Goal: Task Accomplishment & Management: Manage account settings

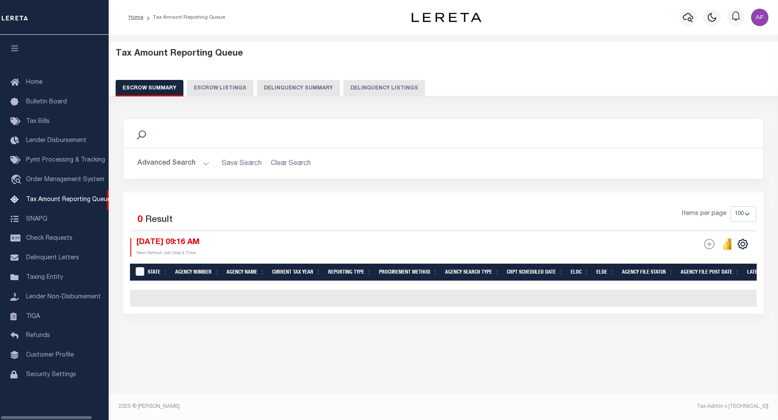
select select "100"
click at [369, 83] on button "Delinquency Listings" at bounding box center [384, 88] width 82 height 17
select select "100"
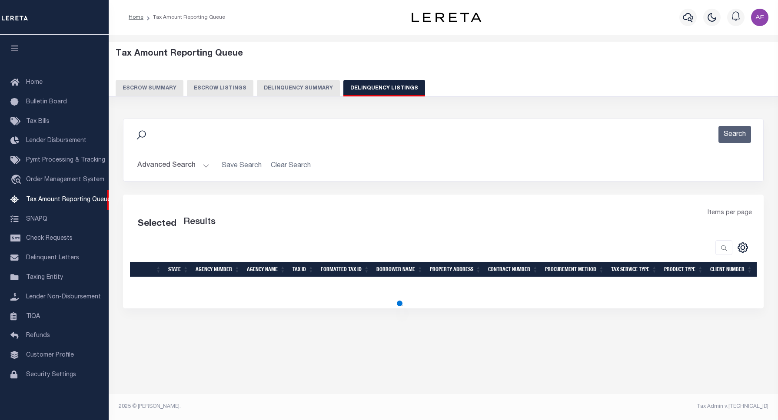
select select "100"
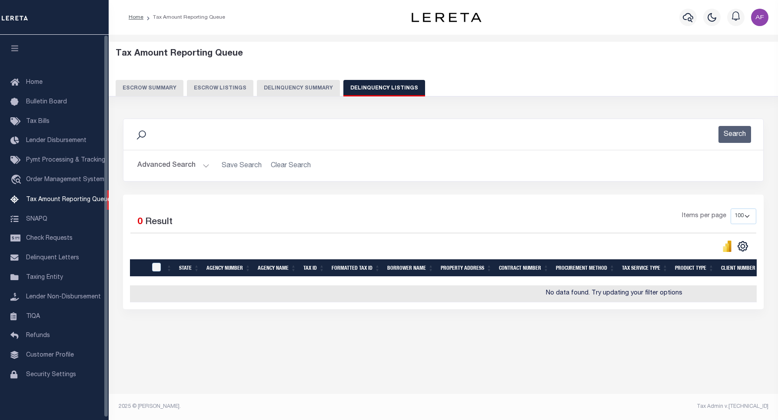
click at [170, 168] on button "Advanced Search" at bounding box center [173, 165] width 72 height 17
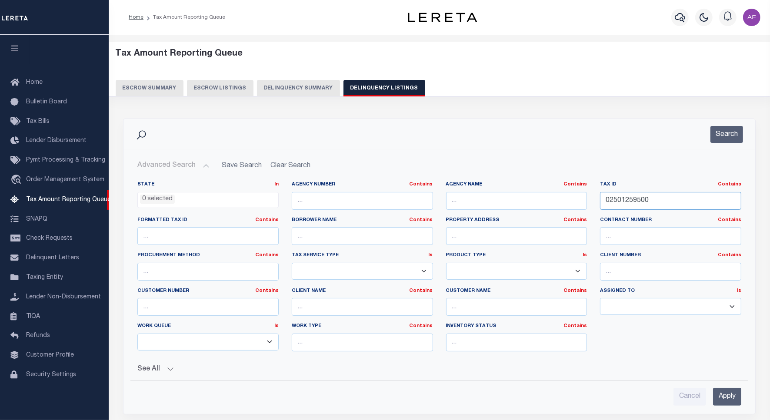
click at [629, 202] on input "02501259500" at bounding box center [670, 201] width 141 height 18
paste input "1002802"
type input "0100280200"
click at [727, 136] on button "Search" at bounding box center [726, 134] width 33 height 17
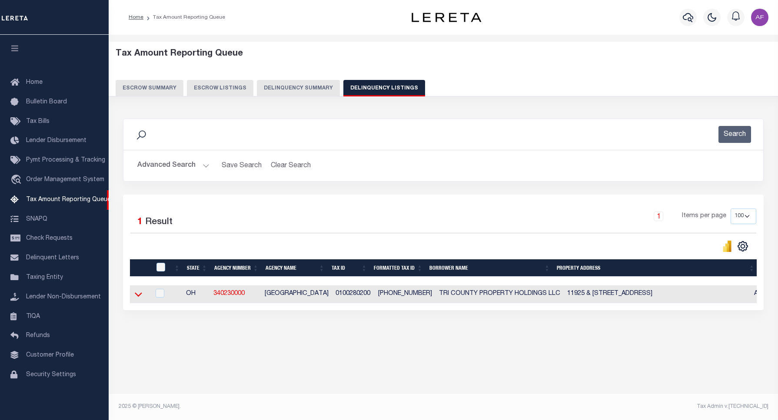
click at [137, 294] on icon at bounding box center [138, 294] width 7 height 9
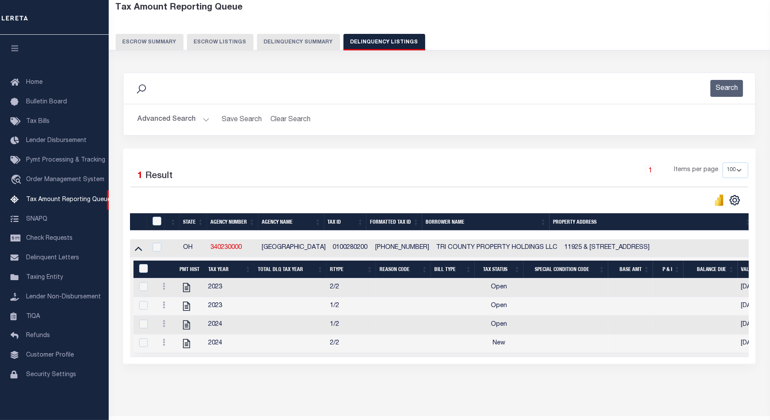
scroll to position [54, 0]
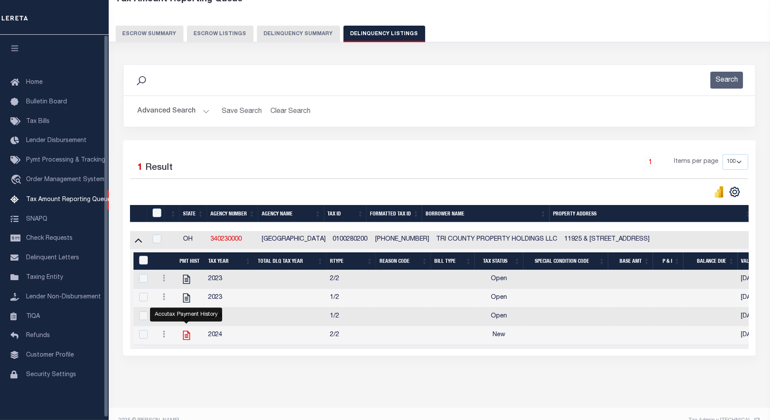
click at [181, 340] on icon "" at bounding box center [186, 335] width 11 height 11
checkbox input "true"
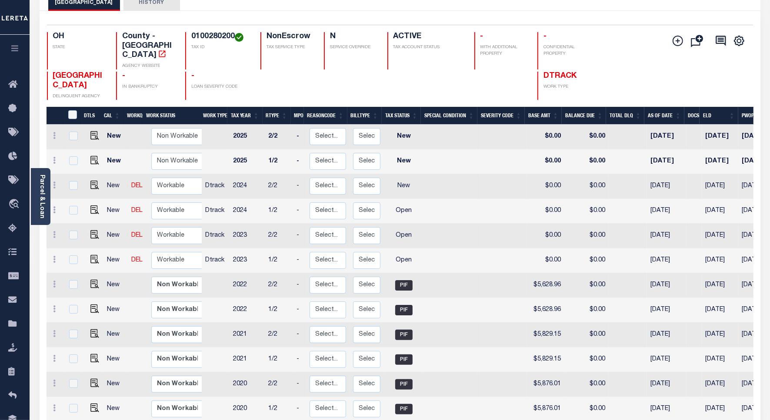
scroll to position [109, 0]
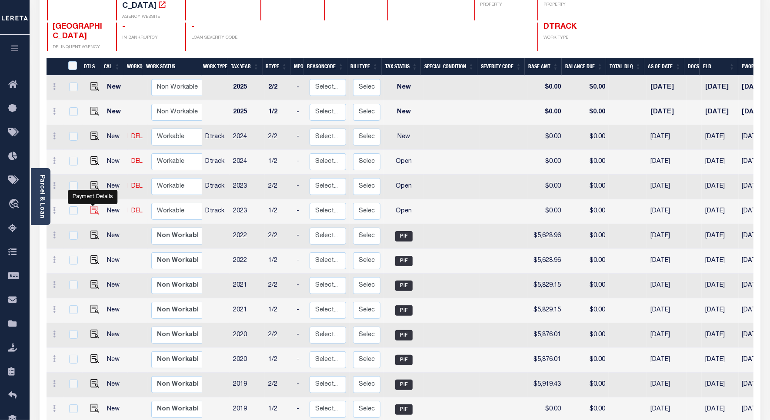
click at [90, 206] on img "" at bounding box center [94, 210] width 9 height 9
checkbox input "true"
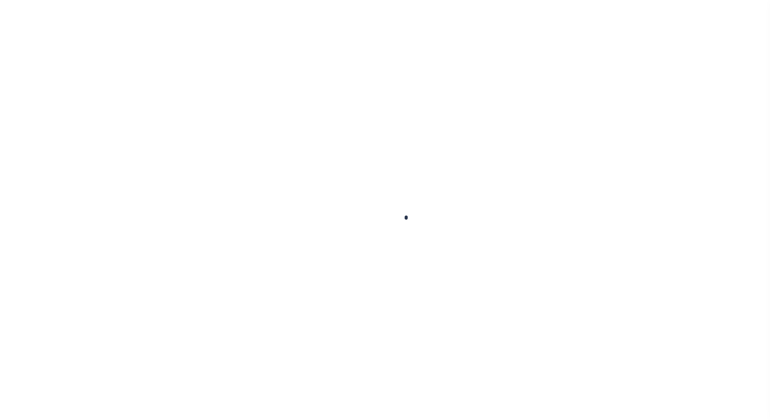
checkbox input "false"
type input "02/16/2024"
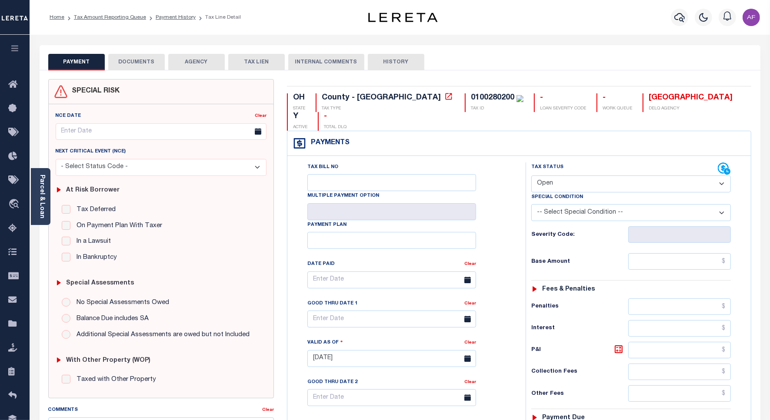
click at [549, 176] on select "- Select Status Code - Open Due/Unpaid Paid Incomplete No Tax Due Internal Refu…" at bounding box center [631, 184] width 200 height 17
select select "PYD"
click at [531, 176] on select "- Select Status Code - Open Due/Unpaid Paid Incomplete No Tax Due Internal Refu…" at bounding box center [631, 184] width 200 height 17
type input "[DATE]"
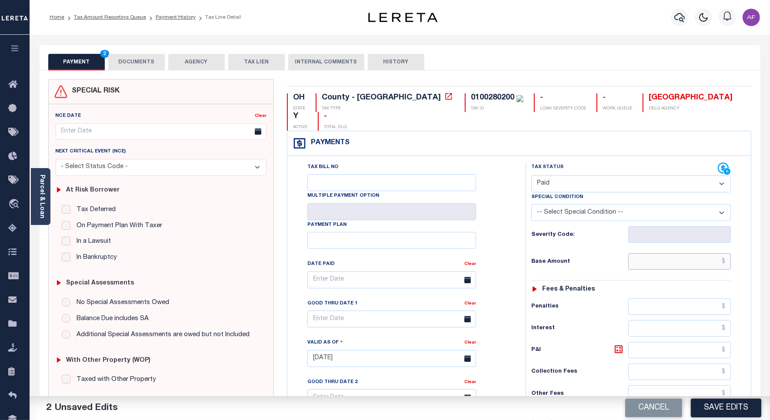
click at [699, 253] on input "text" at bounding box center [679, 261] width 103 height 17
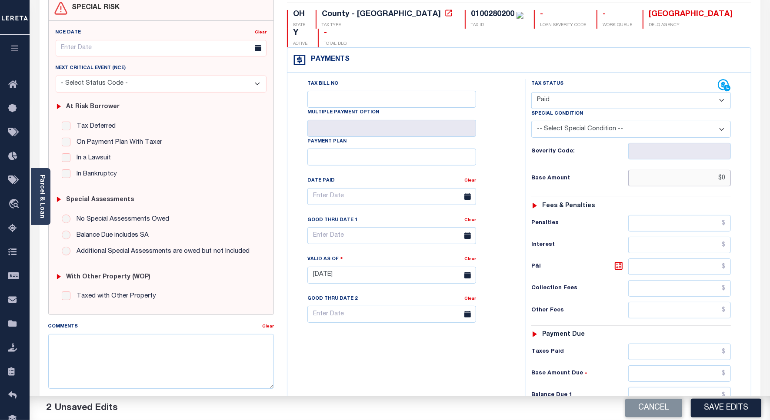
scroll to position [217, 0]
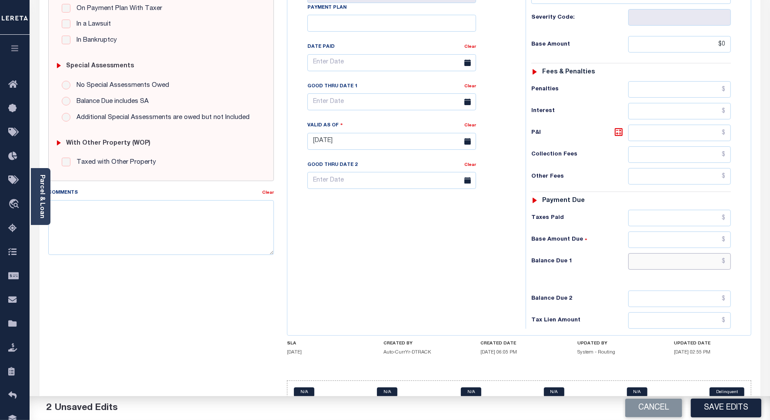
type input "$0.00"
drag, startPoint x: 707, startPoint y: 248, endPoint x: 696, endPoint y: 246, distance: 11.4
click at [707, 253] on input "text" at bounding box center [679, 261] width 103 height 17
type input "$0"
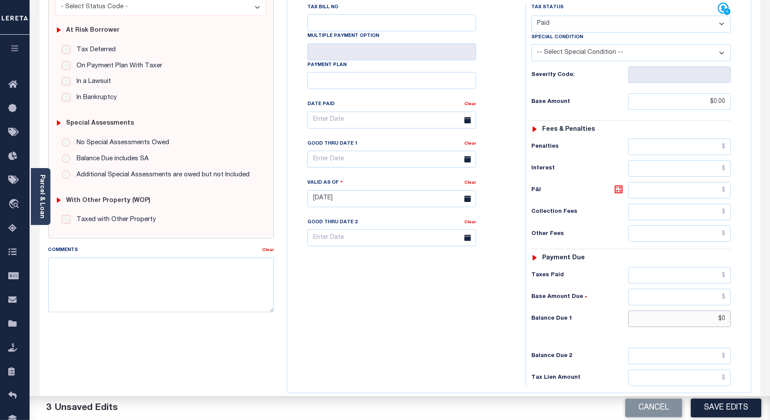
scroll to position [0, 0]
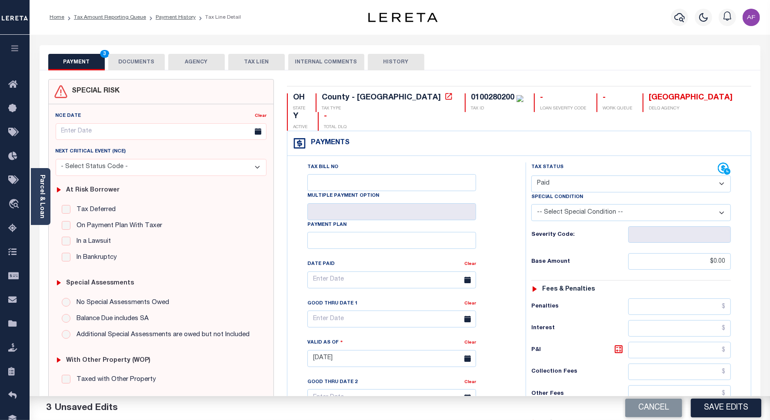
click at [121, 62] on button "DOCUMENTS" at bounding box center [136, 62] width 57 height 17
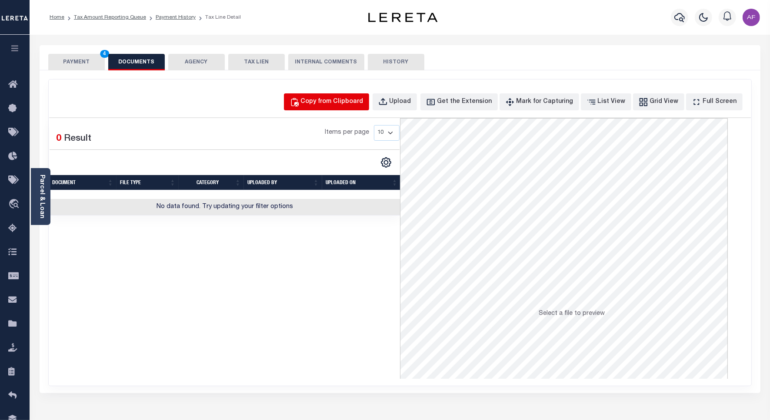
click at [335, 99] on div "Copy from Clipboard" at bounding box center [332, 102] width 63 height 10
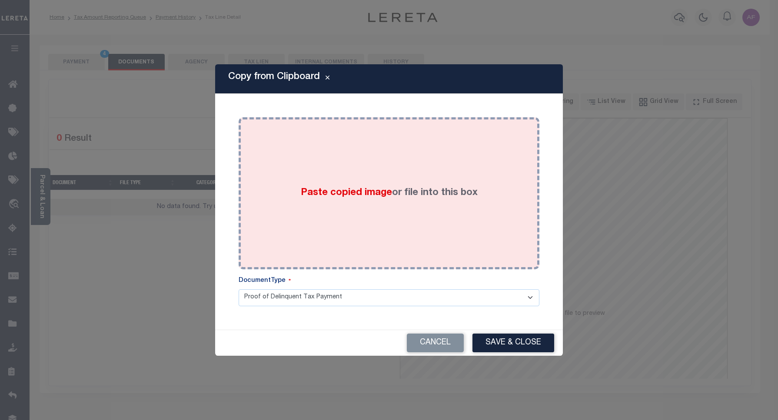
click at [333, 151] on div "Paste copied image or file into this box" at bounding box center [389, 193] width 288 height 139
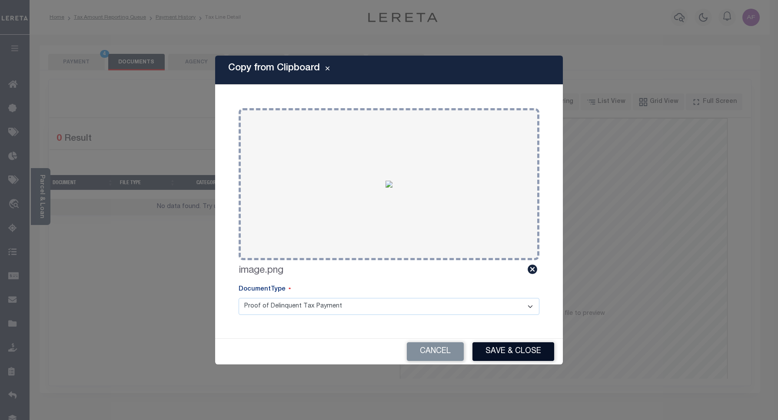
click at [505, 354] on button "Save & Close" at bounding box center [514, 352] width 82 height 19
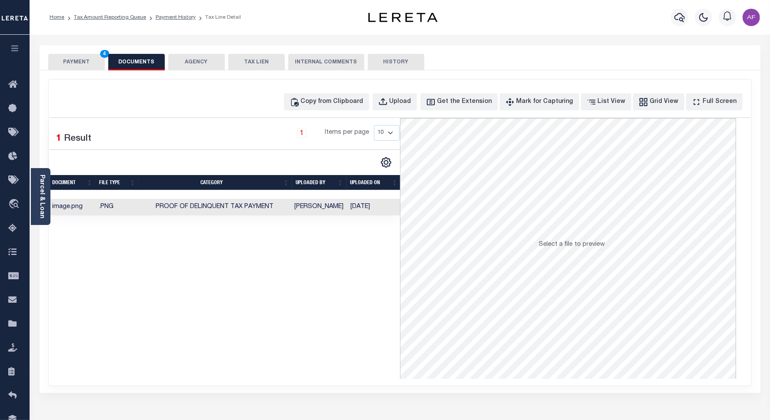
click at [76, 64] on button "PAYMENT 4" at bounding box center [76, 62] width 57 height 17
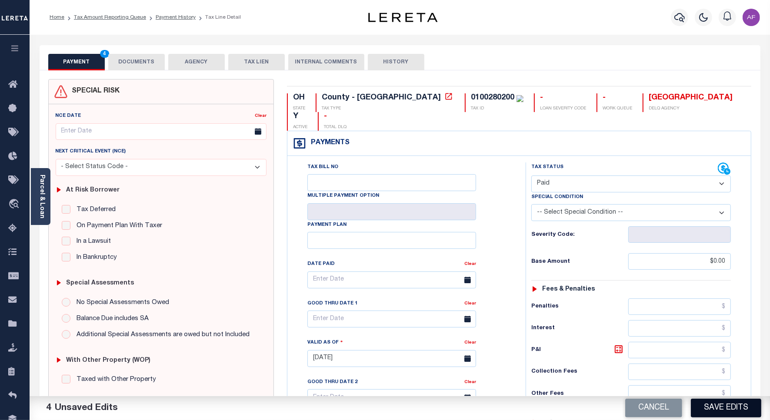
click at [734, 417] on button "Save Edits" at bounding box center [726, 408] width 70 height 19
checkbox input "false"
type input "$0"
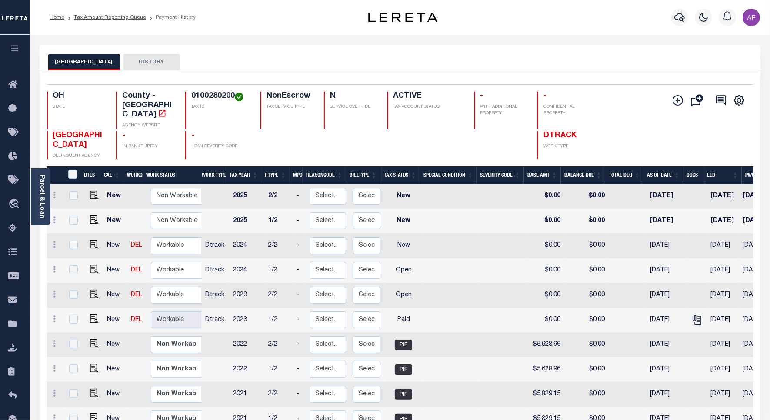
click at [98, 287] on td at bounding box center [92, 295] width 21 height 25
checkbox input "true"
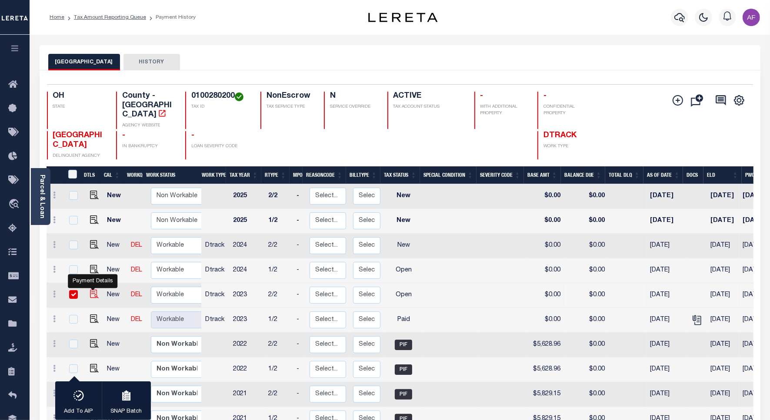
click at [94, 290] on img "" at bounding box center [94, 294] width 9 height 9
checkbox input "false"
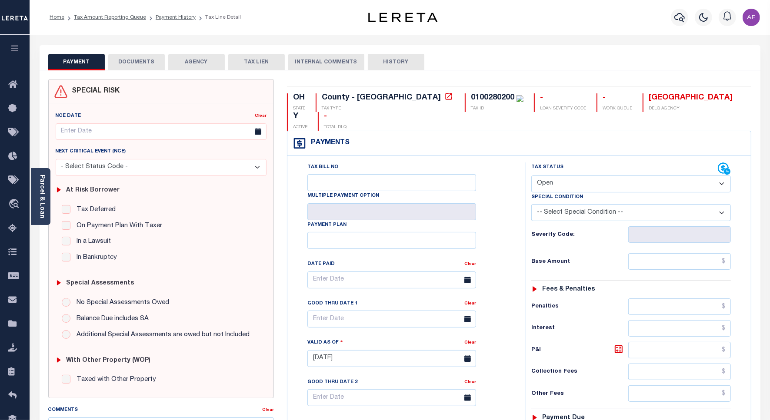
click at [555, 163] on div "Tax Status Status" at bounding box center [624, 169] width 186 height 13
click at [552, 176] on select "- Select Status Code - Open Due/Unpaid Paid Incomplete No Tax Due Internal Refu…" at bounding box center [631, 184] width 200 height 17
select select "PYD"
click at [531, 176] on select "- Select Status Code - Open Due/Unpaid Paid Incomplete No Tax Due Internal Refu…" at bounding box center [631, 184] width 200 height 17
type input "[DATE]"
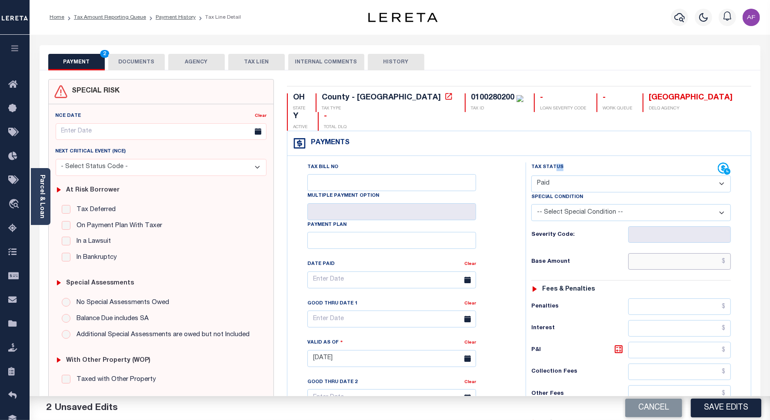
click at [709, 253] on input "text" at bounding box center [679, 261] width 103 height 17
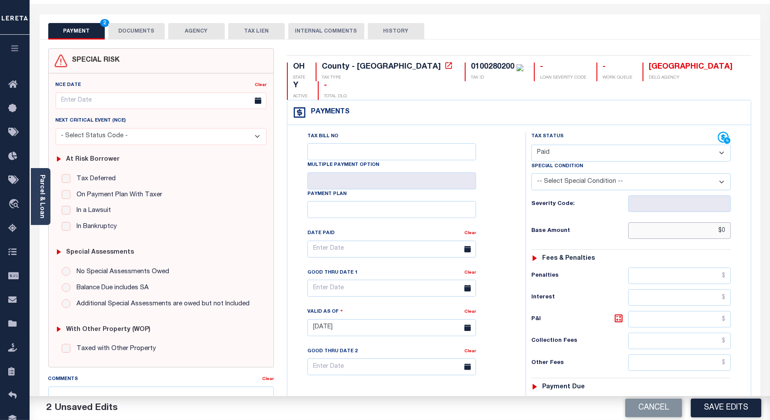
scroll to position [224, 0]
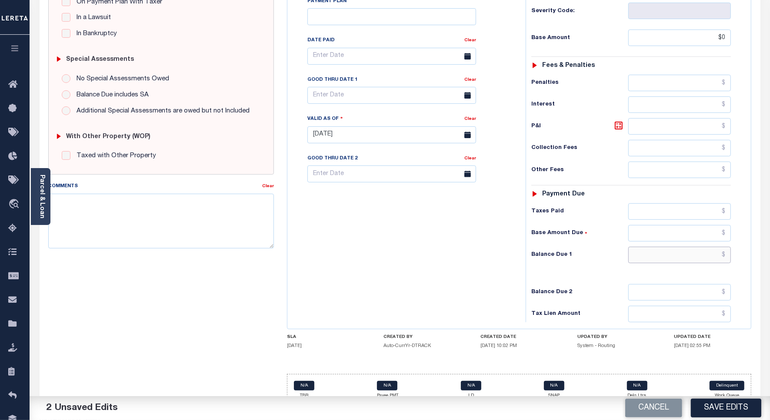
type input "$0.00"
click at [709, 247] on input "text" at bounding box center [679, 255] width 103 height 17
type input "$0"
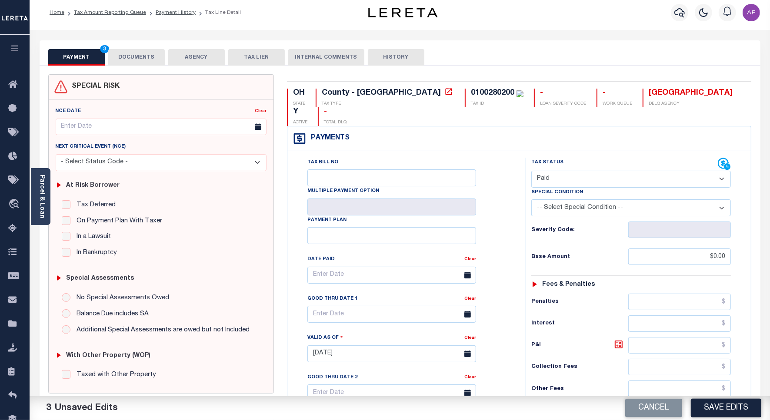
scroll to position [0, 0]
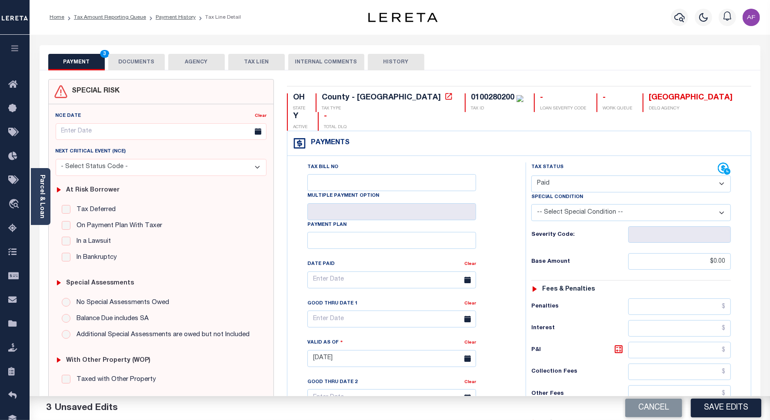
click at [131, 65] on button "DOCUMENTS" at bounding box center [136, 62] width 57 height 17
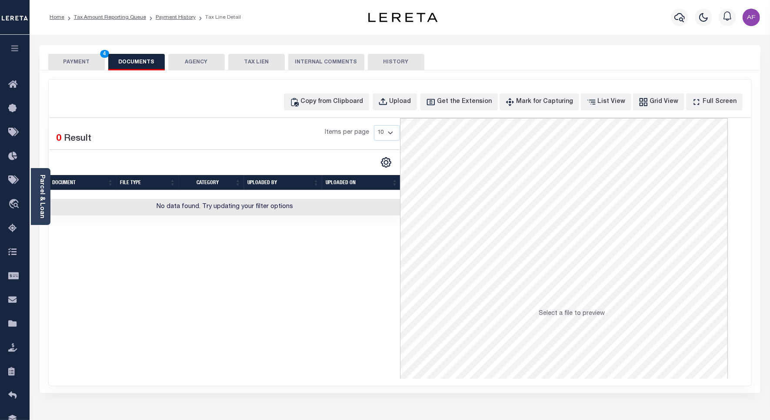
click at [356, 88] on div "Copy from Clipboard Upload Get the Extension Mark for Capturing Got it List Vie…" at bounding box center [400, 233] width 702 height 306
click at [338, 102] on div "Copy from Clipboard" at bounding box center [332, 102] width 63 height 10
select select "POP"
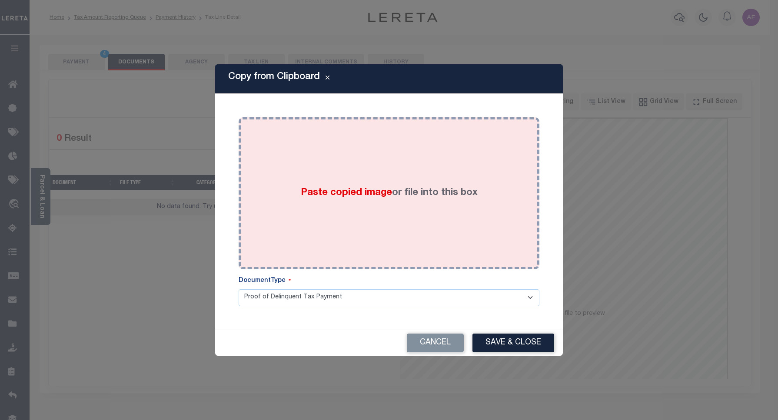
click at [340, 174] on div "Paste copied image or file into this box" at bounding box center [389, 193] width 288 height 139
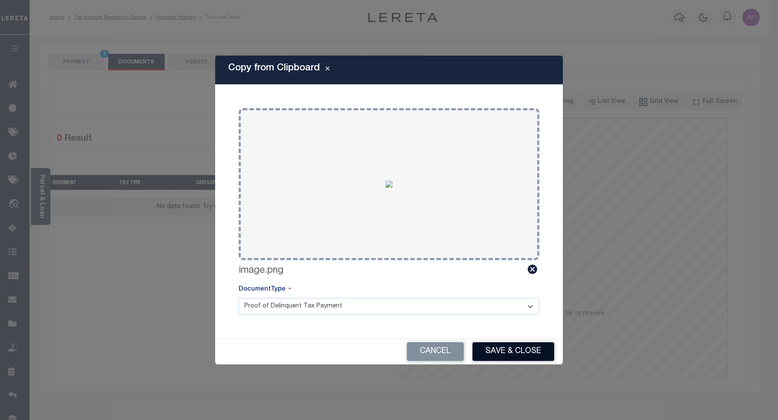
click at [500, 354] on button "Save & Close" at bounding box center [514, 352] width 82 height 19
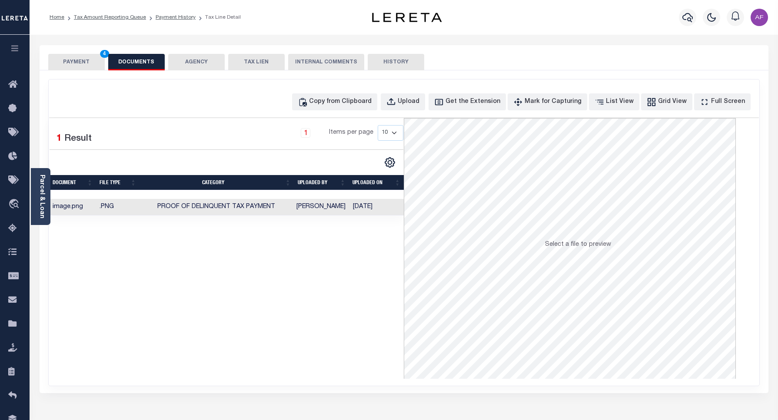
click at [74, 62] on button "PAYMENT 4" at bounding box center [76, 62] width 57 height 17
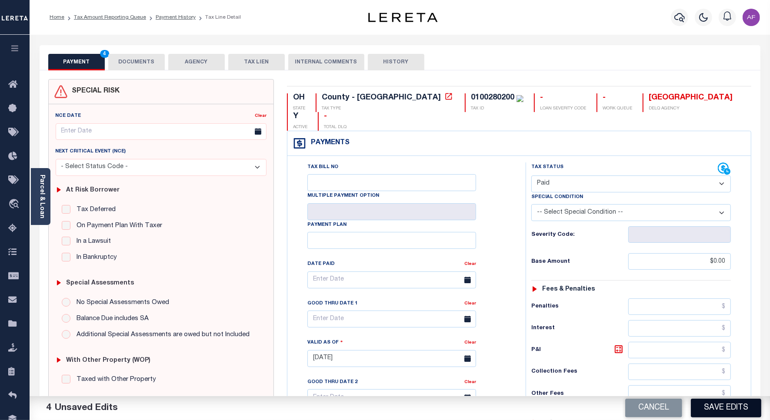
click at [734, 411] on button "Save Edits" at bounding box center [726, 408] width 70 height 19
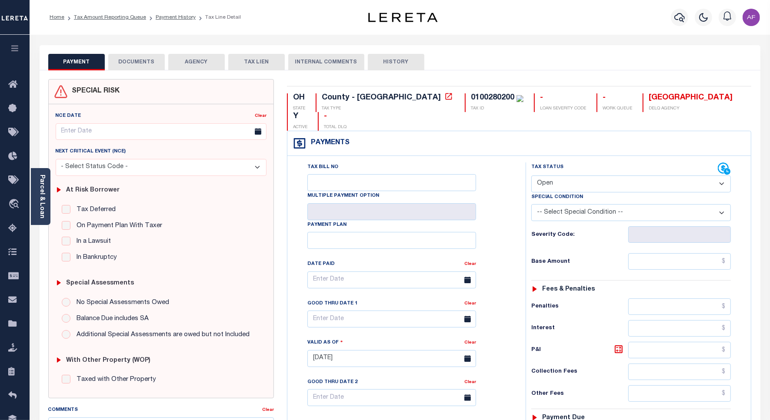
click at [596, 163] on div "Tax Status Status" at bounding box center [624, 169] width 186 height 13
click at [588, 176] on select "- Select Status Code - Open Due/Unpaid Paid Incomplete No Tax Due Internal Refu…" at bounding box center [631, 184] width 200 height 17
select select "PYD"
click at [531, 176] on select "- Select Status Code - Open Due/Unpaid Paid Incomplete No Tax Due Internal Refu…" at bounding box center [631, 184] width 200 height 17
type input "[DATE]"
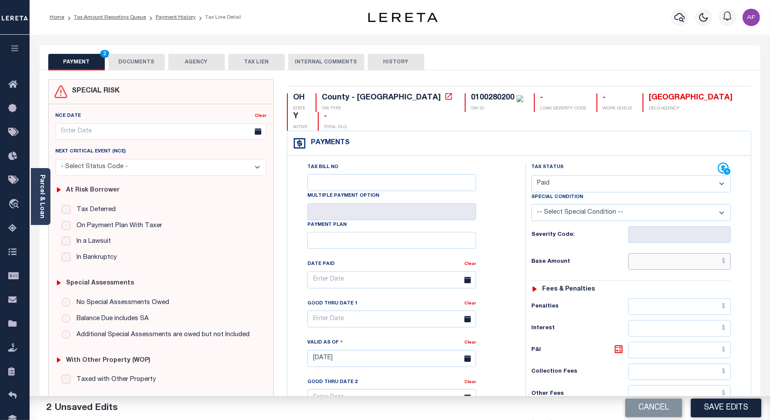
click at [693, 253] on input "text" at bounding box center [679, 261] width 103 height 17
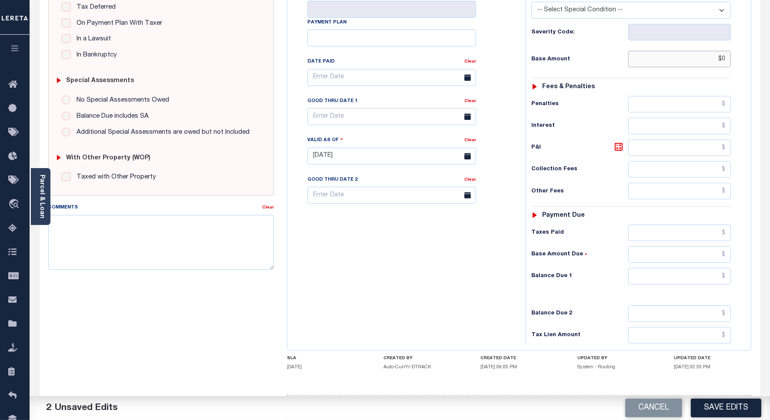
scroll to position [224, 0]
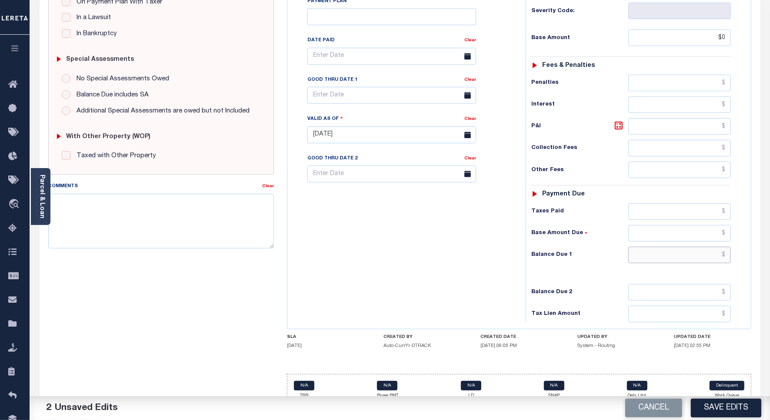
click at [712, 247] on input "text" at bounding box center [679, 255] width 103 height 17
type input "$0.00"
type input "$0"
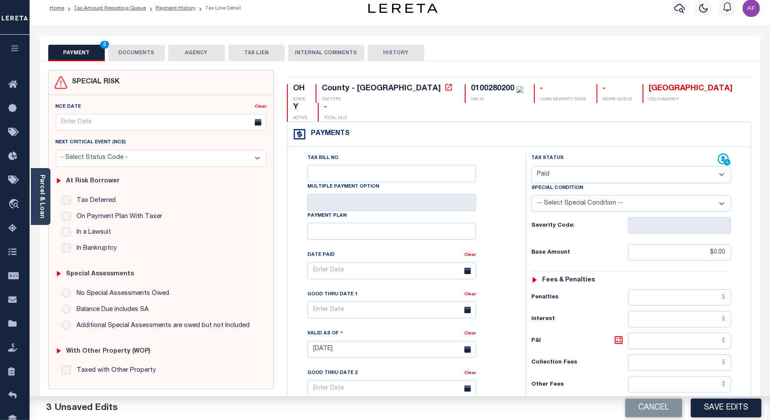
scroll to position [0, 0]
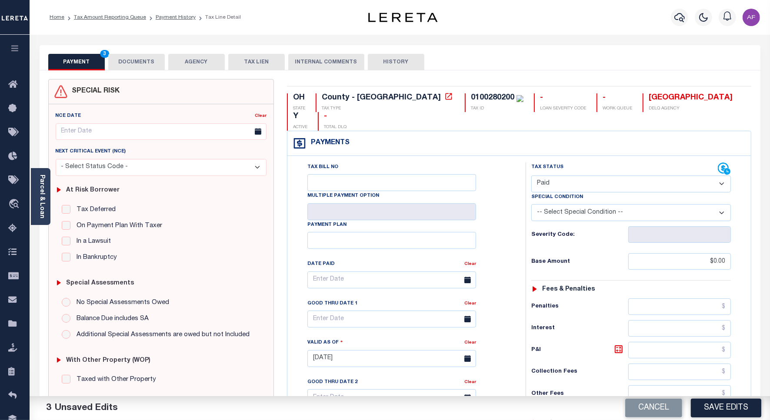
click at [143, 63] on button "DOCUMENTS" at bounding box center [136, 62] width 57 height 17
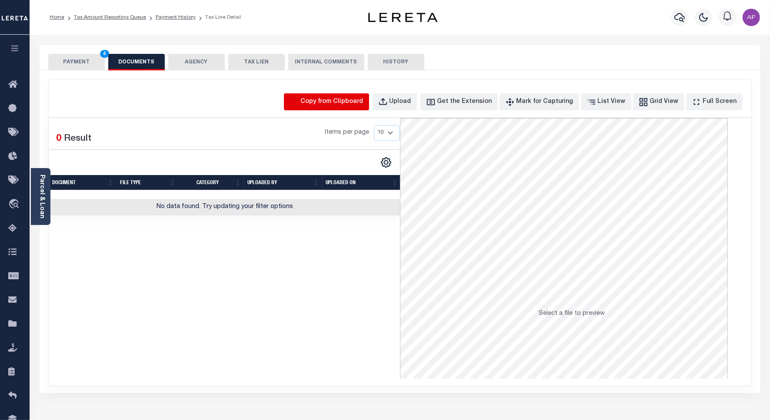
click at [299, 98] on icon "button" at bounding box center [295, 102] width 10 height 10
select select "POP"
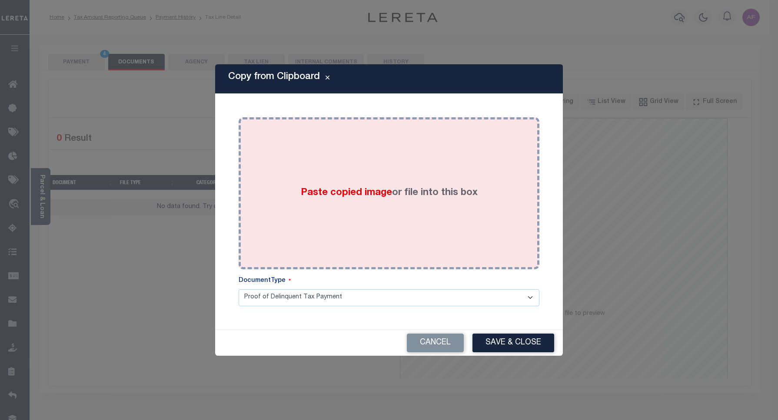
click at [346, 163] on div "Paste copied image or file into this box" at bounding box center [389, 193] width 288 height 139
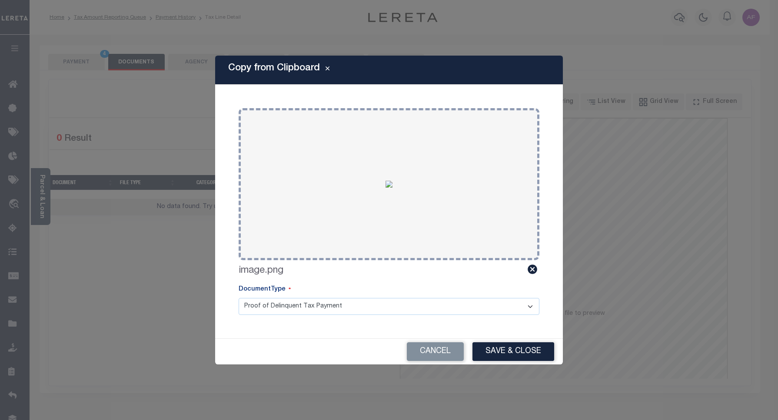
click at [501, 355] on button "Save & Close" at bounding box center [514, 352] width 82 height 19
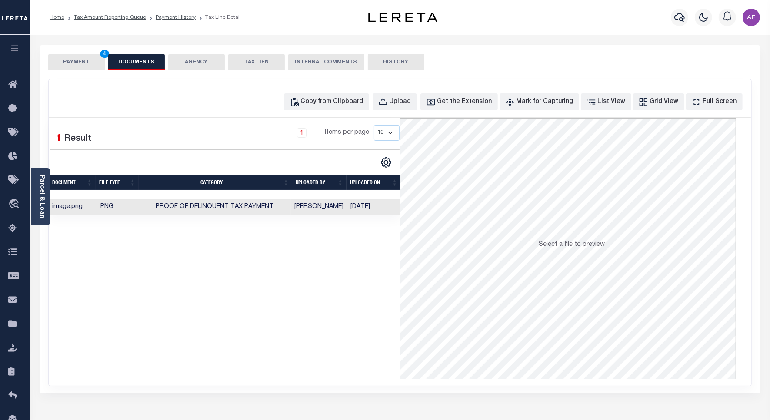
click at [70, 66] on button "PAYMENT 4" at bounding box center [76, 62] width 57 height 17
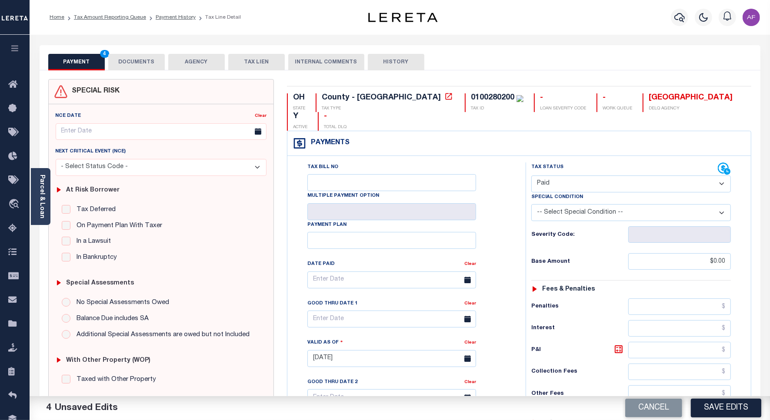
click at [727, 399] on button "Save Edits" at bounding box center [726, 408] width 70 height 19
click at [724, 407] on div "Cancel Saving..." at bounding box center [585, 408] width 370 height 24
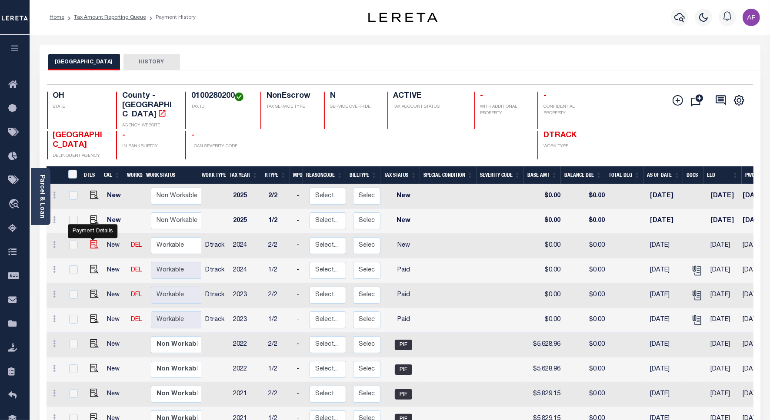
click at [96, 240] on img "" at bounding box center [94, 244] width 9 height 9
checkbox input "true"
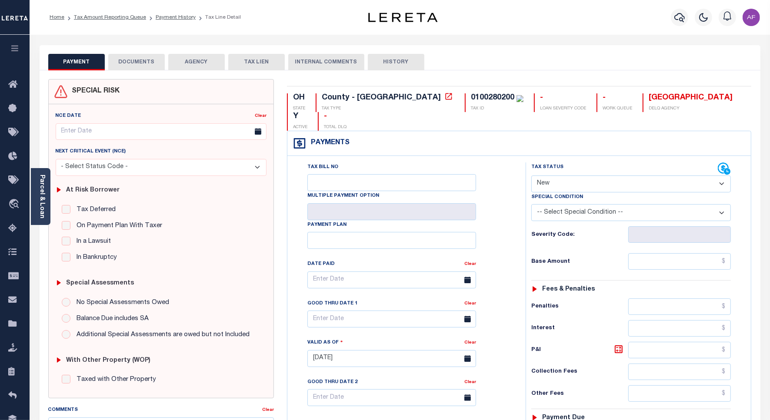
click at [568, 176] on select "- Select Status Code - Open Due/Unpaid Paid Incomplete No Tax Due Internal Refu…" at bounding box center [631, 184] width 200 height 17
select select "PYD"
click at [531, 176] on select "- Select Status Code - Open Due/Unpaid Paid Incomplete No Tax Due Internal Refu…" at bounding box center [631, 184] width 200 height 17
type input "[DATE]"
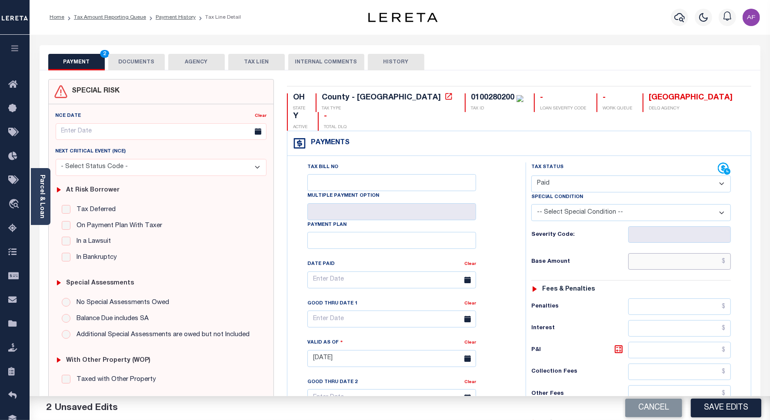
click at [700, 253] on input "text" at bounding box center [679, 261] width 103 height 17
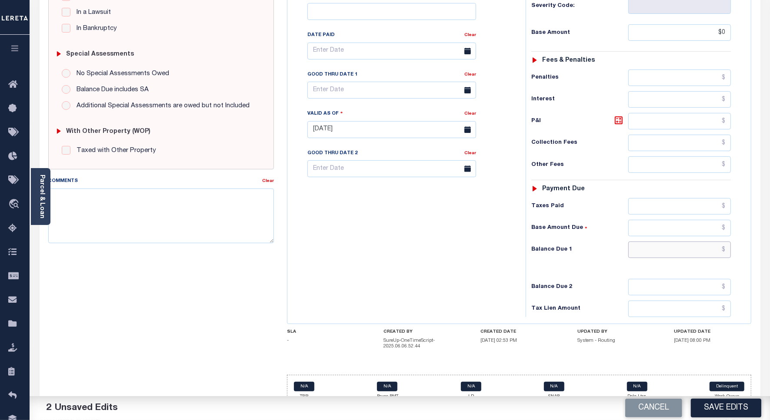
click at [711, 242] on input "text" at bounding box center [679, 250] width 103 height 17
type input "$0.00"
type input "$0"
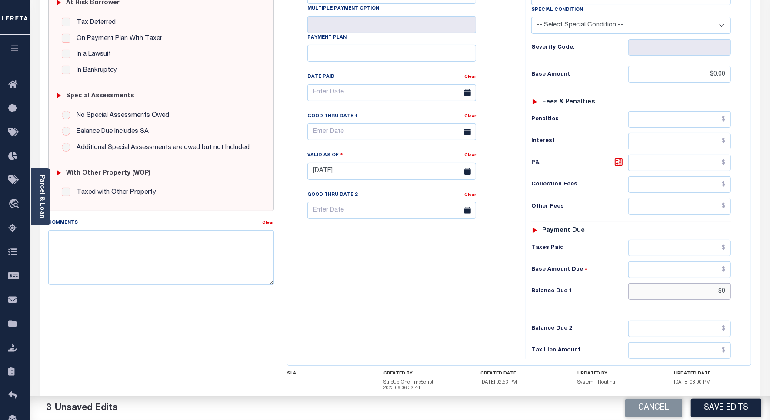
scroll to position [0, 0]
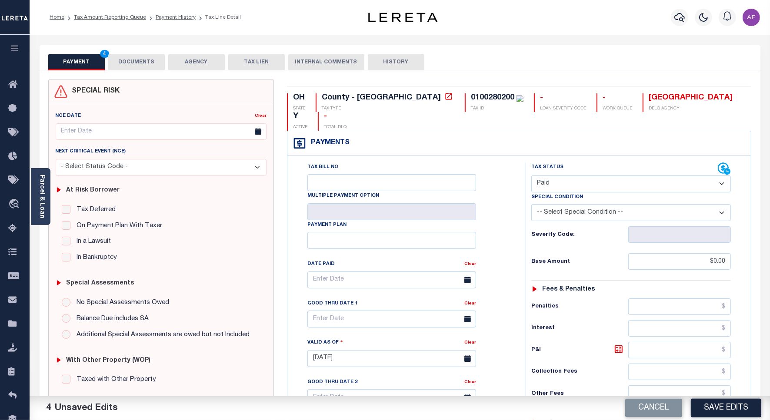
click at [148, 67] on button "DOCUMENTS" at bounding box center [136, 62] width 57 height 17
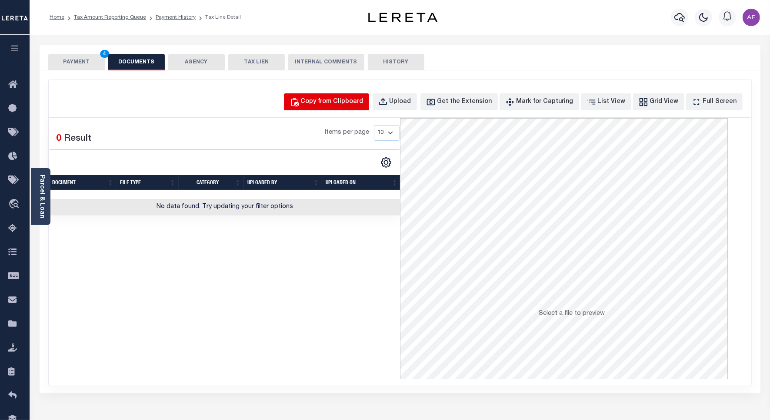
click at [343, 96] on button "Copy from Clipboard" at bounding box center [326, 101] width 85 height 17
select select "POP"
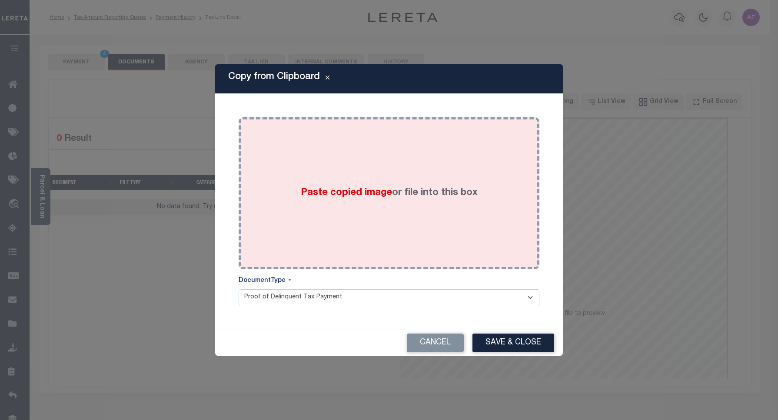
click at [330, 154] on div "Paste copied image or file into this box" at bounding box center [389, 193] width 288 height 139
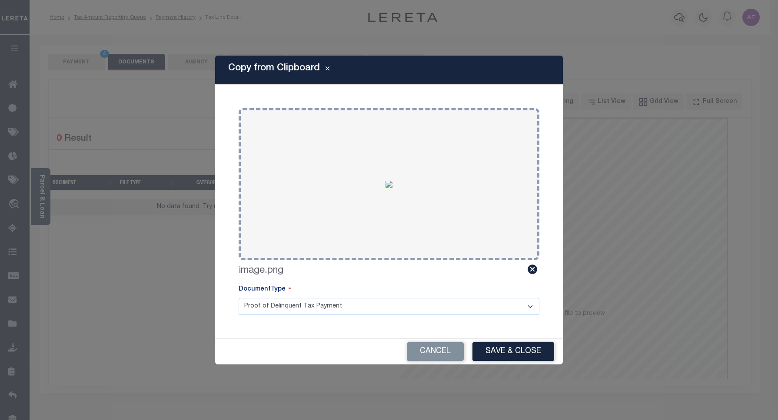
click at [493, 346] on button "Save & Close" at bounding box center [514, 352] width 82 height 19
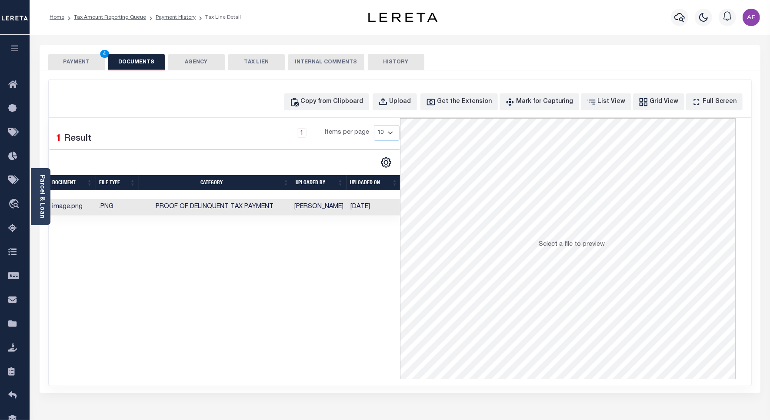
click at [68, 60] on button "PAYMENT 4" at bounding box center [76, 62] width 57 height 17
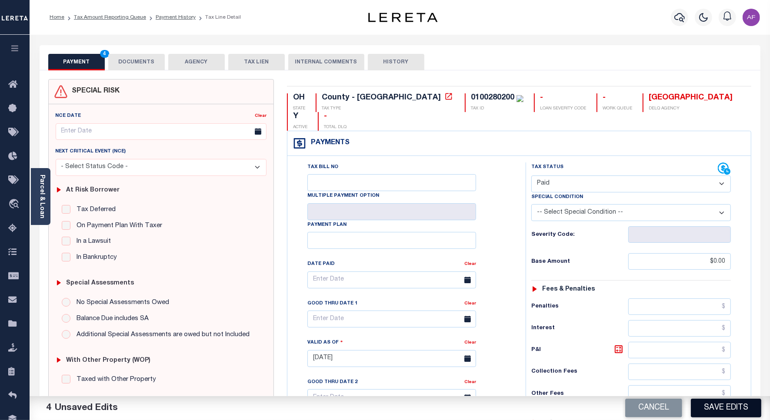
click at [732, 414] on button "Save Edits" at bounding box center [726, 408] width 70 height 19
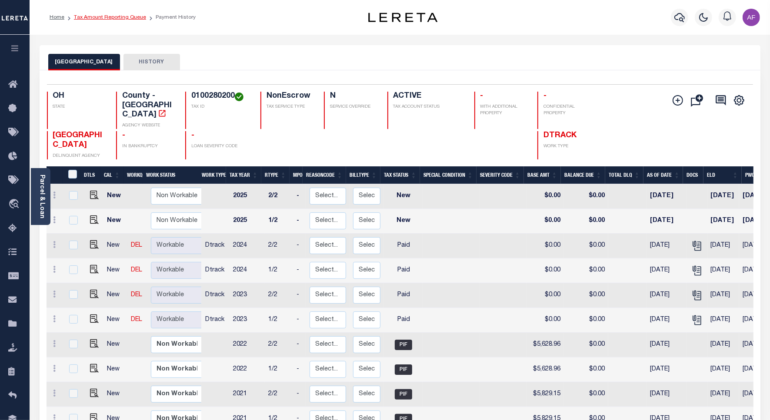
click at [97, 20] on link "Tax Amount Reporting Queue" at bounding box center [110, 17] width 72 height 5
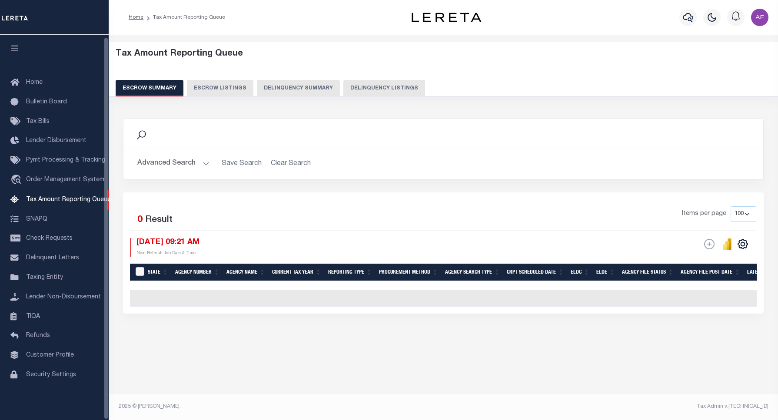
select select "100"
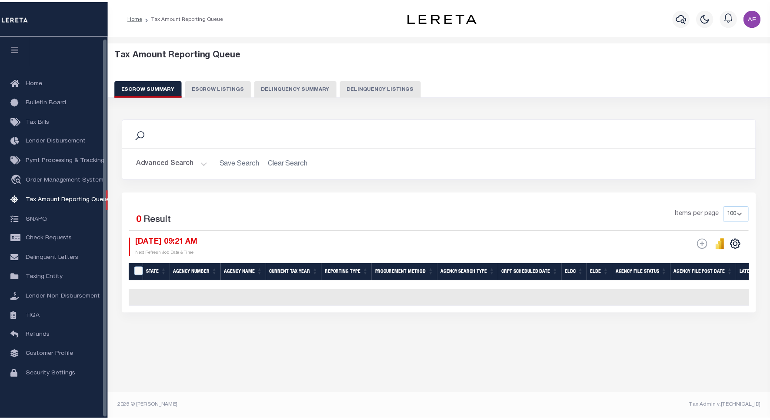
scroll to position [3, 0]
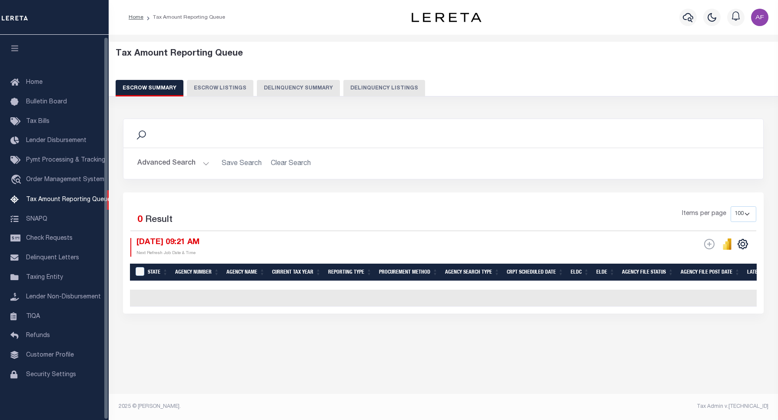
click at [375, 85] on button "Delinquency Listings" at bounding box center [384, 88] width 82 height 17
select select "100"
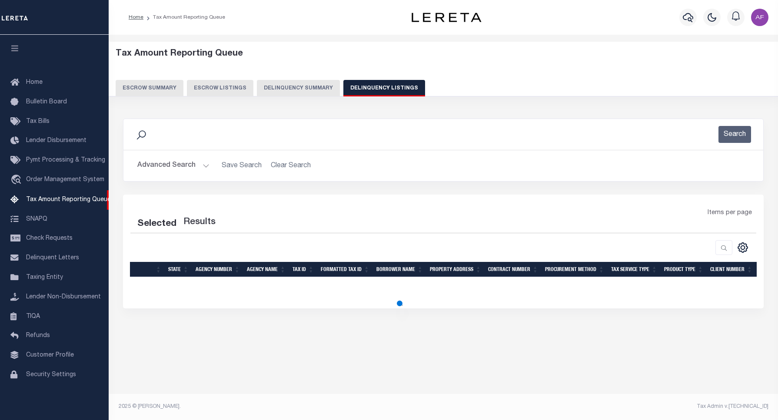
select select "100"
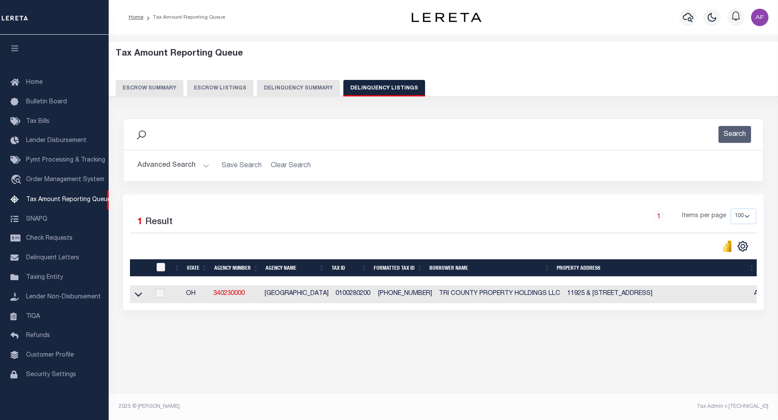
click at [159, 268] on input "checkbox" at bounding box center [160, 267] width 9 height 9
checkbox input "true"
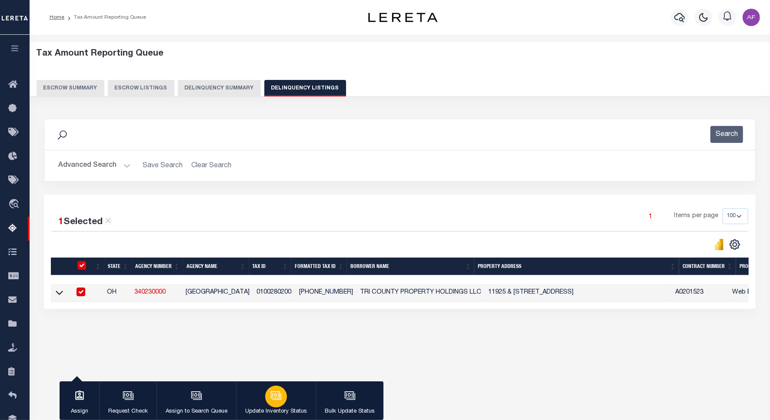
click at [276, 407] on div "button" at bounding box center [276, 397] width 22 height 22
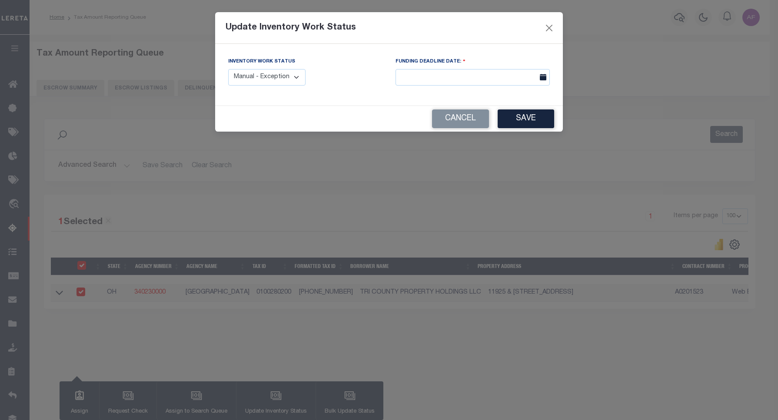
click at [251, 79] on select "Manual - Exception Pended - Awaiting Search Late Add Exception Completed" at bounding box center [266, 77] width 77 height 17
select select "4"
click at [228, 69] on select "Manual - Exception Pended - Awaiting Search Late Add Exception Completed" at bounding box center [266, 77] width 77 height 17
click at [523, 127] on button "Save" at bounding box center [526, 119] width 57 height 19
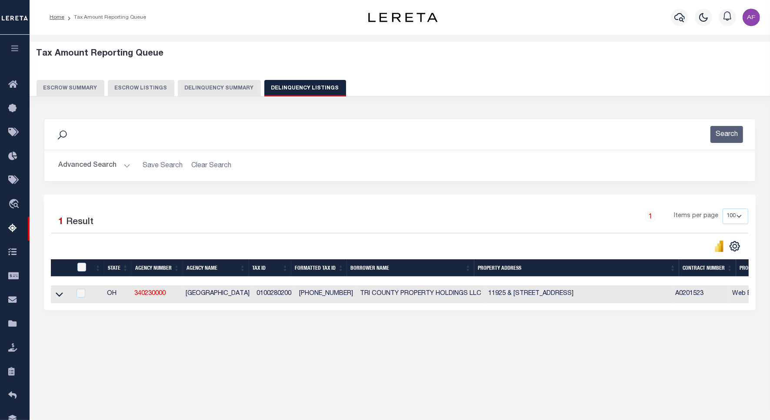
click at [65, 161] on button "Advanced Search" at bounding box center [94, 165] width 72 height 17
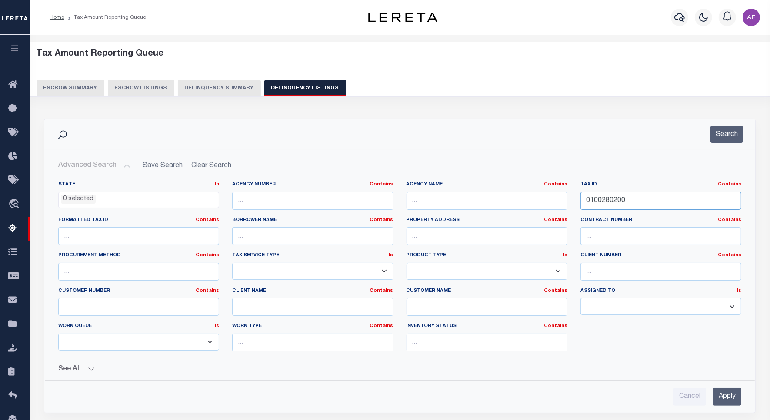
click at [607, 200] on input "0100280200" at bounding box center [660, 201] width 161 height 18
paste input "0100280300"
click at [607, 200] on input "01002010028030080200" at bounding box center [660, 201] width 161 height 18
paste input "803"
type input "0100280300"
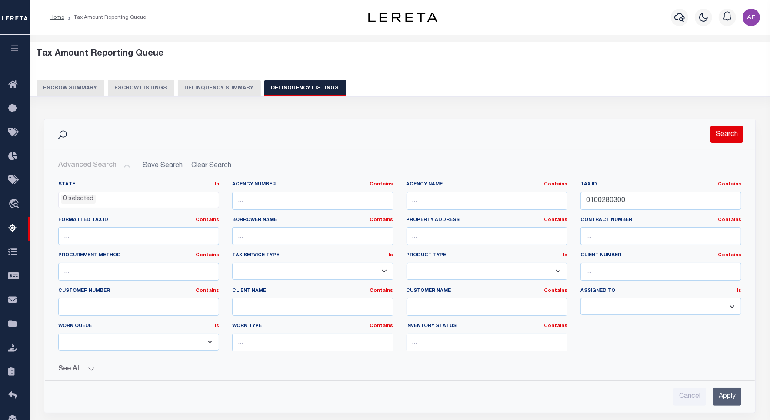
click at [726, 128] on button "Search" at bounding box center [726, 134] width 33 height 17
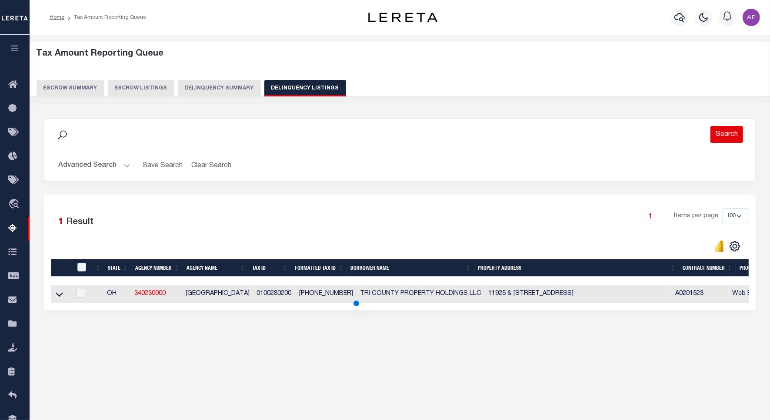
click at [720, 140] on button "Search" at bounding box center [726, 134] width 33 height 17
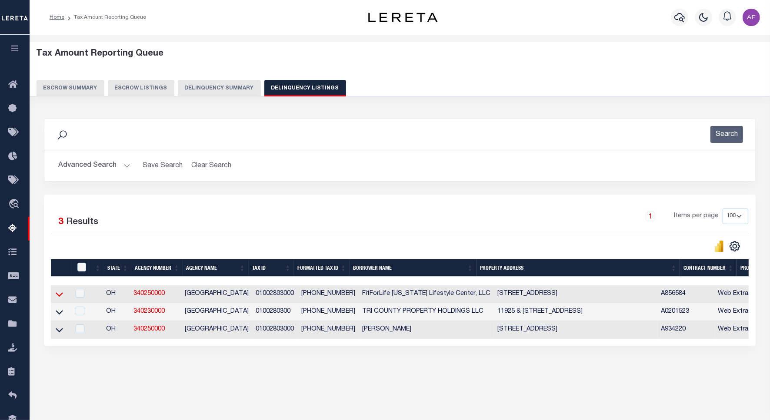
click at [59, 297] on icon at bounding box center [59, 294] width 7 height 9
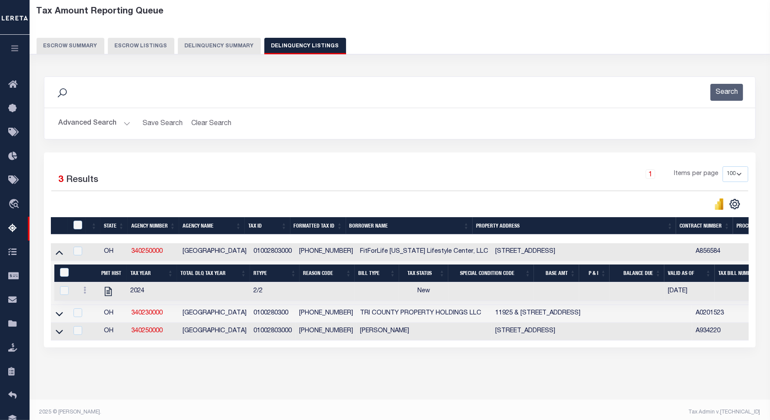
scroll to position [57, 0]
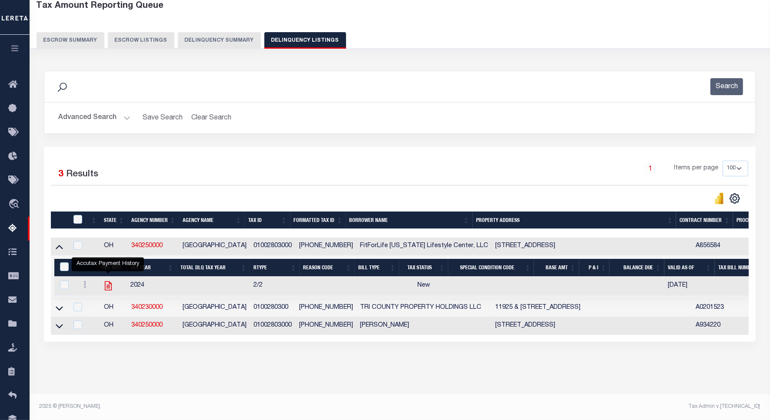
click at [107, 280] on icon "" at bounding box center [108, 285] width 11 height 11
checkbox input "true"
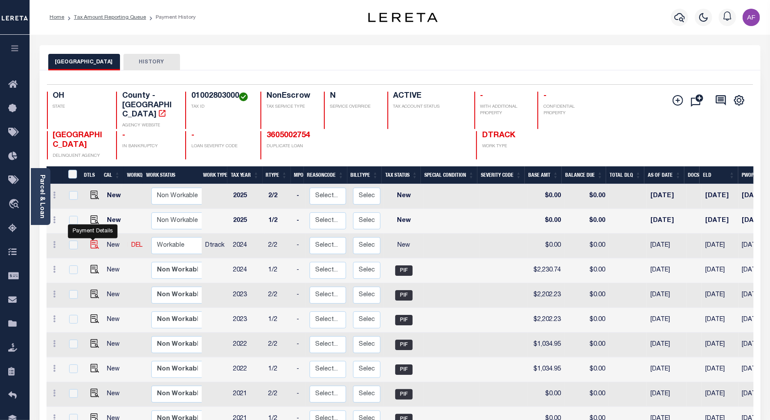
click at [92, 240] on img "" at bounding box center [94, 244] width 9 height 9
checkbox input "true"
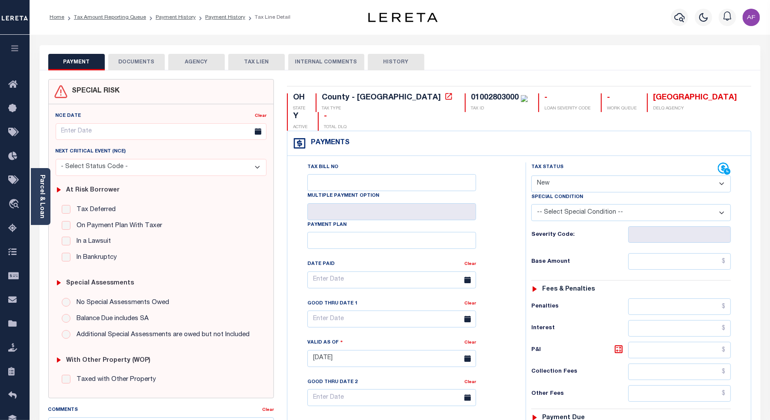
click at [588, 176] on select "- Select Status Code - Open Due/Unpaid Paid Incomplete No Tax Due Internal Refu…" at bounding box center [631, 184] width 200 height 17
select select "PYD"
click at [531, 176] on select "- Select Status Code - Open Due/Unpaid Paid Incomplete No Tax Due Internal Refu…" at bounding box center [631, 184] width 200 height 17
type input "[DATE]"
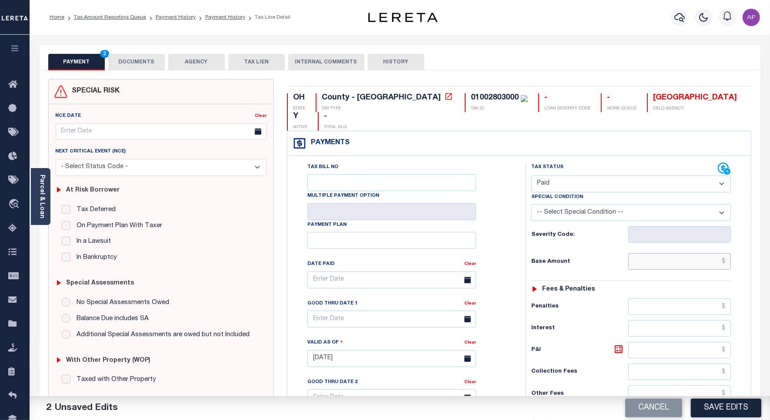
click at [692, 253] on input "text" at bounding box center [679, 261] width 103 height 17
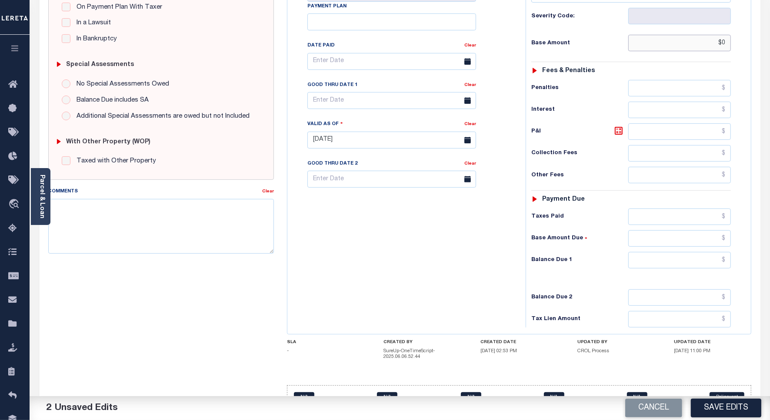
scroll to position [229, 0]
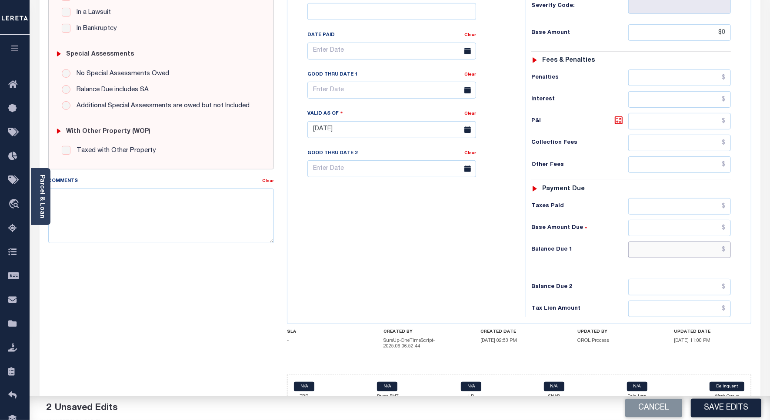
type input "$0.00"
click at [709, 242] on input "text" at bounding box center [679, 250] width 103 height 17
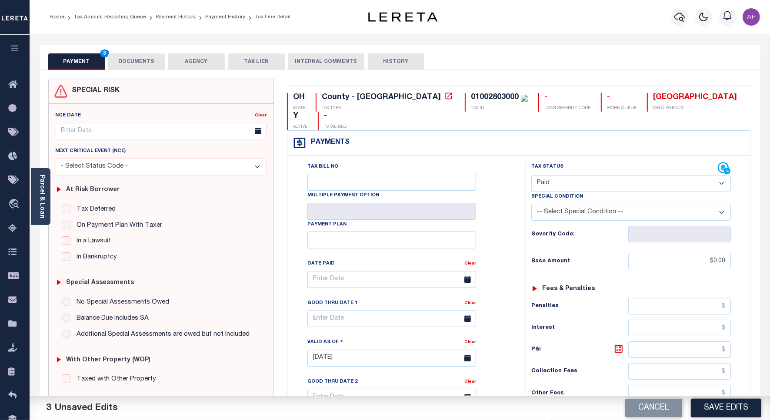
scroll to position [0, 0]
type input "$0.00"
click at [130, 64] on button "DOCUMENTS" at bounding box center [136, 62] width 57 height 17
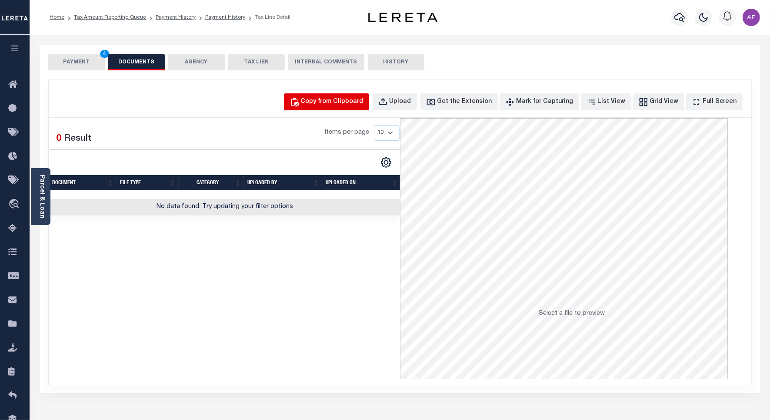
click at [342, 106] on div "Copy from Clipboard" at bounding box center [332, 102] width 63 height 10
select select "POP"
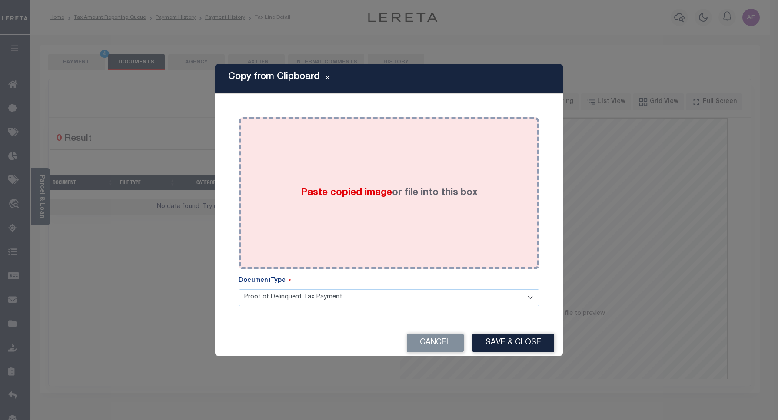
click at [343, 145] on div "Paste copied image or file into this box" at bounding box center [389, 193] width 288 height 139
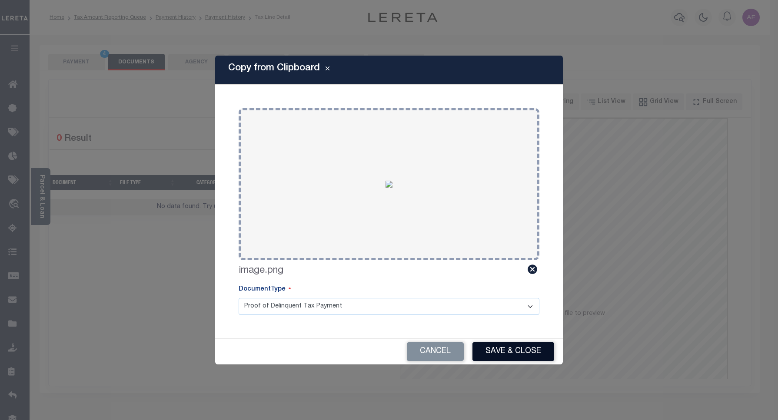
click at [499, 346] on button "Save & Close" at bounding box center [514, 352] width 82 height 19
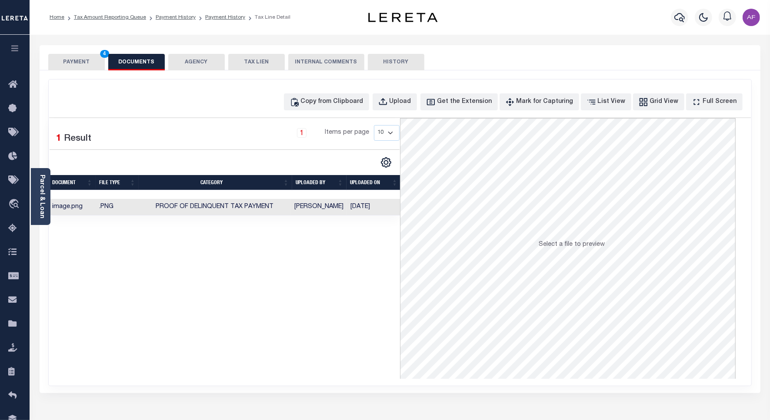
click at [58, 56] on button "PAYMENT 4" at bounding box center [76, 62] width 57 height 17
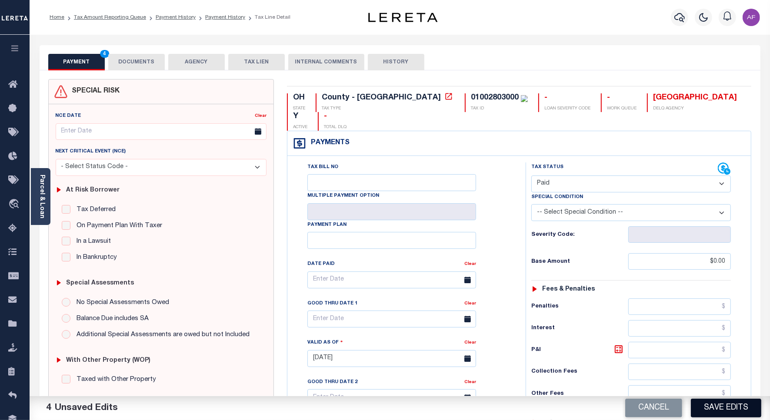
click at [755, 413] on button "Save Edits" at bounding box center [726, 408] width 70 height 19
checkbox input "false"
type input "$0"
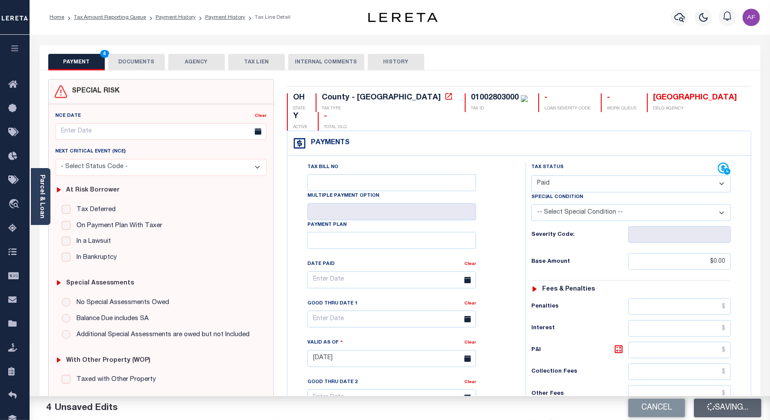
type input "$0"
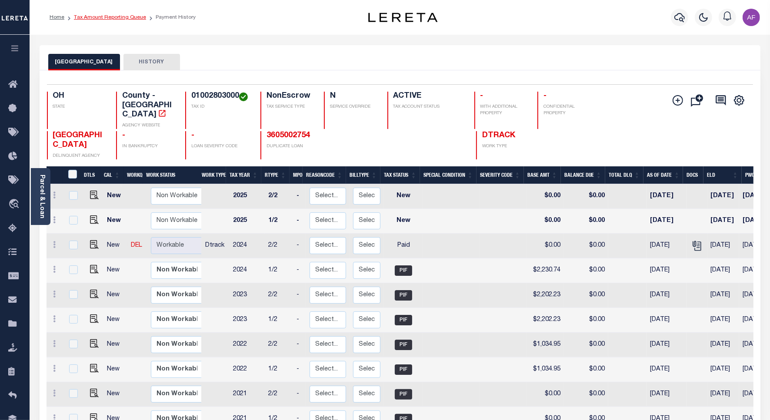
click at [112, 18] on link "Tax Amount Reporting Queue" at bounding box center [110, 17] width 72 height 5
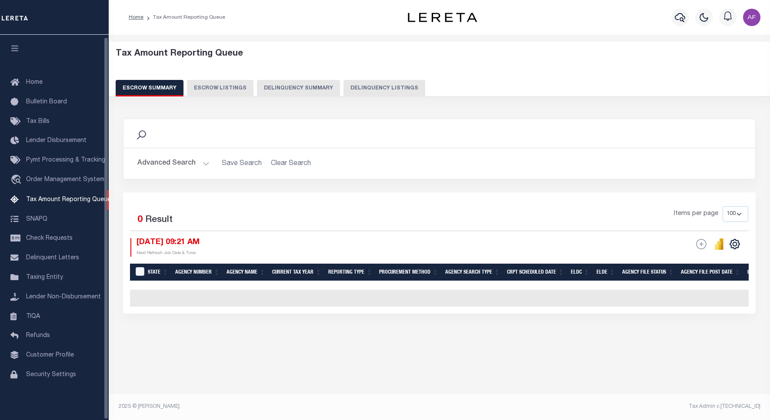
select select "100"
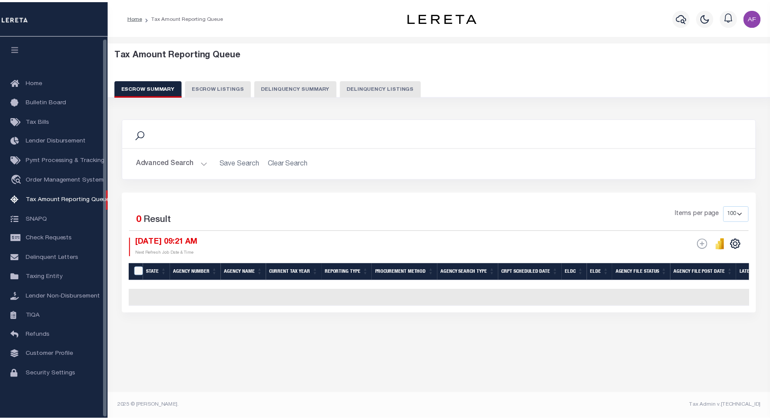
scroll to position [3, 0]
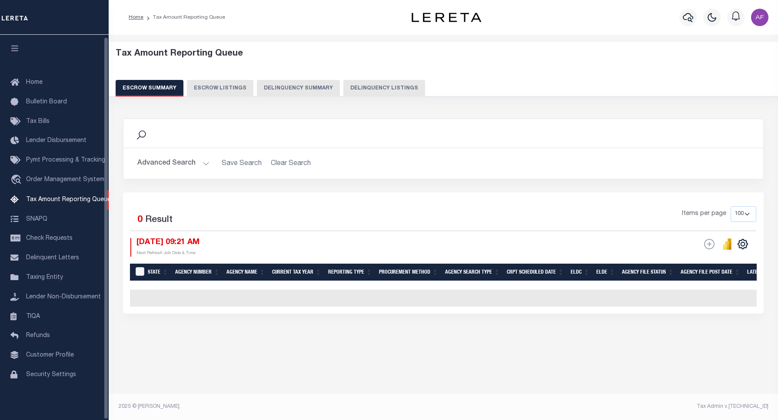
click at [377, 86] on button "Delinquency Listings" at bounding box center [384, 88] width 82 height 17
select select "100"
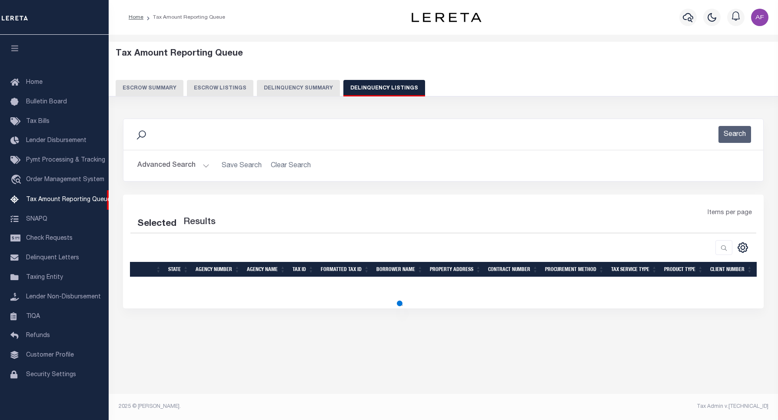
select select "100"
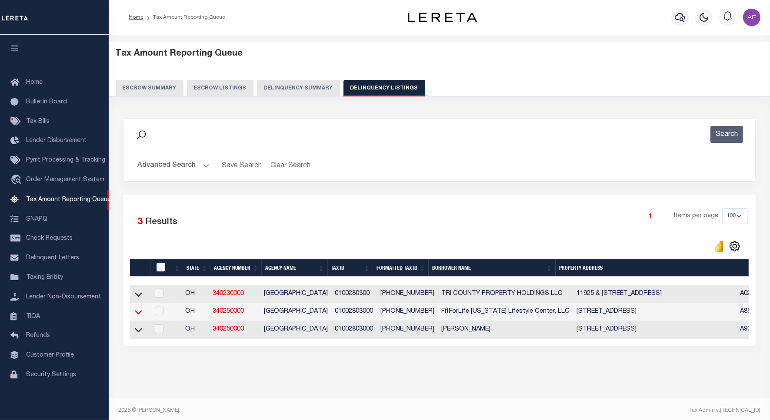
click at [141, 314] on icon at bounding box center [138, 312] width 7 height 4
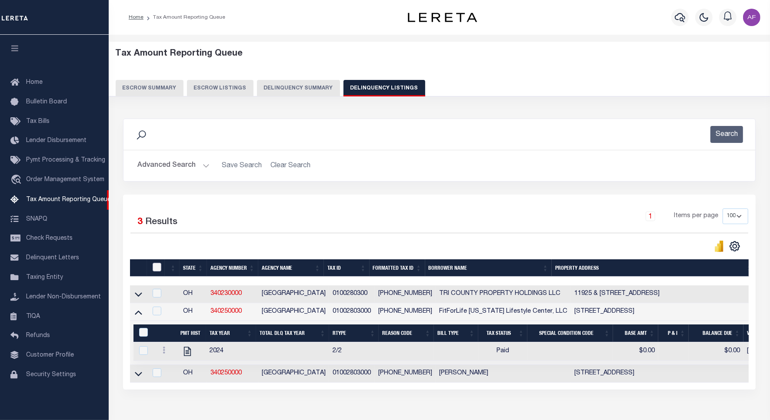
click at [156, 269] on input "checkbox" at bounding box center [157, 267] width 9 height 9
checkbox input "true"
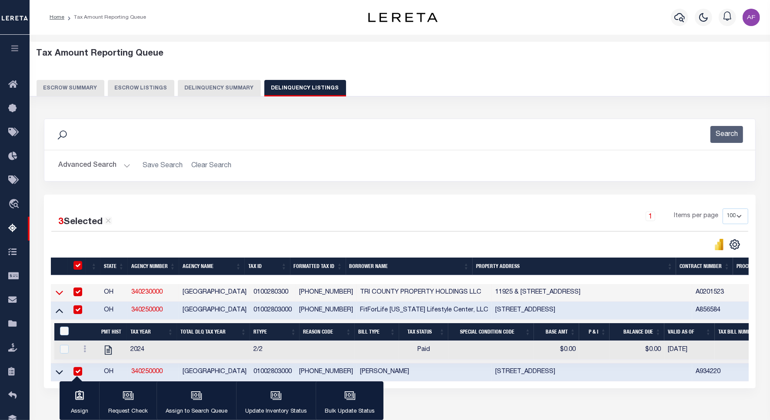
click at [61, 295] on icon at bounding box center [59, 292] width 7 height 9
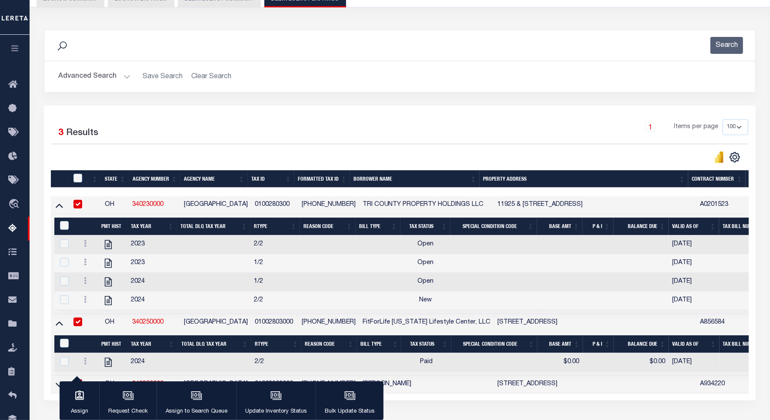
scroll to position [109, 0]
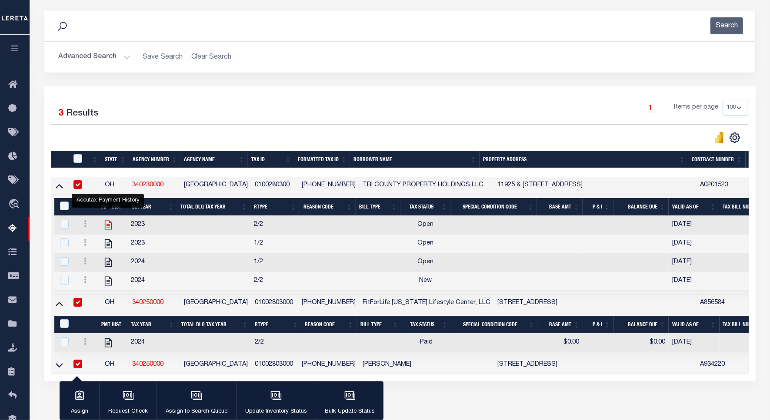
click at [108, 227] on icon "" at bounding box center [108, 225] width 7 height 9
checkbox input "true"
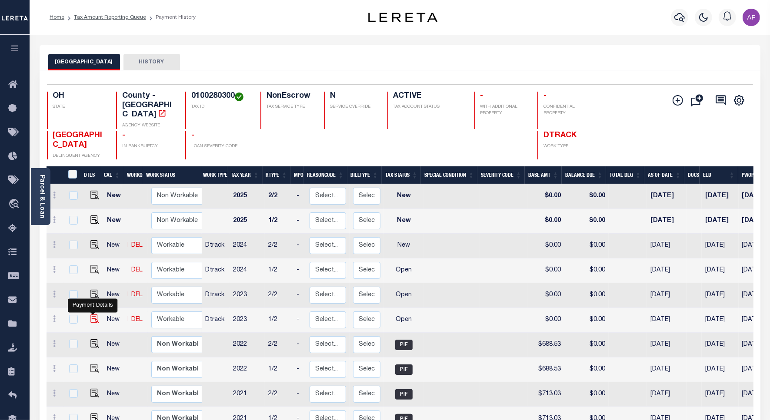
click at [93, 315] on img "" at bounding box center [94, 319] width 9 height 9
checkbox input "true"
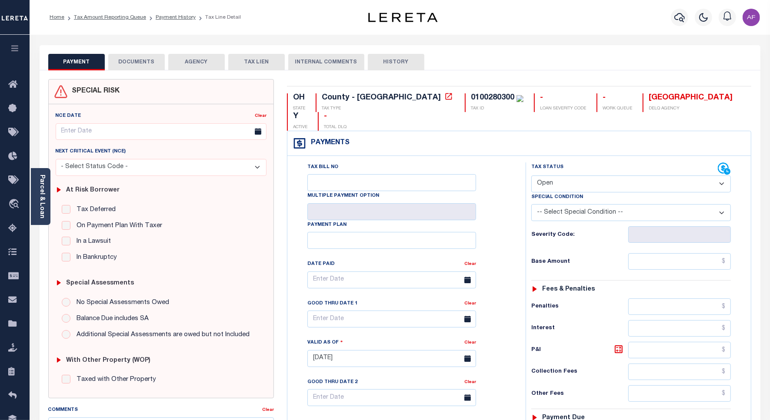
click at [566, 176] on select "- Select Status Code - Open Due/Unpaid Paid Incomplete No Tax Due Internal Refu…" at bounding box center [631, 184] width 200 height 17
select select "PYD"
click at [531, 176] on select "- Select Status Code - Open Due/Unpaid Paid Incomplete No Tax Due Internal Refu…" at bounding box center [631, 184] width 200 height 17
type input "[DATE]"
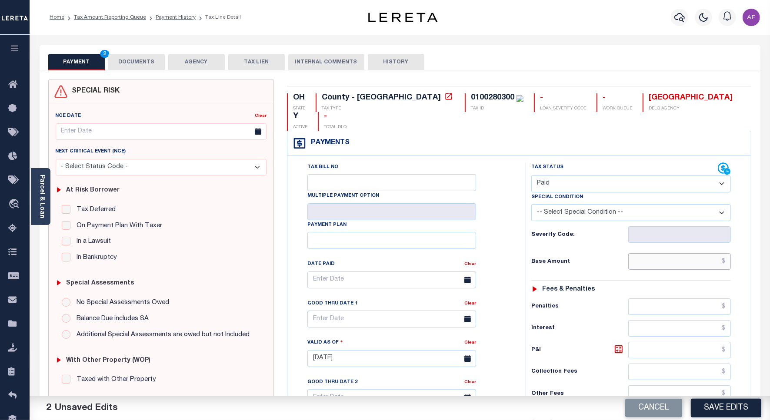
click at [703, 253] on input "text" at bounding box center [679, 261] width 103 height 17
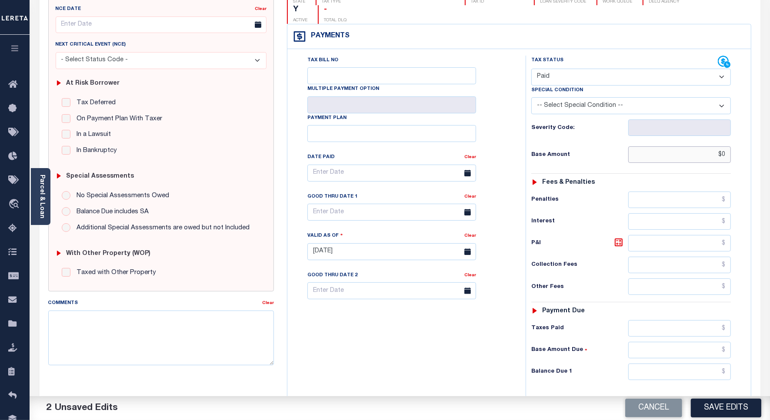
scroll to position [224, 0]
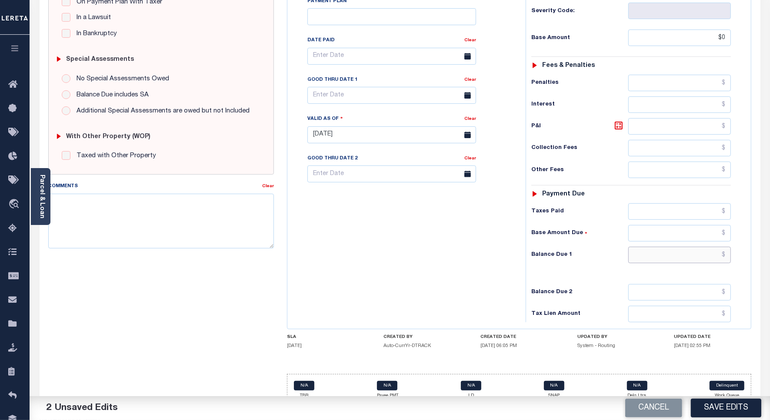
type input "$0.00"
click at [701, 247] on input "text" at bounding box center [679, 255] width 103 height 17
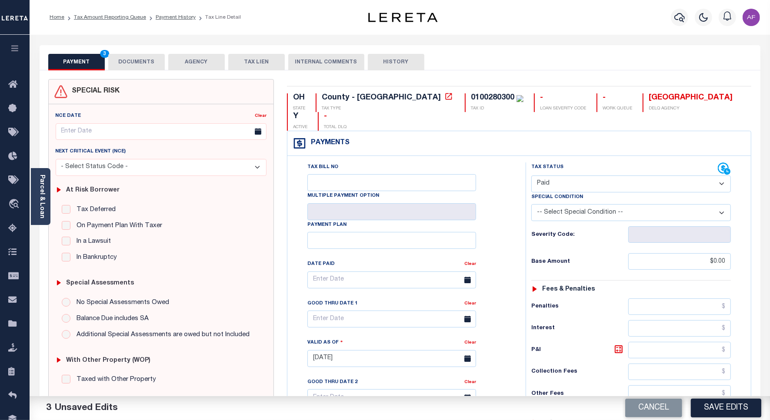
type input "$0.00"
click at [130, 55] on button "DOCUMENTS" at bounding box center [136, 62] width 57 height 17
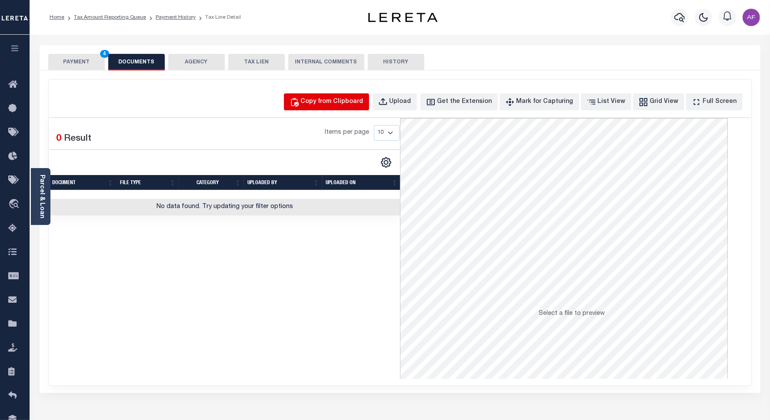
click at [340, 97] on button "Copy from Clipboard" at bounding box center [326, 101] width 85 height 17
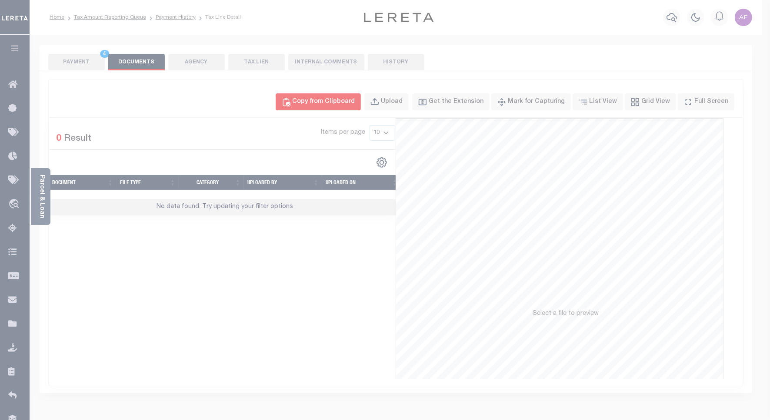
select select "POP"
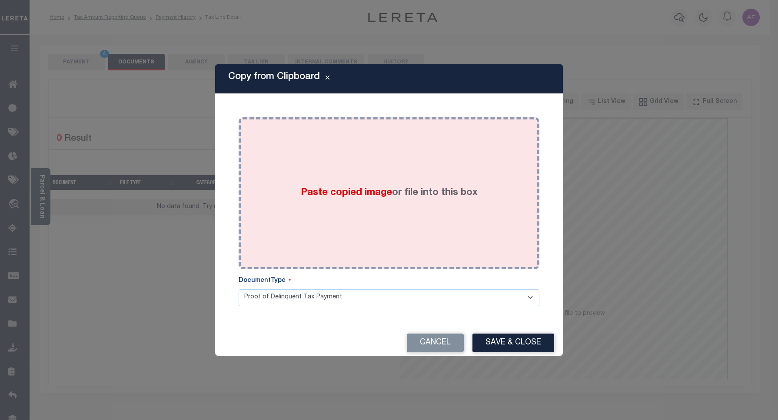
click at [350, 125] on div "Paste copied image or file into this box" at bounding box center [389, 193] width 288 height 139
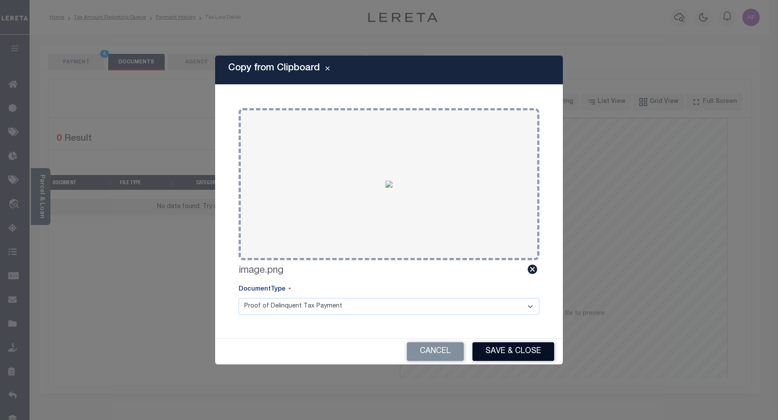
click at [500, 346] on button "Save & Close" at bounding box center [514, 352] width 82 height 19
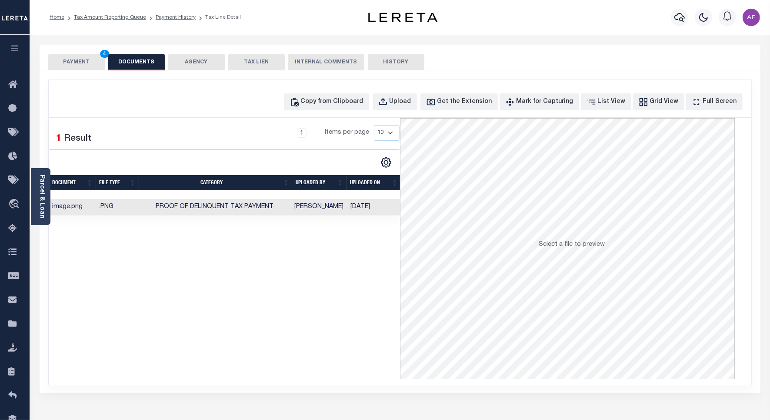
click at [76, 60] on button "PAYMENT 4" at bounding box center [76, 62] width 57 height 17
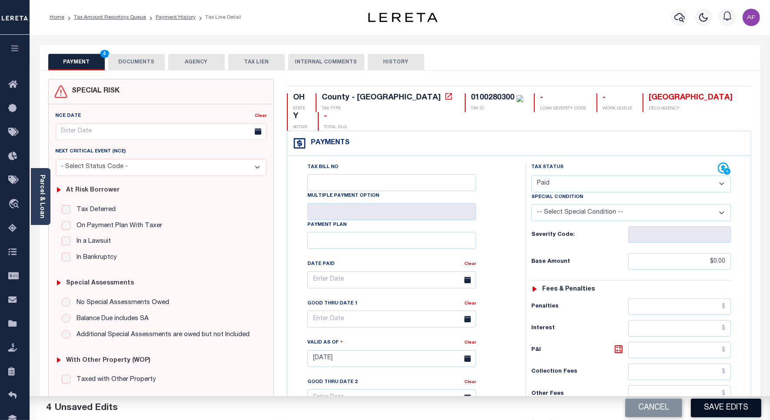
click at [716, 406] on button "Save Edits" at bounding box center [726, 408] width 70 height 19
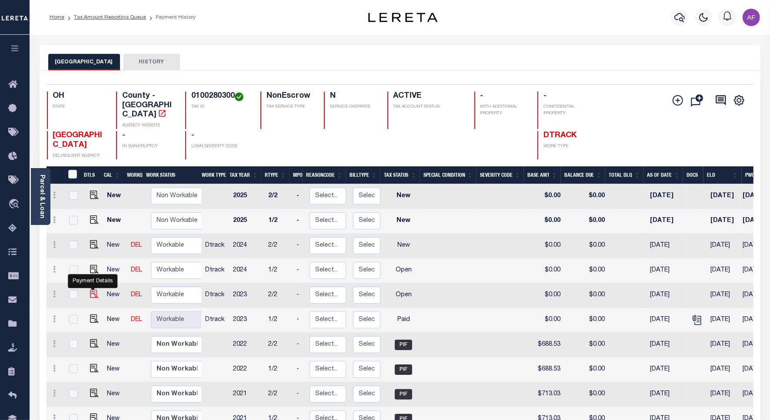
click at [94, 290] on img "" at bounding box center [94, 294] width 9 height 9
checkbox input "true"
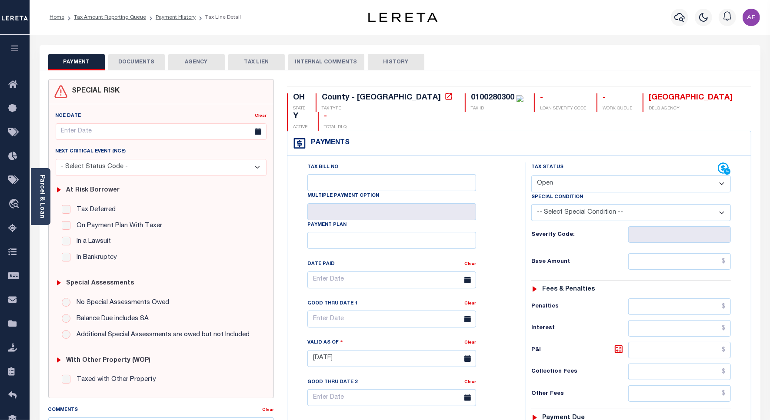
click at [562, 176] on select "- Select Status Code - Open Due/Unpaid Paid Incomplete No Tax Due Internal Refu…" at bounding box center [631, 184] width 200 height 17
select select "PYD"
click at [531, 176] on select "- Select Status Code - Open Due/Unpaid Paid Incomplete No Tax Due Internal Refu…" at bounding box center [631, 184] width 200 height 17
type input "[DATE]"
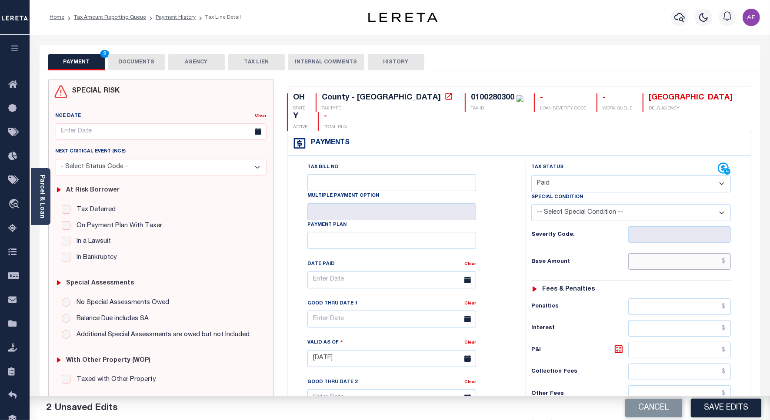
click at [713, 253] on input "text" at bounding box center [679, 261] width 103 height 17
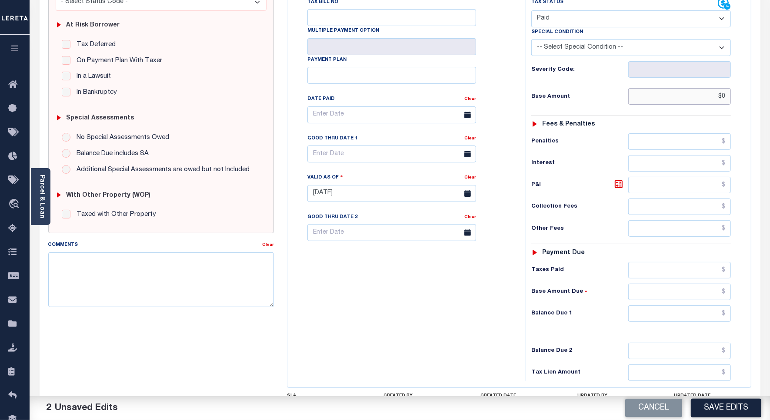
scroll to position [224, 0]
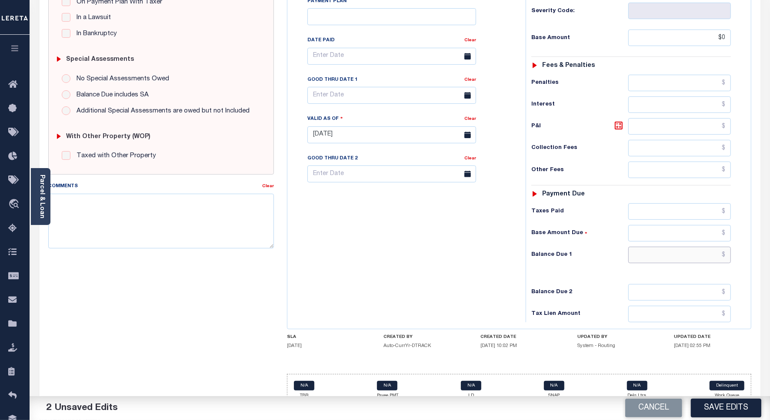
type input "$0.00"
click at [703, 248] on input "text" at bounding box center [679, 255] width 103 height 17
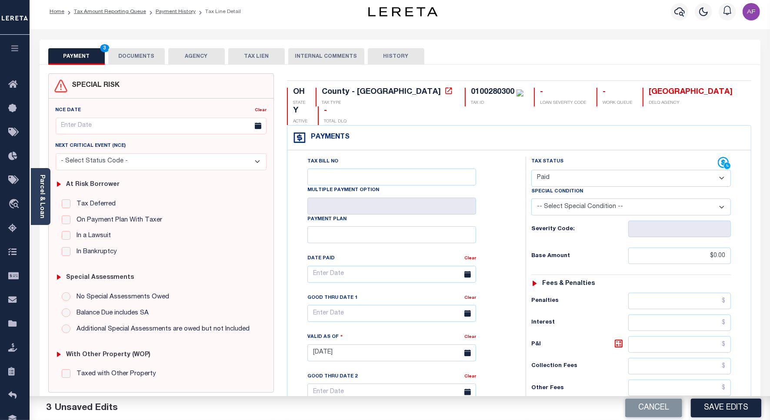
scroll to position [0, 0]
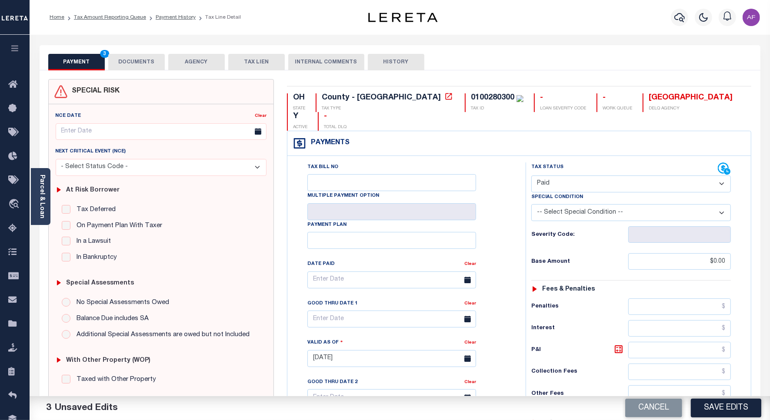
type input "$0.00"
click at [135, 62] on button "DOCUMENTS" at bounding box center [136, 62] width 57 height 17
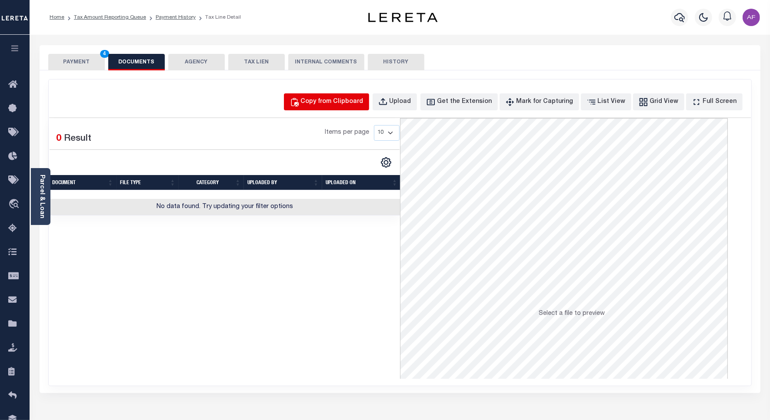
click at [363, 103] on div "Copy from Clipboard" at bounding box center [332, 102] width 63 height 10
select select "POP"
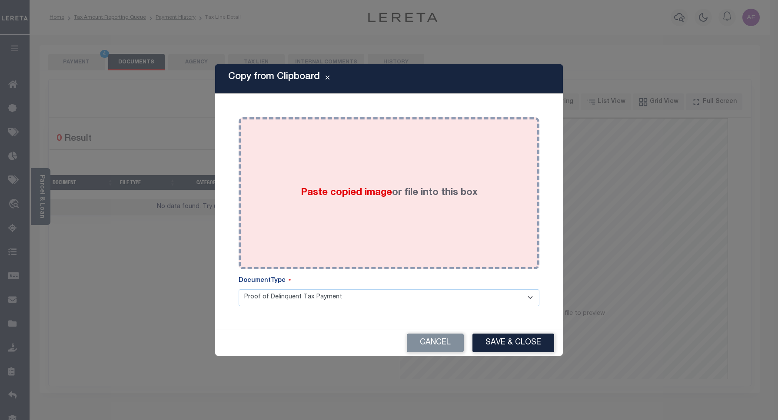
click at [424, 167] on div "Paste copied image or file into this box" at bounding box center [389, 193] width 288 height 139
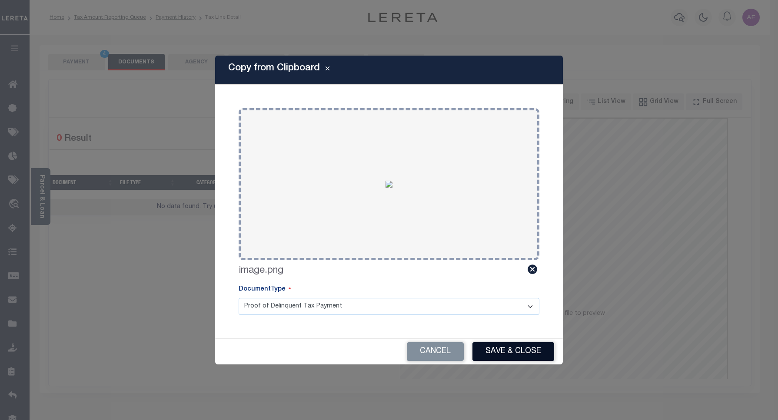
click at [513, 348] on button "Save & Close" at bounding box center [514, 352] width 82 height 19
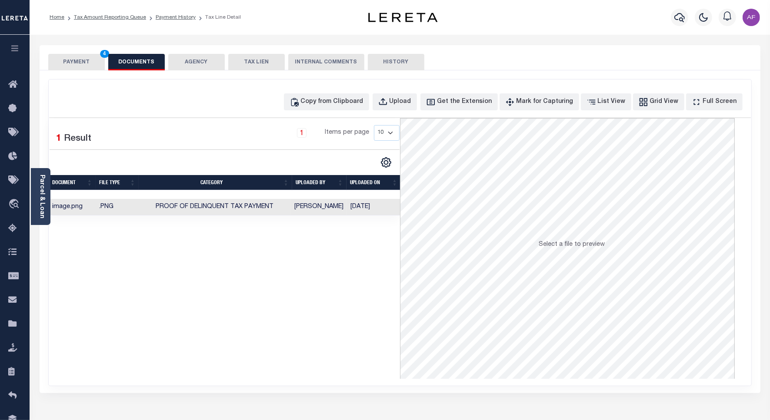
click at [77, 63] on button "PAYMENT 4" at bounding box center [76, 62] width 57 height 17
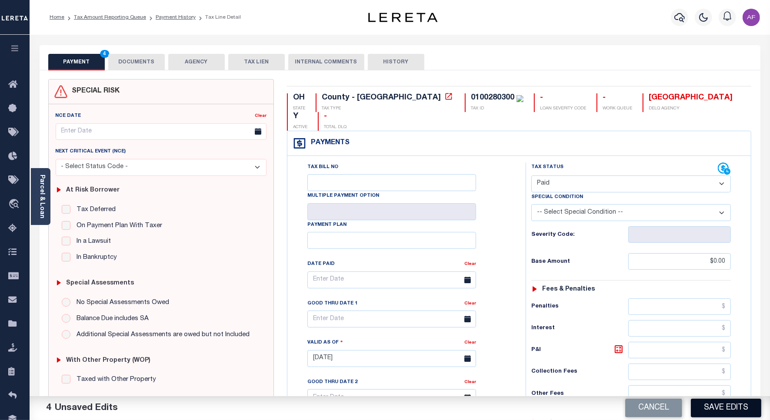
click at [725, 405] on button "Save Edits" at bounding box center [726, 408] width 70 height 19
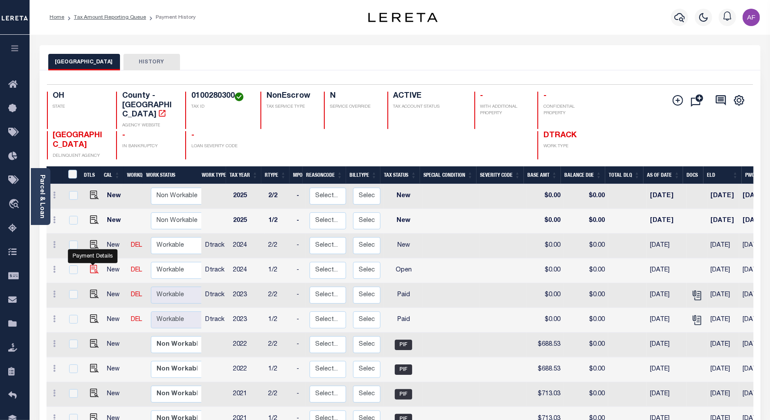
click at [94, 265] on img "" at bounding box center [94, 269] width 9 height 9
checkbox input "true"
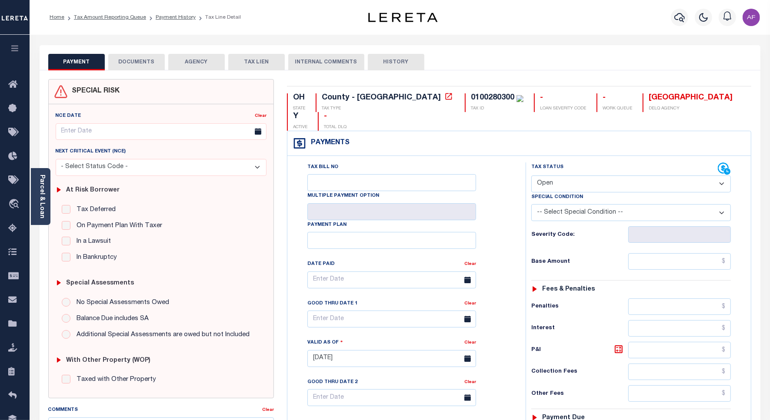
click at [559, 176] on select "- Select Status Code - Open Due/Unpaid Paid Incomplete No Tax Due Internal Refu…" at bounding box center [631, 184] width 200 height 17
select select "PYD"
click at [531, 176] on select "- Select Status Code - Open Due/Unpaid Paid Incomplete No Tax Due Internal Refu…" at bounding box center [631, 184] width 200 height 17
type input "[DATE]"
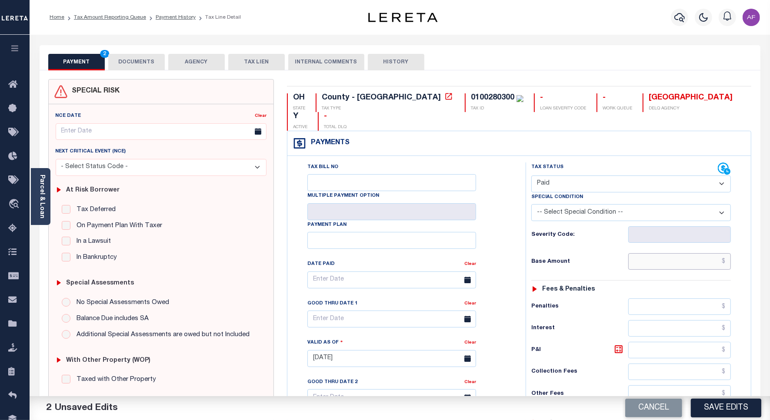
click at [692, 253] on input "text" at bounding box center [679, 261] width 103 height 17
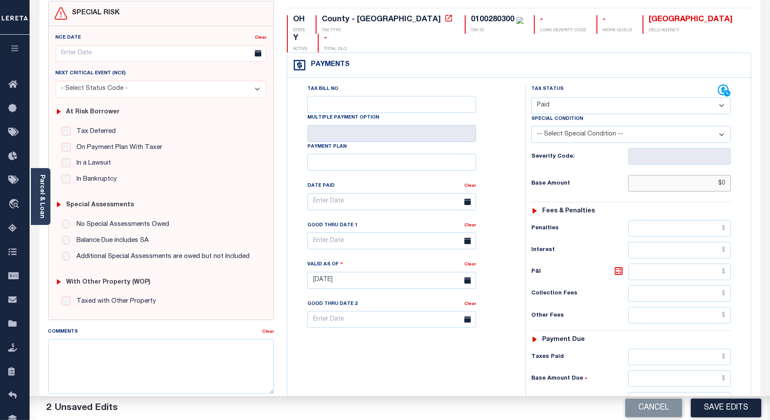
scroll to position [224, 0]
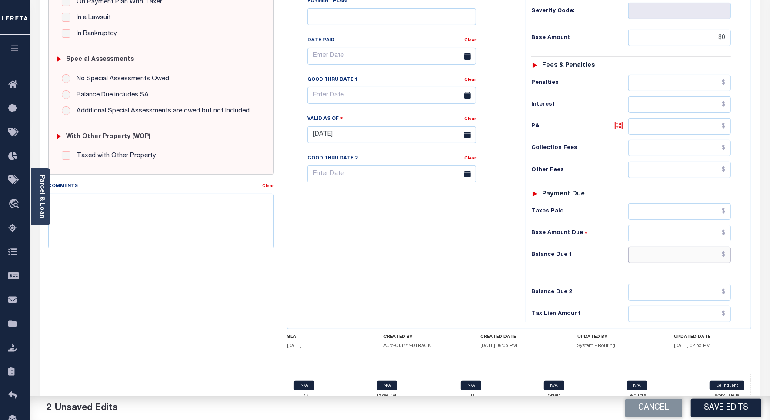
click at [711, 247] on input "text" at bounding box center [679, 255] width 103 height 17
type input "$0.00"
type input "$0"
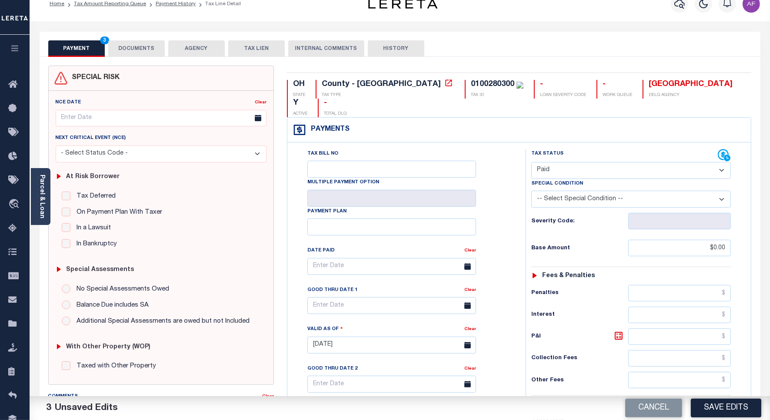
scroll to position [0, 0]
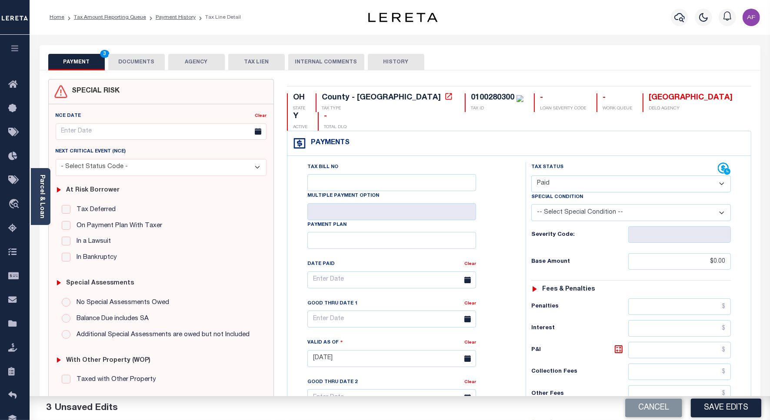
click at [130, 62] on button "DOCUMENTS" at bounding box center [136, 62] width 57 height 17
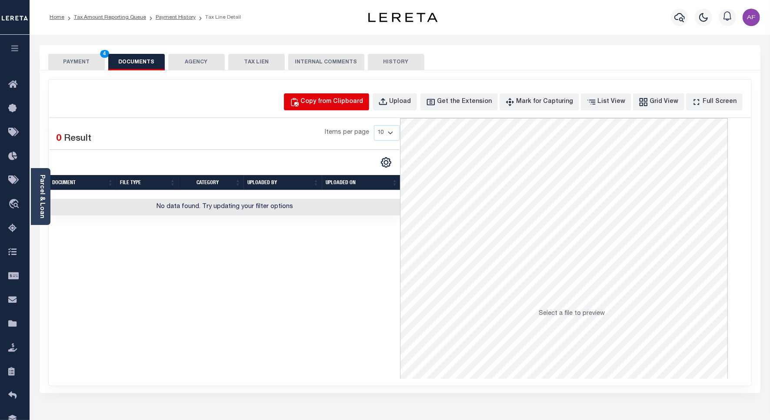
click at [348, 99] on div "Copy from Clipboard" at bounding box center [332, 102] width 63 height 10
select select "POP"
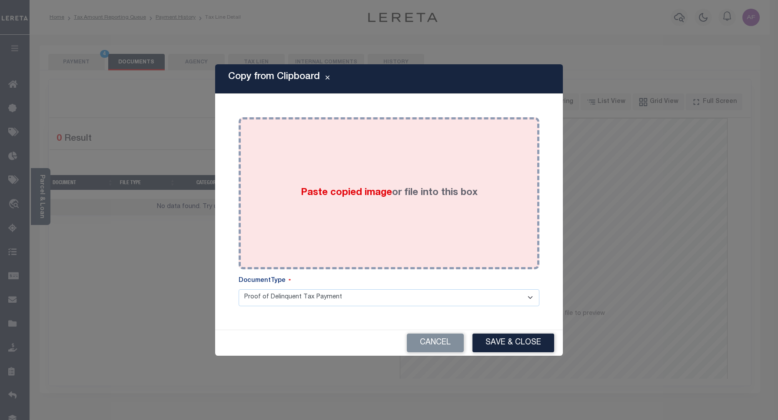
click at [366, 165] on div "Paste copied image or file into this box" at bounding box center [389, 193] width 288 height 139
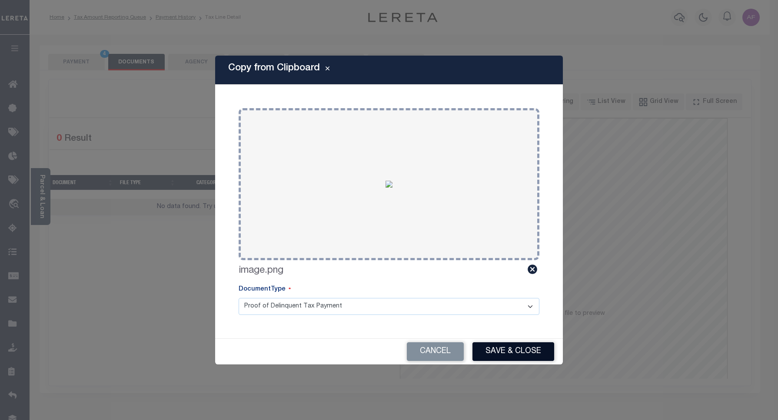
click at [489, 343] on button "Save & Close" at bounding box center [514, 352] width 82 height 19
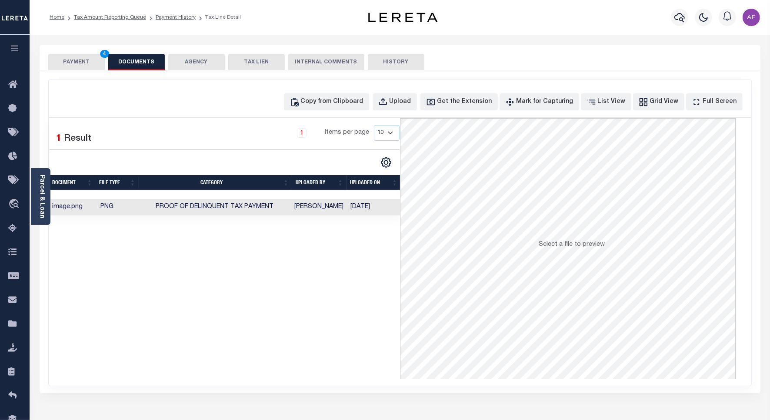
click at [68, 57] on button "PAYMENT 4" at bounding box center [76, 62] width 57 height 17
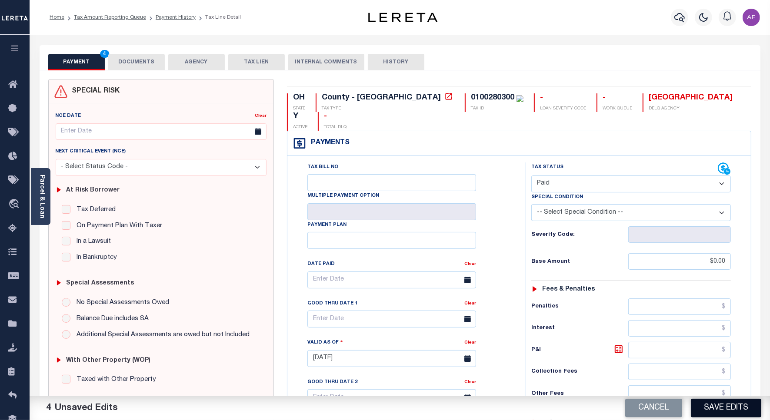
click at [725, 416] on button "Save Edits" at bounding box center [726, 408] width 70 height 19
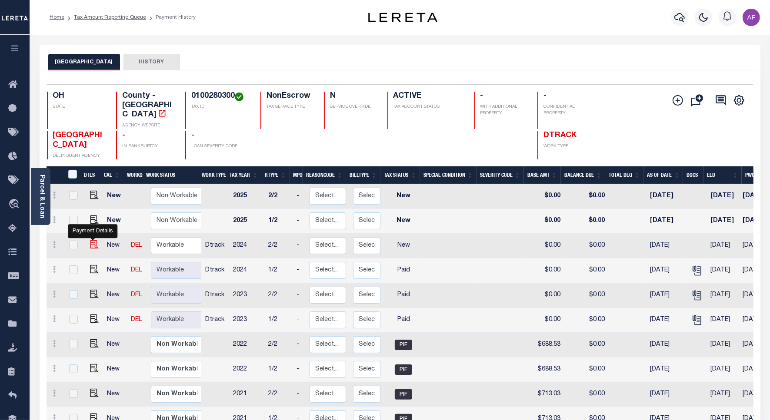
click at [93, 240] on img "" at bounding box center [94, 244] width 9 height 9
checkbox input "true"
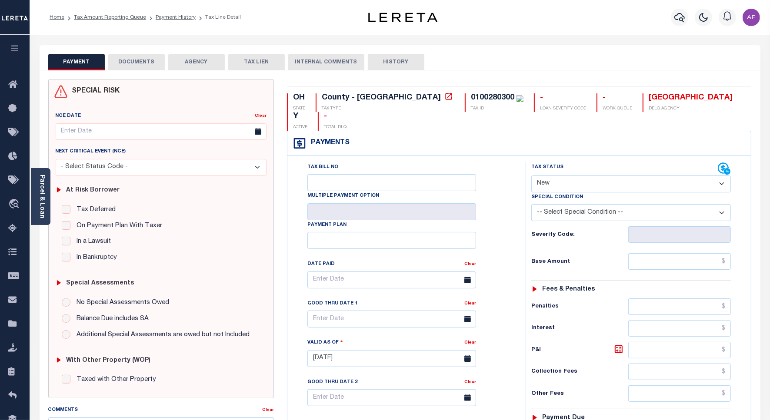
click at [557, 176] on select "- Select Status Code - Open Due/Unpaid Paid Incomplete No Tax Due Internal Refu…" at bounding box center [631, 184] width 200 height 17
select select "PYD"
click at [531, 176] on select "- Select Status Code - Open Due/Unpaid Paid Incomplete No Tax Due Internal Refu…" at bounding box center [631, 184] width 200 height 17
type input "[DATE]"
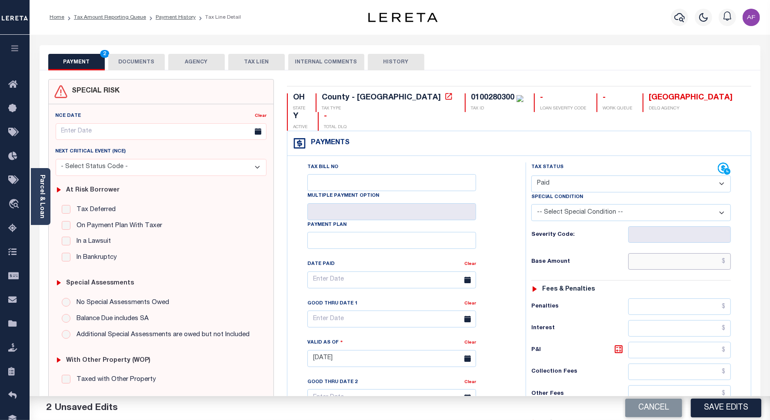
click at [714, 253] on input "text" at bounding box center [679, 261] width 103 height 17
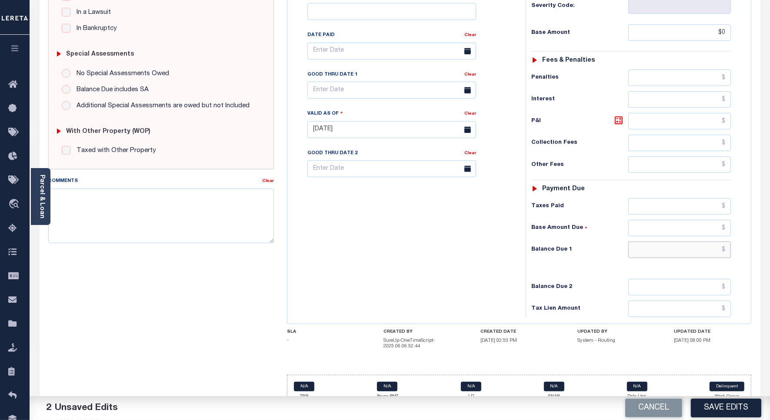
type input "$0.00"
click at [705, 242] on input "text" at bounding box center [679, 250] width 103 height 17
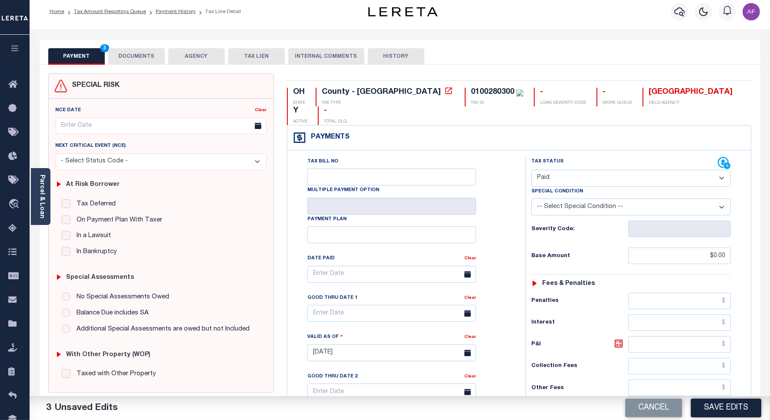
scroll to position [0, 0]
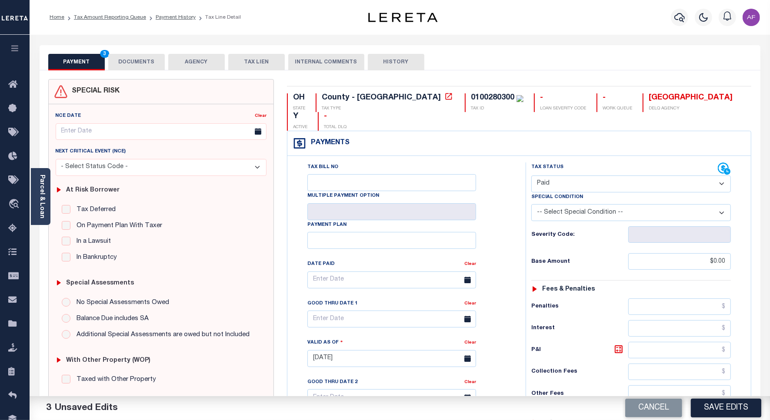
type input "$0.00"
click at [150, 65] on button "DOCUMENTS" at bounding box center [136, 62] width 57 height 17
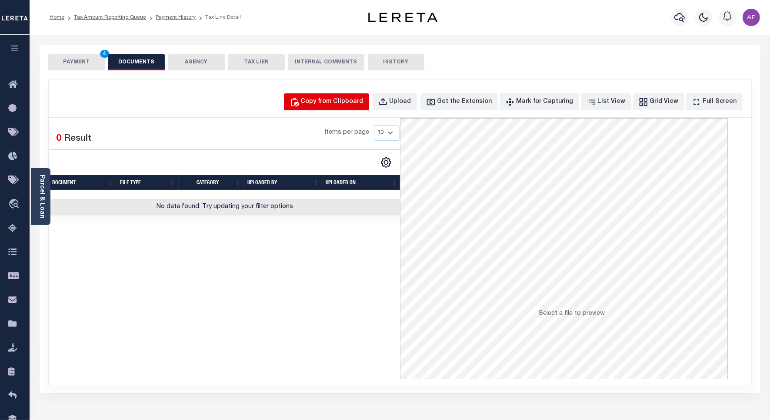
click at [334, 98] on div "Copy from Clipboard" at bounding box center [332, 102] width 63 height 10
select select "POP"
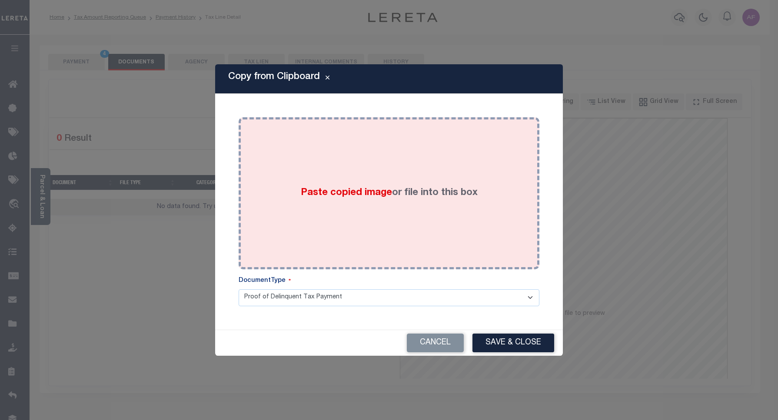
click at [315, 159] on div "Paste copied image or file into this box" at bounding box center [389, 193] width 288 height 139
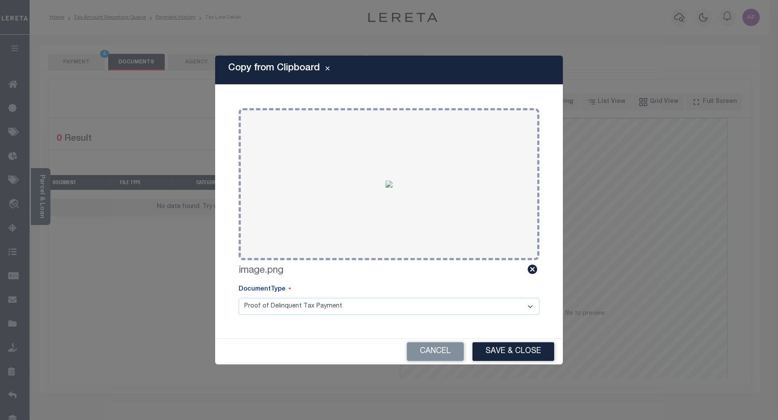
click at [509, 357] on button "Save & Close" at bounding box center [514, 352] width 82 height 19
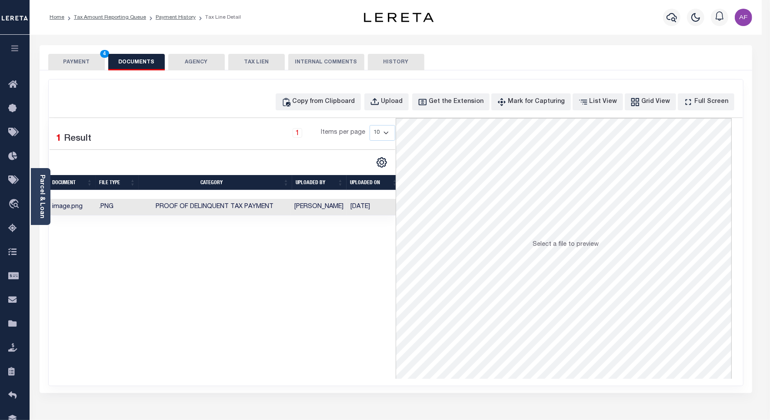
click at [64, 57] on button "PAYMENT 4" at bounding box center [76, 62] width 57 height 17
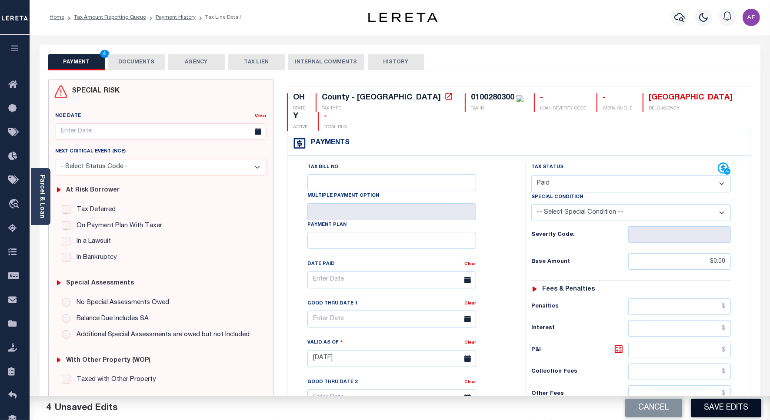
click at [715, 411] on button "Save Edits" at bounding box center [726, 408] width 70 height 19
checkbox input "false"
type input "$0"
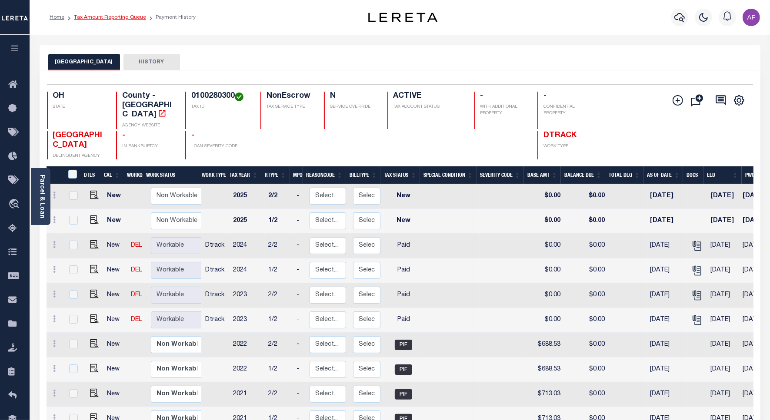
click at [107, 17] on link "Tax Amount Reporting Queue" at bounding box center [110, 17] width 72 height 5
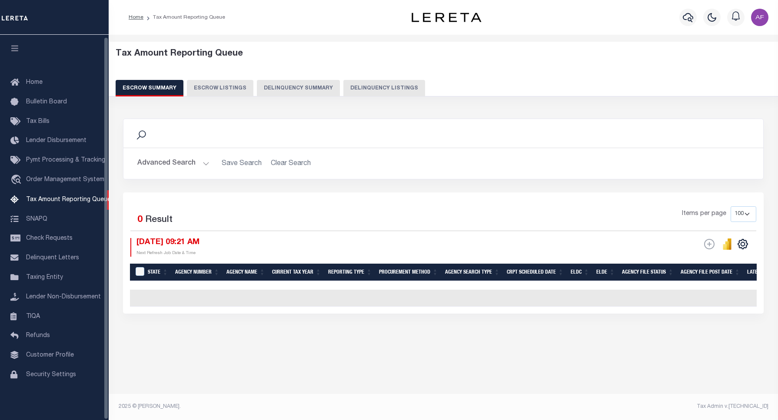
select select "100"
click at [403, 84] on button "Delinquency Listings" at bounding box center [384, 88] width 82 height 17
select select "100"
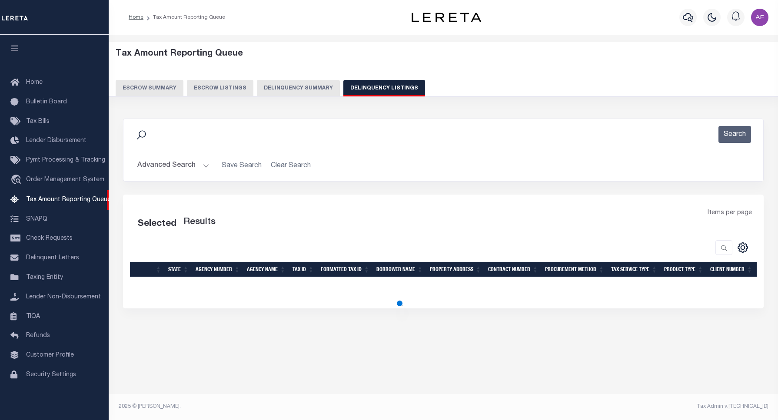
select select "100"
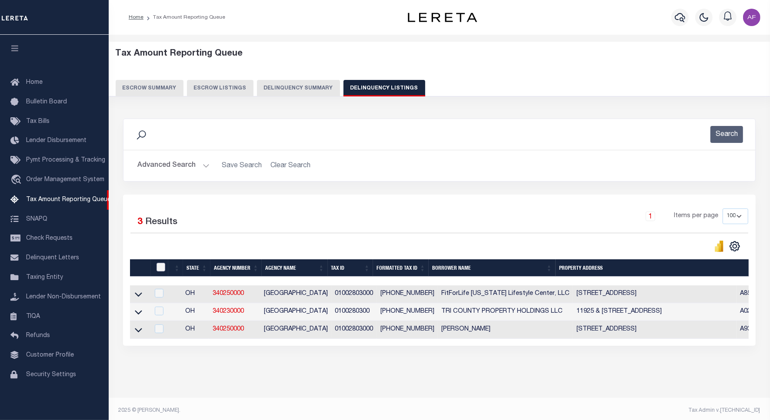
click at [159, 271] on input "checkbox" at bounding box center [160, 267] width 9 height 9
checkbox input "true"
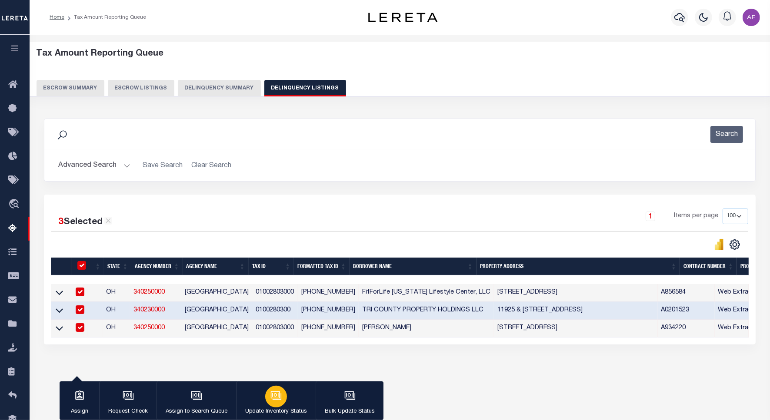
click at [281, 403] on div "button" at bounding box center [276, 397] width 22 height 22
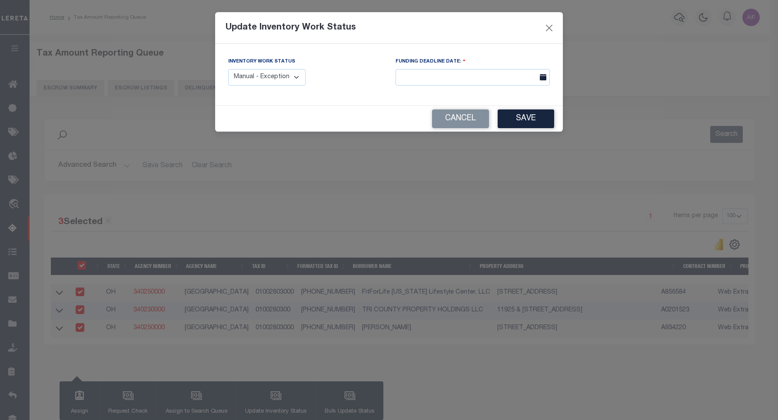
click at [293, 83] on select "Manual - Exception Pended - Awaiting Search Late Add Exception Completed" at bounding box center [266, 77] width 77 height 17
select select "4"
click at [228, 69] on select "Manual - Exception Pended - Awaiting Search Late Add Exception Completed" at bounding box center [266, 77] width 77 height 17
click at [502, 120] on button "Save" at bounding box center [526, 119] width 57 height 19
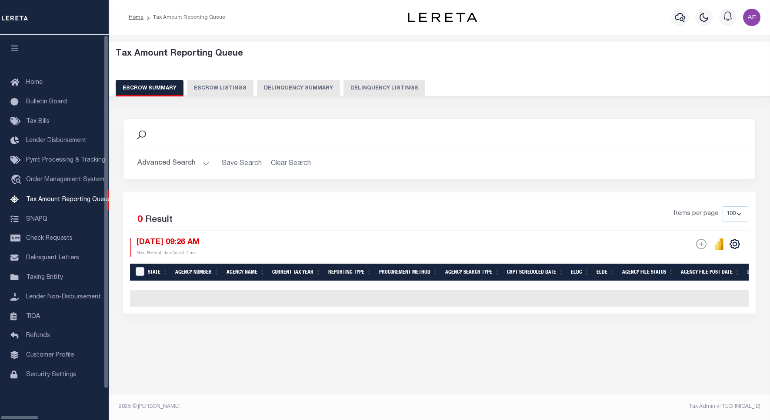
select select "100"
click at [350, 89] on button "Delinquency Listings" at bounding box center [384, 88] width 82 height 17
select select "100"
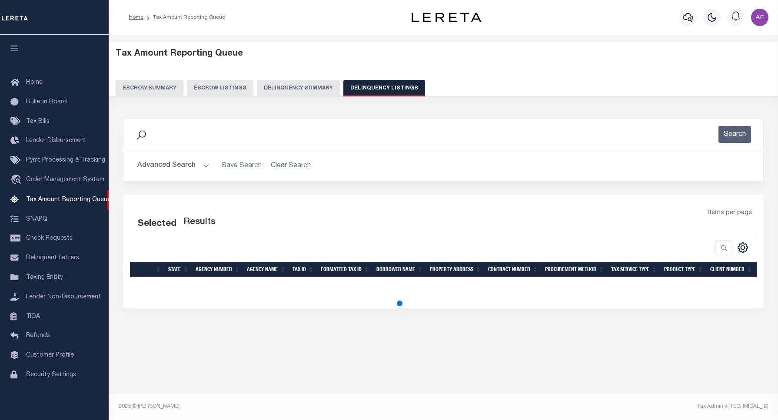
select select "100"
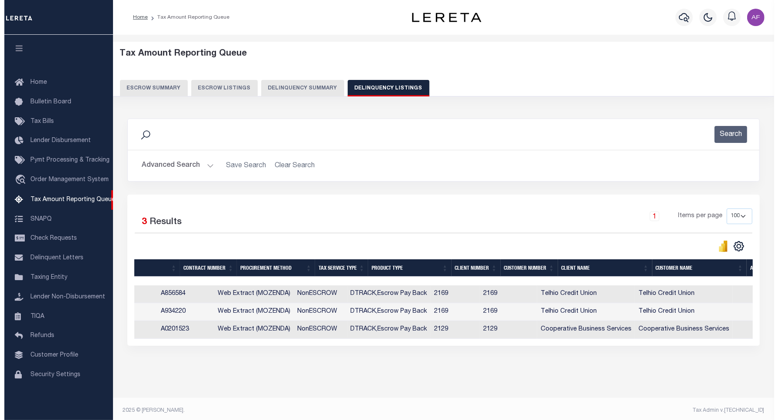
scroll to position [0, 752]
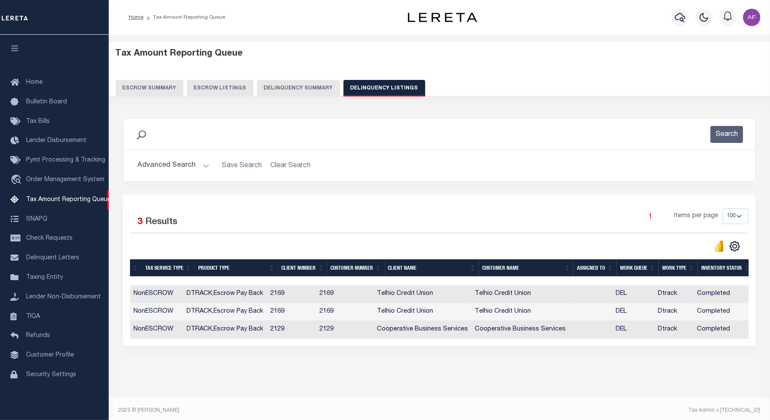
click at [179, 170] on button "Advanced Search" at bounding box center [173, 165] width 72 height 17
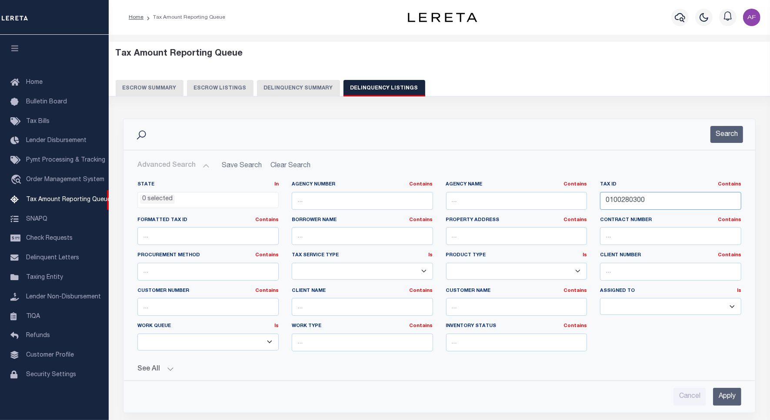
click at [617, 200] on input "0100280300" at bounding box center [670, 201] width 141 height 18
paste input "5"
type input "0100280500"
click at [739, 127] on button "Search" at bounding box center [726, 134] width 33 height 17
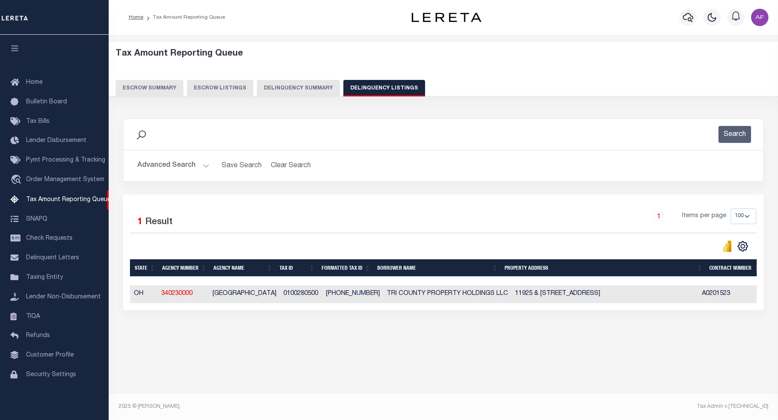
scroll to position [0, 0]
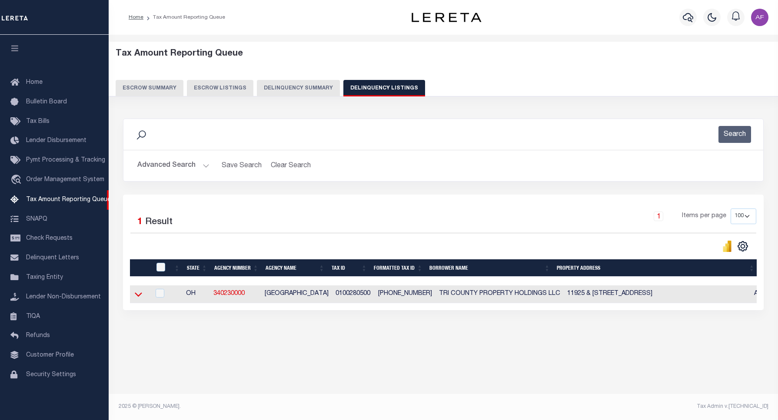
click at [135, 294] on icon at bounding box center [138, 294] width 7 height 9
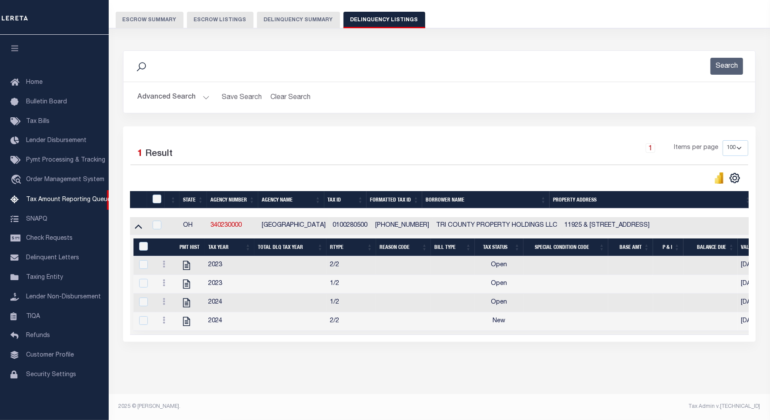
scroll to position [79, 0]
click at [190, 317] on icon "" at bounding box center [186, 321] width 7 height 9
checkbox input "true"
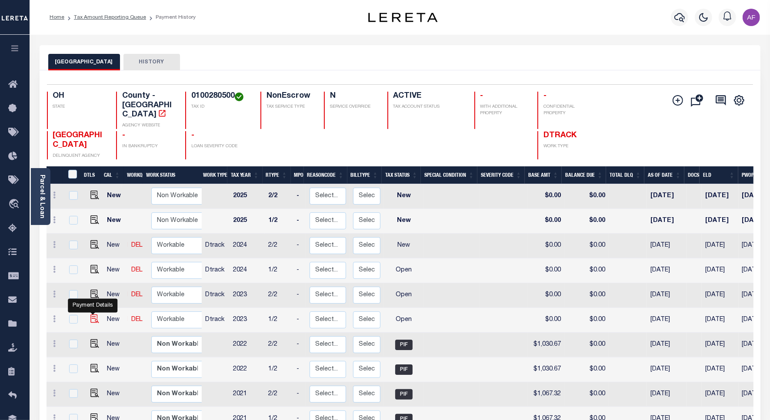
click at [93, 315] on img "" at bounding box center [94, 319] width 9 height 9
checkbox input "true"
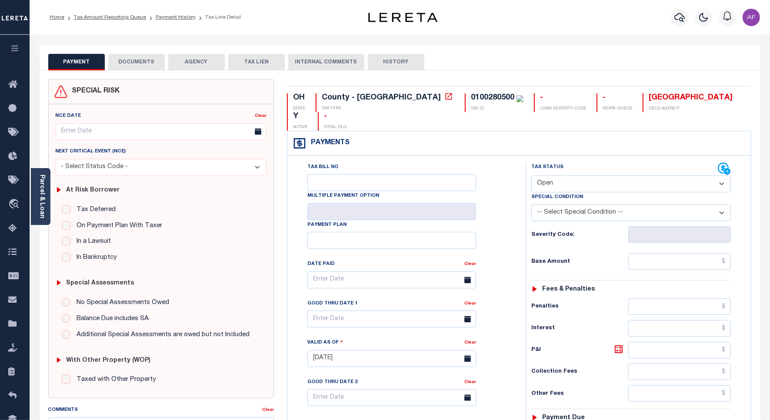
click at [544, 176] on select "- Select Status Code - Open Due/Unpaid Paid Incomplete No Tax Due Internal Refu…" at bounding box center [631, 184] width 200 height 17
select select "PYD"
click at [531, 176] on select "- Select Status Code - Open Due/Unpaid Paid Incomplete No Tax Due Internal Refu…" at bounding box center [631, 184] width 200 height 17
type input "[DATE]"
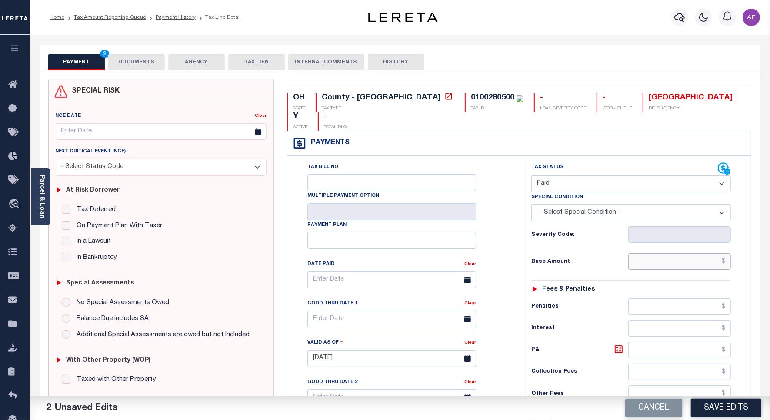
click at [718, 253] on input "text" at bounding box center [679, 261] width 103 height 17
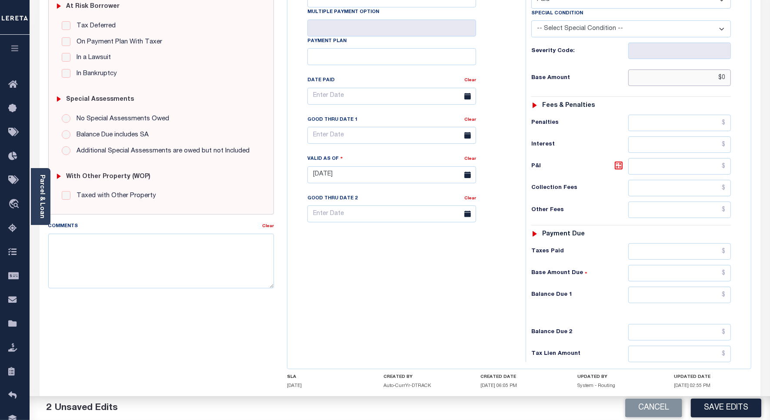
scroll to position [224, 0]
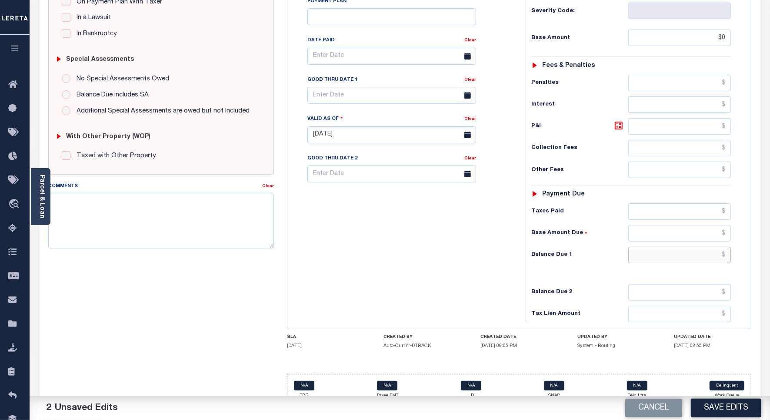
type input "$0.00"
click at [709, 247] on input "text" at bounding box center [679, 255] width 103 height 17
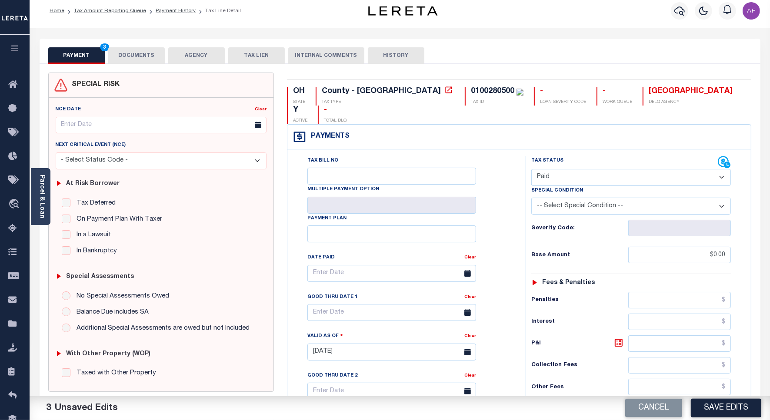
scroll to position [0, 0]
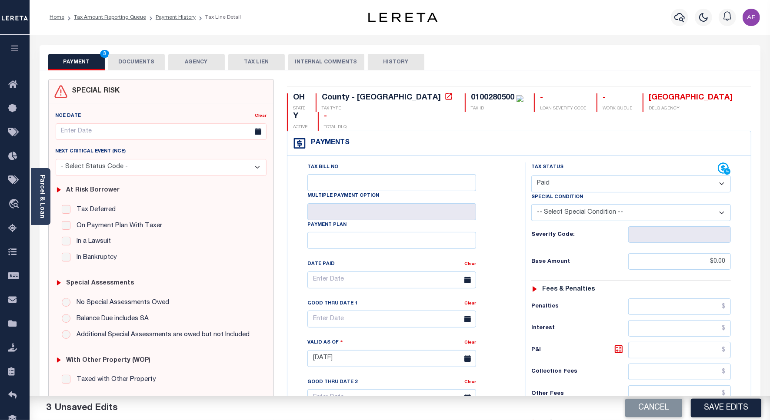
type input "$0.00"
click at [126, 60] on button "DOCUMENTS" at bounding box center [136, 62] width 57 height 17
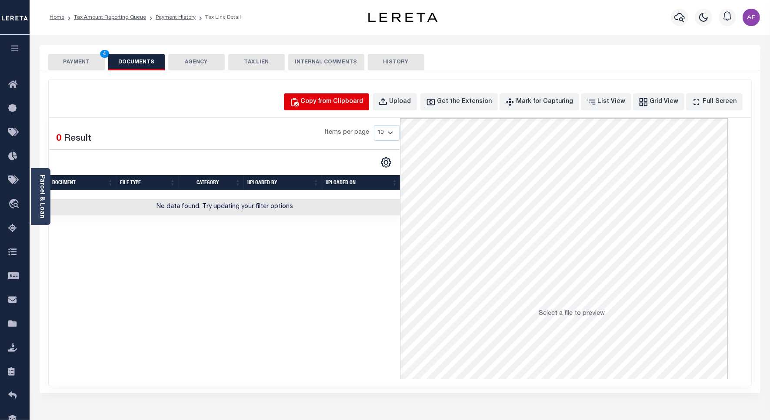
click at [362, 103] on div "Copy from Clipboard" at bounding box center [332, 102] width 63 height 10
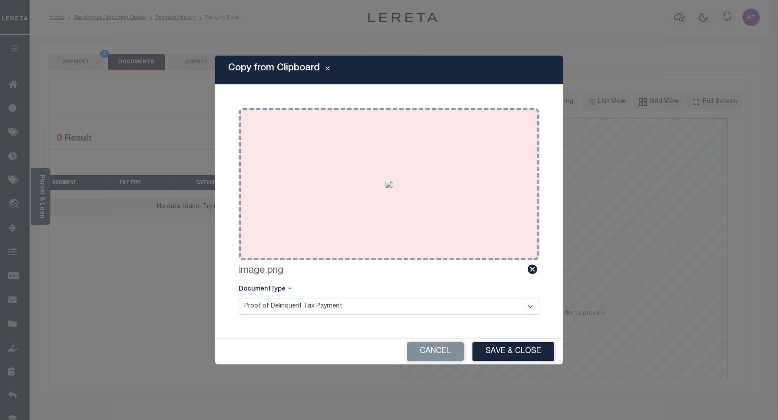
click at [382, 179] on div "Paste copied image or file into this box" at bounding box center [389, 184] width 288 height 139
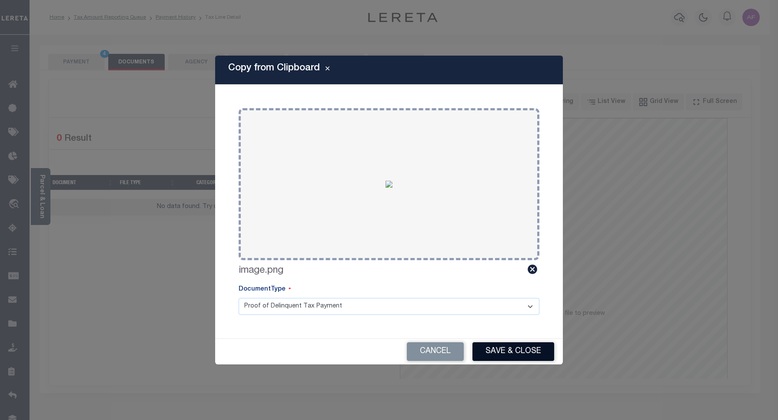
click at [518, 355] on button "Save & Close" at bounding box center [514, 352] width 82 height 19
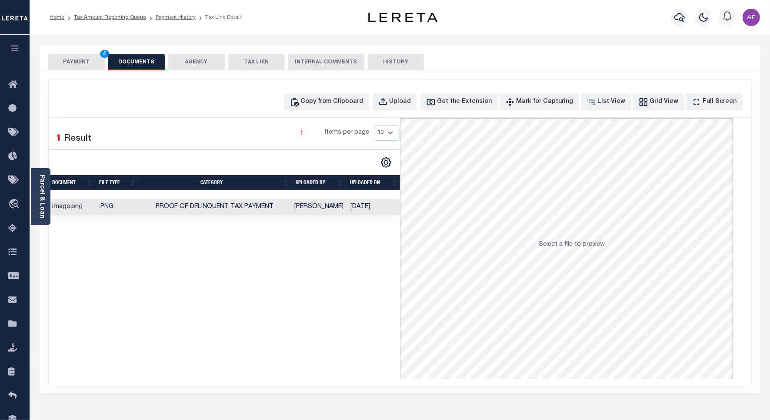
click at [73, 59] on button "PAYMENT 4" at bounding box center [76, 62] width 57 height 17
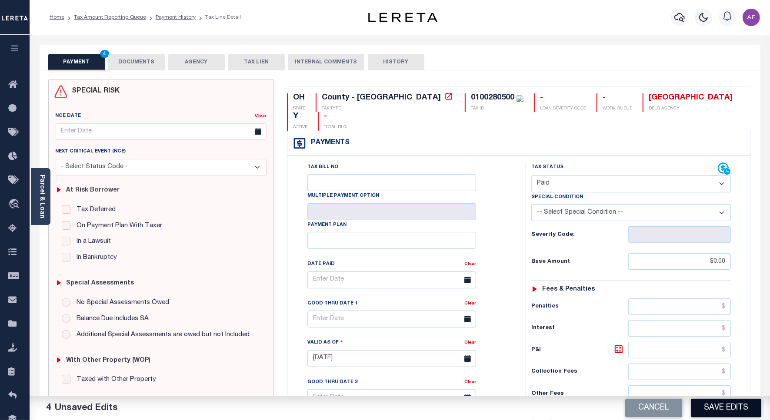
click at [709, 409] on button "Save Edits" at bounding box center [726, 408] width 70 height 19
checkbox input "false"
type input "$0"
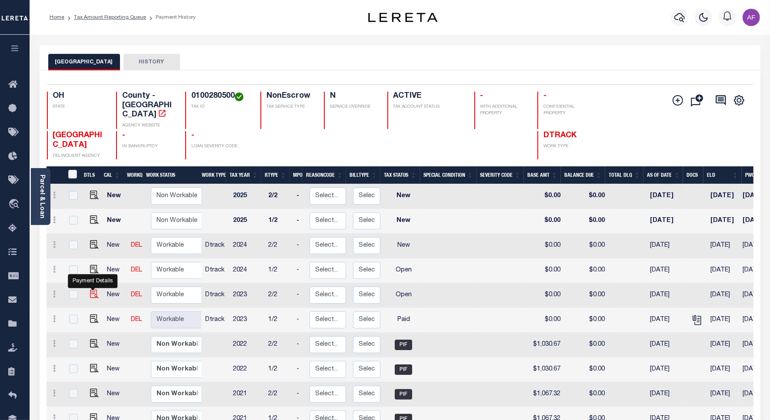
click at [90, 290] on img "" at bounding box center [94, 294] width 9 height 9
checkbox input "true"
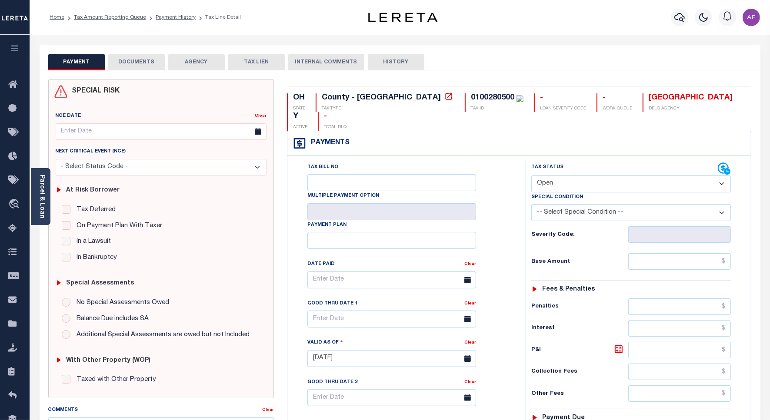
click at [573, 176] on select "- Select Status Code - Open Due/Unpaid Paid Incomplete No Tax Due Internal Refu…" at bounding box center [631, 184] width 200 height 17
select select "PYD"
click at [531, 176] on select "- Select Status Code - Open Due/Unpaid Paid Incomplete No Tax Due Internal Refu…" at bounding box center [631, 184] width 200 height 17
type input "[DATE]"
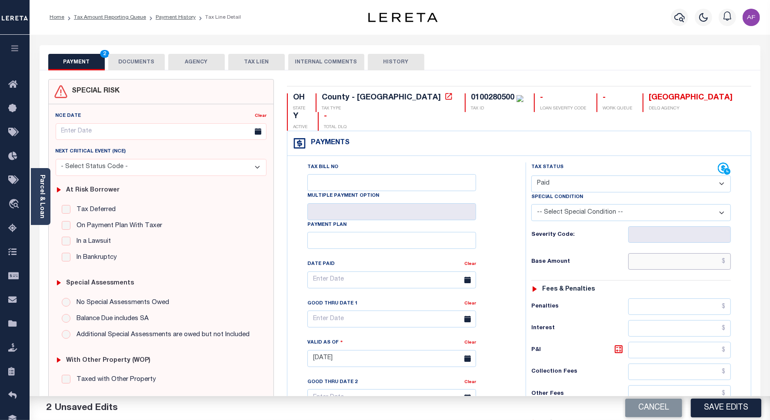
click at [711, 253] on input "text" at bounding box center [679, 261] width 103 height 17
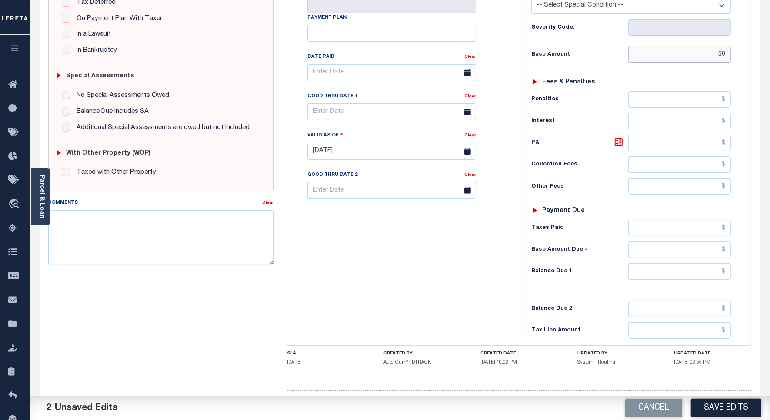
scroll to position [224, 0]
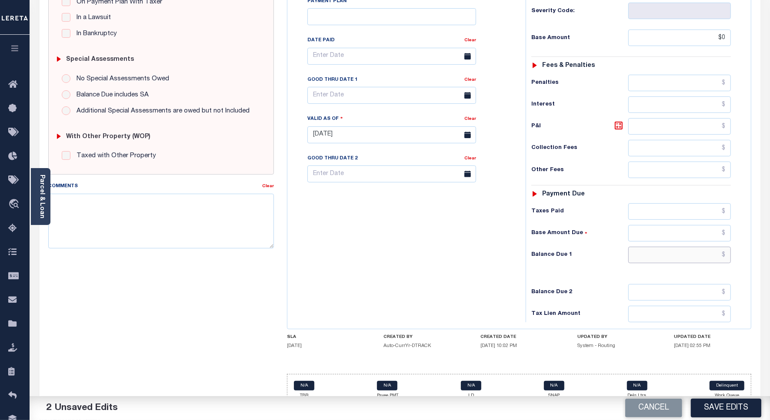
type input "$0.00"
click at [719, 247] on input "text" at bounding box center [679, 255] width 103 height 17
type input "$0"
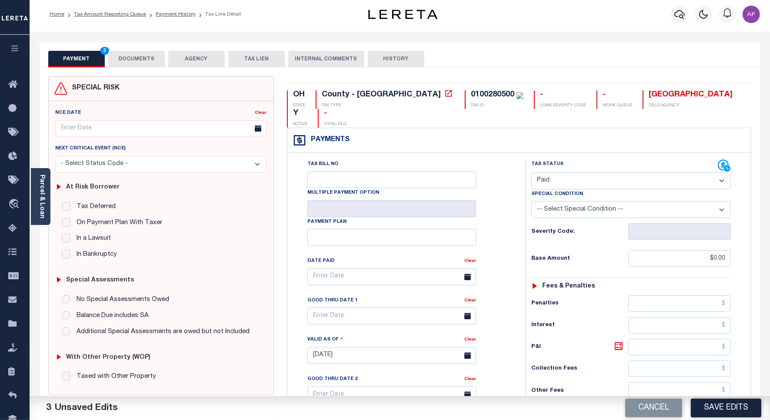
scroll to position [0, 0]
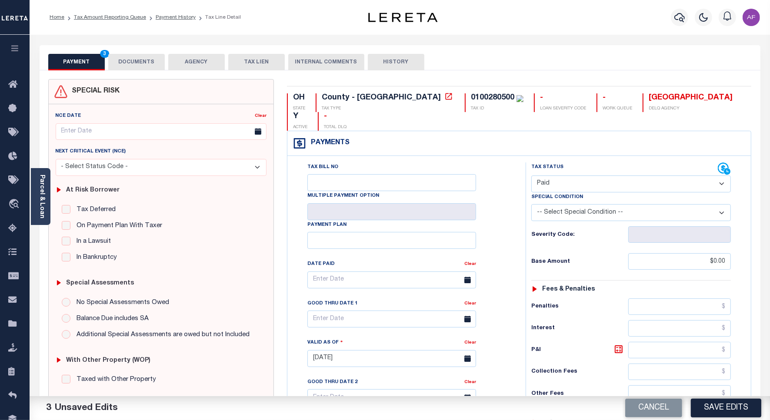
click at [140, 64] on button "DOCUMENTS" at bounding box center [136, 62] width 57 height 17
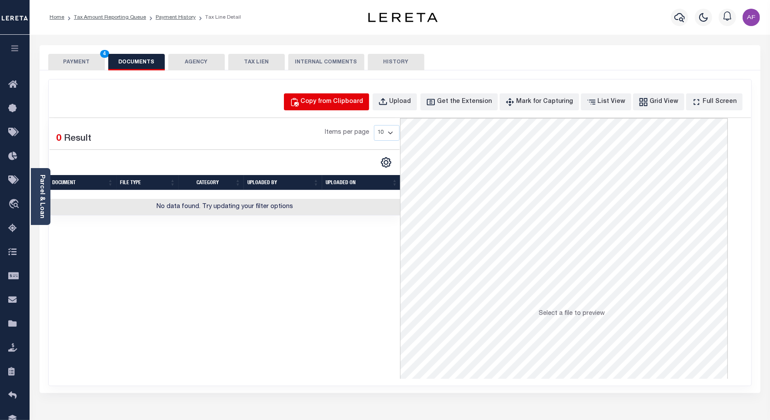
click at [350, 101] on div "Copy from Clipboard" at bounding box center [332, 102] width 63 height 10
select select "POP"
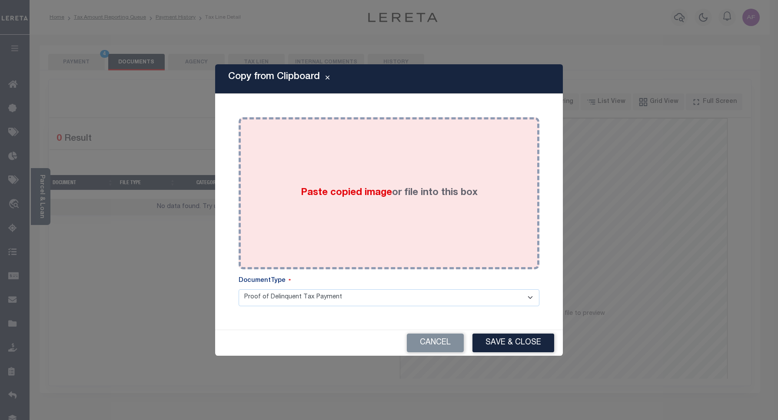
drag, startPoint x: 330, startPoint y: 178, endPoint x: 354, endPoint y: 186, distance: 26.0
click at [337, 178] on div "Paste copied image or file into this box" at bounding box center [389, 193] width 288 height 139
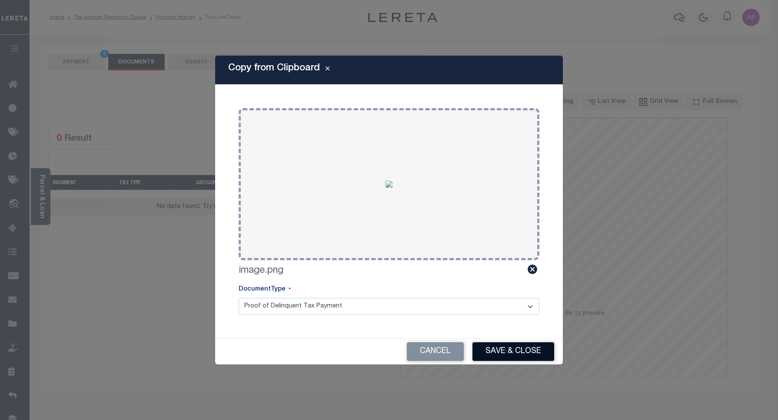
click at [494, 347] on button "Save & Close" at bounding box center [514, 352] width 82 height 19
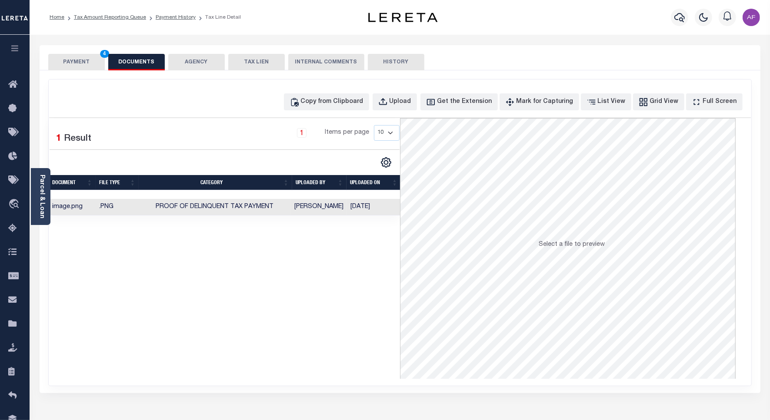
click at [70, 62] on button "PAYMENT 4" at bounding box center [76, 62] width 57 height 17
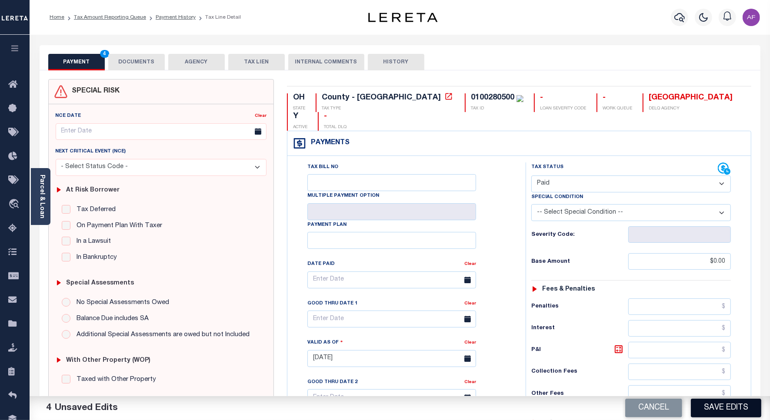
click at [714, 404] on button "Save Edits" at bounding box center [726, 408] width 70 height 19
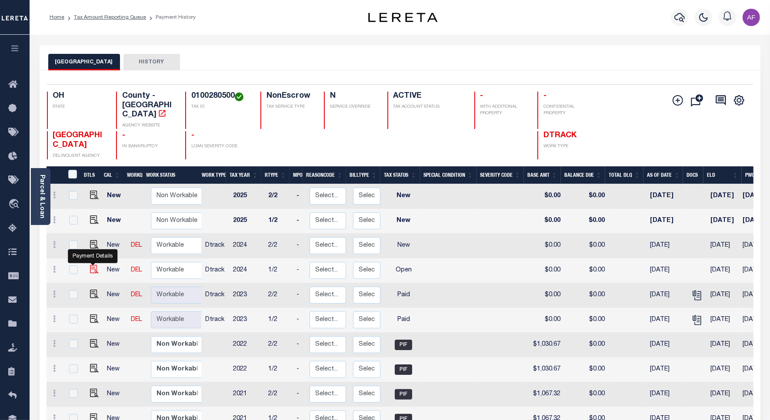
click at [91, 265] on img "" at bounding box center [94, 269] width 9 height 9
checkbox input "true"
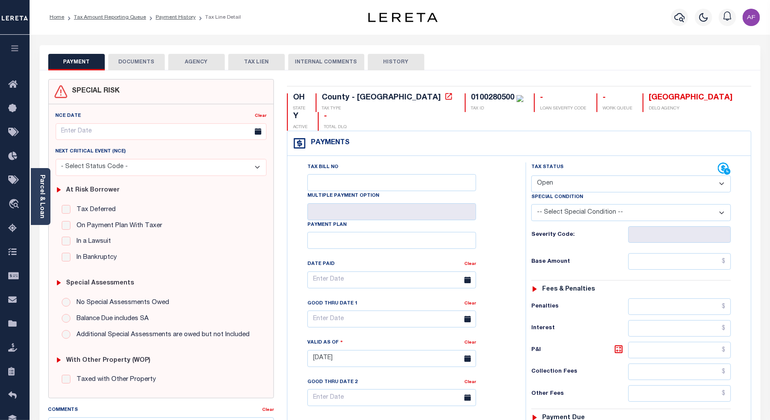
click at [577, 176] on select "- Select Status Code - Open Due/Unpaid Paid Incomplete No Tax Due Internal Refu…" at bounding box center [631, 184] width 200 height 17
select select "PYD"
click at [531, 176] on select "- Select Status Code - Open Due/Unpaid Paid Incomplete No Tax Due Internal Refu…" at bounding box center [631, 184] width 200 height 17
type input "[DATE]"
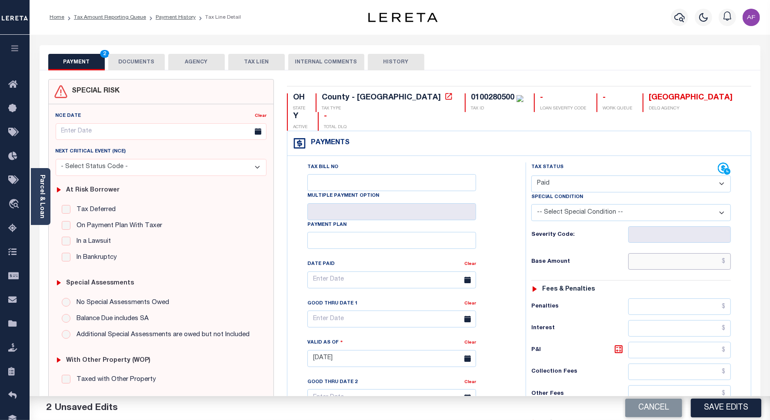
click at [703, 253] on input "text" at bounding box center [679, 261] width 103 height 17
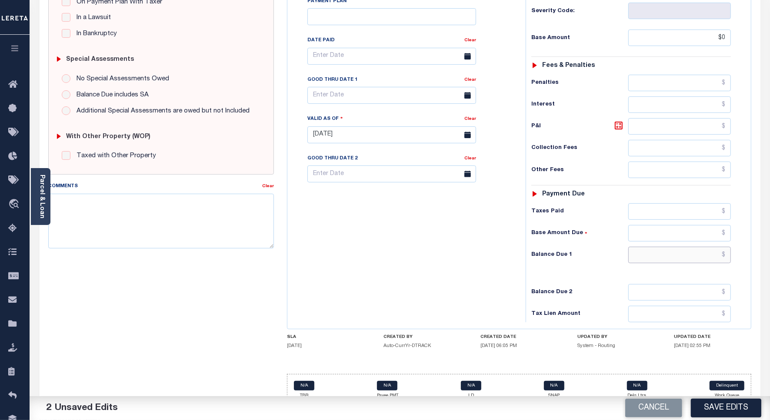
click at [692, 247] on input "text" at bounding box center [679, 255] width 103 height 17
type input "$0.00"
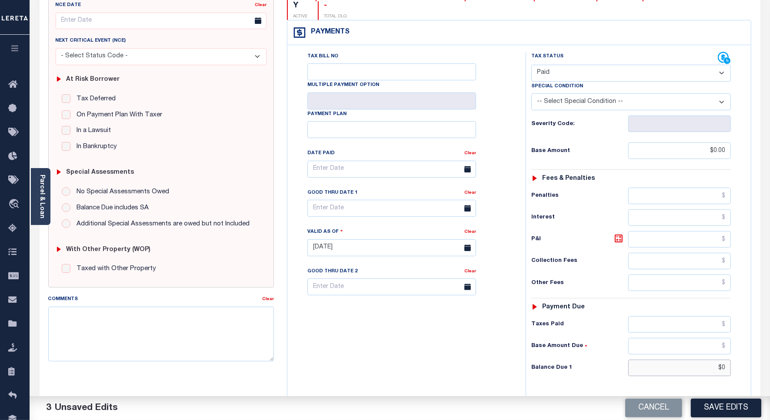
scroll to position [0, 0]
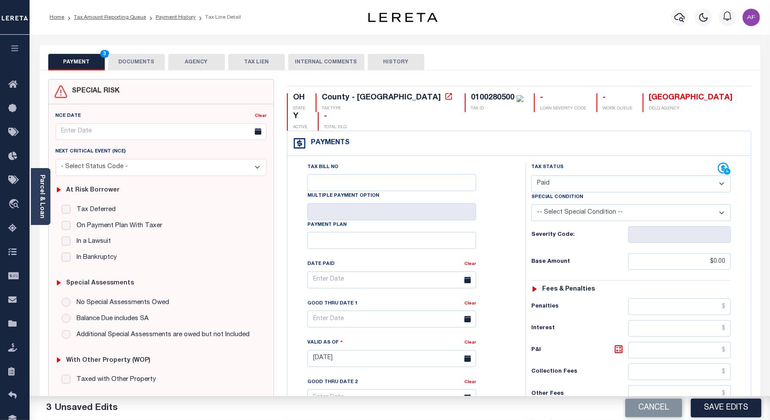
type input "$0.00"
click at [133, 64] on button "DOCUMENTS" at bounding box center [136, 62] width 57 height 17
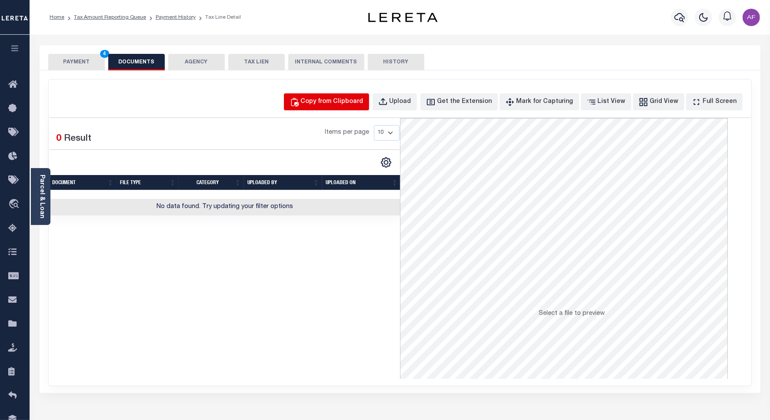
click at [323, 105] on div "Copy from Clipboard" at bounding box center [332, 102] width 63 height 10
select select "POP"
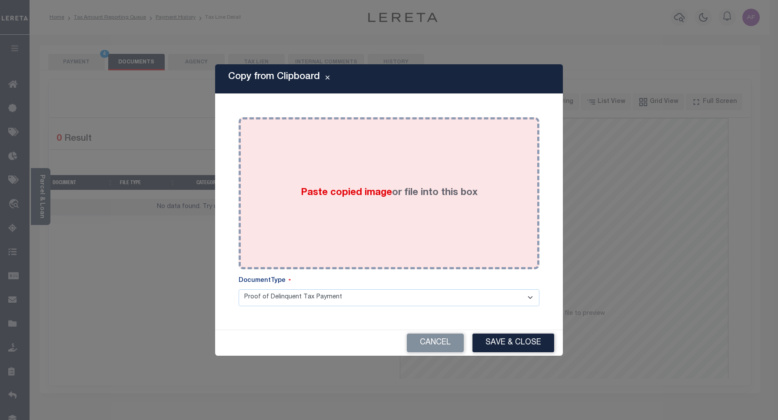
click at [372, 173] on div "Paste copied image or file into this box" at bounding box center [389, 193] width 288 height 139
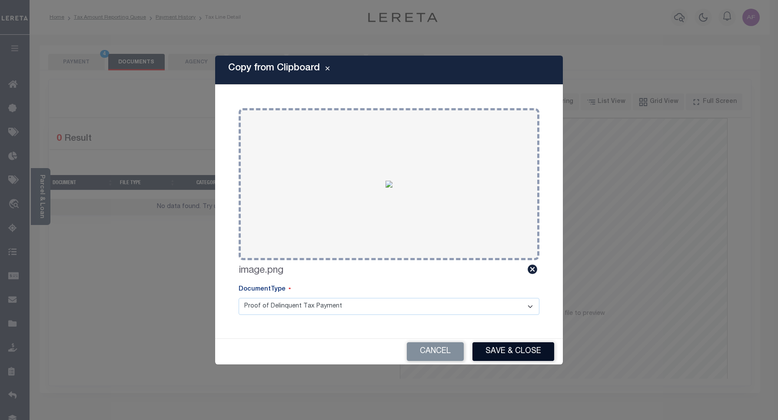
click at [496, 359] on button "Save & Close" at bounding box center [514, 352] width 82 height 19
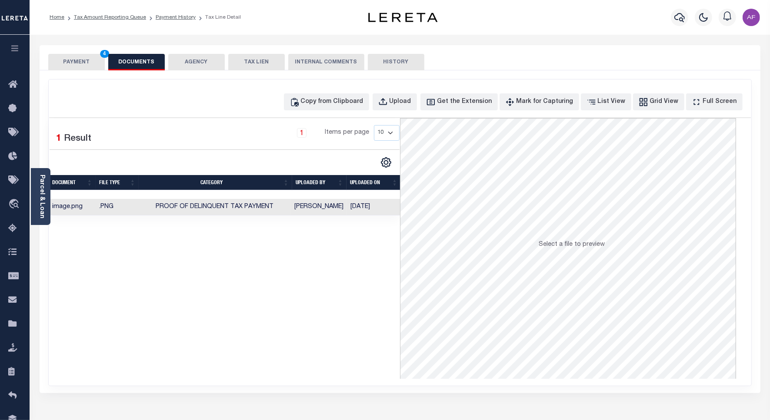
click at [77, 67] on button "PAYMENT 4" at bounding box center [76, 62] width 57 height 17
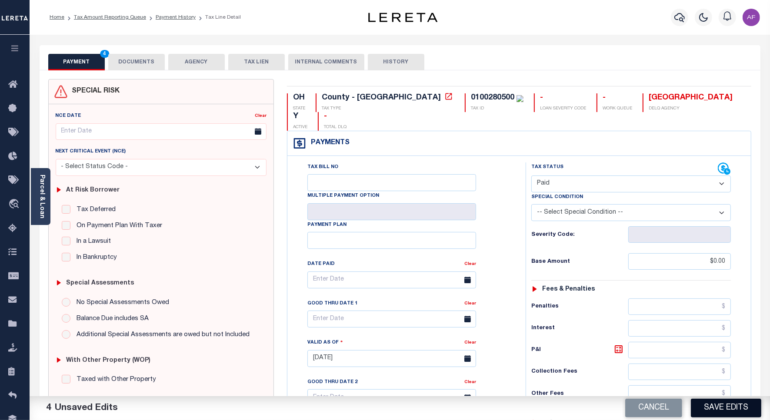
click at [698, 410] on button "Save Edits" at bounding box center [726, 408] width 70 height 19
checkbox input "false"
type input "$0"
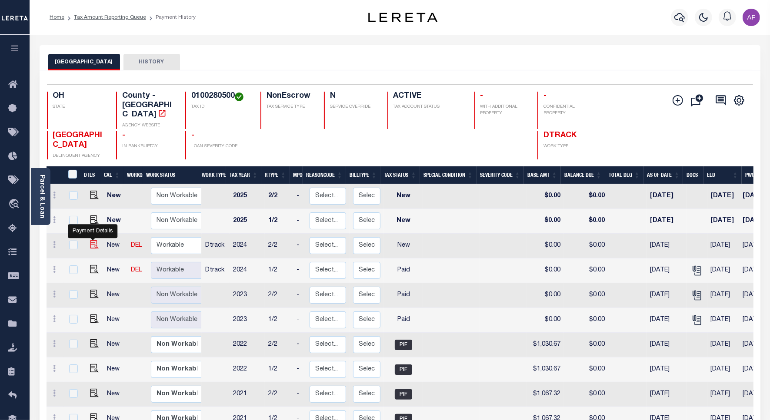
click at [90, 240] on img "" at bounding box center [94, 244] width 9 height 9
checkbox input "true"
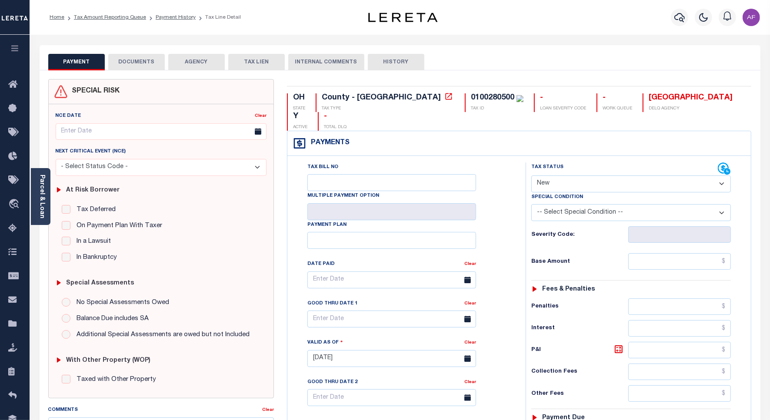
click at [547, 176] on select "- Select Status Code - Open Due/Unpaid Paid Incomplete No Tax Due Internal Refu…" at bounding box center [631, 184] width 200 height 17
click at [566, 176] on select "- Select Status Code - Open Due/Unpaid Paid Incomplete No Tax Due Internal Refu…" at bounding box center [631, 184] width 200 height 17
click at [559, 176] on select "- Select Status Code - Open Due/Unpaid Paid Incomplete No Tax Due Internal Refu…" at bounding box center [631, 184] width 200 height 17
select select "PYD"
click at [531, 176] on select "- Select Status Code - Open Due/Unpaid Paid Incomplete No Tax Due Internal Refu…" at bounding box center [631, 184] width 200 height 17
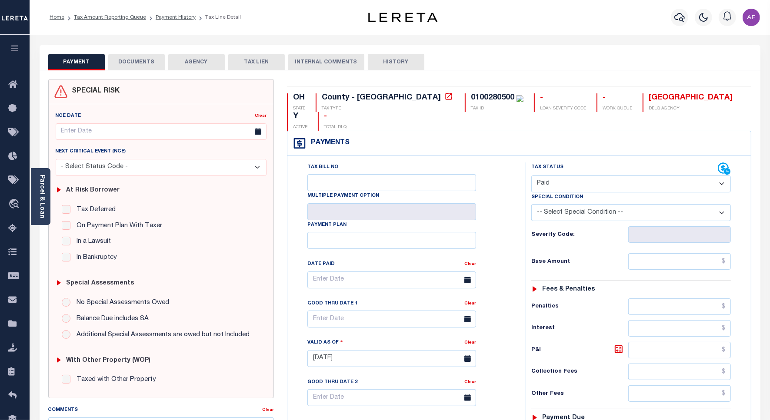
type input "[DATE]"
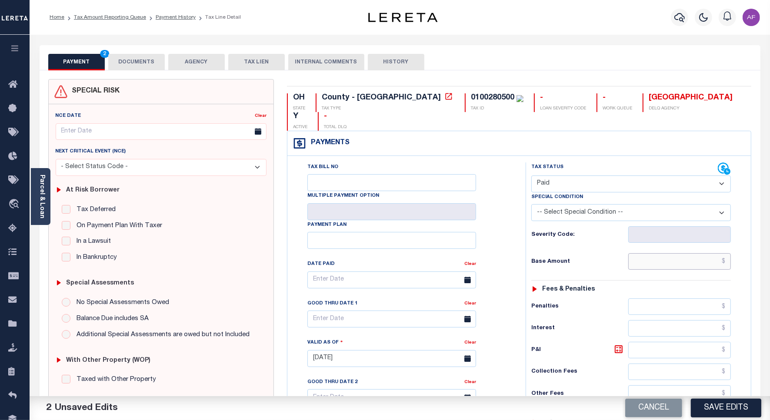
click at [714, 253] on input "text" at bounding box center [679, 261] width 103 height 17
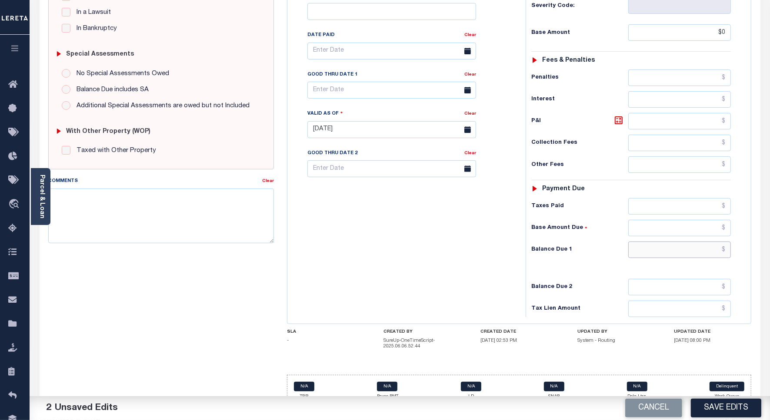
click at [711, 242] on input "text" at bounding box center [679, 250] width 103 height 17
type input "$0.00"
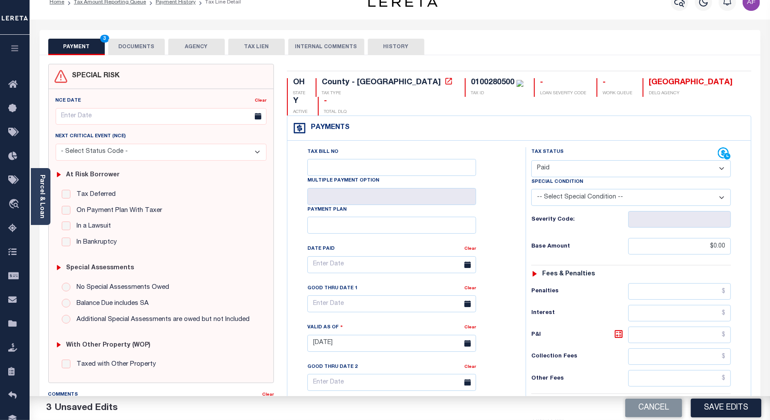
scroll to position [0, 0]
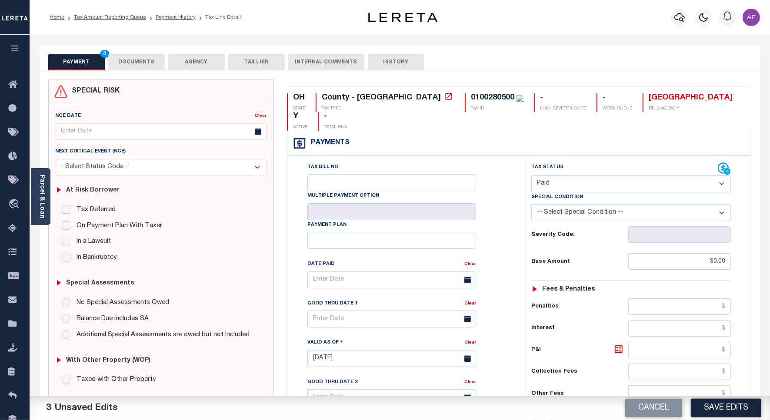
type input "$0.00"
click at [118, 57] on button "DOCUMENTS" at bounding box center [136, 62] width 57 height 17
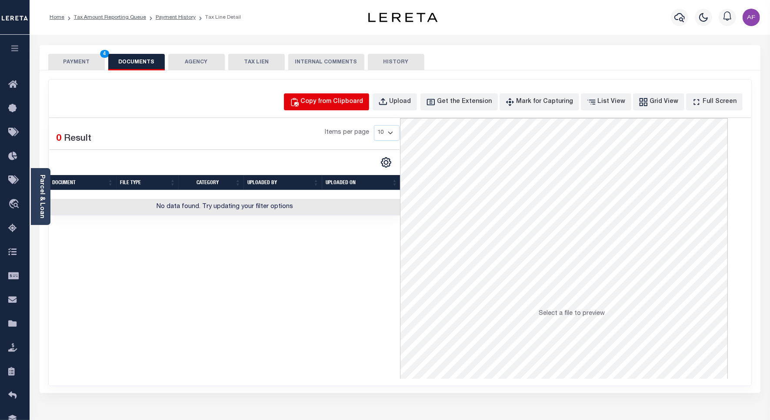
click at [346, 103] on div "Copy from Clipboard" at bounding box center [332, 102] width 63 height 10
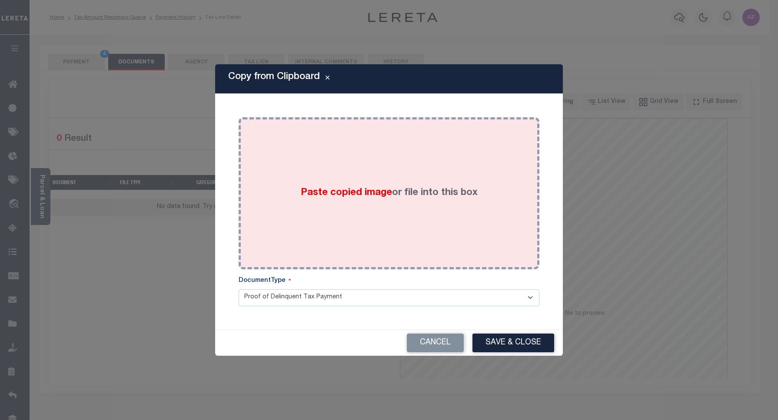
click at [364, 147] on div "Paste copied image or file into this box" at bounding box center [389, 193] width 288 height 139
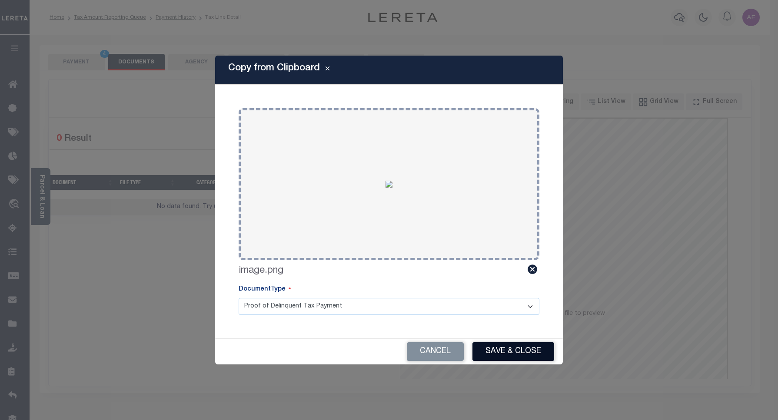
click at [499, 349] on button "Save & Close" at bounding box center [514, 352] width 82 height 19
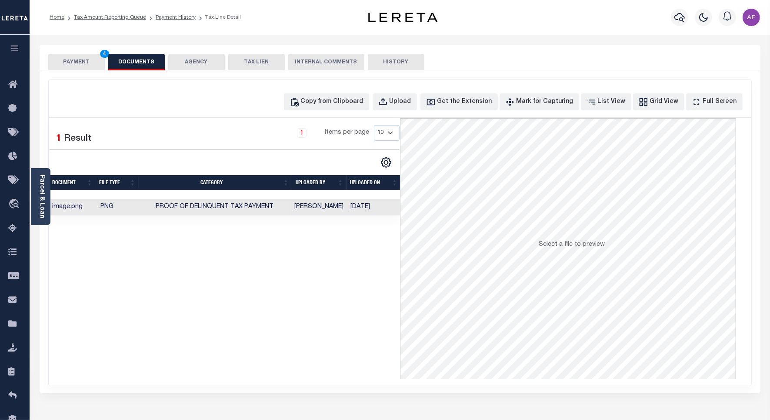
click at [72, 61] on button "PAYMENT 4" at bounding box center [76, 62] width 57 height 17
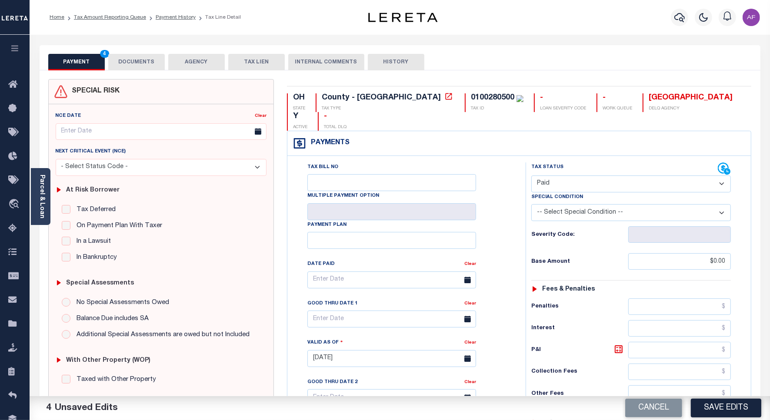
click at [706, 401] on button "Save Edits" at bounding box center [726, 408] width 70 height 19
click at [706, 403] on div "Cancel Saving..." at bounding box center [585, 408] width 370 height 24
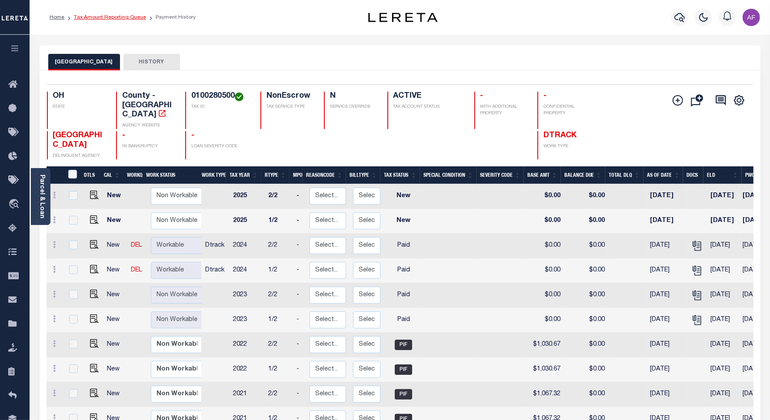
click at [115, 17] on link "Tax Amount Reporting Queue" at bounding box center [110, 17] width 72 height 5
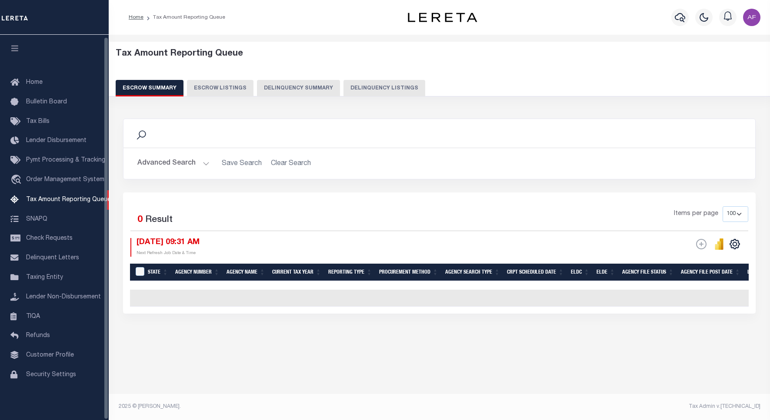
select select "100"
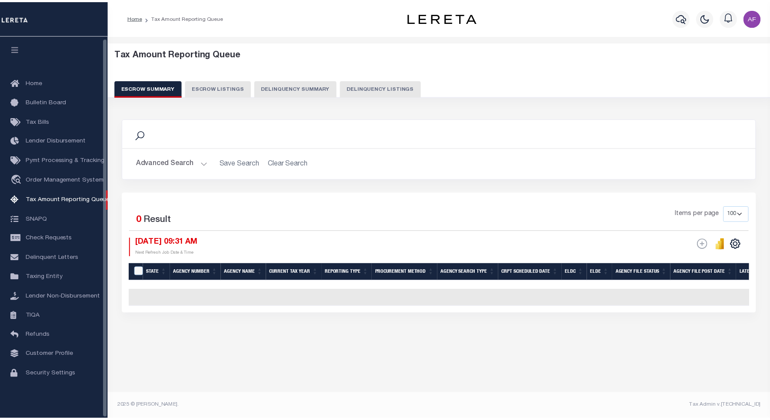
scroll to position [3, 0]
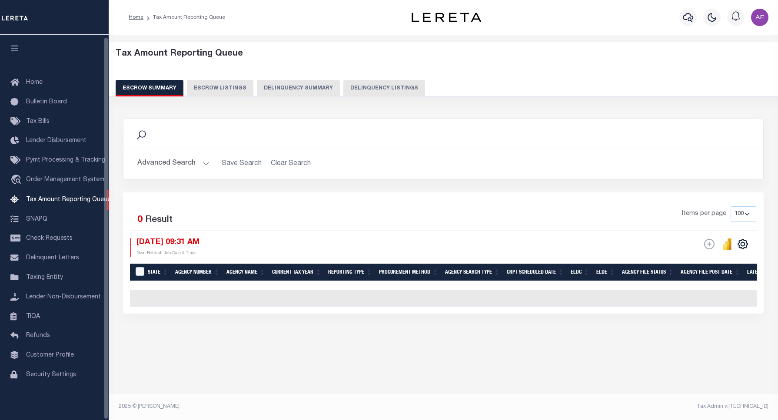
click at [386, 83] on button "Delinquency Listings" at bounding box center [384, 88] width 82 height 17
select select "100"
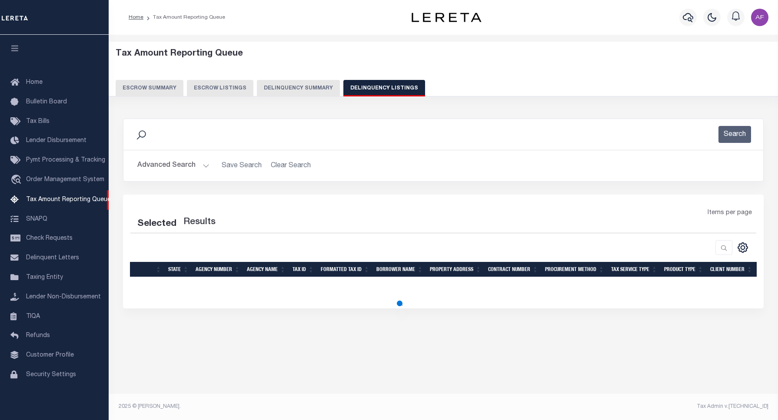
select select "100"
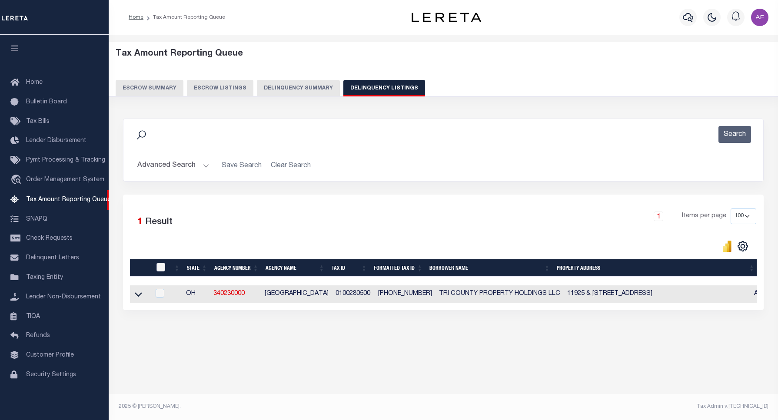
click at [159, 272] on input "checkbox" at bounding box center [160, 267] width 9 height 9
checkbox input "true"
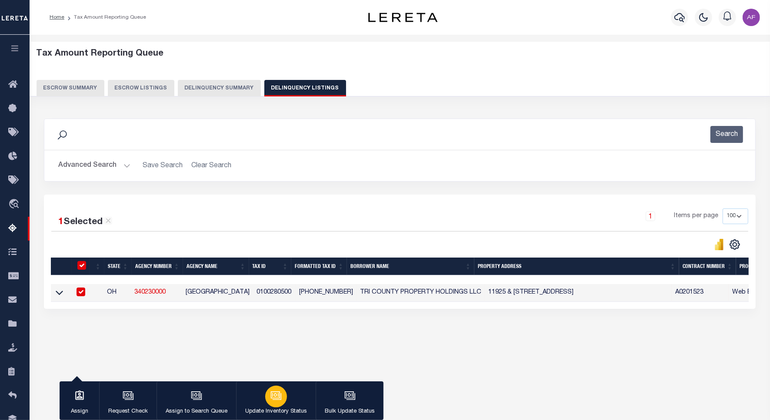
click at [266, 391] on div "button" at bounding box center [276, 397] width 22 height 22
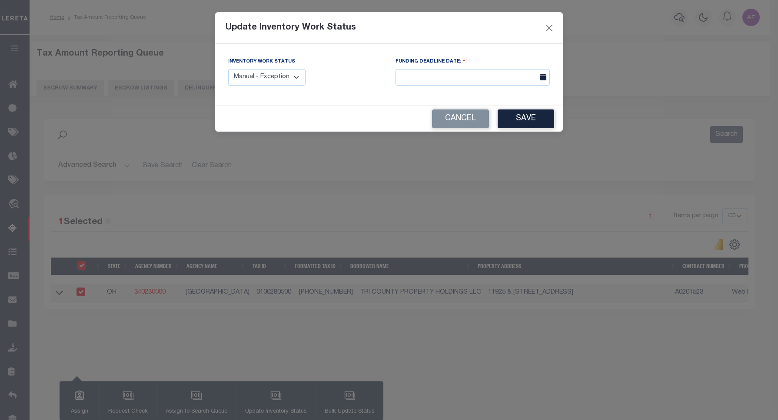
drag, startPoint x: 256, startPoint y: 80, endPoint x: 257, endPoint y: 88, distance: 7.4
click at [256, 80] on select "Manual - Exception Pended - Awaiting Search Late Add Exception Completed" at bounding box center [266, 77] width 77 height 17
select select "4"
click at [228, 69] on select "Manual - Exception Pended - Awaiting Search Late Add Exception Completed" at bounding box center [266, 77] width 77 height 17
drag, startPoint x: 518, startPoint y: 122, endPoint x: 315, endPoint y: 23, distance: 225.7
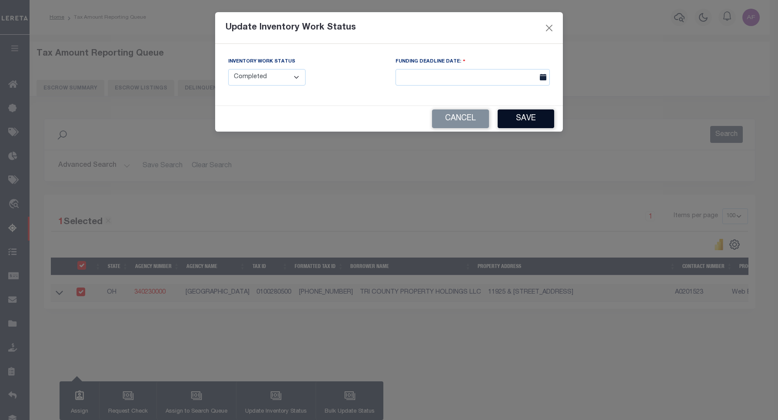
click at [518, 122] on button "Save" at bounding box center [526, 119] width 57 height 19
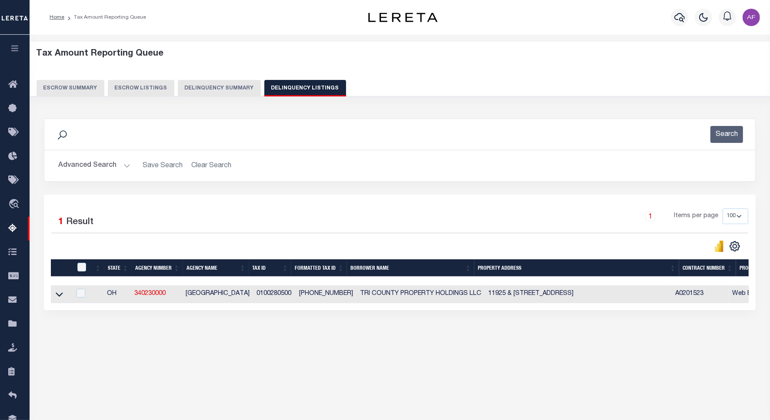
click at [96, 158] on button "Advanced Search" at bounding box center [94, 165] width 72 height 17
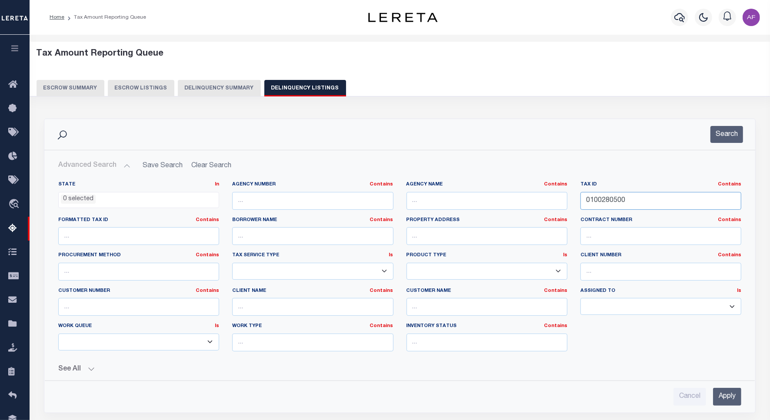
click at [600, 199] on input "0100280500" at bounding box center [660, 201] width 161 height 18
paste input "6"
type input "0100280600"
click at [736, 139] on button "Search" at bounding box center [726, 134] width 33 height 17
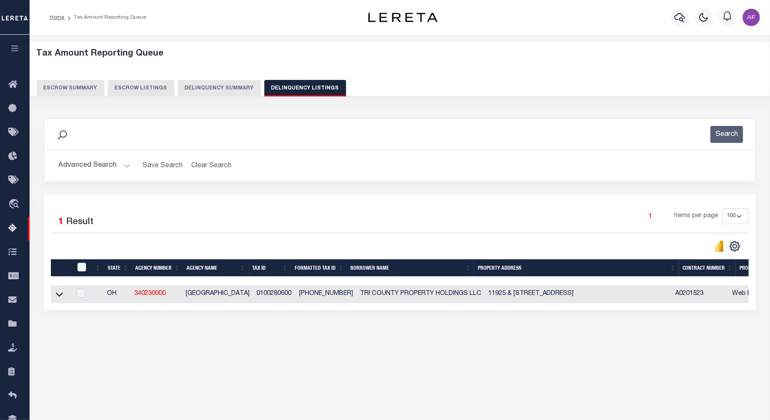
click at [58, 297] on icon at bounding box center [59, 294] width 7 height 9
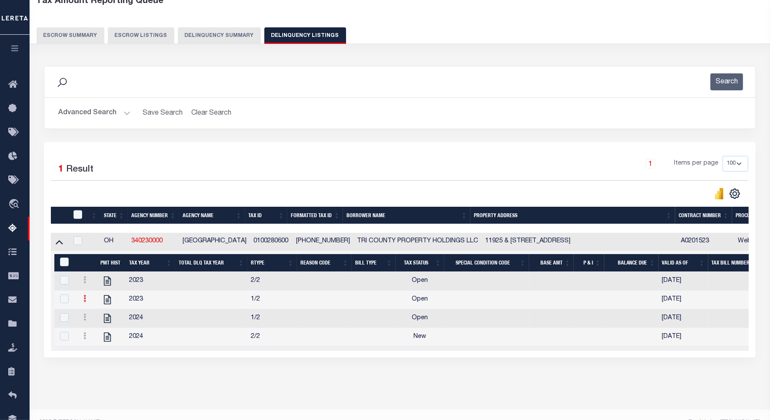
scroll to position [79, 0]
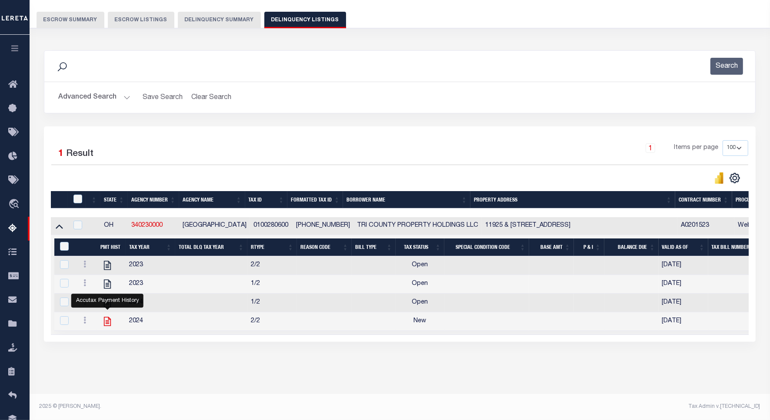
click at [103, 319] on icon "" at bounding box center [107, 321] width 11 height 11
checkbox input "true"
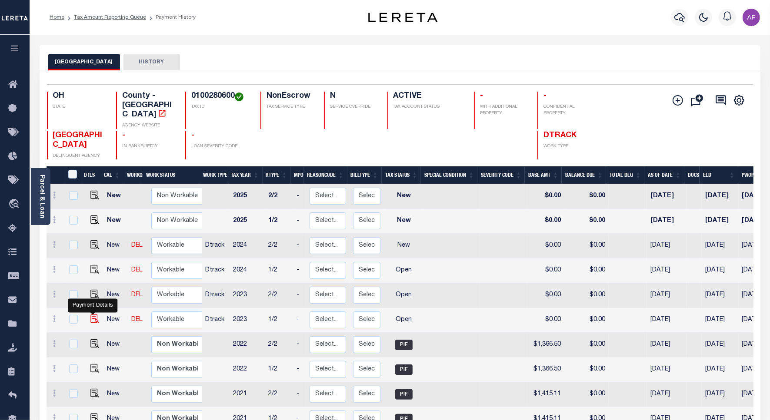
click at [90, 315] on img "" at bounding box center [94, 319] width 9 height 9
checkbox input "true"
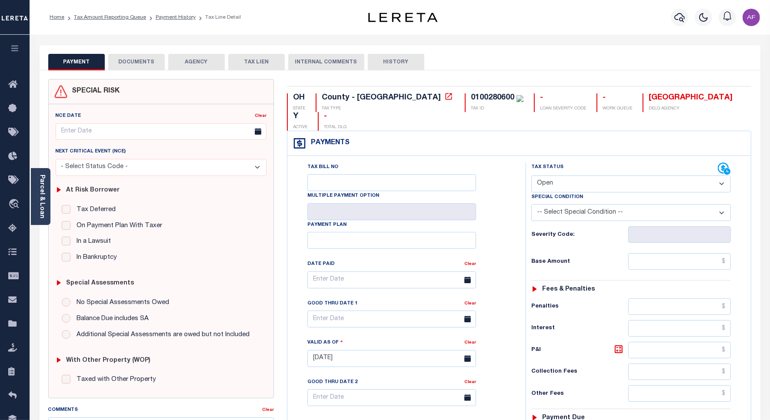
click at [579, 194] on label "Special Condition" at bounding box center [557, 197] width 52 height 7
click at [579, 176] on select "- Select Status Code - Open Due/Unpaid Paid Incomplete No Tax Due Internal Refu…" at bounding box center [631, 184] width 200 height 17
select select "PYD"
click at [531, 176] on select "- Select Status Code - Open Due/Unpaid Paid Incomplete No Tax Due Internal Refu…" at bounding box center [631, 184] width 200 height 17
type input "[DATE]"
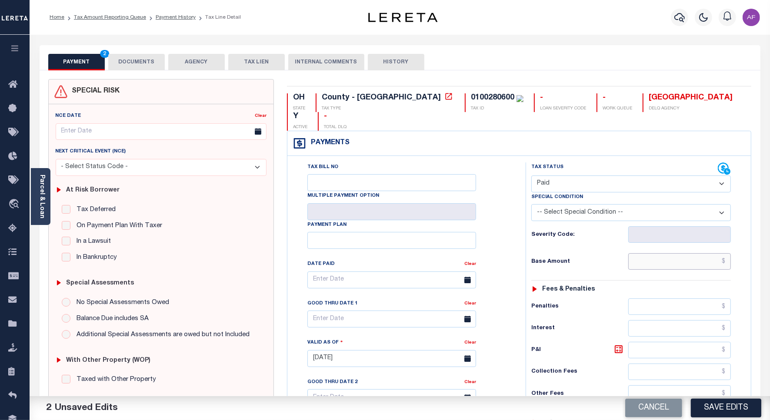
click at [703, 253] on input "text" at bounding box center [679, 261] width 103 height 17
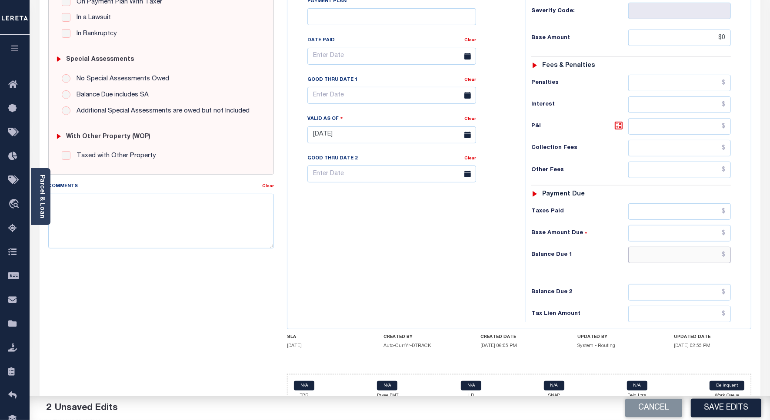
type input "$0.00"
click at [701, 247] on input "text" at bounding box center [679, 255] width 103 height 17
type input "$0"
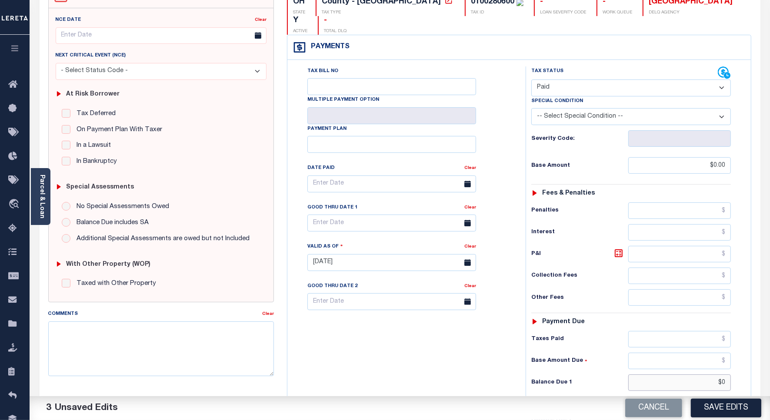
scroll to position [0, 0]
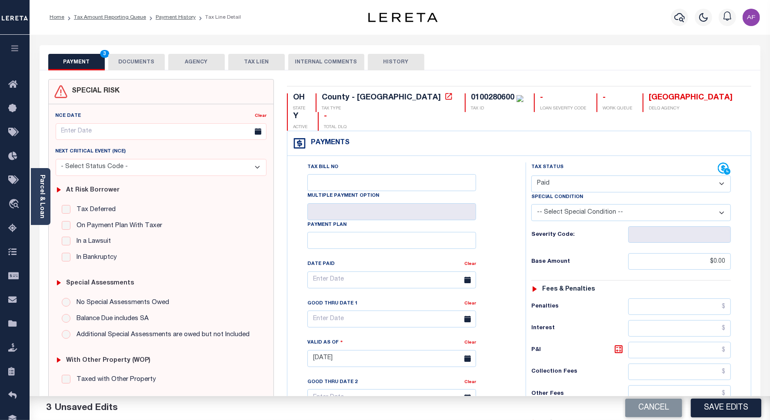
click at [129, 56] on button "DOCUMENTS" at bounding box center [136, 62] width 57 height 17
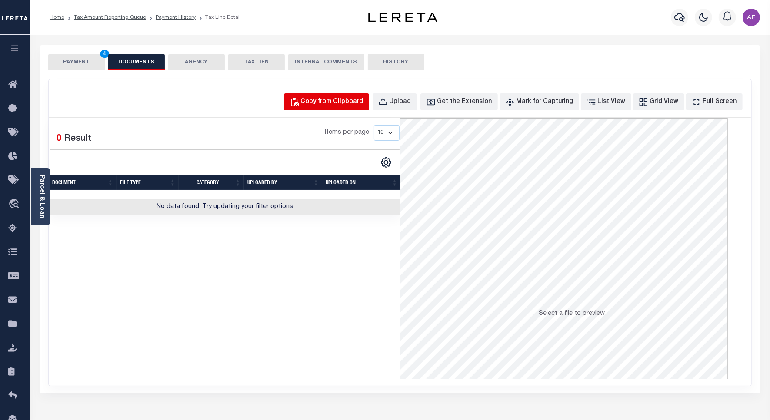
click at [340, 103] on div "Copy from Clipboard" at bounding box center [332, 102] width 63 height 10
select select "POP"
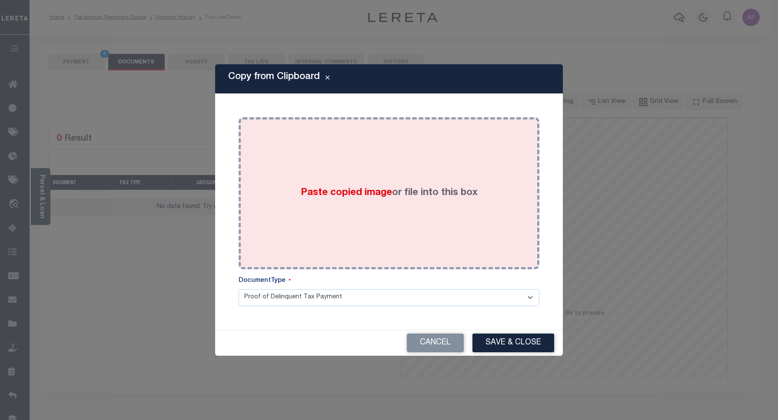
click at [370, 166] on div "Paste copied image or file into this box" at bounding box center [389, 193] width 288 height 139
click at [399, 205] on div "Paste copied image or file into this box" at bounding box center [389, 193] width 288 height 139
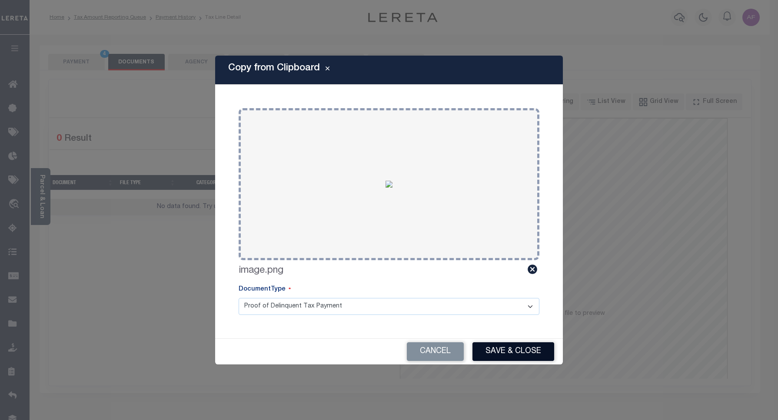
click at [496, 349] on button "Save & Close" at bounding box center [514, 352] width 82 height 19
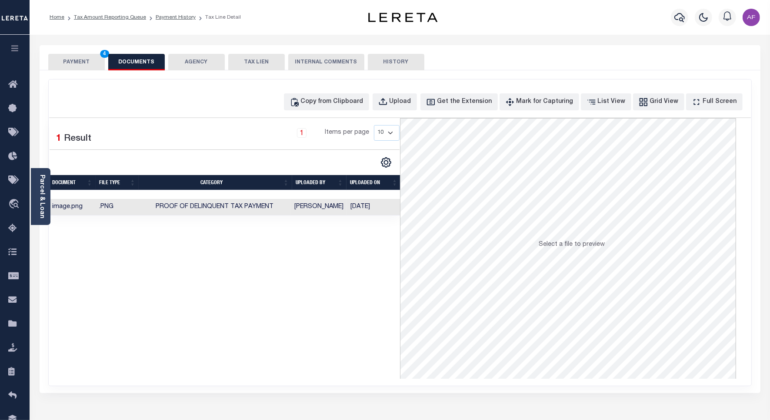
click at [65, 58] on button "PAYMENT 4" at bounding box center [76, 62] width 57 height 17
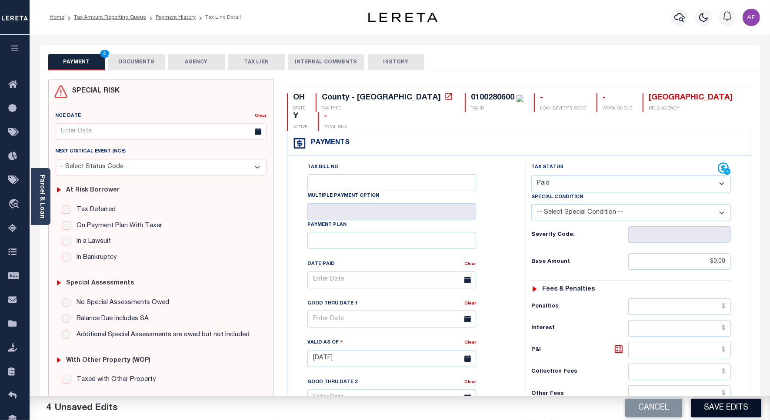
click at [736, 412] on button "Save Edits" at bounding box center [726, 408] width 70 height 19
checkbox input "false"
type input "$0"
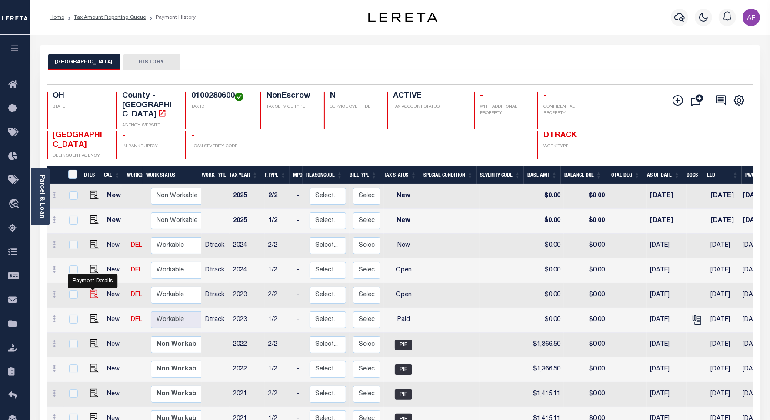
click at [90, 290] on img "" at bounding box center [94, 294] width 9 height 9
checkbox input "true"
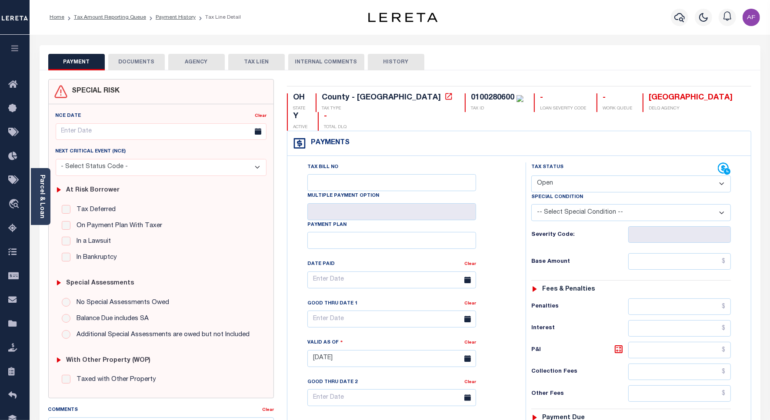
click at [563, 176] on select "- Select Status Code - Open Due/Unpaid Paid Incomplete No Tax Due Internal Refu…" at bounding box center [631, 184] width 200 height 17
select select "PYD"
click at [531, 176] on select "- Select Status Code - Open Due/Unpaid Paid Incomplete No Tax Due Internal Refu…" at bounding box center [631, 184] width 200 height 17
type input "[DATE]"
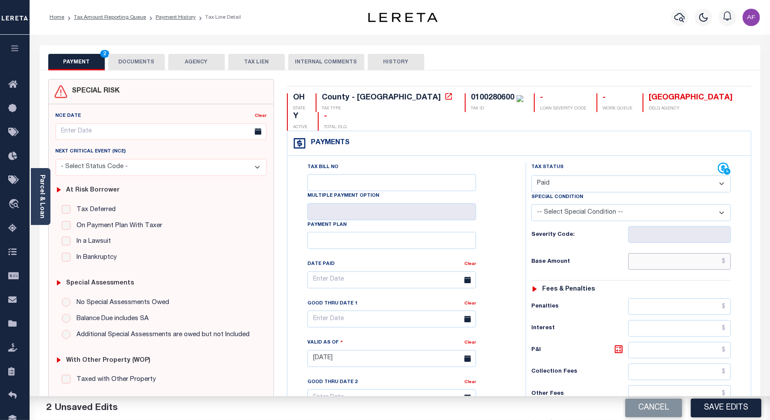
click at [693, 253] on input "text" at bounding box center [679, 261] width 103 height 17
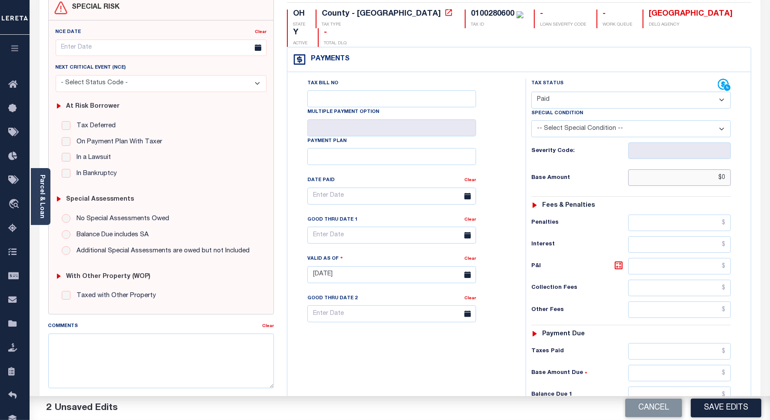
scroll to position [217, 0]
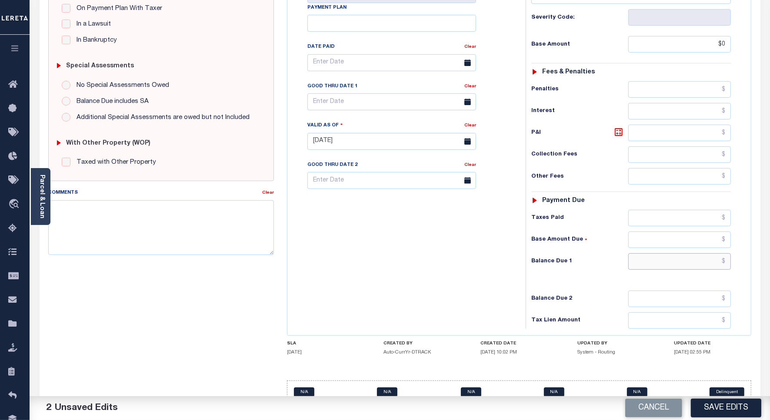
click at [707, 253] on input "text" at bounding box center [679, 261] width 103 height 17
type input "$0.00"
type input "$0"
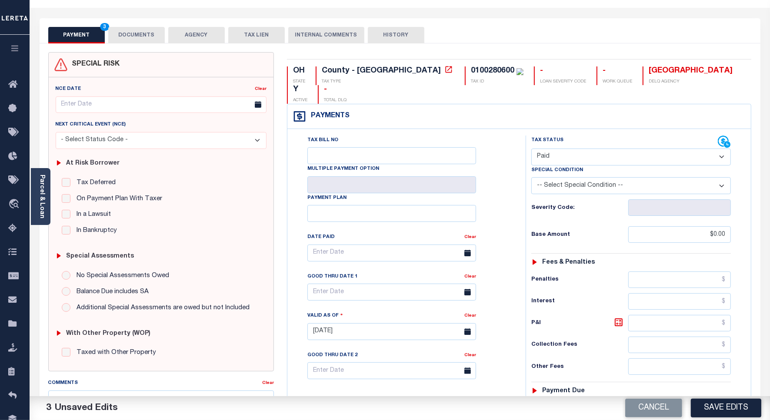
scroll to position [0, 0]
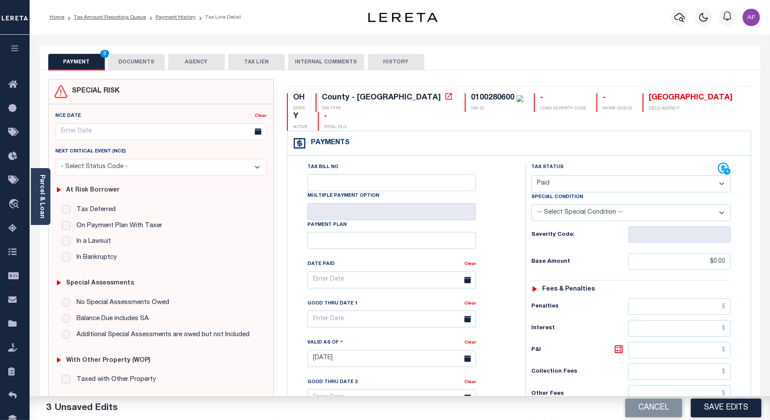
click at [130, 68] on button "DOCUMENTS" at bounding box center [136, 62] width 57 height 17
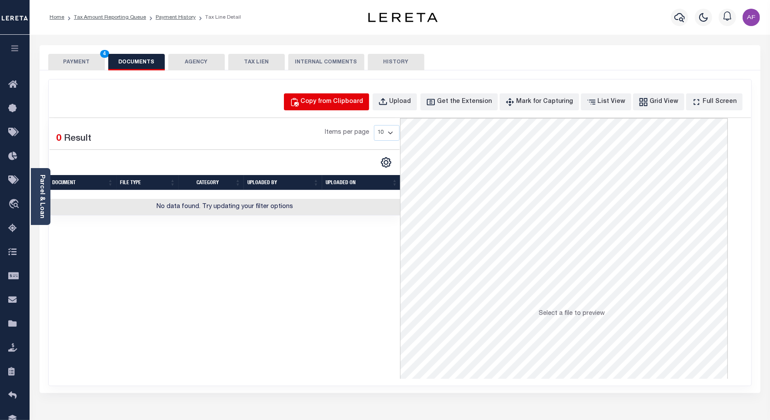
click at [359, 100] on div "Copy from Clipboard" at bounding box center [332, 102] width 63 height 10
select select "POP"
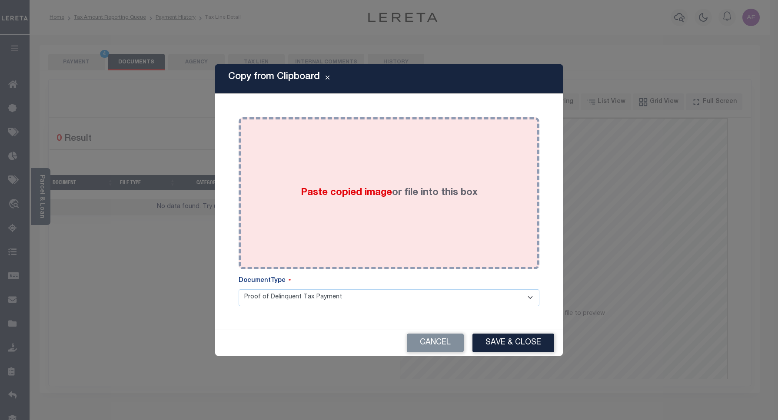
click at [403, 197] on label "Paste copied image or file into this box" at bounding box center [389, 193] width 177 height 14
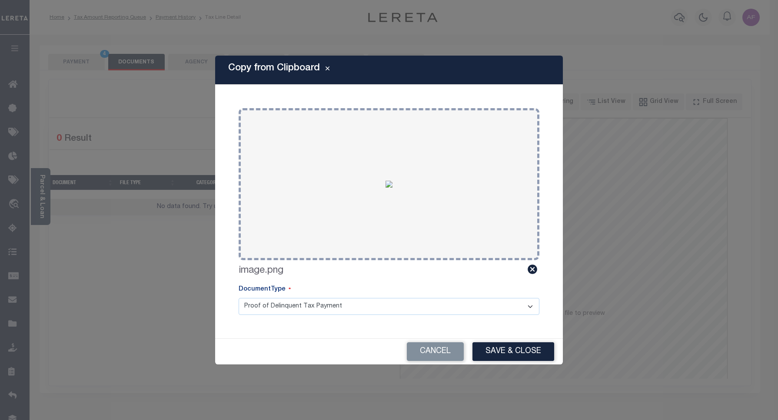
click at [512, 346] on button "Save & Close" at bounding box center [514, 352] width 82 height 19
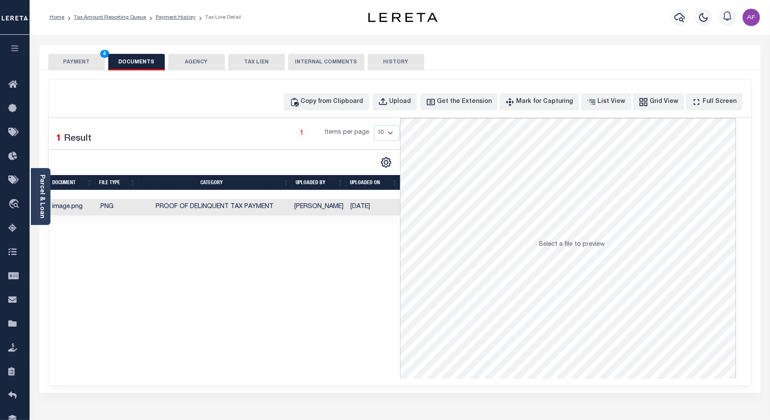
click at [72, 59] on button "PAYMENT 4" at bounding box center [76, 62] width 57 height 17
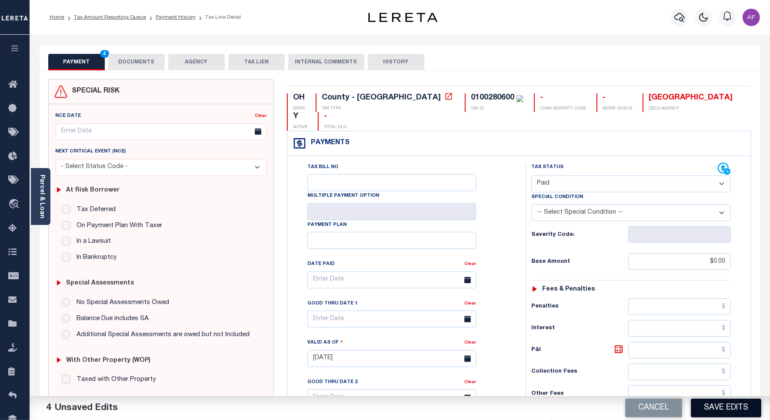
click at [713, 400] on button "Save Edits" at bounding box center [726, 408] width 70 height 19
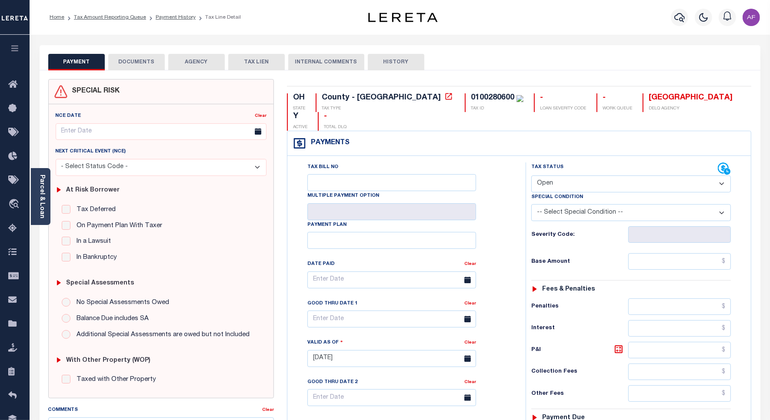
click at [574, 176] on select "- Select Status Code - Open Due/Unpaid Paid Incomplete No Tax Due Internal Refu…" at bounding box center [631, 184] width 200 height 17
click at [570, 176] on select "- Select Status Code - Open Due/Unpaid Paid Incomplete No Tax Due Internal Refu…" at bounding box center [631, 184] width 200 height 17
select select "PYD"
click at [531, 176] on select "- Select Status Code - Open Due/Unpaid Paid Incomplete No Tax Due Internal Refu…" at bounding box center [631, 184] width 200 height 17
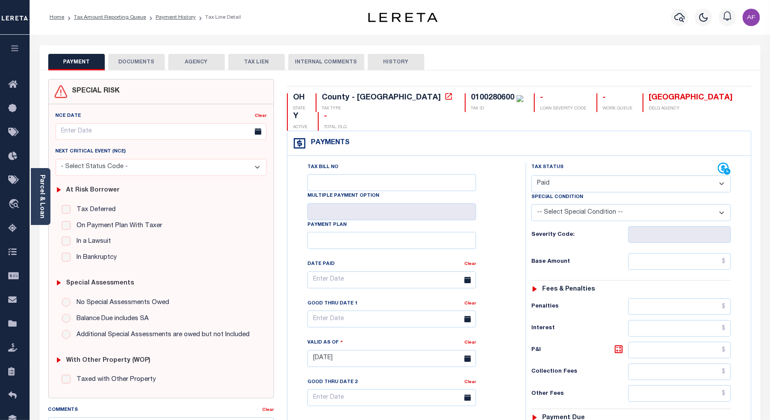
type input "[DATE]"
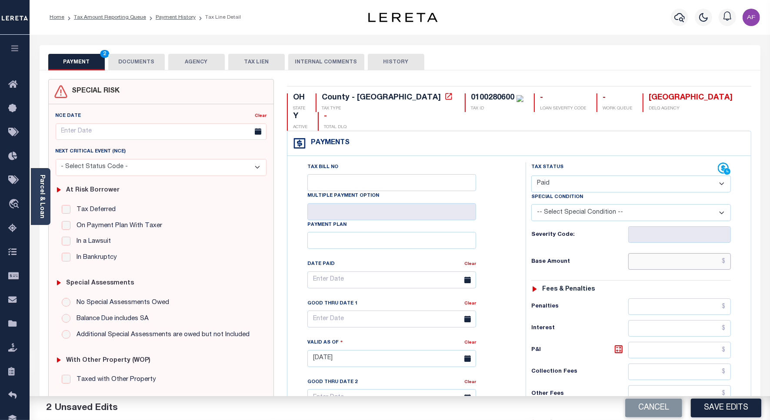
click at [695, 253] on input "text" at bounding box center [679, 261] width 103 height 17
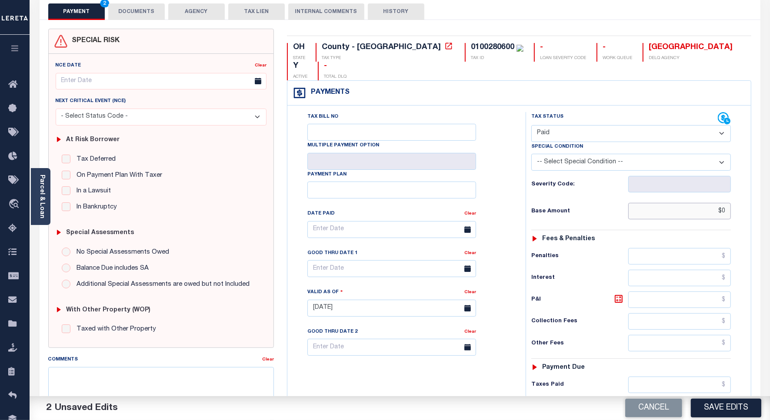
scroll to position [217, 0]
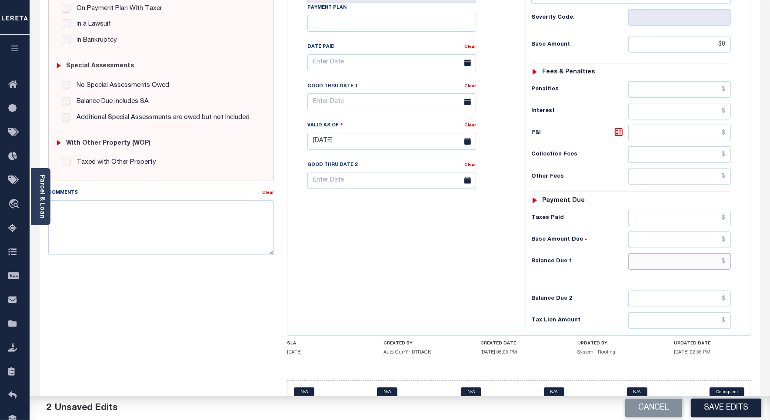
type input "$0.00"
click at [701, 253] on input "text" at bounding box center [679, 261] width 103 height 17
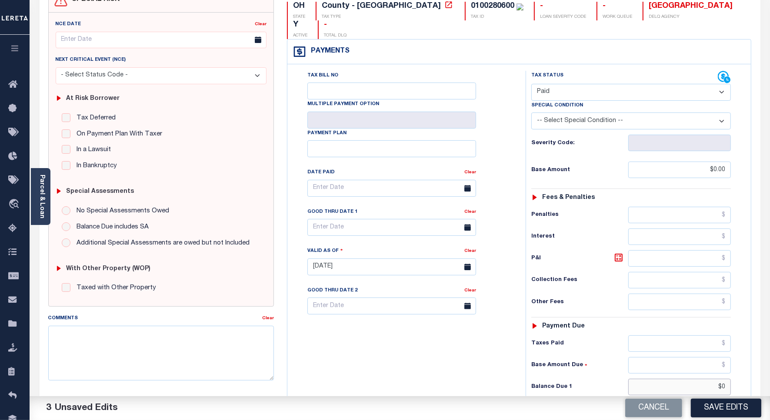
scroll to position [0, 0]
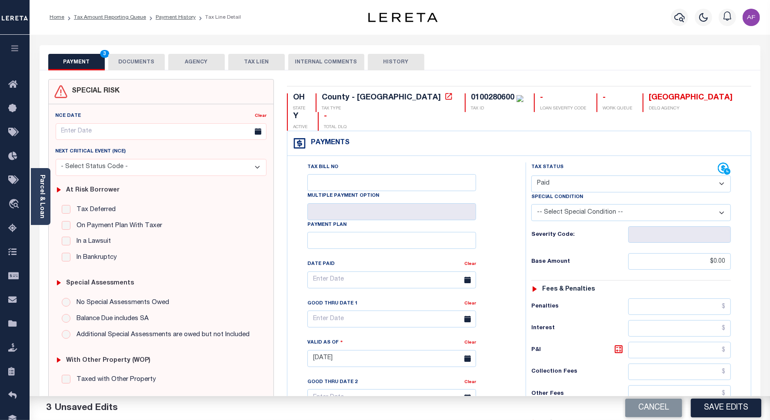
type input "$0"
click at [146, 58] on button "DOCUMENTS" at bounding box center [136, 62] width 57 height 17
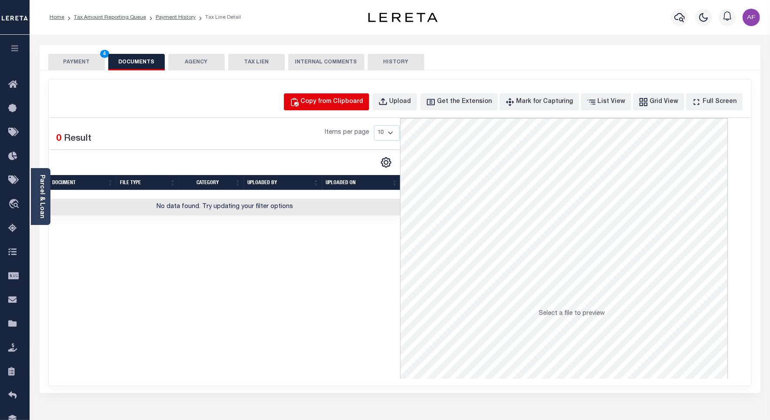
click at [357, 100] on div "Copy from Clipboard" at bounding box center [332, 102] width 63 height 10
select select "POP"
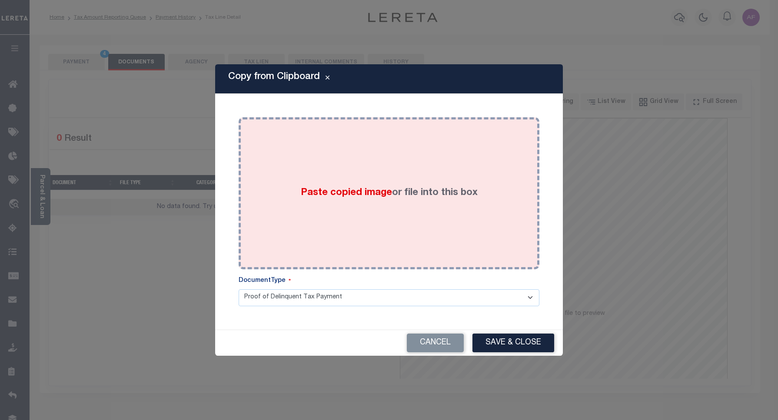
click at [388, 174] on div "Paste copied image or file into this box" at bounding box center [389, 193] width 288 height 139
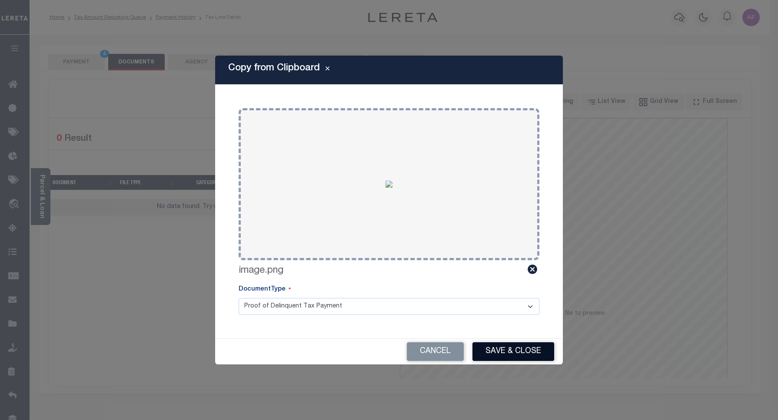
click at [511, 355] on button "Save & Close" at bounding box center [514, 352] width 82 height 19
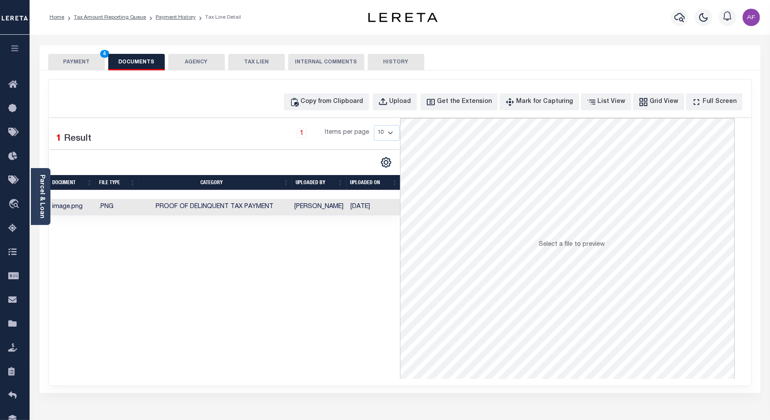
click at [78, 62] on button "PAYMENT 4" at bounding box center [76, 62] width 57 height 17
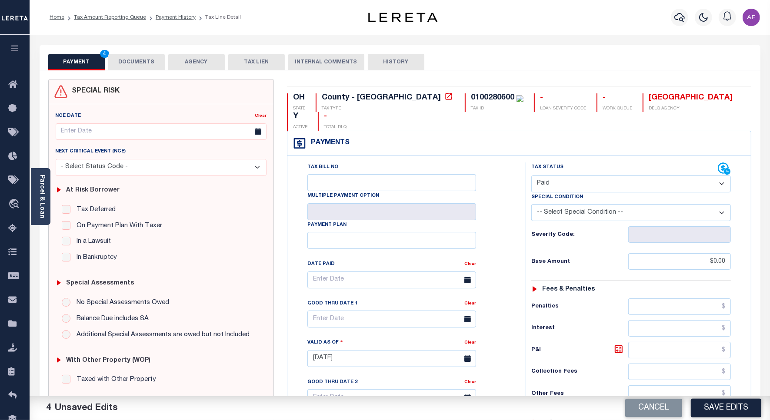
click at [727, 416] on button "Save Edits" at bounding box center [726, 408] width 70 height 19
click at [724, 413] on div "Cancel Saving..." at bounding box center [585, 408] width 370 height 24
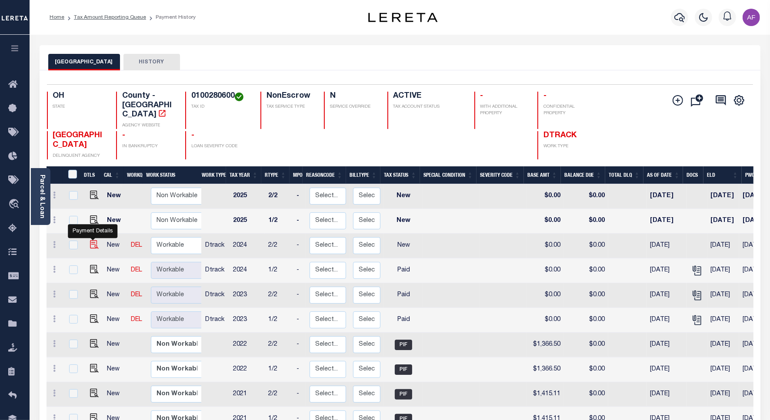
click at [94, 240] on img "" at bounding box center [94, 244] width 9 height 9
checkbox input "true"
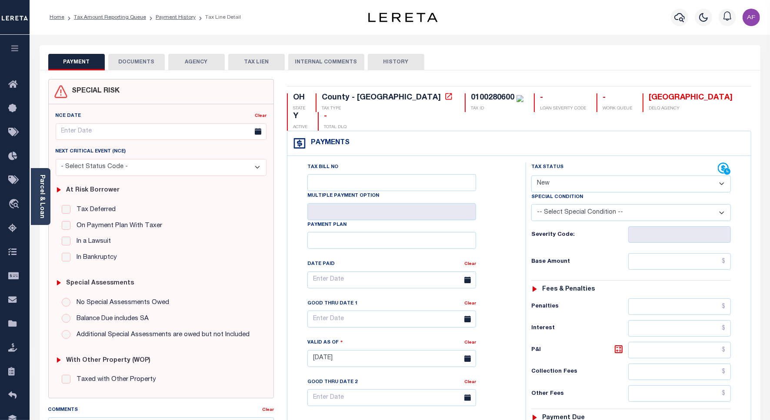
click at [561, 176] on select "- Select Status Code - Open Due/Unpaid Paid Incomplete No Tax Due Internal Refu…" at bounding box center [631, 184] width 200 height 17
select select "PYD"
click at [531, 176] on select "- Select Status Code - Open Due/Unpaid Paid Incomplete No Tax Due Internal Refu…" at bounding box center [631, 184] width 200 height 17
type input "[DATE]"
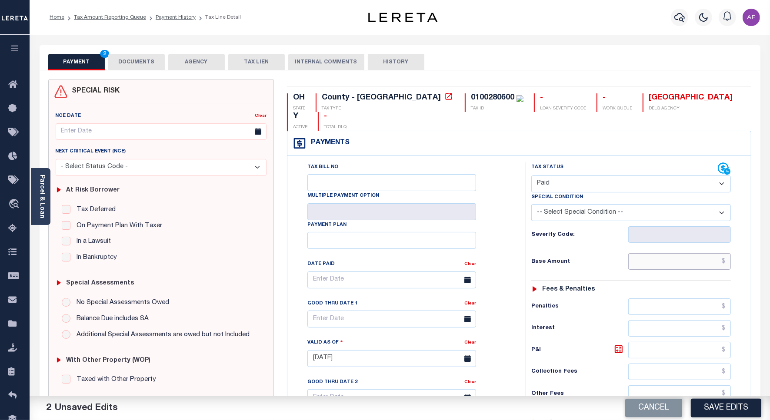
click at [716, 253] on input "text" at bounding box center [679, 261] width 103 height 17
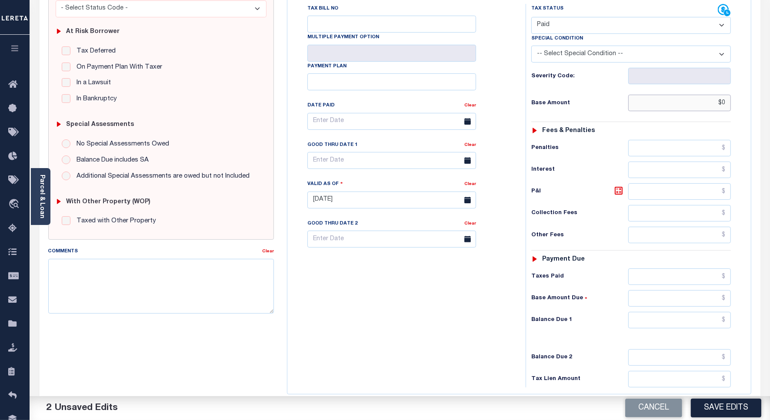
scroll to position [217, 0]
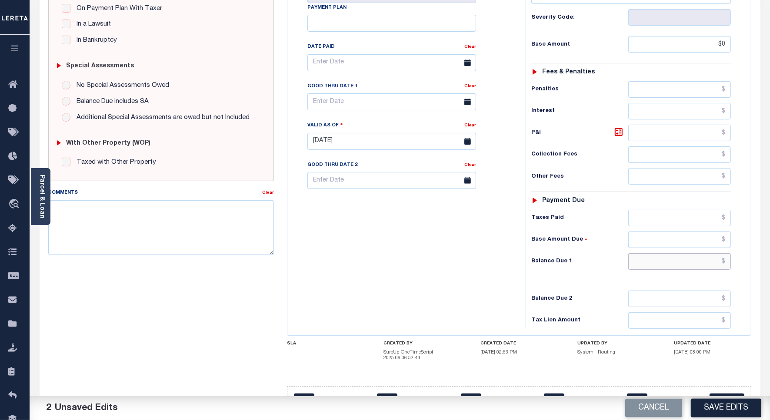
type input "$0.00"
click at [692, 253] on input "text" at bounding box center [679, 261] width 103 height 17
type input "$0"
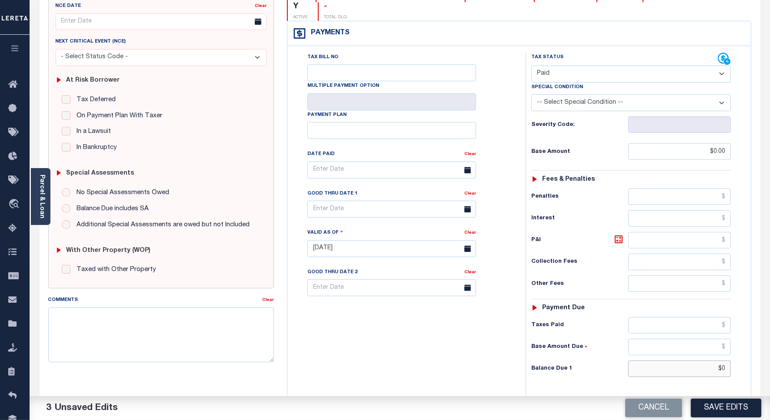
scroll to position [0, 0]
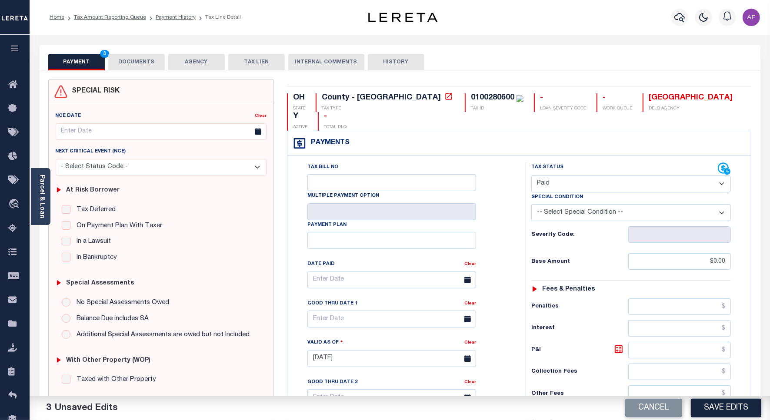
click at [127, 62] on button "DOCUMENTS" at bounding box center [136, 62] width 57 height 17
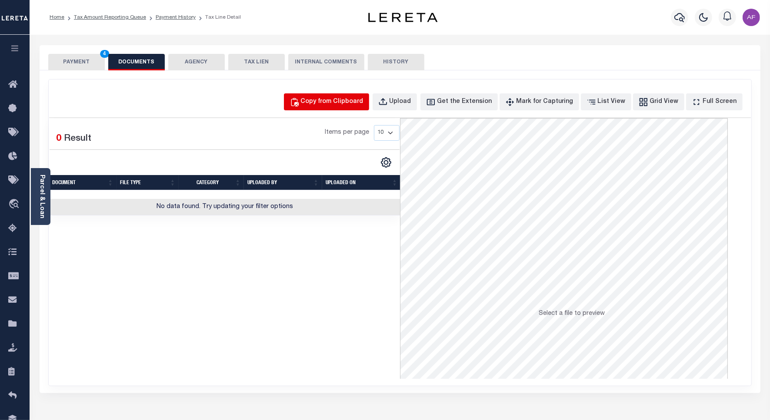
click at [333, 96] on button "Copy from Clipboard" at bounding box center [326, 101] width 85 height 17
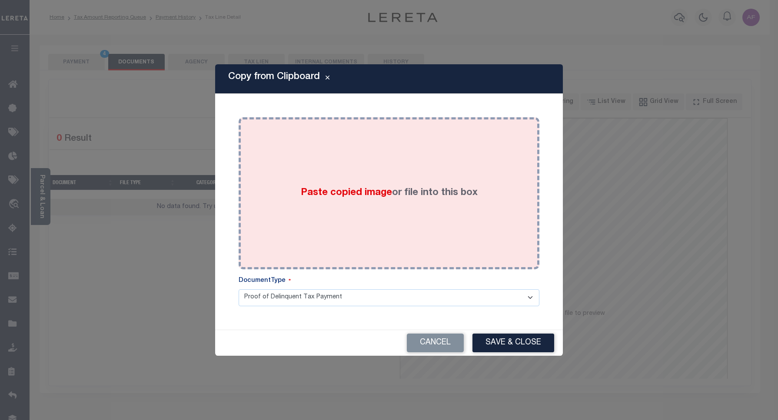
click at [429, 179] on div "Paste copied image or file into this box" at bounding box center [389, 193] width 288 height 139
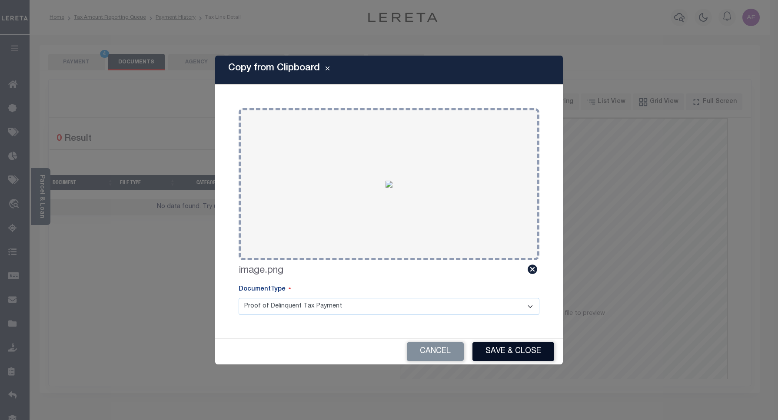
click at [507, 348] on button "Save & Close" at bounding box center [514, 352] width 82 height 19
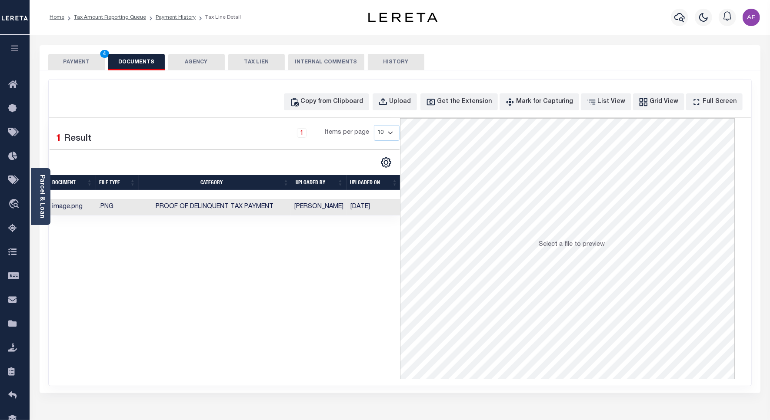
click at [72, 62] on button "PAYMENT 4" at bounding box center [76, 62] width 57 height 17
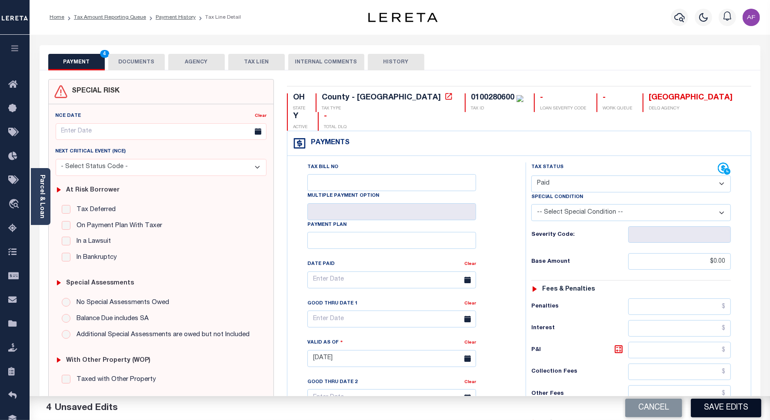
click at [722, 403] on button "Save Edits" at bounding box center [726, 408] width 70 height 19
checkbox input "false"
type input "$0"
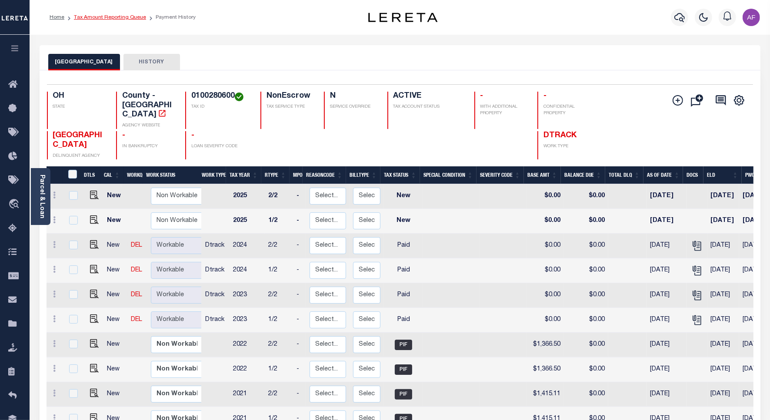
click at [109, 19] on link "Tax Amount Reporting Queue" at bounding box center [110, 17] width 72 height 5
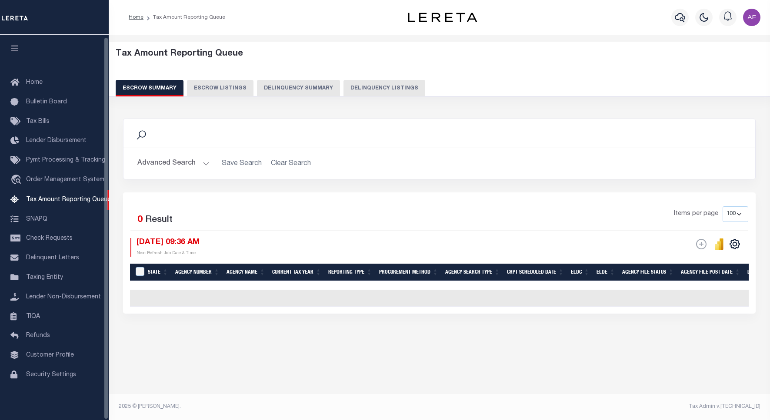
select select "100"
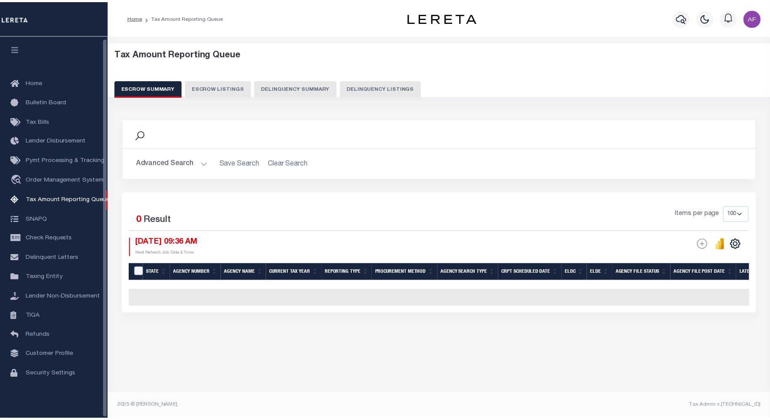
scroll to position [3, 0]
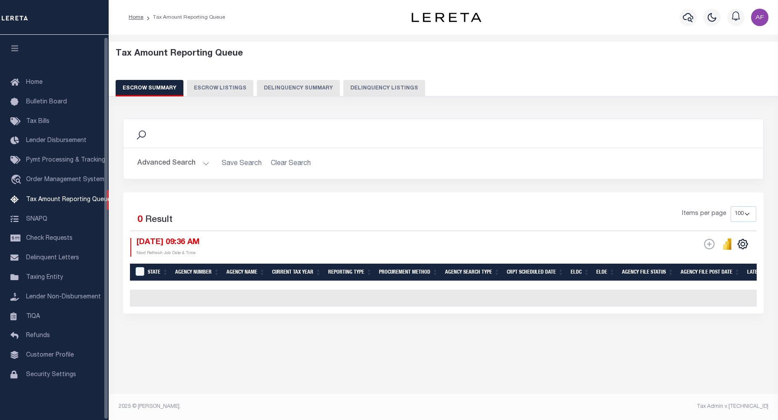
click at [375, 87] on button "Delinquency Listings" at bounding box center [384, 88] width 82 height 17
select select "100"
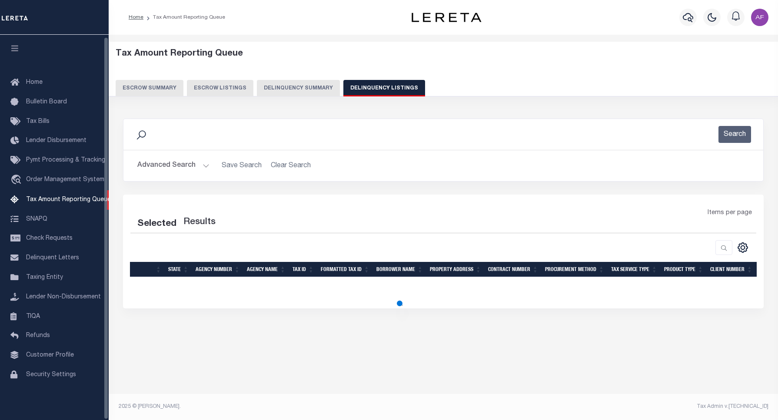
select select "100"
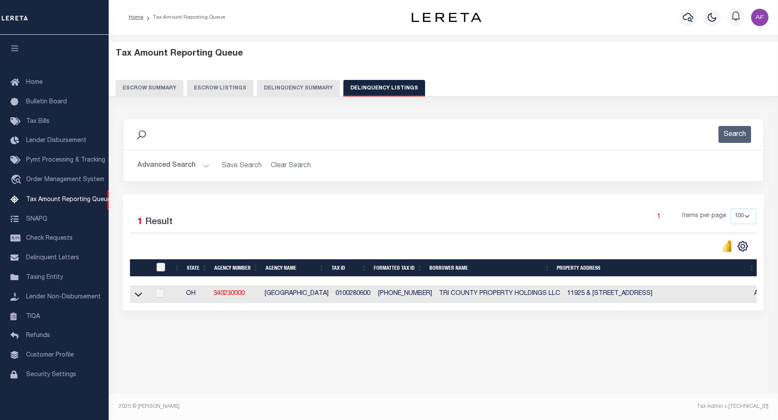
click at [159, 271] on input "checkbox" at bounding box center [160, 267] width 9 height 9
checkbox input "true"
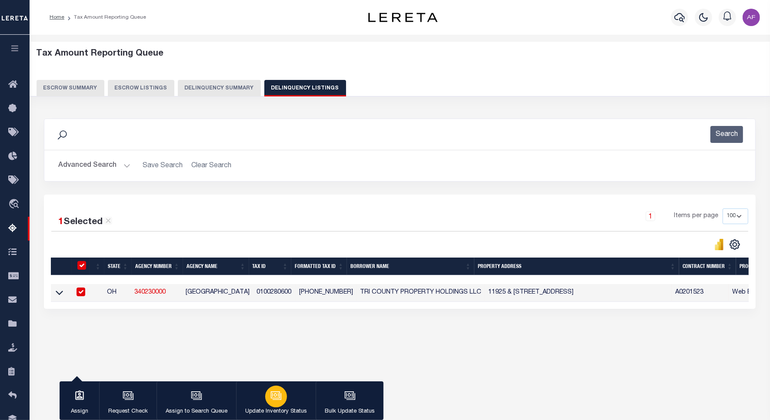
click at [259, 394] on button "Update Inventory Status" at bounding box center [276, 401] width 80 height 39
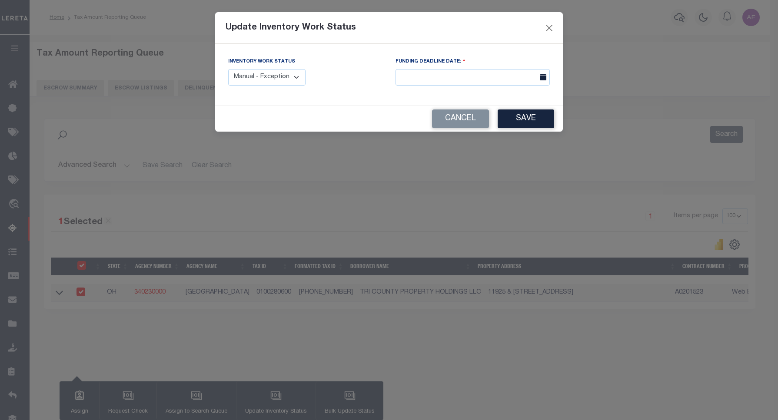
click at [268, 77] on select "Manual - Exception Pended - Awaiting Search Late Add Exception Completed" at bounding box center [266, 77] width 77 height 17
select select "4"
click at [228, 69] on select "Manual - Exception Pended - Awaiting Search Late Add Exception Completed" at bounding box center [266, 77] width 77 height 17
click at [535, 123] on button "Save" at bounding box center [526, 119] width 57 height 19
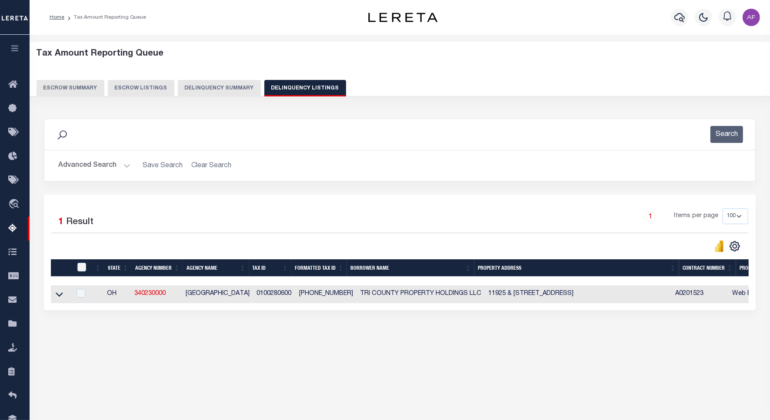
click at [106, 170] on button "Advanced Search" at bounding box center [94, 165] width 72 height 17
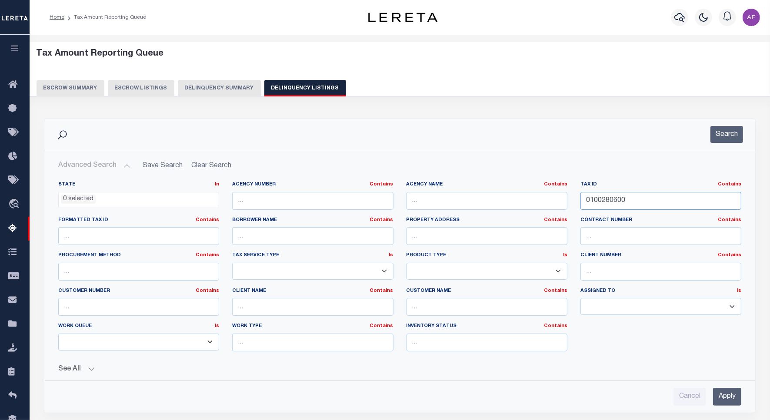
click at [601, 201] on input "0100280600" at bounding box center [660, 201] width 161 height 18
paste input "401035"
click at [716, 135] on button "Search" at bounding box center [726, 134] width 33 height 17
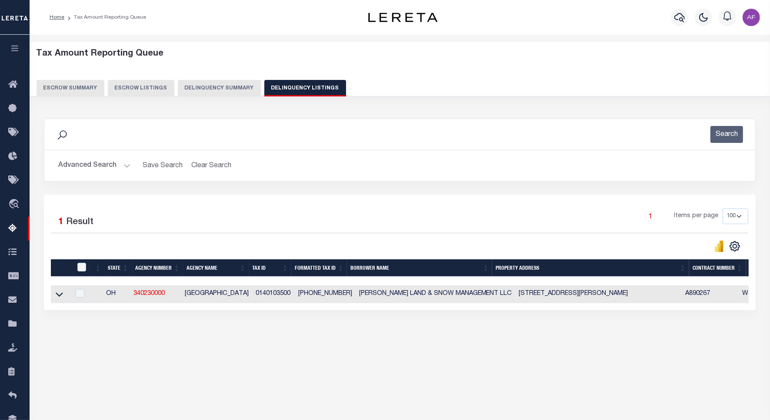
drag, startPoint x: 59, startPoint y: 299, endPoint x: 71, endPoint y: 272, distance: 30.0
click at [59, 297] on icon at bounding box center [59, 295] width 7 height 4
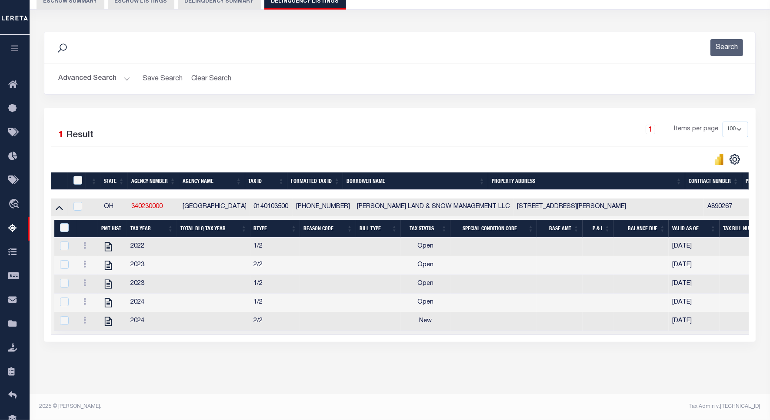
scroll to position [0, 0]
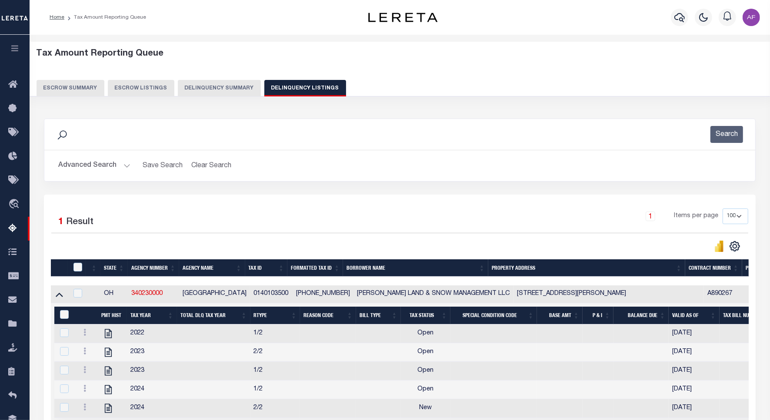
click at [110, 162] on button "Advanced Search" at bounding box center [94, 165] width 72 height 17
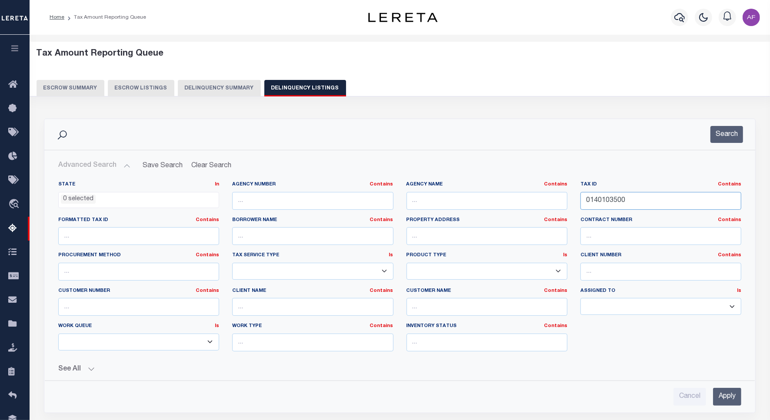
click at [600, 198] on input "0140103500" at bounding box center [660, 201] width 161 height 18
paste input "21006072"
type input "0210060720"
click at [723, 135] on button "Search" at bounding box center [726, 134] width 33 height 17
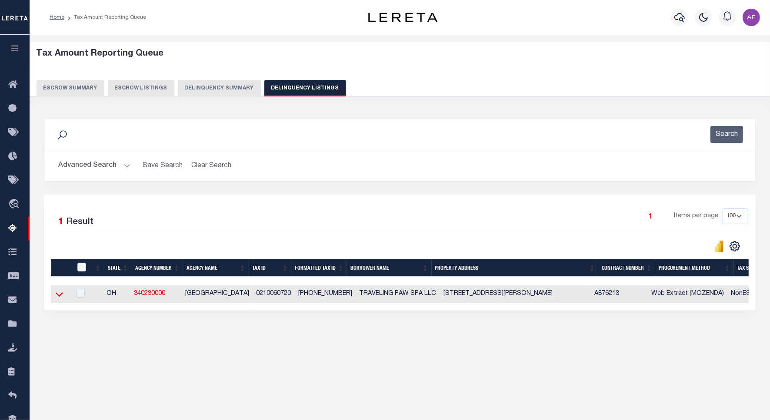
click at [62, 296] on icon at bounding box center [59, 294] width 7 height 9
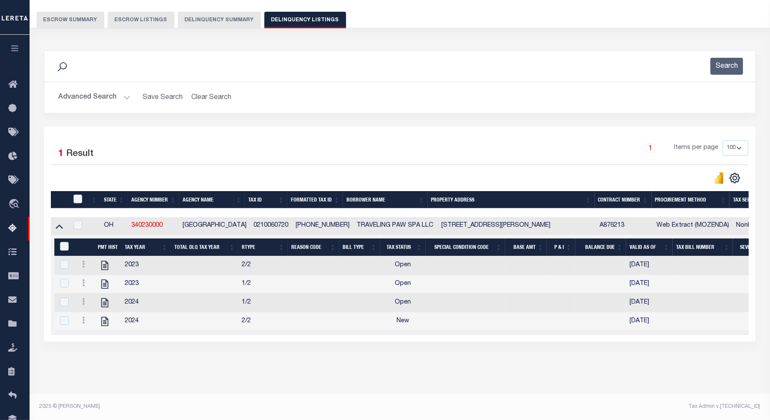
scroll to position [79, 0]
click at [108, 320] on icon "" at bounding box center [104, 321] width 7 height 9
checkbox input "true"
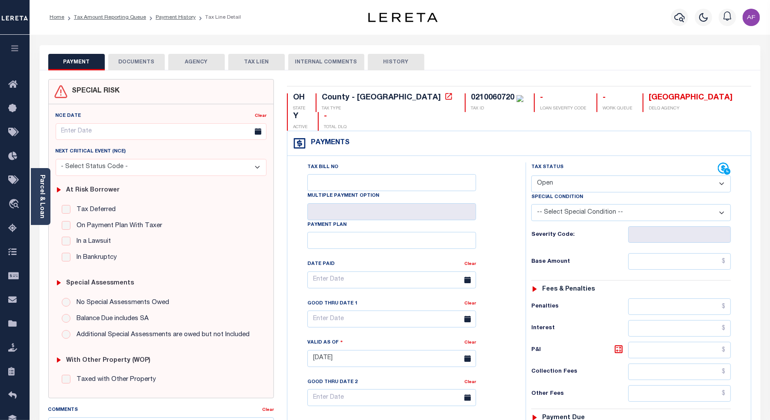
click at [567, 176] on select "- Select Status Code - Open Due/Unpaid Paid Incomplete No Tax Due Internal Refu…" at bounding box center [631, 184] width 200 height 17
select select "PYD"
click at [531, 176] on select "- Select Status Code - Open Due/Unpaid Paid Incomplete No Tax Due Internal Refu…" at bounding box center [631, 184] width 200 height 17
type input "[DATE]"
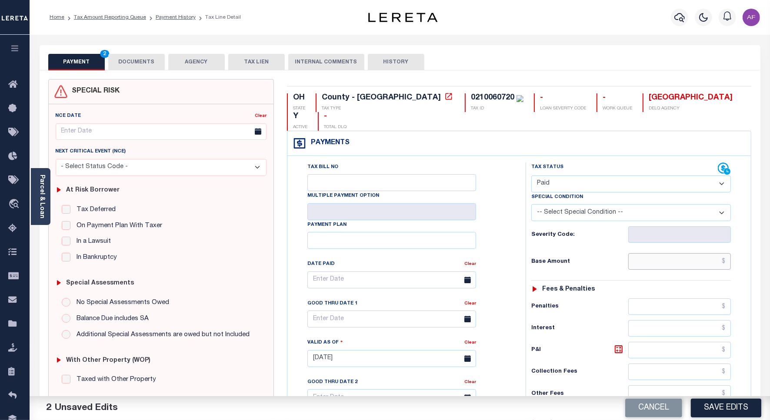
click at [697, 253] on input "text" at bounding box center [679, 261] width 103 height 17
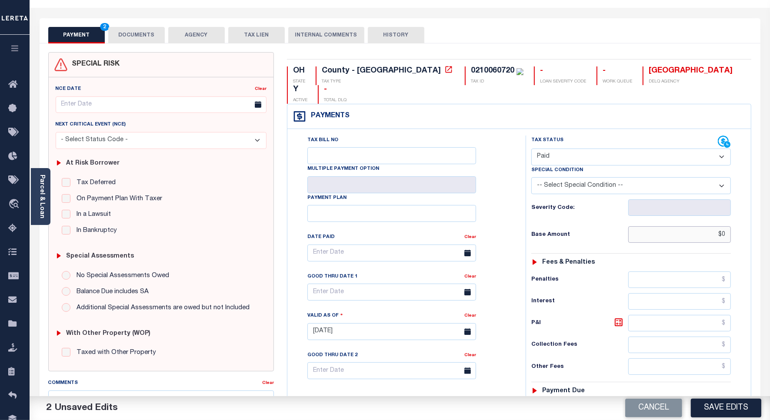
scroll to position [224, 0]
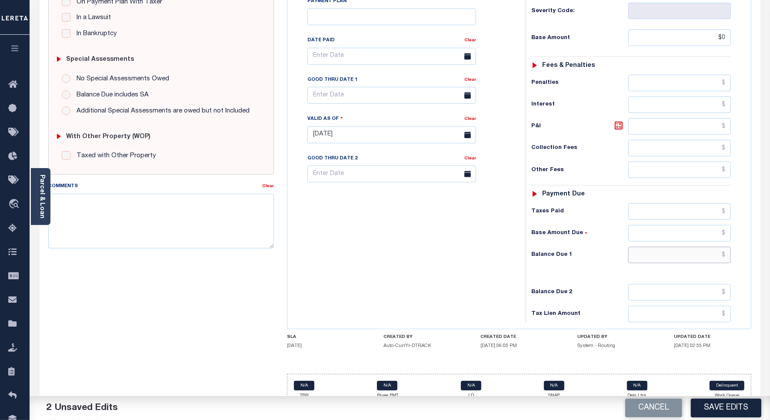
click at [715, 249] on input "text" at bounding box center [679, 255] width 103 height 17
type input "$0.00"
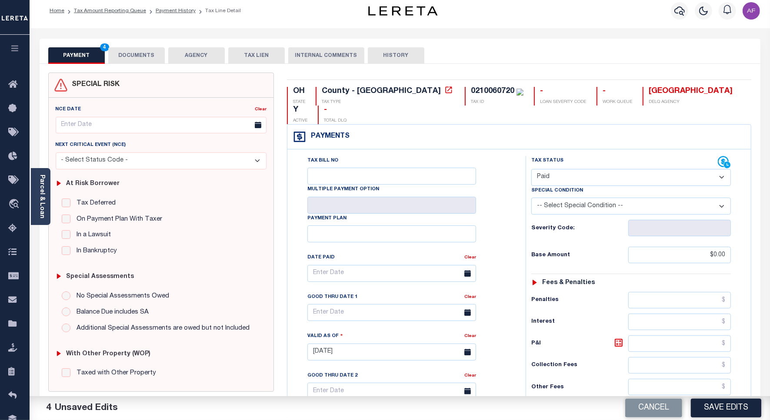
scroll to position [0, 0]
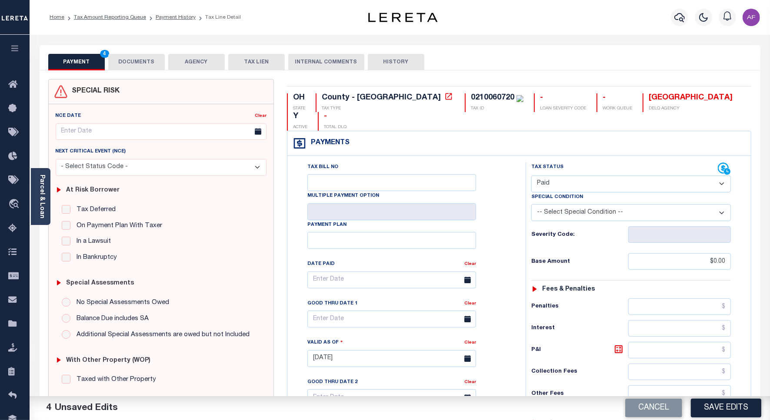
click at [133, 64] on button "DOCUMENTS" at bounding box center [136, 62] width 57 height 17
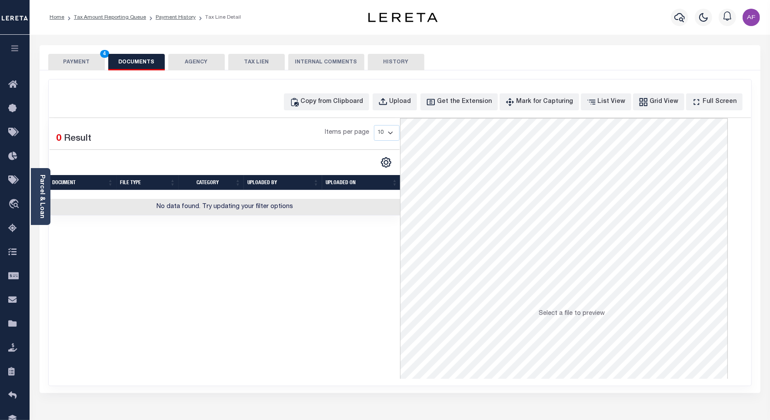
click at [83, 58] on button "PAYMENT 4" at bounding box center [76, 62] width 57 height 17
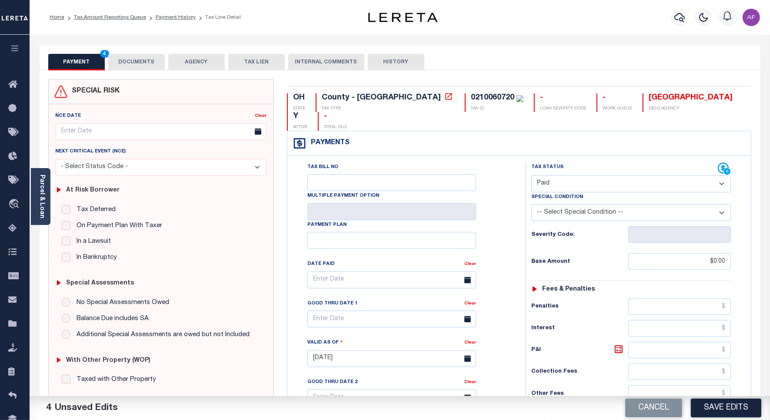
click at [146, 57] on button "DOCUMENTS" at bounding box center [136, 62] width 57 height 17
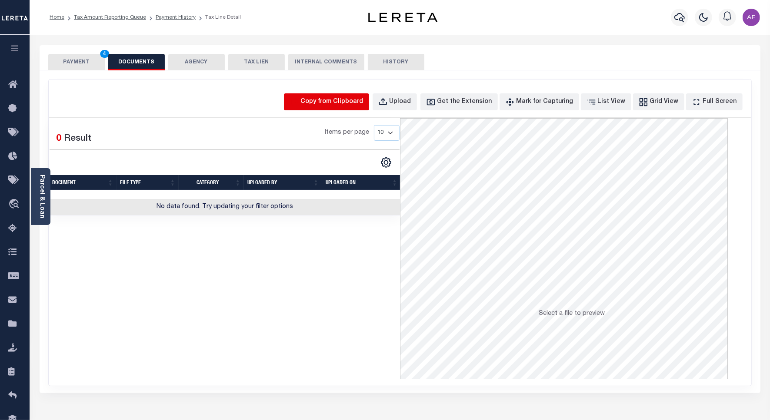
click at [298, 100] on icon "button" at bounding box center [294, 102] width 7 height 8
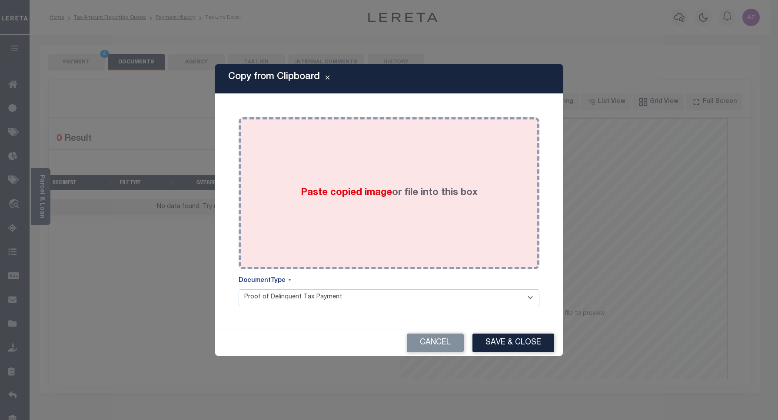
click at [343, 185] on div "Paste copied image or file into this box" at bounding box center [389, 193] width 288 height 139
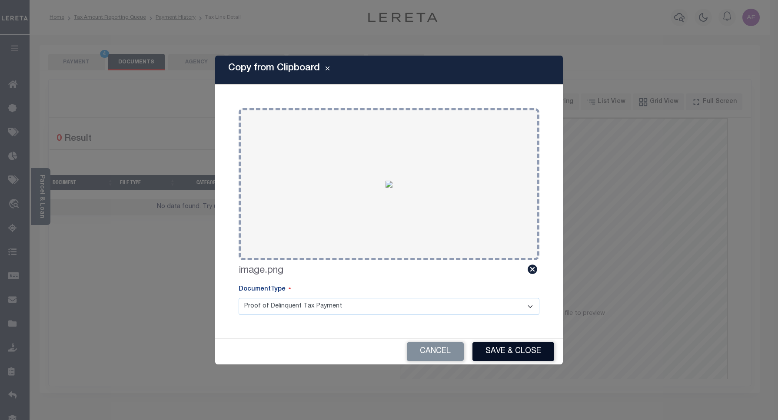
click at [490, 350] on button "Save & Close" at bounding box center [514, 352] width 82 height 19
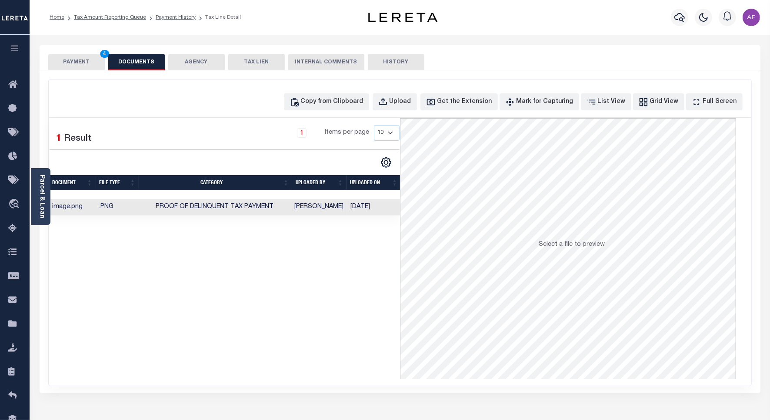
click at [307, 203] on td "[PERSON_NAME]" at bounding box center [319, 207] width 56 height 17
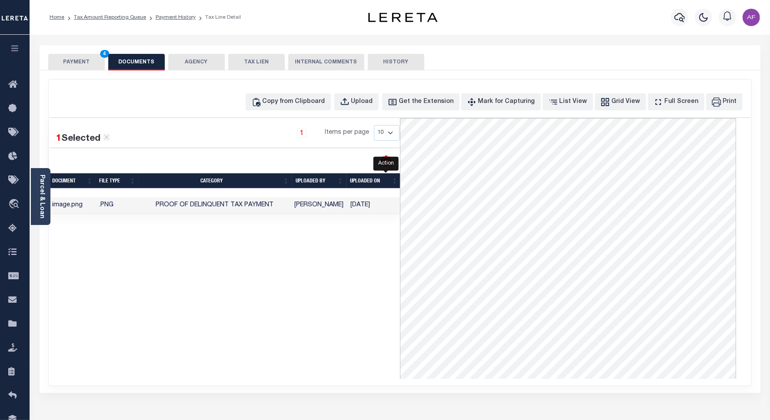
click at [386, 158] on icon "" at bounding box center [385, 160] width 11 height 11
click at [255, 248] on div "1 Selected 1 Result 1 Items per page 10 25 50 100" at bounding box center [224, 248] width 351 height 261
drag, startPoint x: 297, startPoint y: 238, endPoint x: 188, endPoint y: 245, distance: 109.3
click at [188, 245] on div "1 Selected 1 Result 1 Items per page 10 25 50 100" at bounding box center [224, 248] width 351 height 261
click at [272, 203] on span "Proof of Delinquent Tax Payment" at bounding box center [215, 205] width 118 height 6
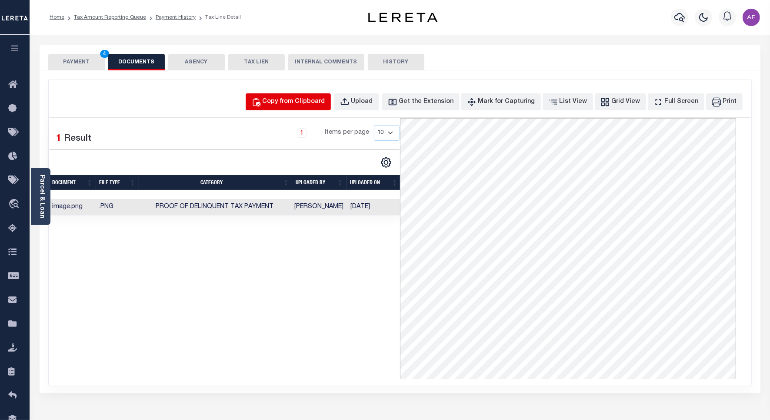
click at [311, 100] on div "Copy from Clipboard" at bounding box center [294, 102] width 63 height 10
select select "POP"
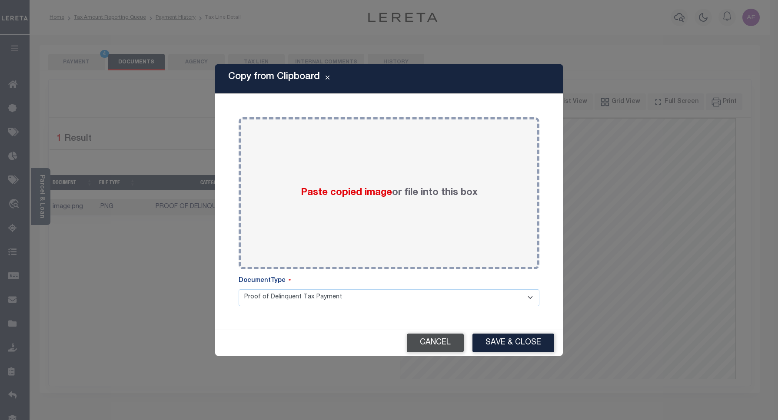
click at [435, 345] on button "Cancel" at bounding box center [435, 343] width 57 height 19
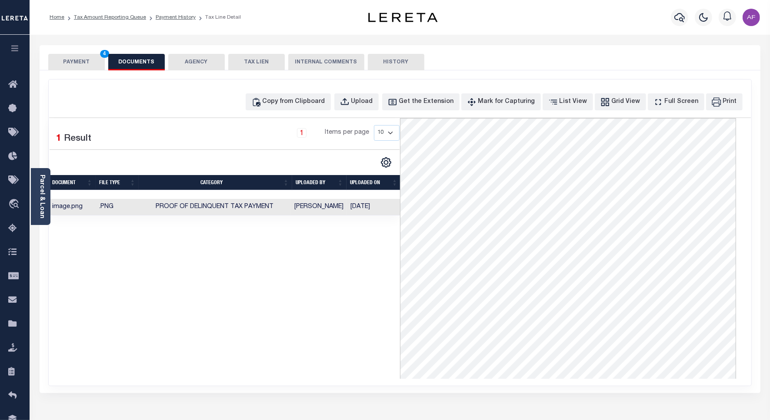
click at [391, 132] on select "10 25 50 100" at bounding box center [387, 133] width 26 height 16
click at [306, 151] on div "1 Selected 1 Result 1 Items per page 10 25 50 100" at bounding box center [225, 146] width 364 height 43
click at [389, 164] on icon "" at bounding box center [386, 163] width 10 height 10
click at [353, 177] on link "CSV" at bounding box center [350, 177] width 85 height 17
click at [286, 107] on button "Copy from Clipboard" at bounding box center [288, 101] width 85 height 17
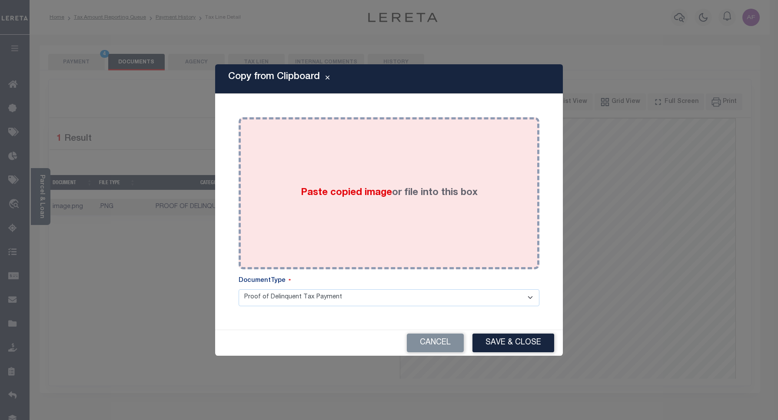
click at [383, 160] on div "Paste copied image or file into this box" at bounding box center [389, 193] width 288 height 139
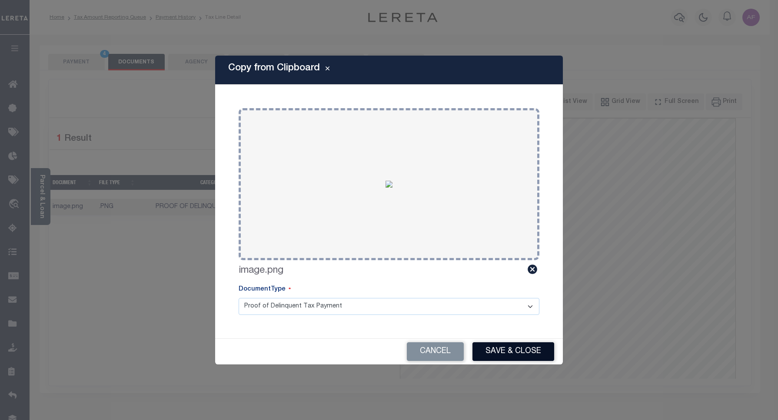
click at [496, 346] on button "Save & Close" at bounding box center [514, 352] width 82 height 19
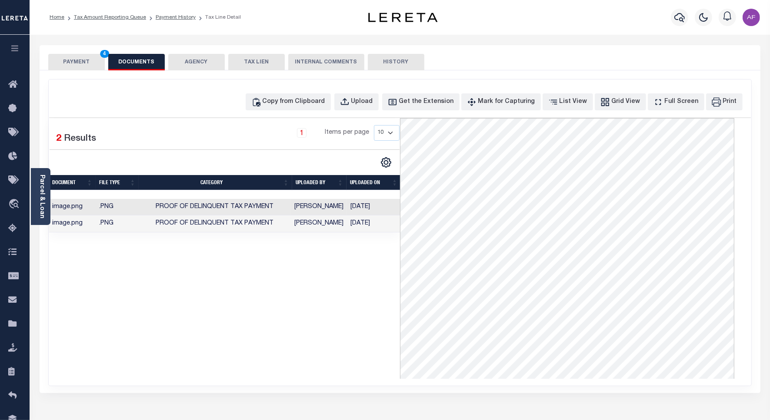
click at [77, 61] on button "PAYMENT 4" at bounding box center [76, 62] width 57 height 17
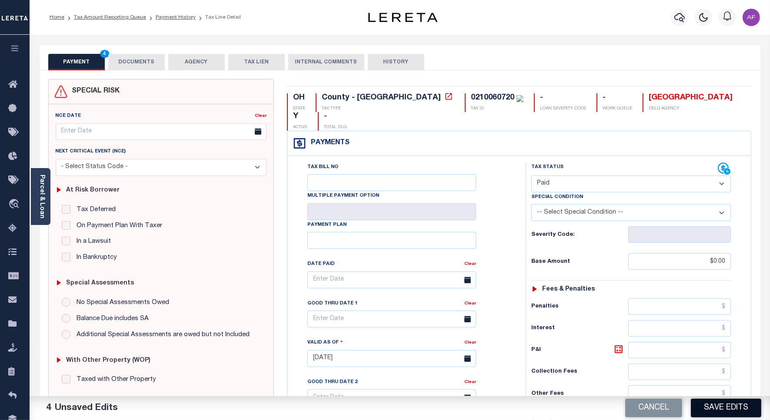
click at [713, 406] on button "Save Edits" at bounding box center [726, 408] width 70 height 19
checkbox input "false"
type input "$0"
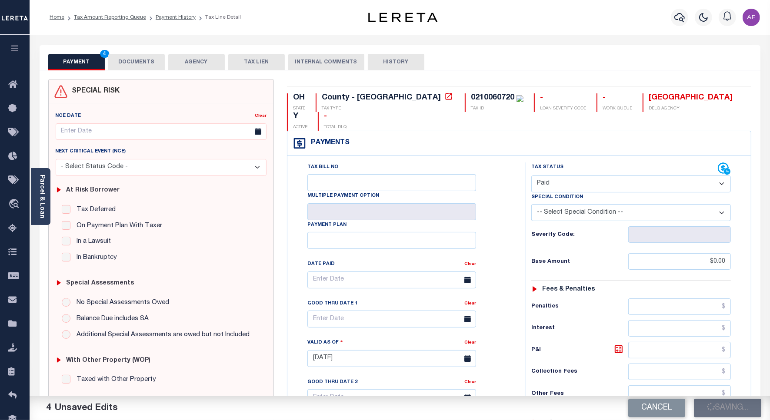
type input "$0"
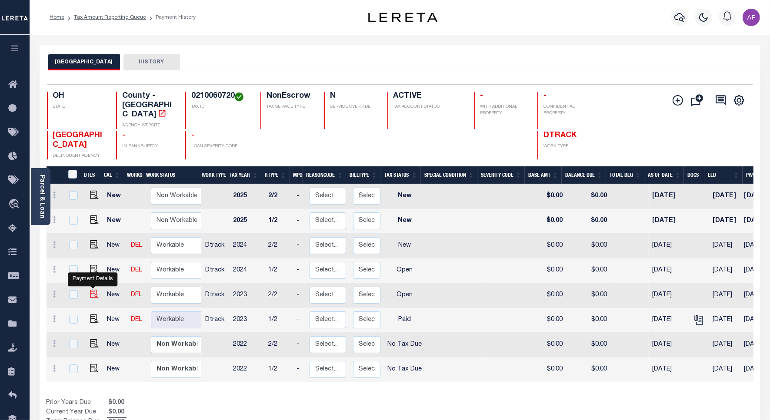
click at [96, 290] on img "" at bounding box center [94, 294] width 9 height 9
checkbox input "true"
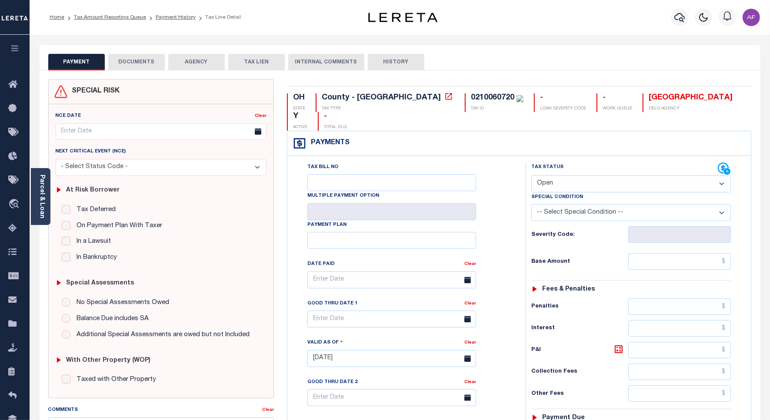
click at [561, 176] on select "- Select Status Code - Open Due/Unpaid Paid Incomplete No Tax Due Internal Refu…" at bounding box center [631, 184] width 200 height 17
select select "PYD"
click at [531, 176] on select "- Select Status Code - Open Due/Unpaid Paid Incomplete No Tax Due Internal Refu…" at bounding box center [631, 184] width 200 height 17
type input "[DATE]"
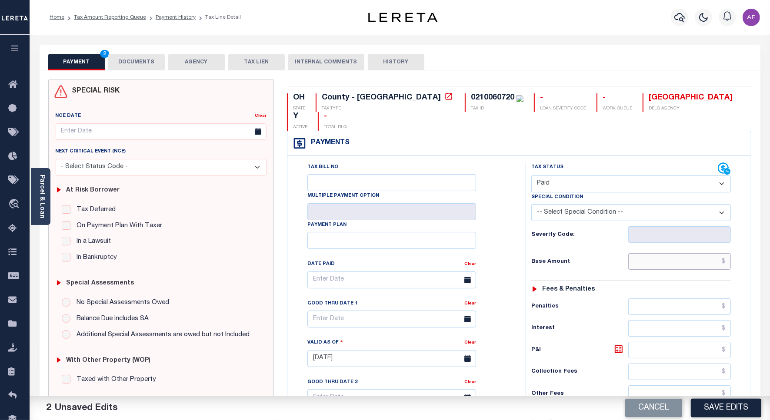
click at [706, 253] on input "text" at bounding box center [679, 261] width 103 height 17
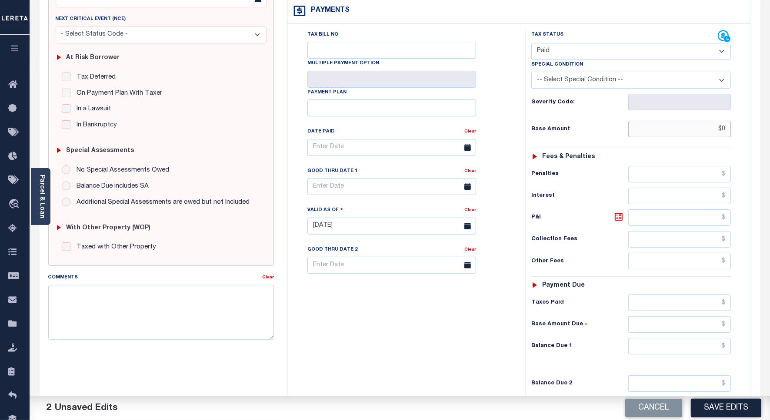
scroll to position [224, 0]
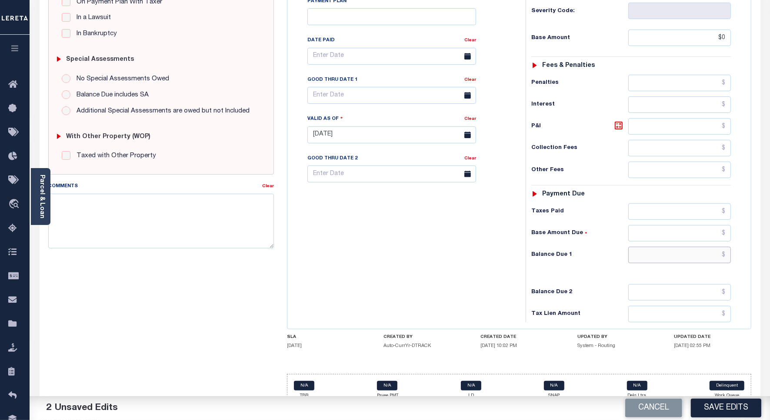
type input "$0.00"
click at [712, 247] on input "text" at bounding box center [679, 255] width 103 height 17
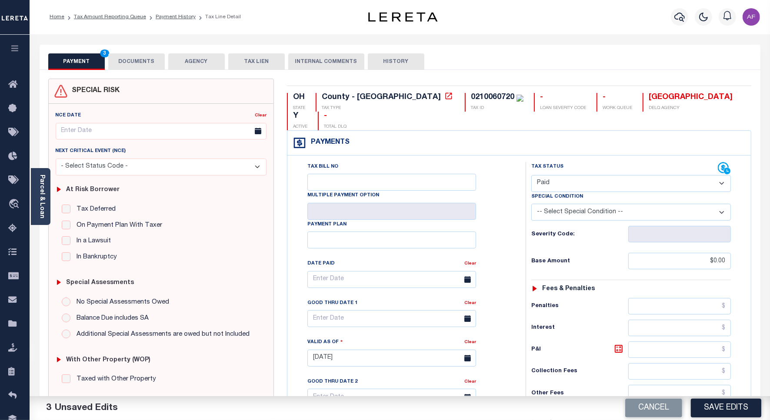
scroll to position [0, 0]
type input "$0.00"
click at [120, 70] on button "DOCUMENTS" at bounding box center [136, 62] width 57 height 17
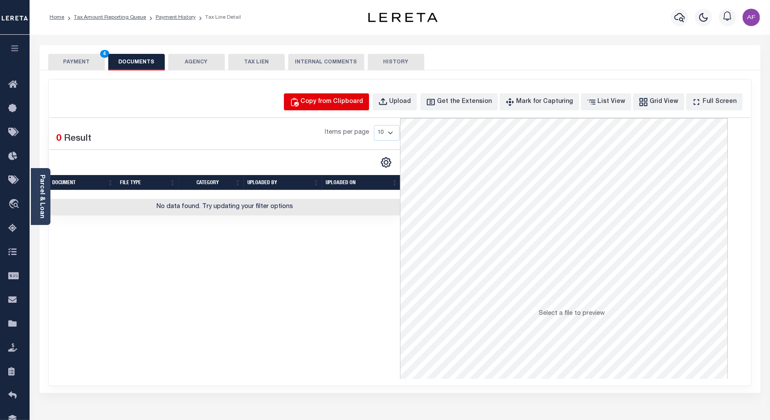
click at [346, 105] on div "Copy from Clipboard" at bounding box center [332, 102] width 63 height 10
select select "POP"
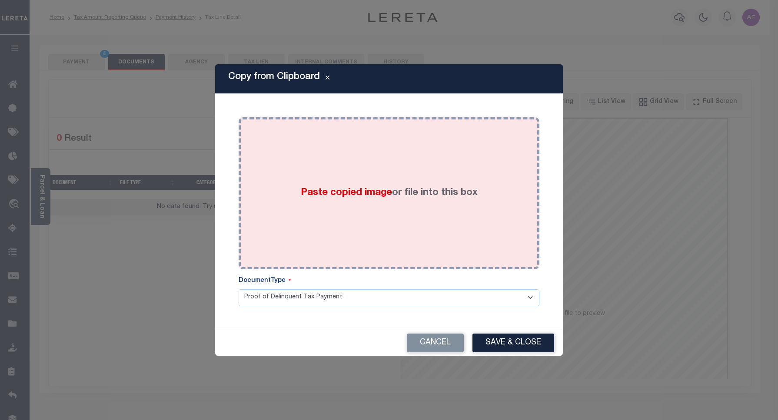
click at [353, 175] on div "Paste copied image or file into this box" at bounding box center [389, 193] width 288 height 139
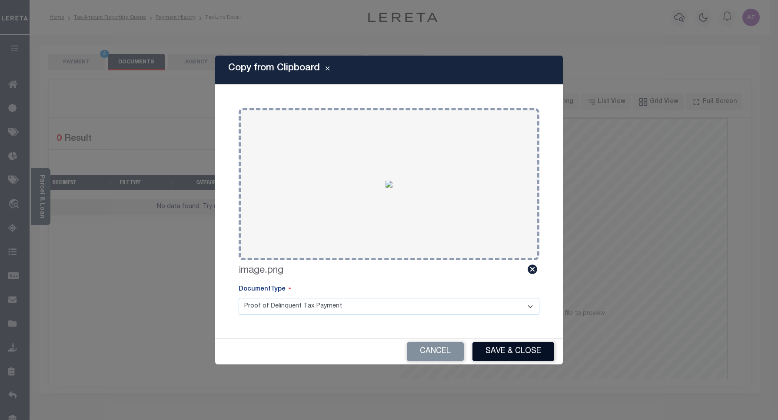
drag, startPoint x: 489, startPoint y: 330, endPoint x: 495, endPoint y: 343, distance: 14.0
click at [493, 336] on div "Copy from Clipboard Paste copied image or file into this box Select file or dra…" at bounding box center [389, 210] width 348 height 309
click at [495, 343] on div "Cancel Save & Close" at bounding box center [389, 352] width 348 height 26
click at [489, 350] on button "Save & Close" at bounding box center [514, 352] width 82 height 19
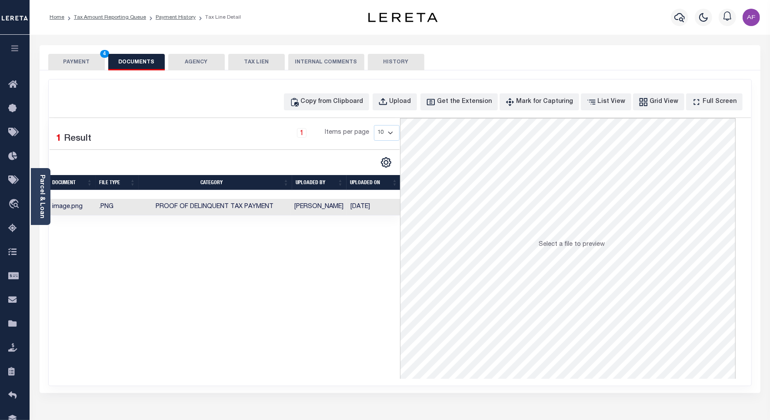
click at [73, 62] on button "PAYMENT 4" at bounding box center [76, 62] width 57 height 17
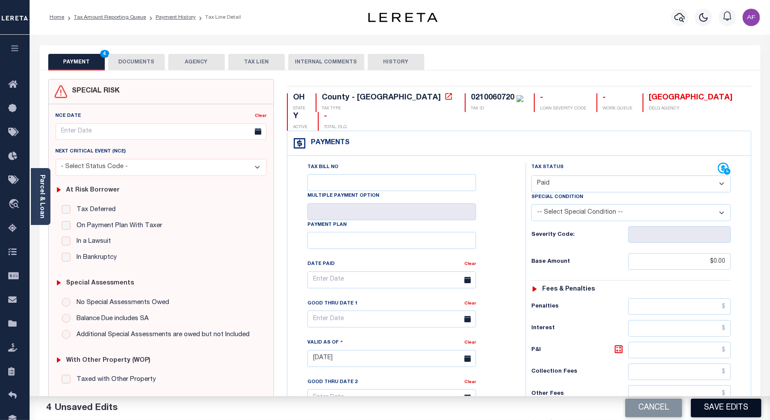
click at [697, 416] on button "Save Edits" at bounding box center [726, 408] width 70 height 19
checkbox input "false"
type input "$0"
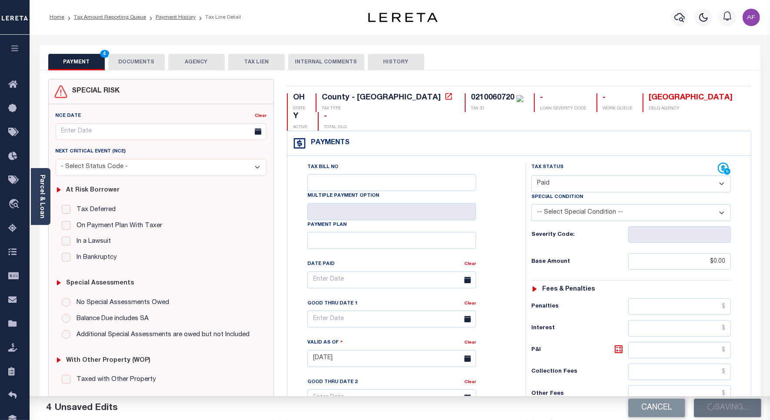
type input "$0"
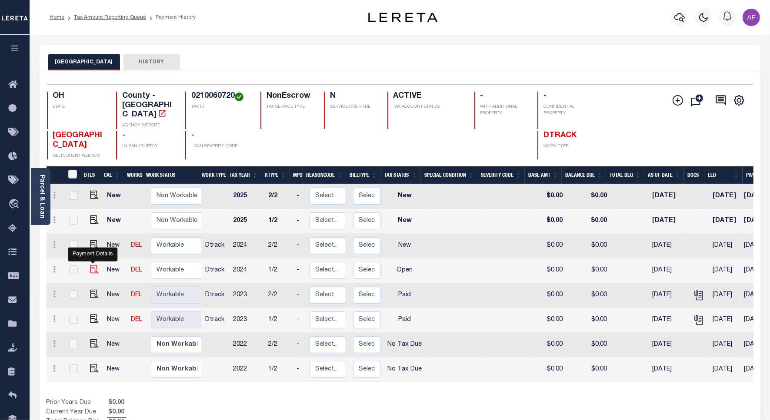
click at [95, 265] on img "" at bounding box center [94, 269] width 9 height 9
checkbox input "true"
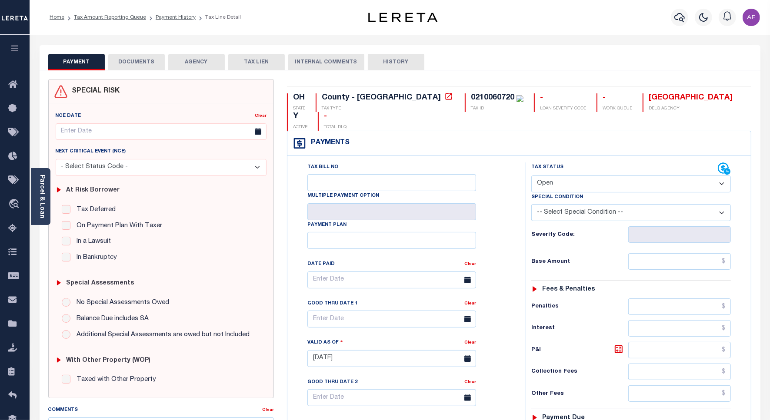
click at [558, 176] on select "- Select Status Code - Open Due/Unpaid Paid Incomplete No Tax Due Internal Refu…" at bounding box center [631, 184] width 200 height 17
select select "PYD"
click at [531, 176] on select "- Select Status Code - Open Due/Unpaid Paid Incomplete No Tax Due Internal Refu…" at bounding box center [631, 184] width 200 height 17
type input "[DATE]"
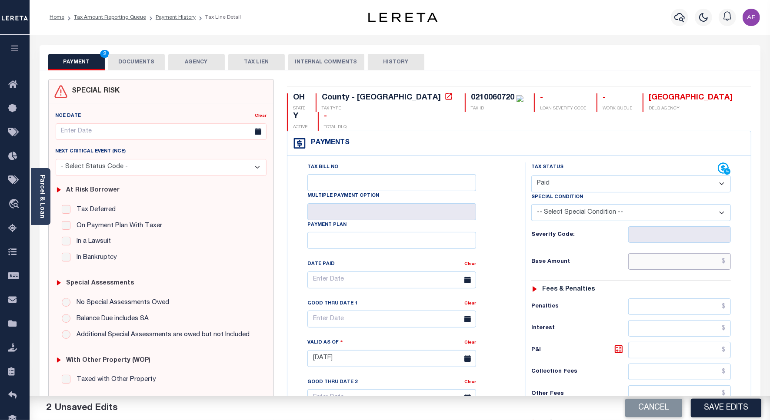
click at [724, 253] on input "text" at bounding box center [679, 261] width 103 height 17
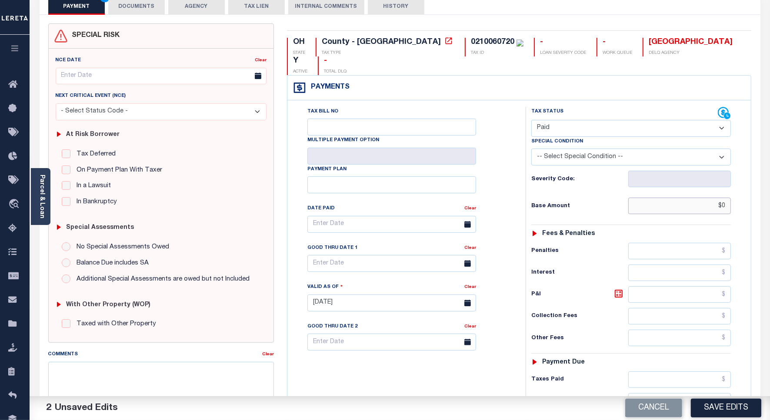
scroll to position [224, 0]
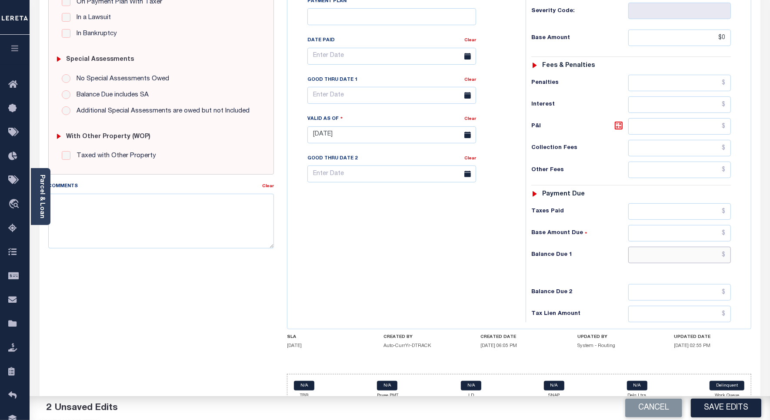
type input "$0.00"
click at [715, 247] on input "text" at bounding box center [679, 255] width 103 height 17
type input "$0"
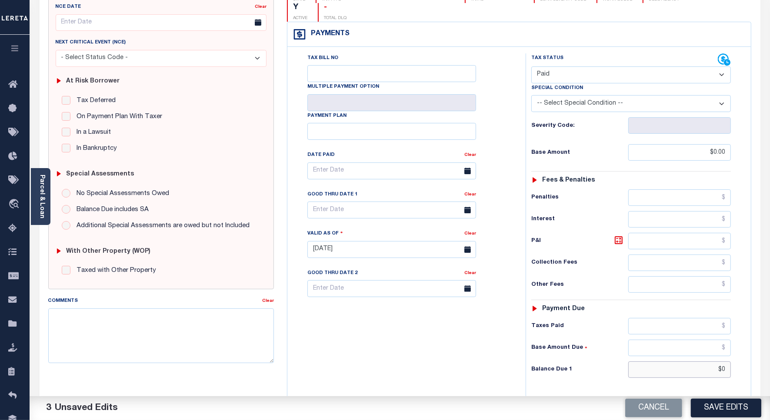
scroll to position [0, 0]
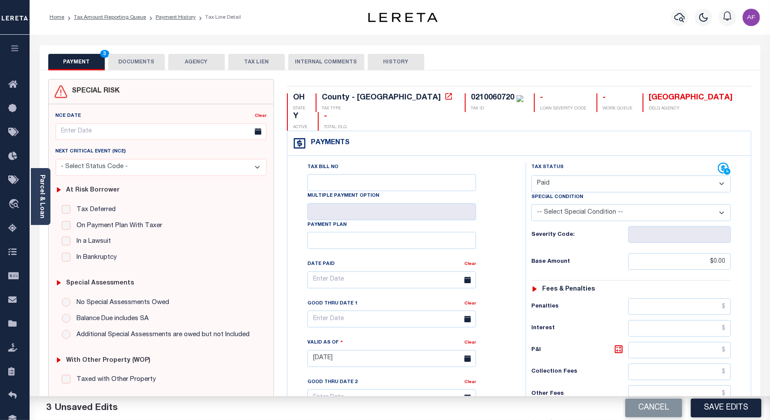
click at [126, 68] on button "DOCUMENTS" at bounding box center [136, 62] width 57 height 17
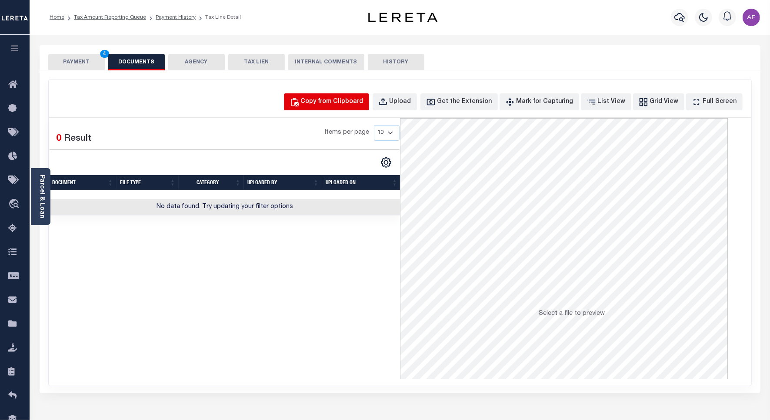
click at [359, 105] on div "Copy from Clipboard" at bounding box center [332, 102] width 63 height 10
select select "POP"
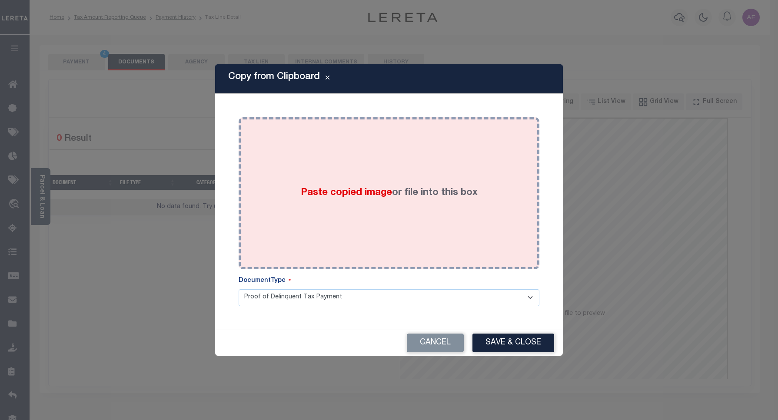
click at [386, 206] on div "Paste copied image or file into this box" at bounding box center [389, 193] width 288 height 139
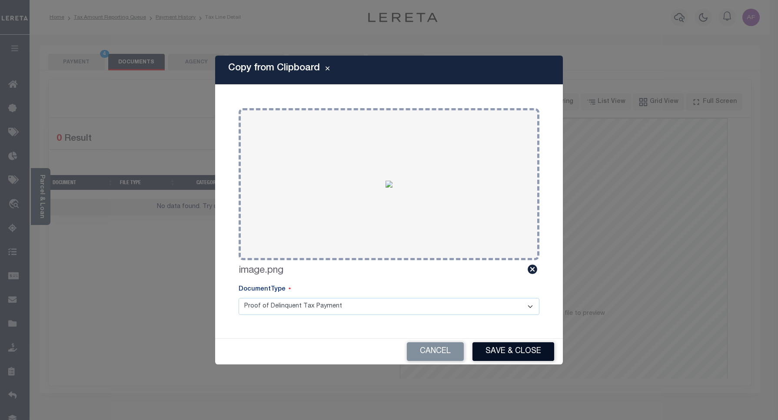
click at [507, 353] on button "Save & Close" at bounding box center [514, 352] width 82 height 19
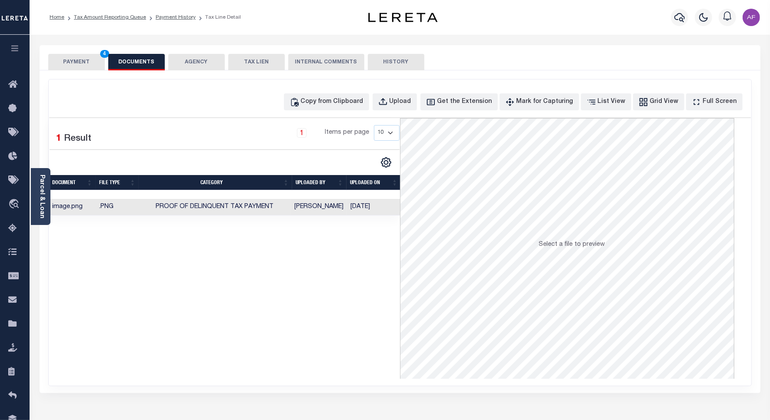
click at [71, 57] on button "PAYMENT 4" at bounding box center [76, 62] width 57 height 17
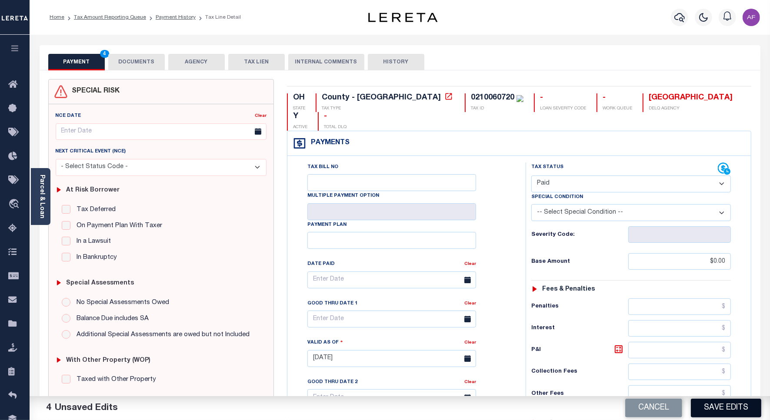
click at [737, 414] on button "Save Edits" at bounding box center [726, 408] width 70 height 19
checkbox input "false"
type input "$0"
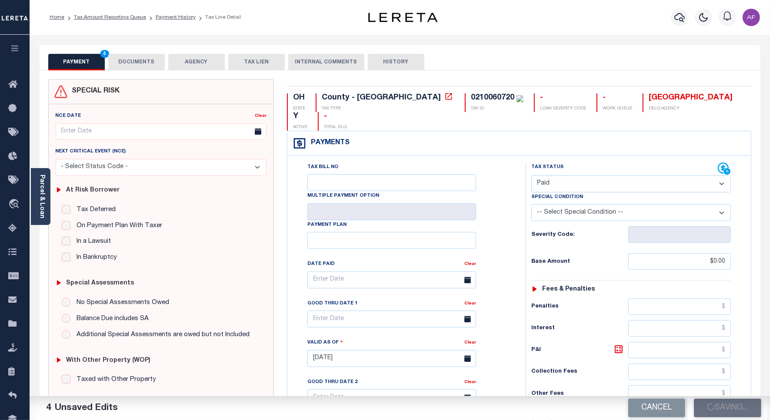
type input "$0"
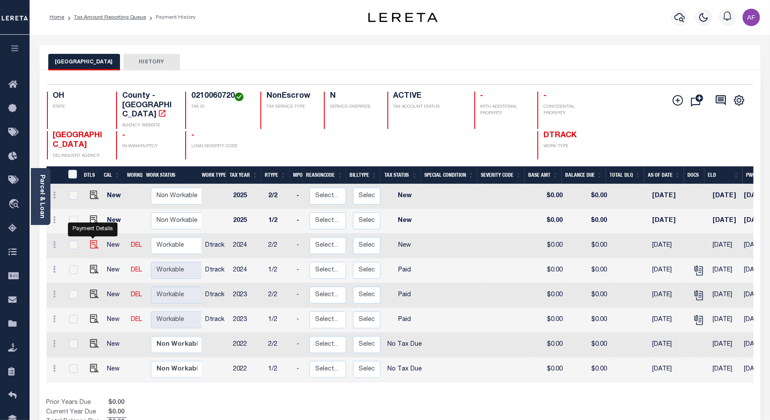
click at [92, 240] on img "" at bounding box center [94, 244] width 9 height 9
checkbox input "true"
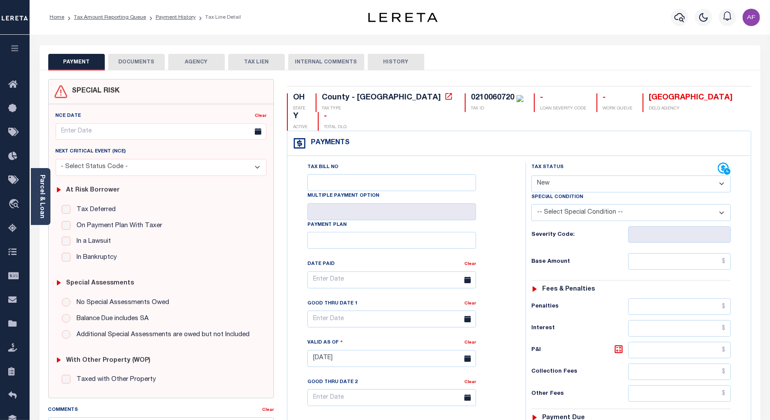
click at [589, 176] on select "- Select Status Code - Open Due/Unpaid Paid Incomplete No Tax Due Internal Refu…" at bounding box center [631, 184] width 200 height 17
select select "PYD"
click at [531, 176] on select "- Select Status Code - Open Due/Unpaid Paid Incomplete No Tax Due Internal Refu…" at bounding box center [631, 184] width 200 height 17
type input "[DATE]"
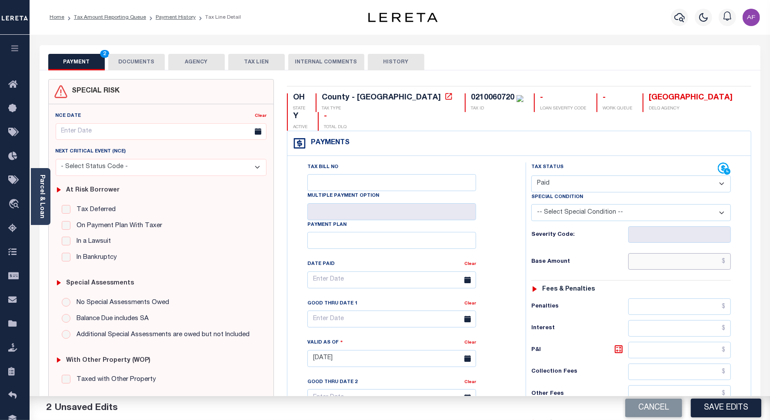
click at [719, 253] on input "text" at bounding box center [679, 261] width 103 height 17
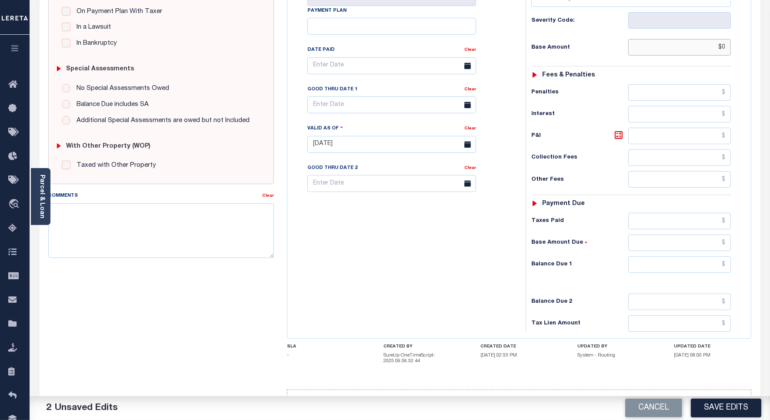
scroll to position [229, 0]
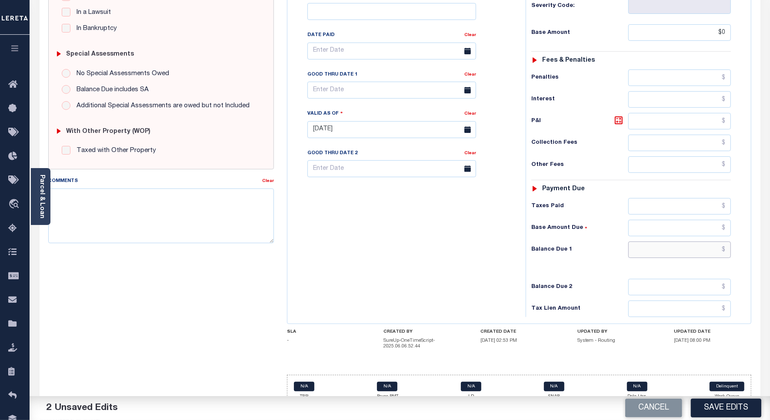
type input "$0.00"
click at [704, 242] on input "text" at bounding box center [679, 250] width 103 height 17
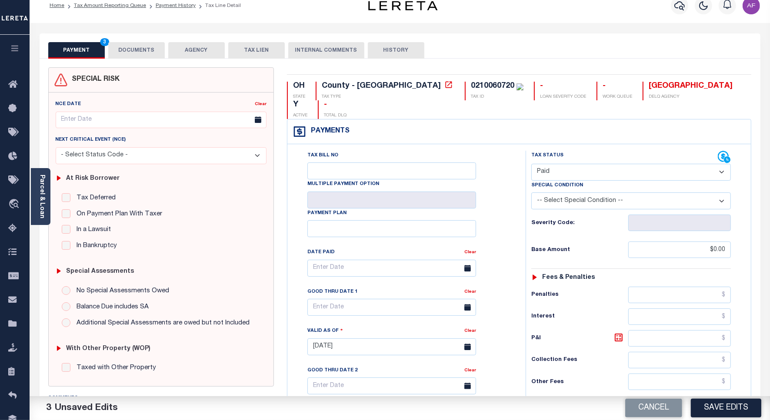
scroll to position [0, 0]
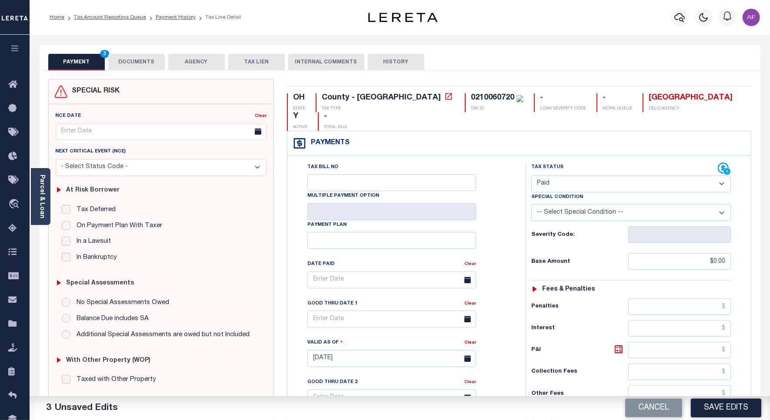
type input "$0.00"
click at [133, 54] on button "DOCUMENTS" at bounding box center [136, 62] width 57 height 17
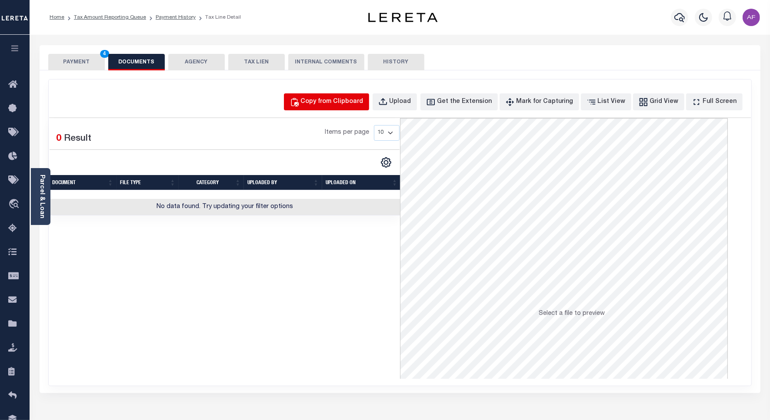
click at [349, 101] on div "Copy from Clipboard" at bounding box center [332, 102] width 63 height 10
select select "POP"
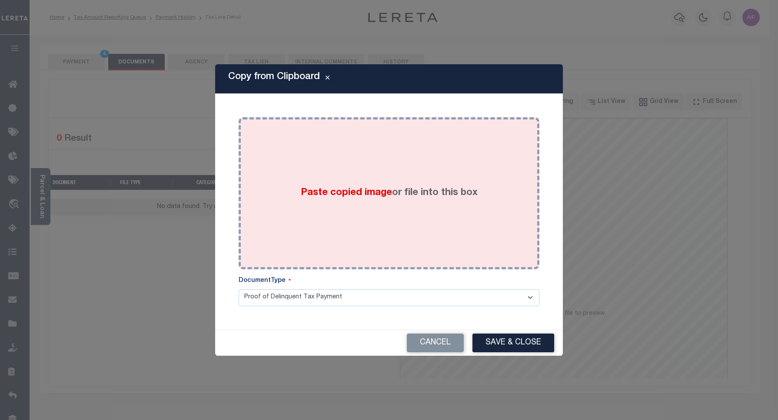
click at [372, 155] on div "Paste copied image or file into this box" at bounding box center [389, 193] width 288 height 139
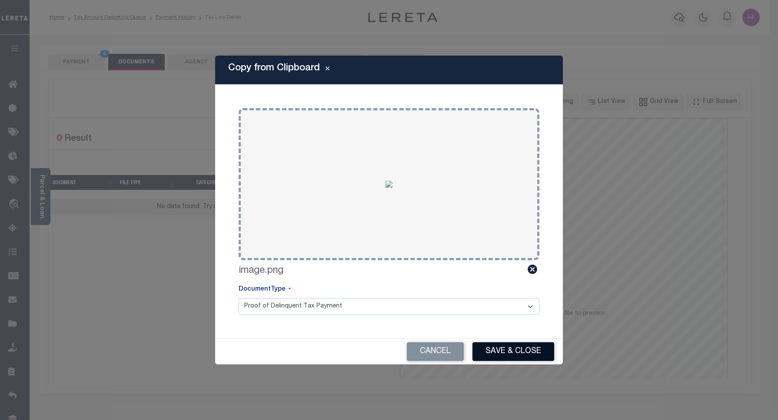
click at [504, 348] on button "Save & Close" at bounding box center [514, 352] width 82 height 19
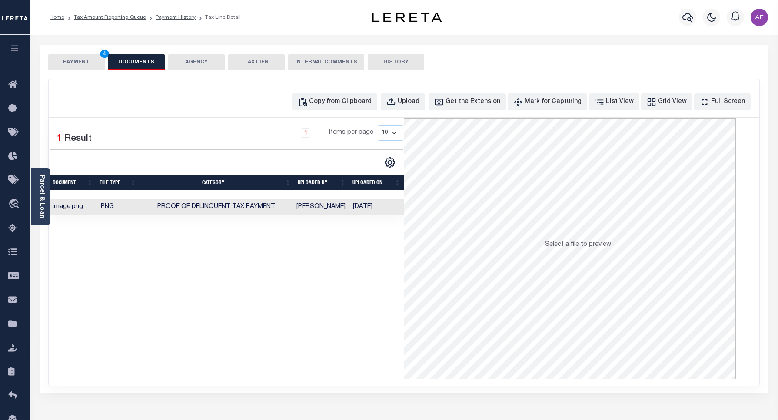
click at [73, 59] on button "PAYMENT 4" at bounding box center [76, 62] width 57 height 17
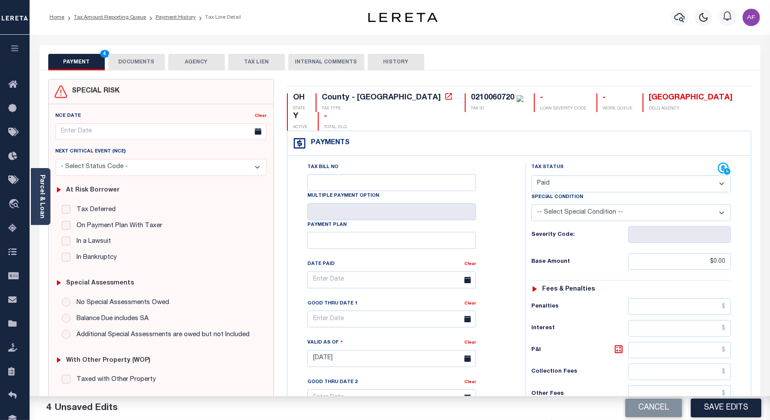
click at [728, 398] on div "Cancel Save Edits" at bounding box center [585, 408] width 370 height 24
click at [725, 401] on button "Save Edits" at bounding box center [726, 408] width 70 height 19
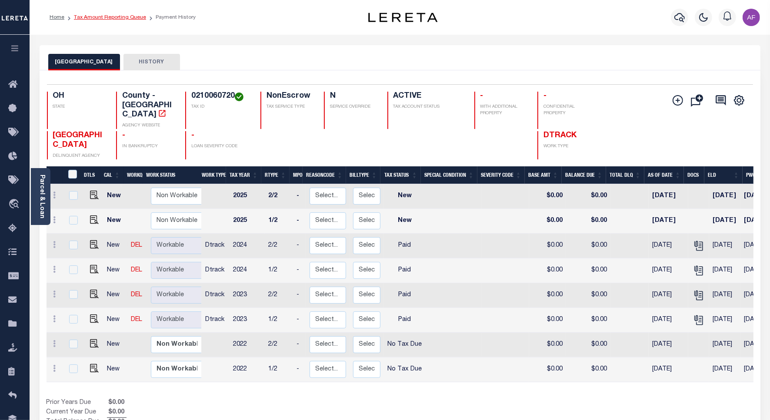
click at [107, 17] on link "Tax Amount Reporting Queue" at bounding box center [110, 17] width 72 height 5
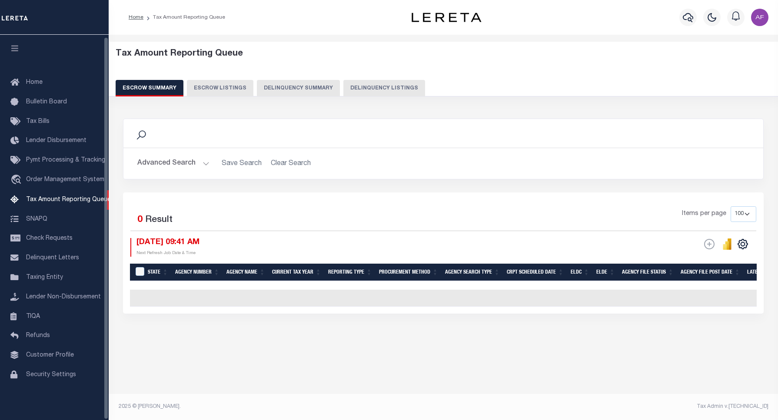
select select "100"
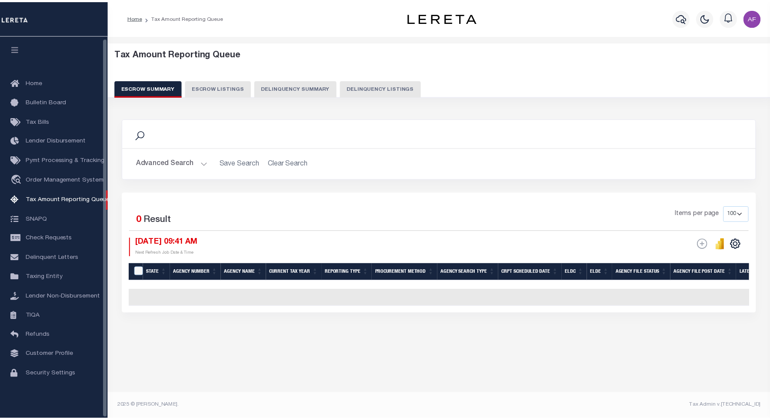
scroll to position [3, 0]
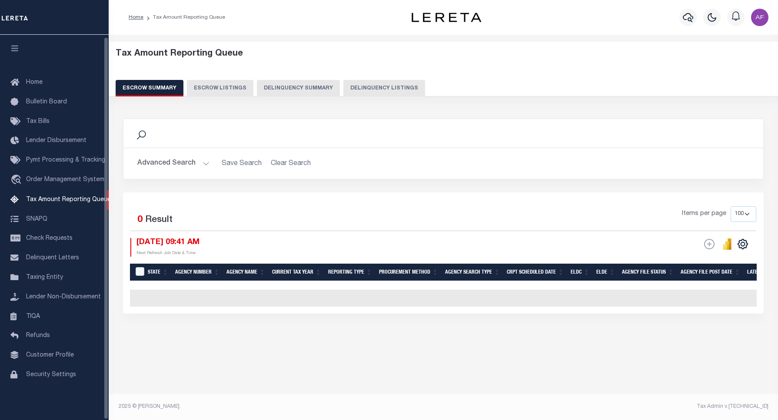
click at [390, 85] on button "Delinquency Listings" at bounding box center [384, 88] width 82 height 17
select select "100"
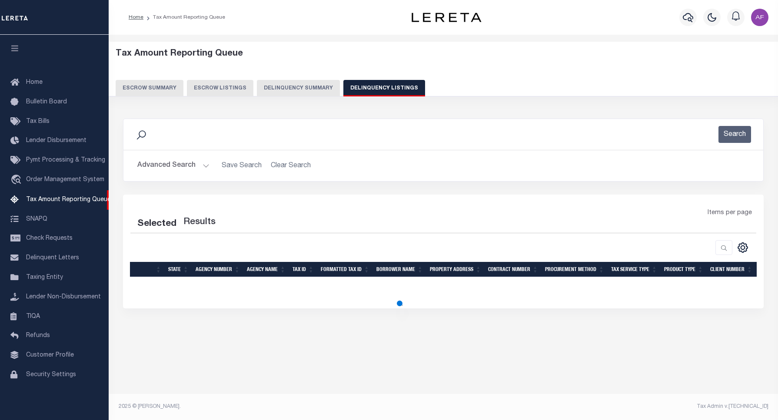
select select "100"
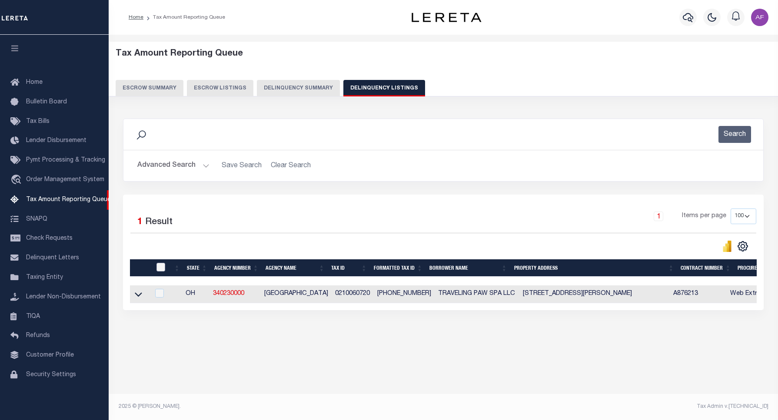
click at [157, 272] on input "checkbox" at bounding box center [160, 267] width 9 height 9
checkbox input "true"
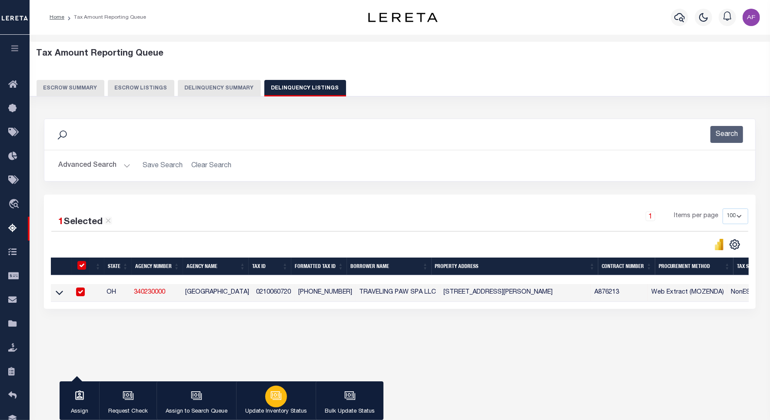
click at [274, 412] on p "Update Inventory Status" at bounding box center [276, 412] width 62 height 9
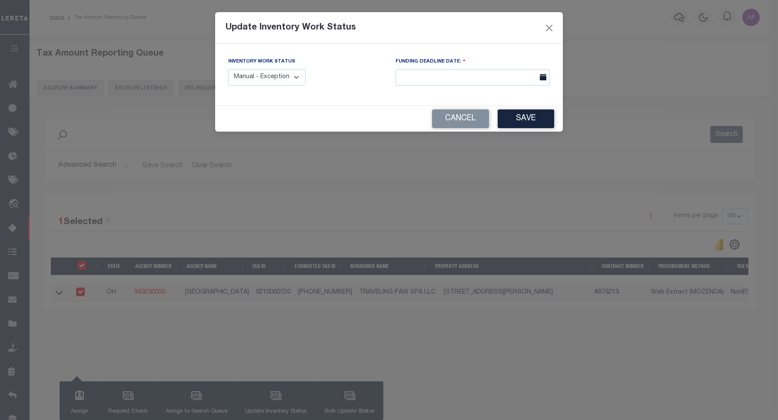
click at [280, 88] on div "Inventory Work Status Manual - Exception Pended - Awaiting Search Late Add Exce…" at bounding box center [305, 75] width 167 height 36
click at [277, 84] on select "Manual - Exception Pended - Awaiting Search Late Add Exception Completed" at bounding box center [266, 77] width 77 height 17
select select "4"
click at [228, 69] on select "Manual - Exception Pended - Awaiting Search Late Add Exception Completed" at bounding box center [266, 77] width 77 height 17
click at [494, 106] on div "Inventory Work Status Manual - Exception Pended - Awaiting Search Late Add Exce…" at bounding box center [389, 75] width 348 height 62
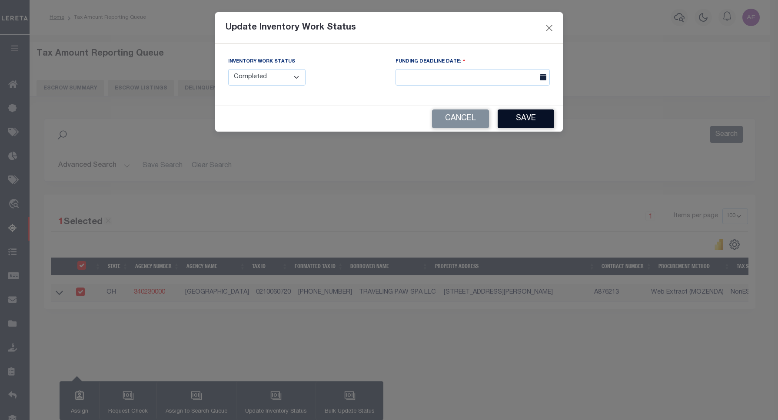
click at [518, 119] on button "Save" at bounding box center [526, 119] width 57 height 19
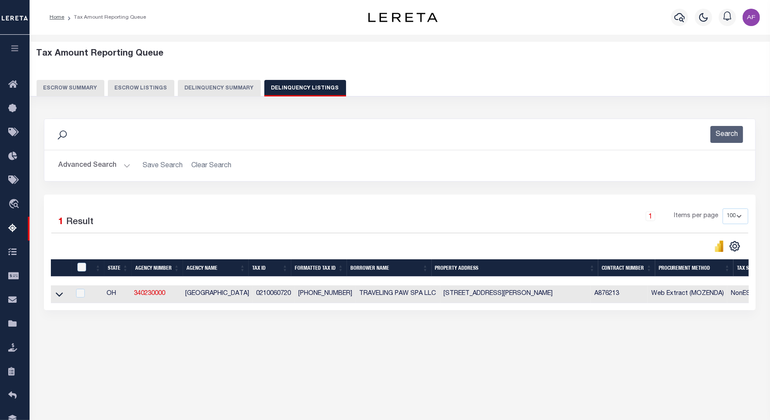
click at [83, 155] on div "Advanced Search Save Search Clear Search tblassign_wrapper_dynamictable_____Def…" at bounding box center [399, 165] width 711 height 31
click at [70, 171] on button "Advanced Search" at bounding box center [94, 165] width 72 height 17
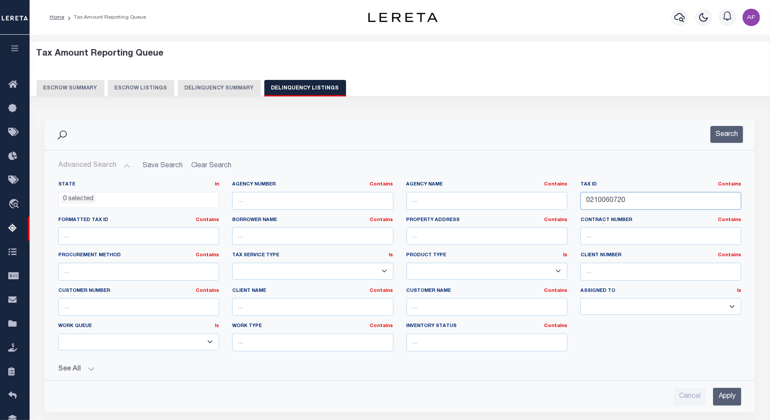
click at [612, 203] on input "0210060720" at bounding box center [660, 201] width 161 height 18
paste input "4024130"
type input "0240241300"
click at [724, 136] on button "Search" at bounding box center [726, 134] width 33 height 17
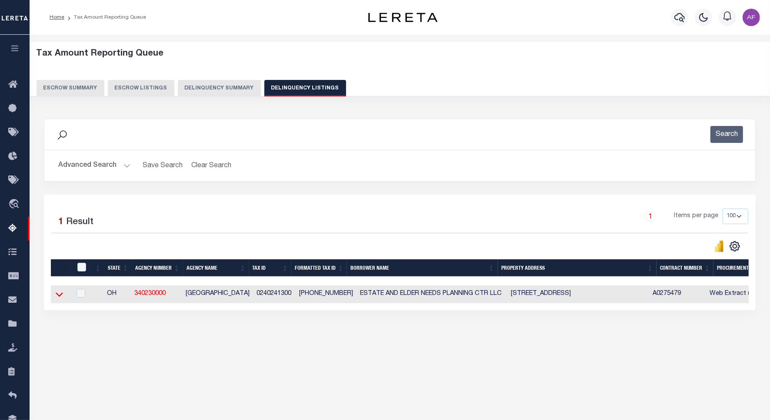
click at [58, 296] on icon at bounding box center [59, 294] width 7 height 9
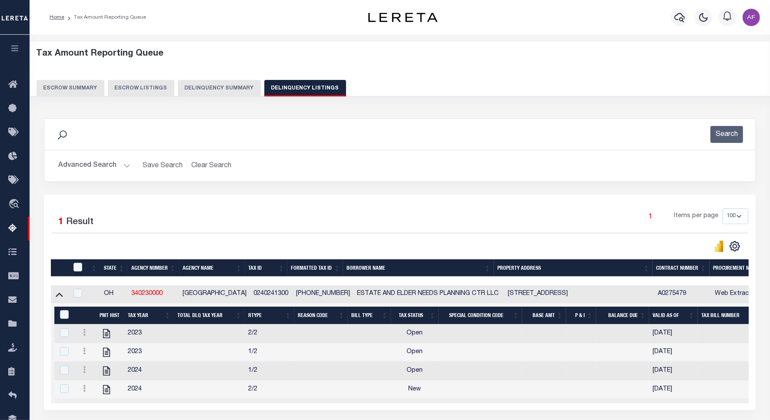
scroll to position [79, 0]
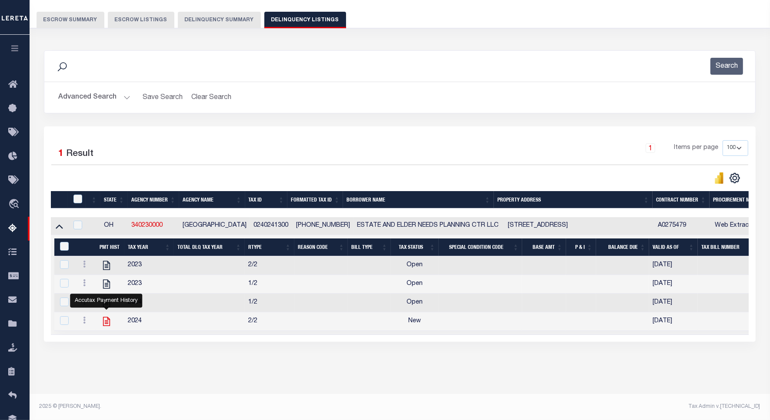
click at [102, 316] on icon "" at bounding box center [106, 321] width 11 height 11
checkbox input "true"
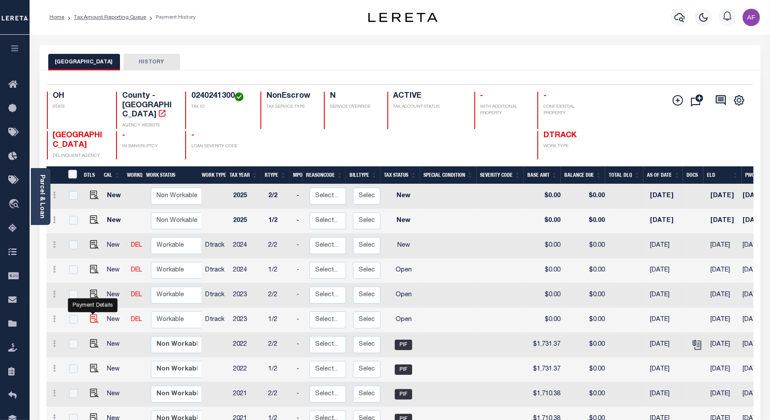
click at [92, 315] on img "" at bounding box center [94, 319] width 9 height 9
checkbox input "true"
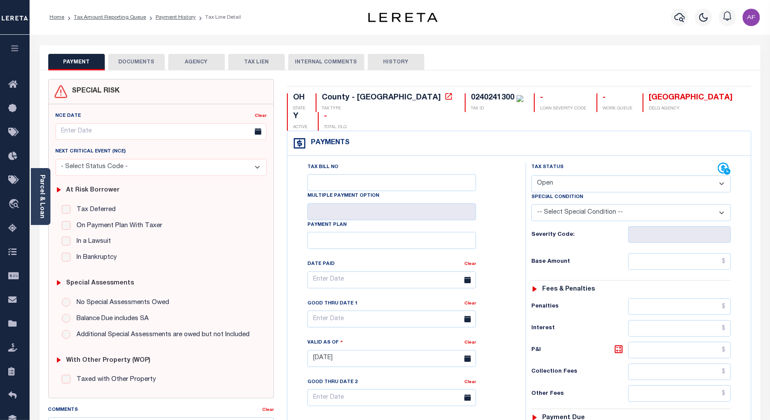
click at [560, 176] on select "- Select Status Code - Open Due/Unpaid Paid Incomplete No Tax Due Internal Refu…" at bounding box center [631, 184] width 200 height 17
select select "PYD"
click at [531, 176] on select "- Select Status Code - Open Due/Unpaid Paid Incomplete No Tax Due Internal Refu…" at bounding box center [631, 184] width 200 height 17
type input "[DATE]"
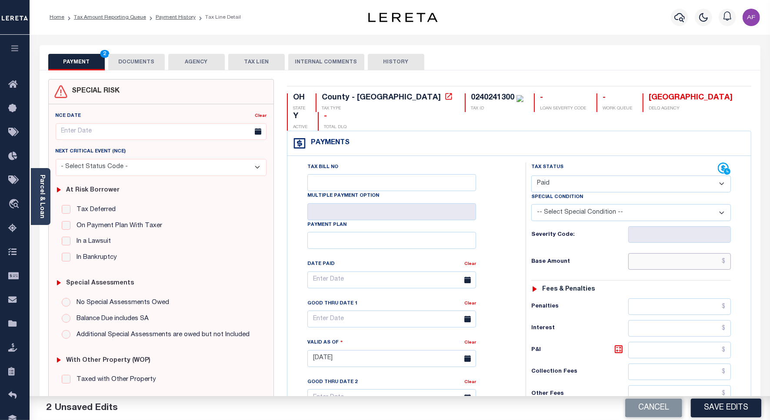
click at [689, 253] on input "text" at bounding box center [679, 261] width 103 height 17
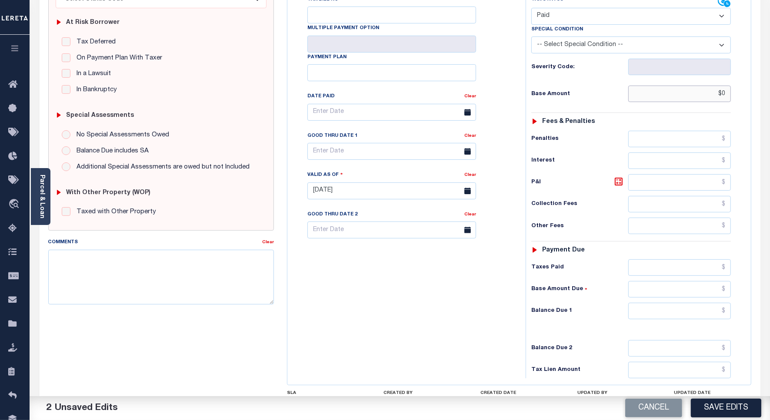
scroll to position [224, 0]
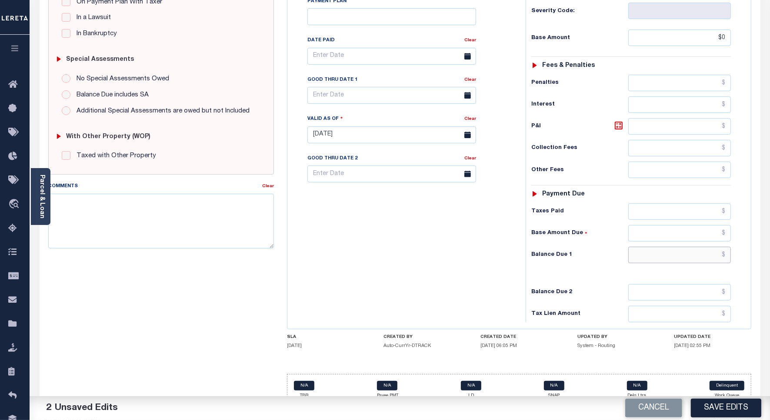
type input "$0.00"
drag, startPoint x: 703, startPoint y: 233, endPoint x: 689, endPoint y: 231, distance: 14.6
click at [703, 247] on input "text" at bounding box center [679, 255] width 103 height 17
type input "$0"
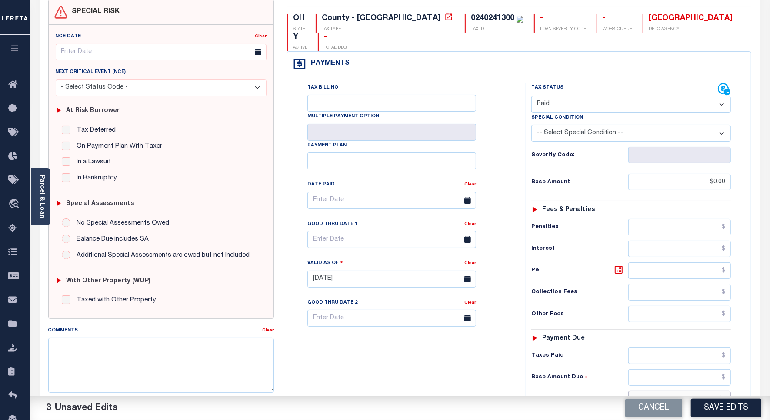
scroll to position [0, 0]
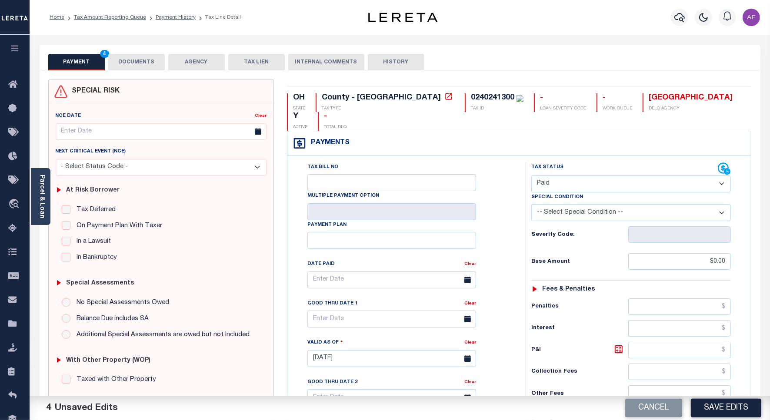
click at [130, 63] on button "DOCUMENTS" at bounding box center [136, 62] width 57 height 17
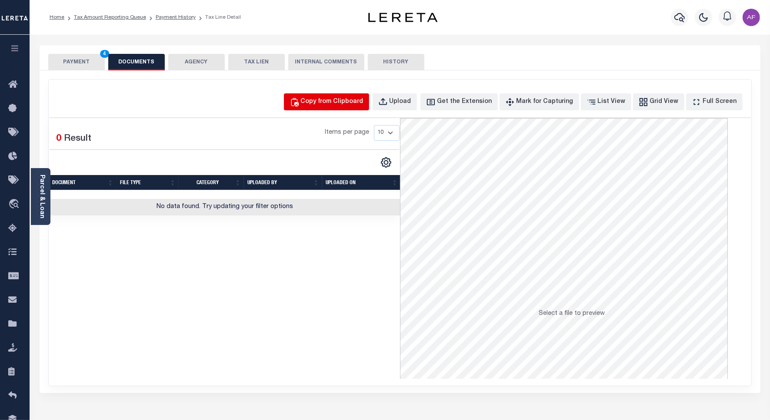
click at [351, 98] on div "Copy from Clipboard" at bounding box center [332, 102] width 63 height 10
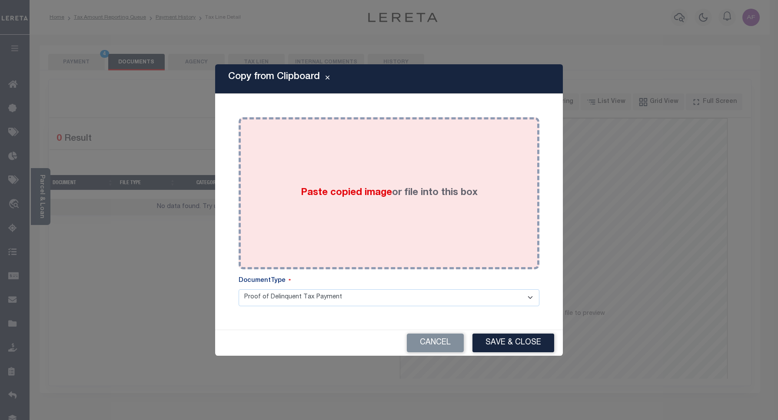
click at [365, 174] on div "Paste copied image or file into this box" at bounding box center [389, 193] width 288 height 139
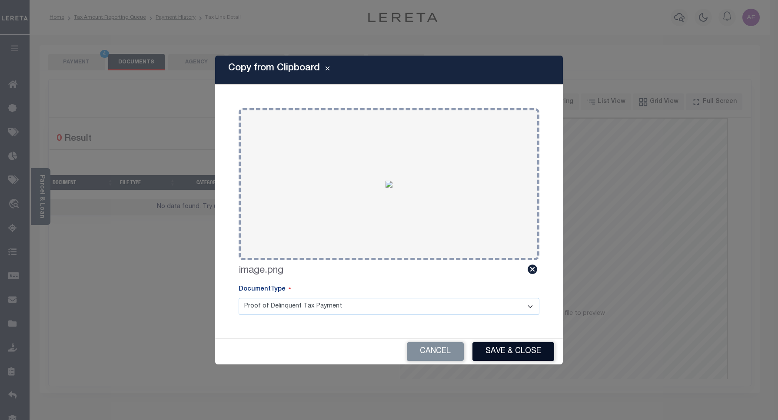
click at [506, 355] on button "Save & Close" at bounding box center [514, 352] width 82 height 19
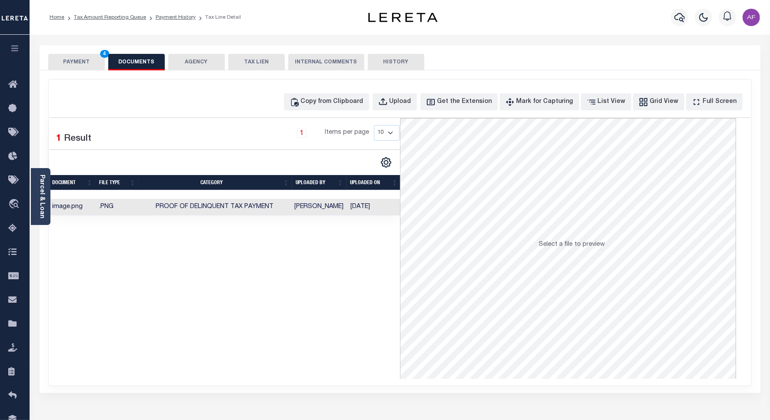
click at [74, 63] on button "PAYMENT 4" at bounding box center [76, 62] width 57 height 17
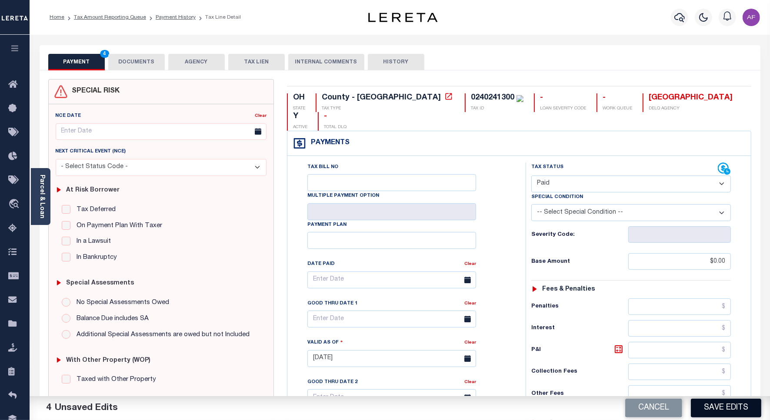
click at [718, 409] on button "Save Edits" at bounding box center [726, 408] width 70 height 19
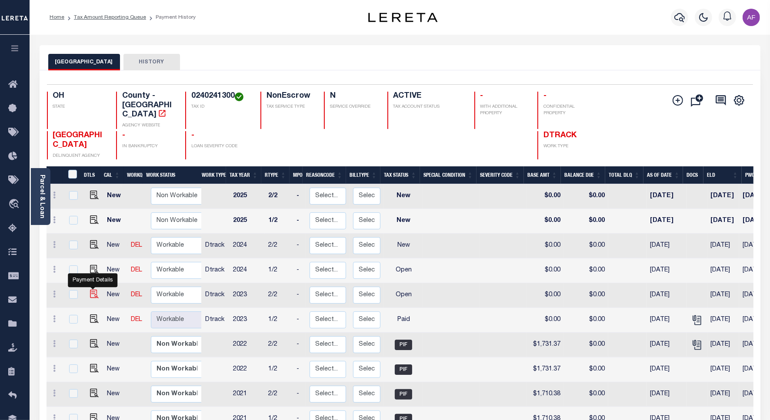
click at [91, 290] on img "" at bounding box center [94, 294] width 9 height 9
checkbox input "true"
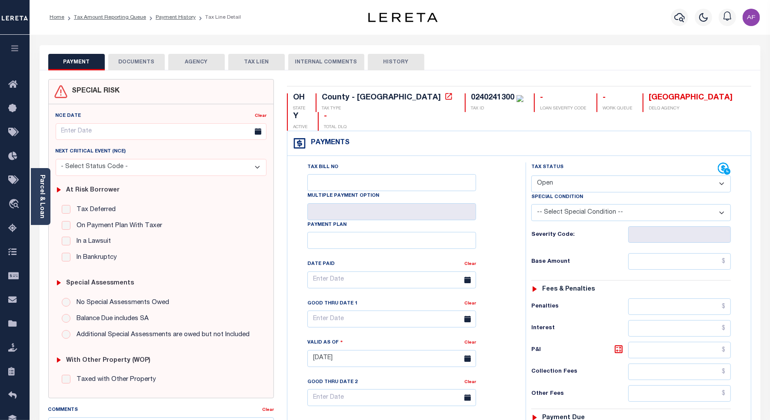
click at [564, 176] on select "- Select Status Code - Open Due/Unpaid Paid Incomplete No Tax Due Internal Refu…" at bounding box center [631, 184] width 200 height 17
select select "PYD"
click at [531, 176] on select "- Select Status Code - Open Due/Unpaid Paid Incomplete No Tax Due Internal Refu…" at bounding box center [631, 184] width 200 height 17
type input "[DATE]"
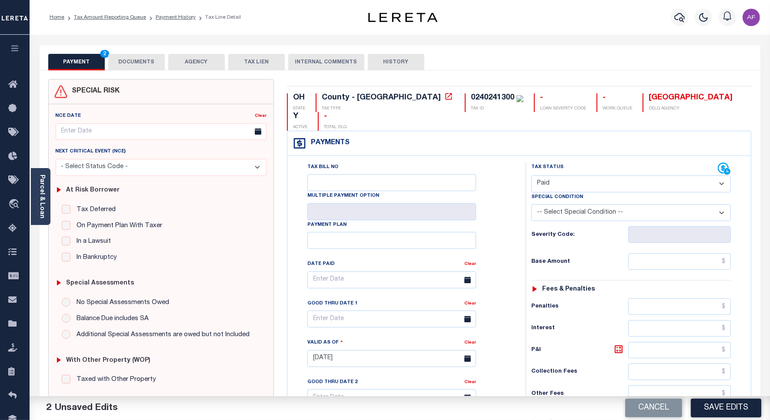
click at [694, 227] on div "Tax Status Status - Select Status Code -" at bounding box center [634, 355] width 216 height 384
click at [692, 253] on input "text" at bounding box center [679, 261] width 103 height 17
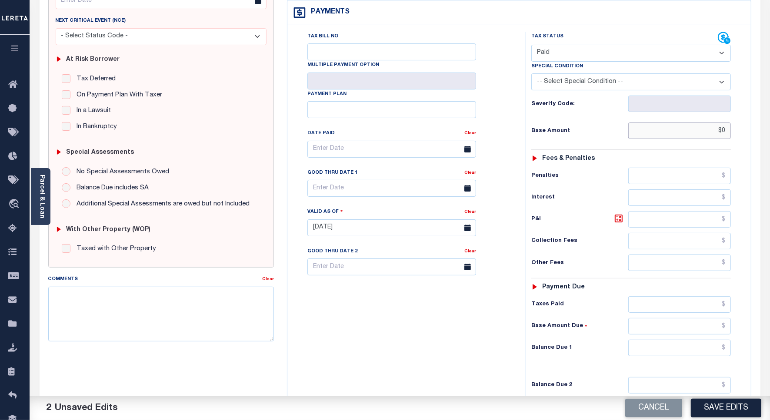
scroll to position [224, 0]
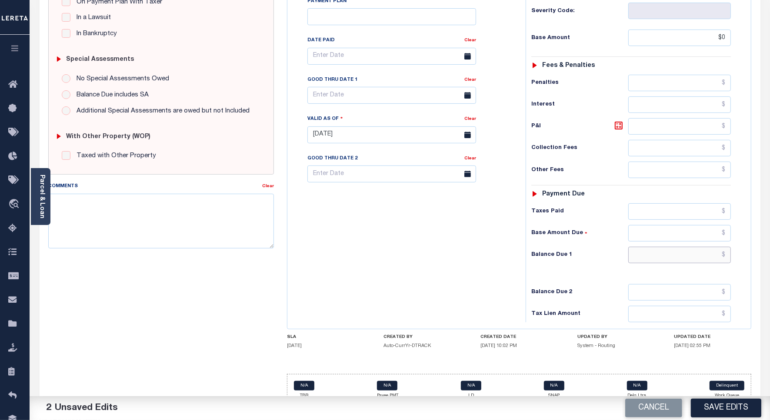
type input "$0.00"
click at [702, 247] on input "text" at bounding box center [679, 255] width 103 height 17
type input "$0"
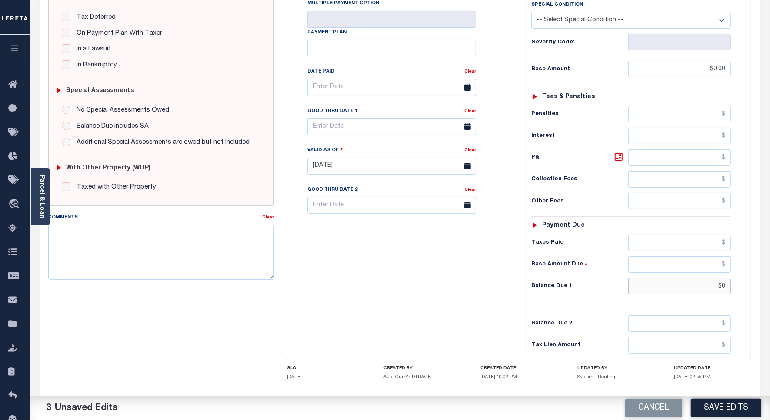
scroll to position [0, 0]
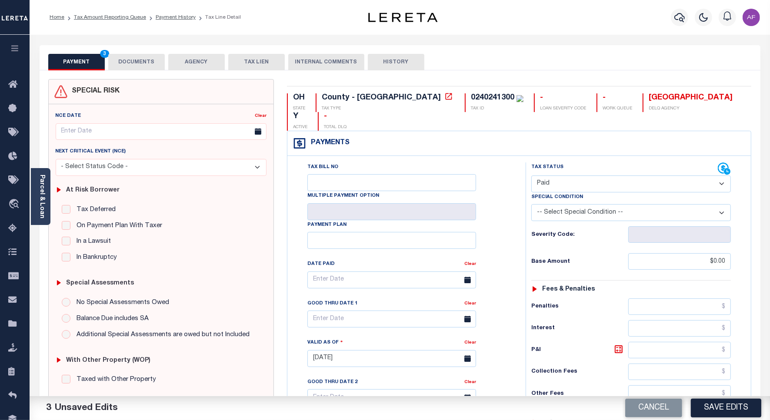
click at [127, 62] on button "DOCUMENTS" at bounding box center [136, 62] width 57 height 17
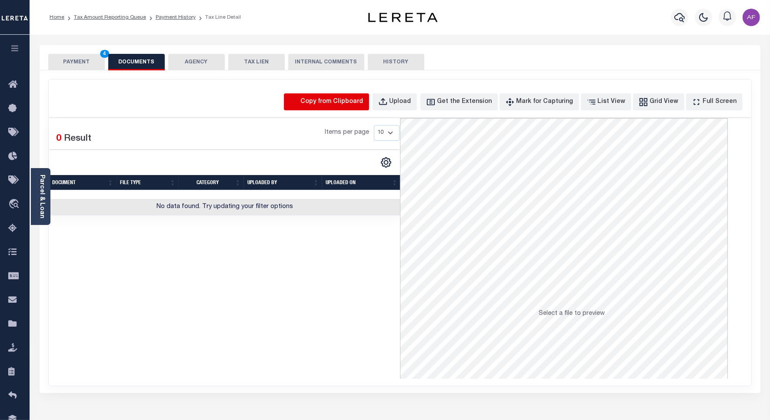
click at [299, 101] on icon "button" at bounding box center [295, 102] width 10 height 10
select select "POP"
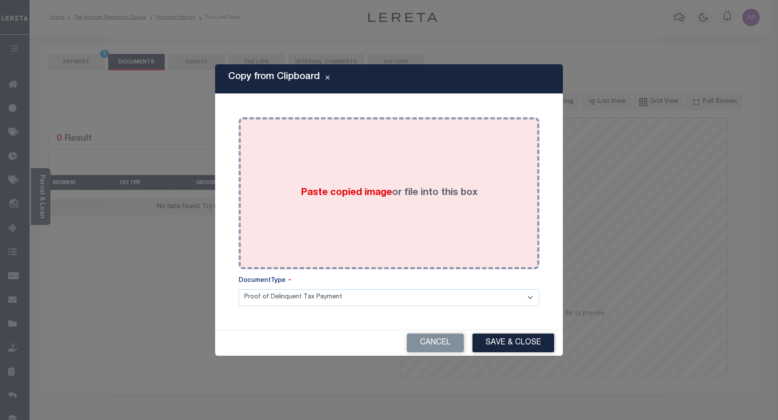
click at [414, 190] on label "Paste copied image or file into this box" at bounding box center [389, 193] width 177 height 14
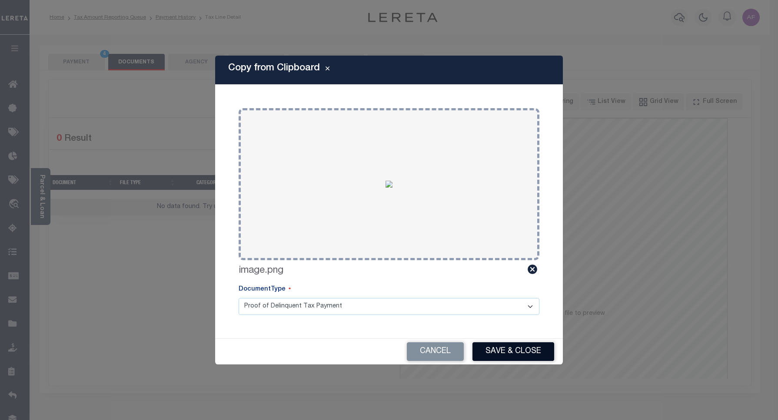
click at [494, 344] on button "Save & Close" at bounding box center [514, 352] width 82 height 19
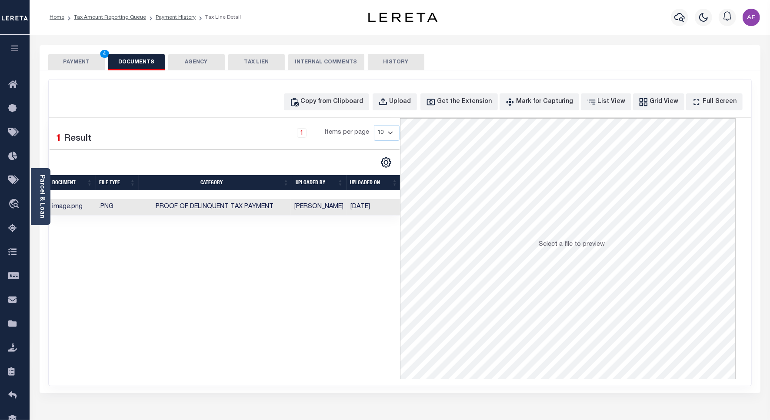
click at [75, 59] on button "PAYMENT 4" at bounding box center [76, 62] width 57 height 17
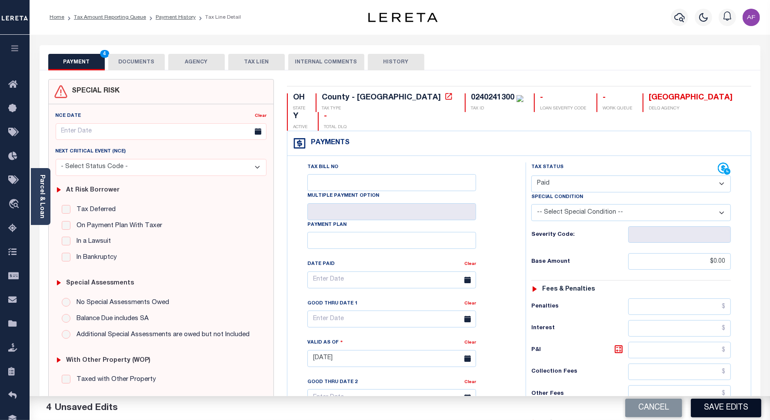
click at [725, 407] on button "Save Edits" at bounding box center [726, 408] width 70 height 19
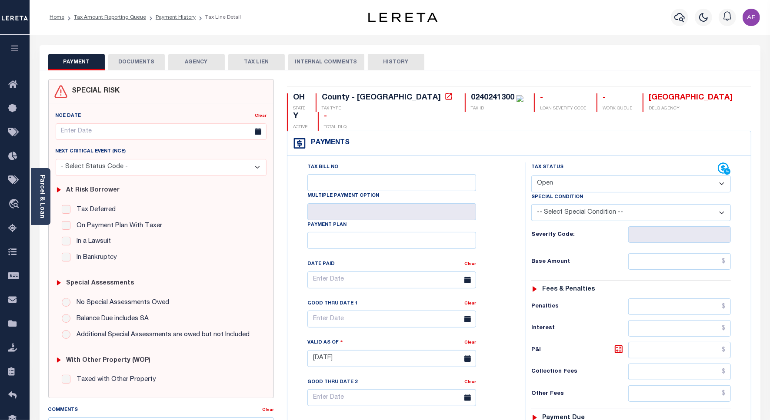
click at [555, 176] on select "- Select Status Code - Open Due/Unpaid Paid Incomplete No Tax Due Internal Refu…" at bounding box center [631, 184] width 200 height 17
select select "PYD"
click at [531, 176] on select "- Select Status Code - Open Due/Unpaid Paid Incomplete No Tax Due Internal Refu…" at bounding box center [631, 184] width 200 height 17
type input "[DATE]"
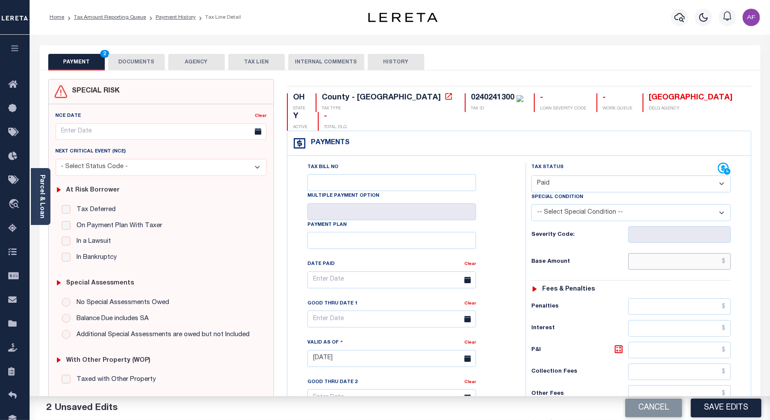
click at [703, 253] on input "text" at bounding box center [679, 261] width 103 height 17
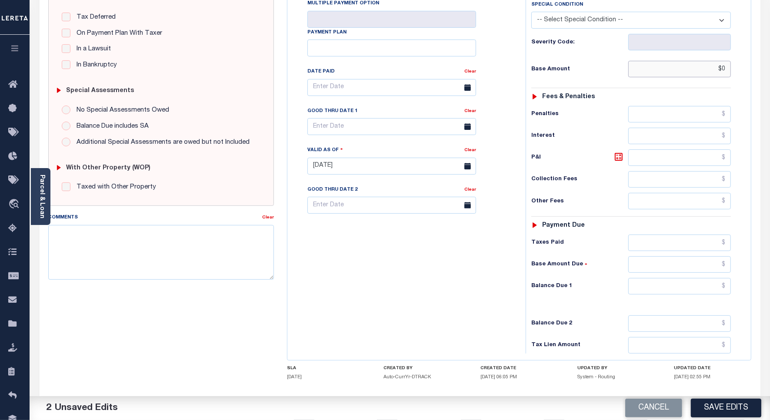
scroll to position [224, 0]
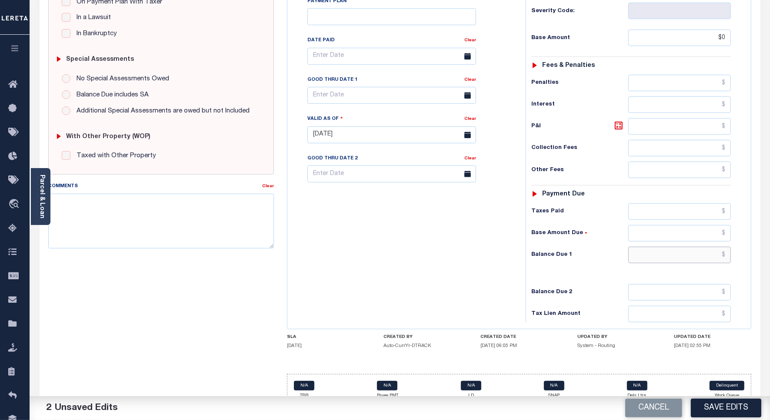
type input "$0.00"
click at [693, 247] on input "text" at bounding box center [679, 255] width 103 height 17
type input "$0"
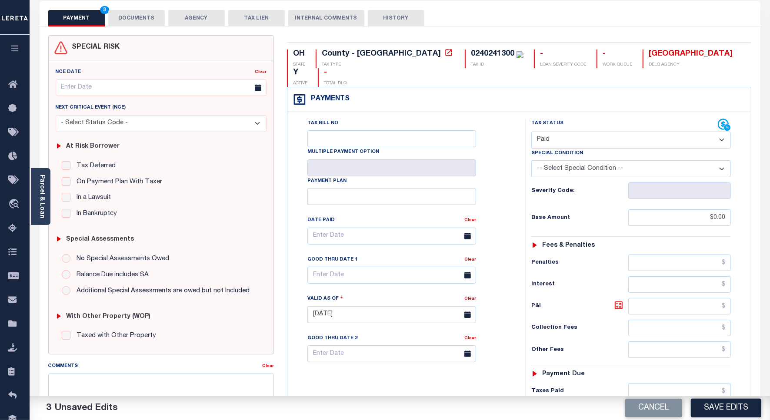
scroll to position [0, 0]
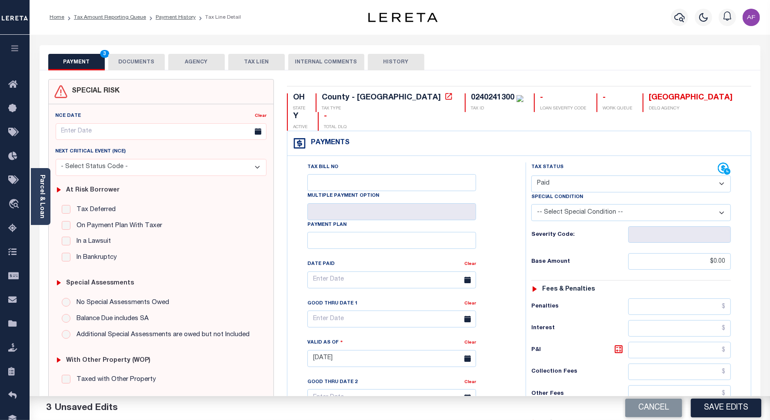
click at [134, 63] on button "DOCUMENTS" at bounding box center [136, 62] width 57 height 17
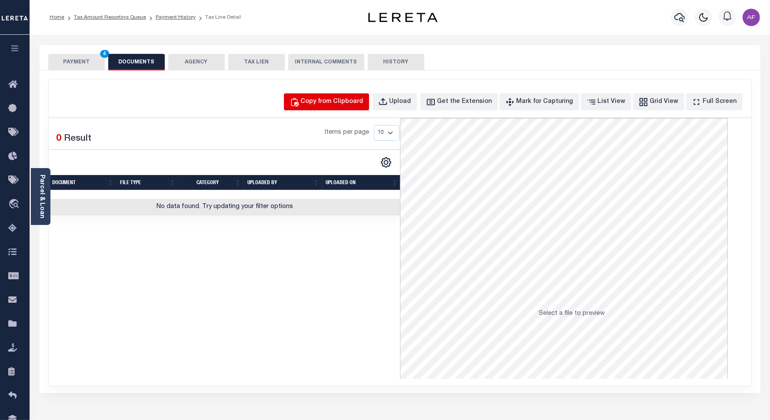
click at [336, 101] on div "Copy from Clipboard" at bounding box center [332, 102] width 63 height 10
select select "POP"
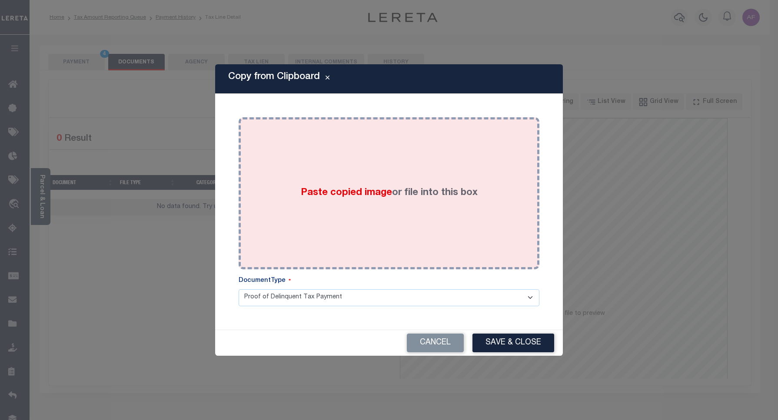
click at [334, 173] on div "Paste copied image or file into this box" at bounding box center [389, 193] width 288 height 139
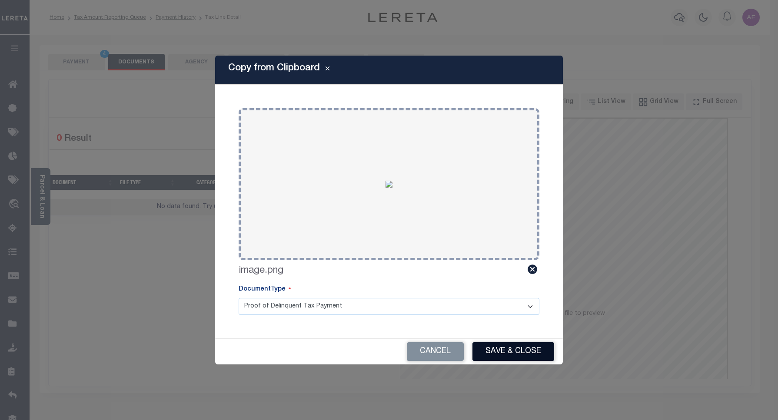
click at [518, 358] on button "Save & Close" at bounding box center [514, 352] width 82 height 19
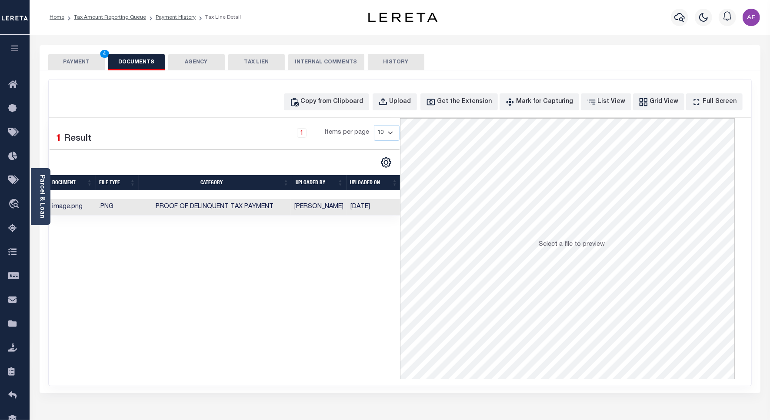
click at [71, 57] on button "PAYMENT 4" at bounding box center [76, 62] width 57 height 17
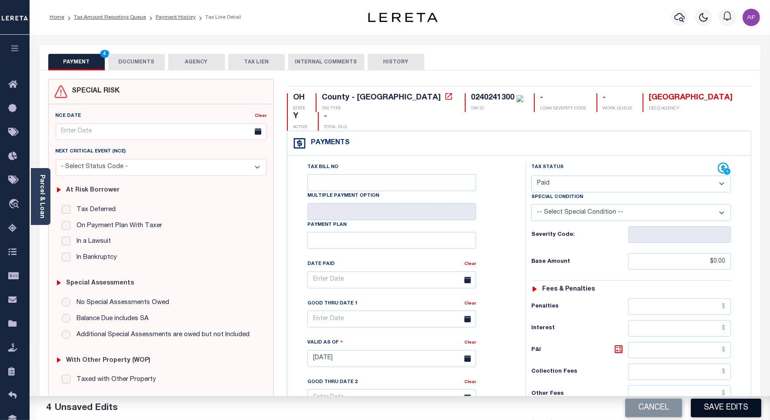
click at [721, 403] on button "Save Edits" at bounding box center [726, 408] width 70 height 19
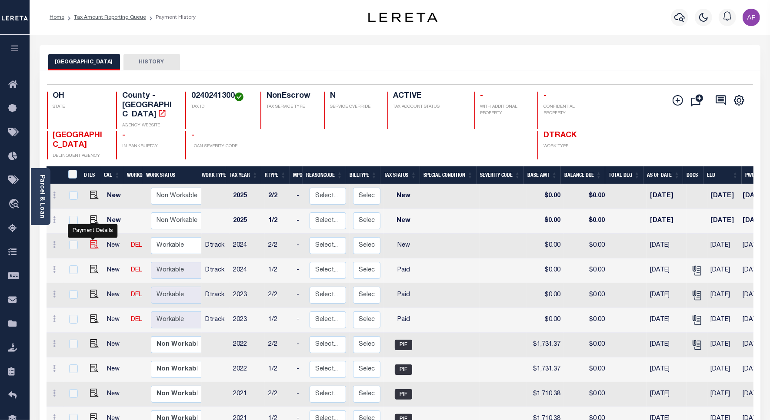
click at [90, 240] on img "" at bounding box center [94, 244] width 9 height 9
checkbox input "true"
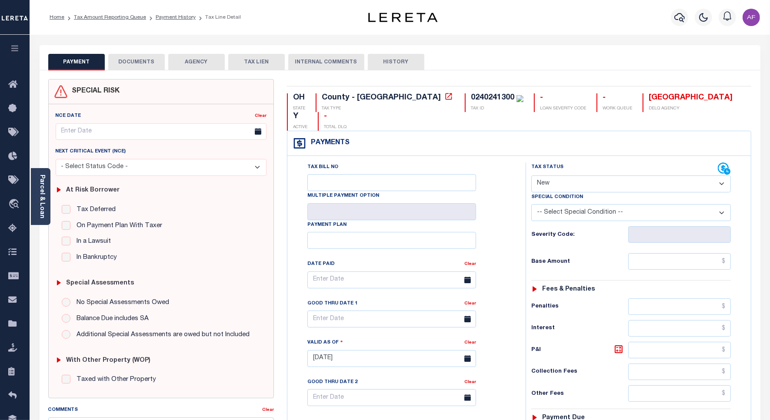
click at [599, 163] on div "Tax Status Status Open Paid" at bounding box center [631, 178] width 200 height 30
click at [542, 164] on label "Tax Status" at bounding box center [547, 167] width 32 height 7
click at [548, 176] on select "- Select Status Code - Open Due/Unpaid Paid Incomplete No Tax Due Internal Refu…" at bounding box center [631, 184] width 200 height 17
select select "PYD"
click at [531, 176] on select "- Select Status Code - Open Due/Unpaid Paid Incomplete No Tax Due Internal Refu…" at bounding box center [631, 184] width 200 height 17
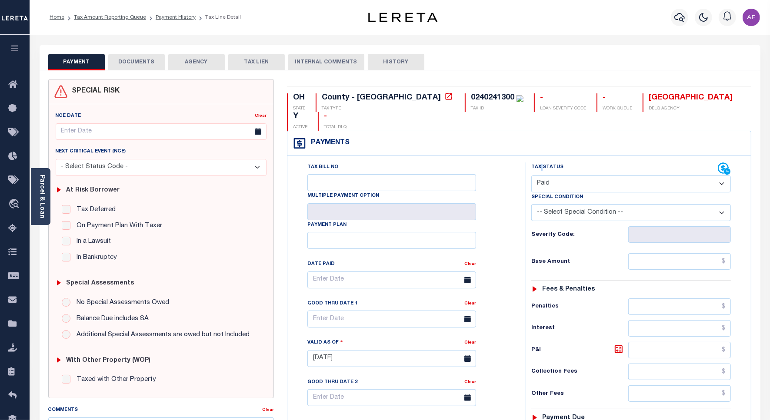
type input "[DATE]"
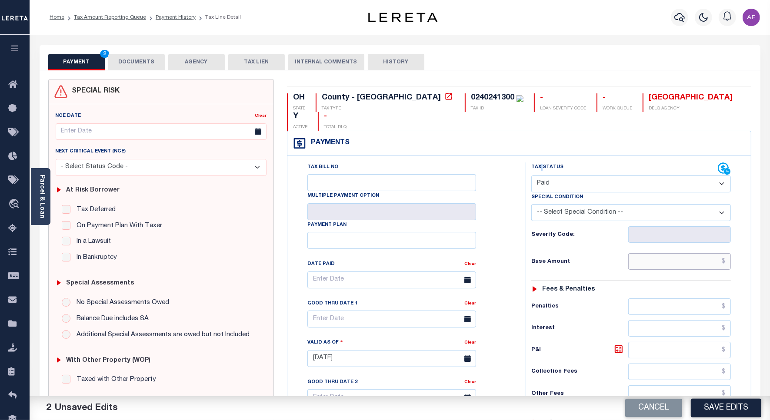
click at [716, 253] on input "text" at bounding box center [679, 261] width 103 height 17
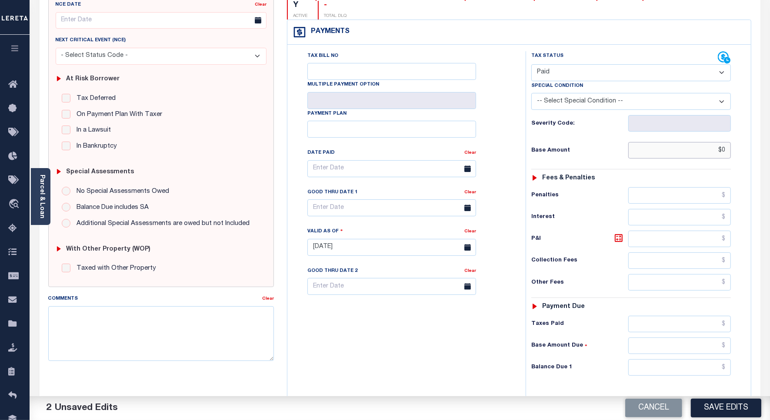
scroll to position [229, 0]
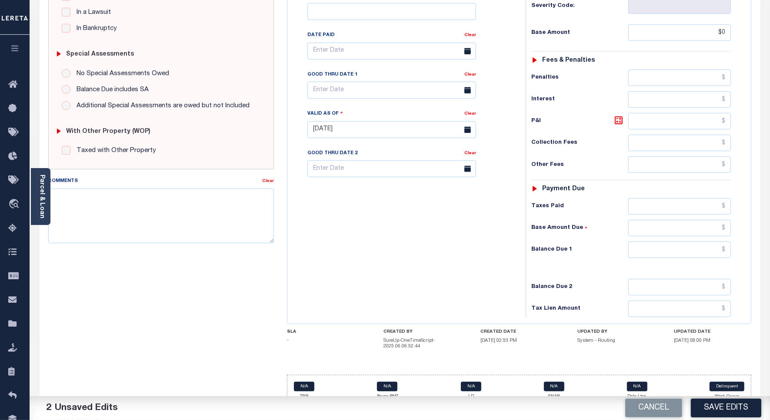
type input "$0.00"
click at [712, 223] on div "Tax Status Status - Select Status Code -" at bounding box center [634, 125] width 216 height 384
click at [716, 242] on input "text" at bounding box center [679, 250] width 103 height 17
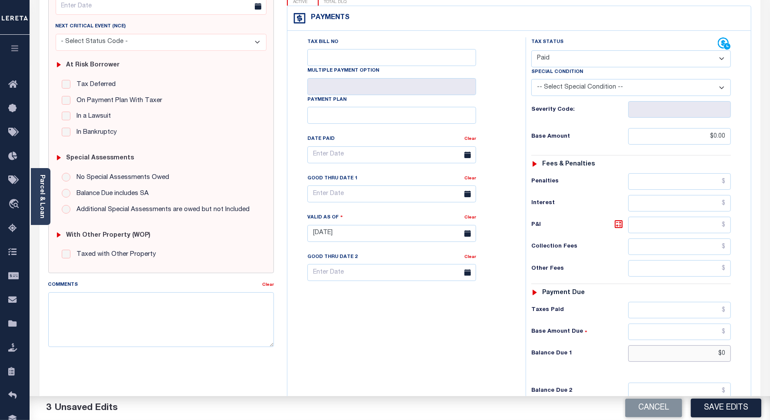
scroll to position [0, 0]
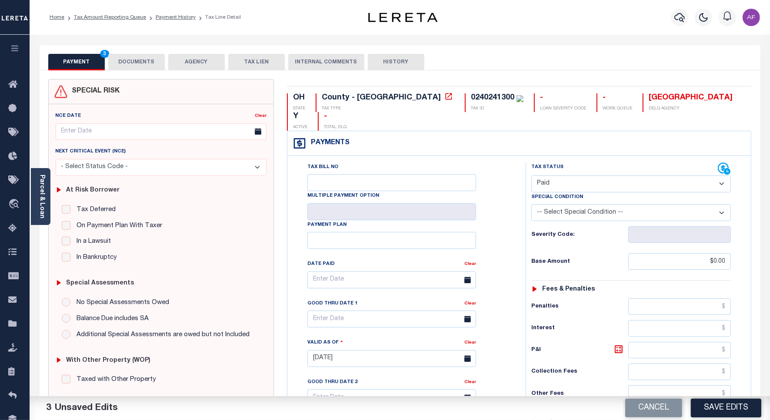
click at [149, 72] on div "SPECIAL RISK NCE Date Clear" at bounding box center [400, 360] width 721 height 580
type input "$0.00"
click at [143, 63] on button "DOCUMENTS" at bounding box center [136, 62] width 57 height 17
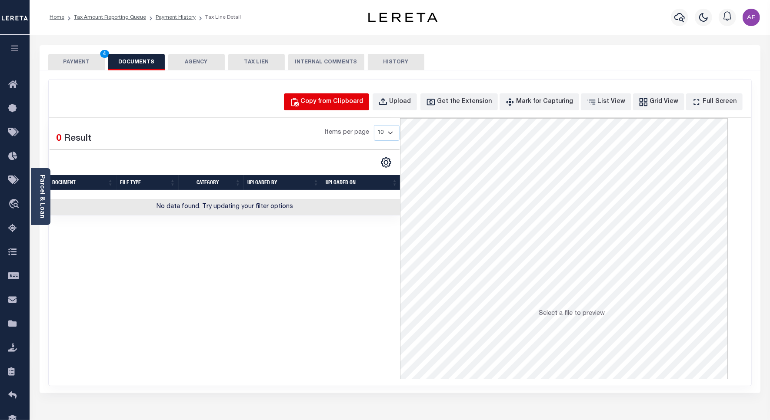
click at [362, 103] on div "Copy from Clipboard" at bounding box center [332, 102] width 63 height 10
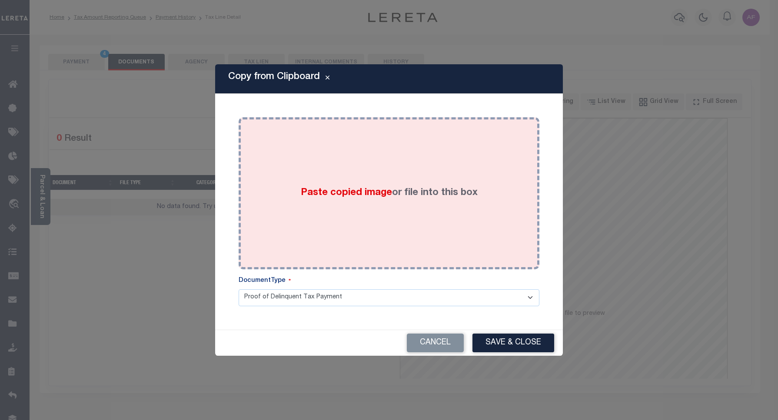
click at [420, 172] on div "Paste copied image or file into this box" at bounding box center [389, 193] width 288 height 139
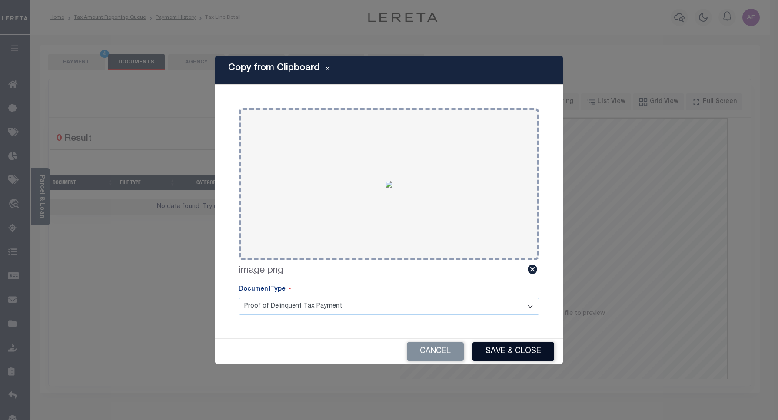
click at [520, 350] on button "Save & Close" at bounding box center [514, 352] width 82 height 19
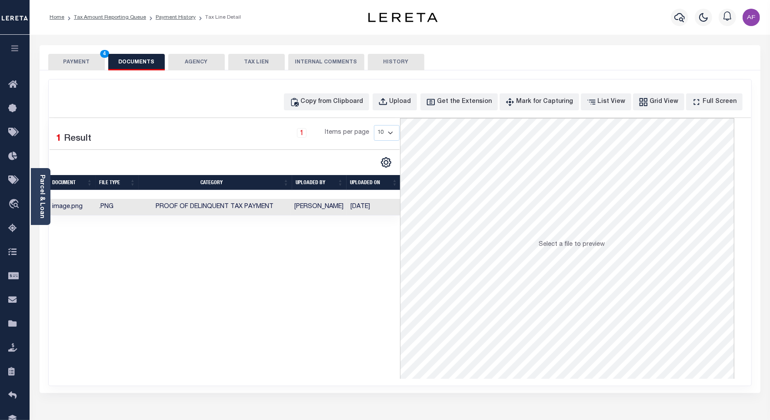
click at [78, 55] on button "PAYMENT 4" at bounding box center [76, 62] width 57 height 17
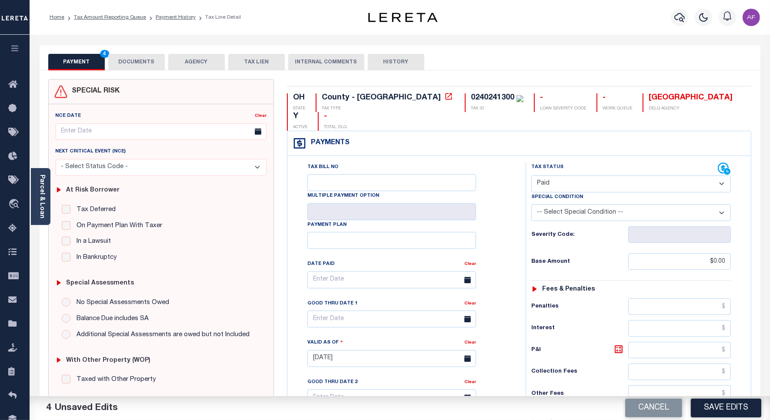
click at [703, 397] on div "Cancel Save Edits" at bounding box center [585, 408] width 370 height 24
click at [704, 402] on button "Save Edits" at bounding box center [726, 408] width 70 height 19
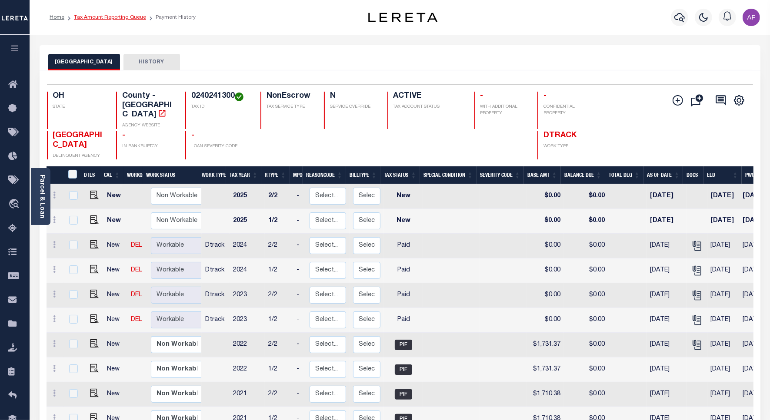
click at [117, 18] on link "Tax Amount Reporting Queue" at bounding box center [110, 17] width 72 height 5
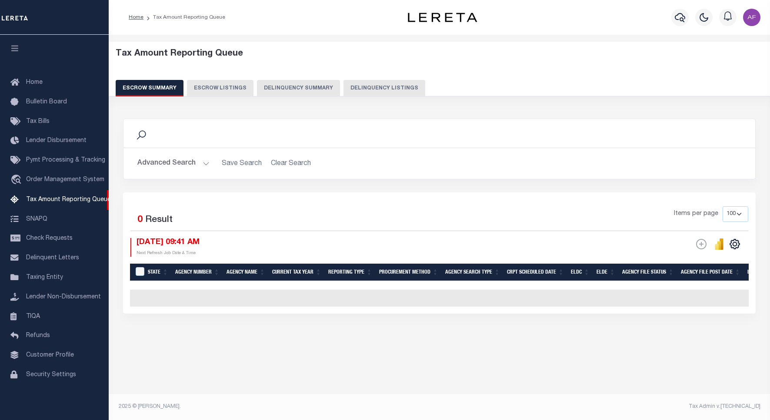
select select "100"
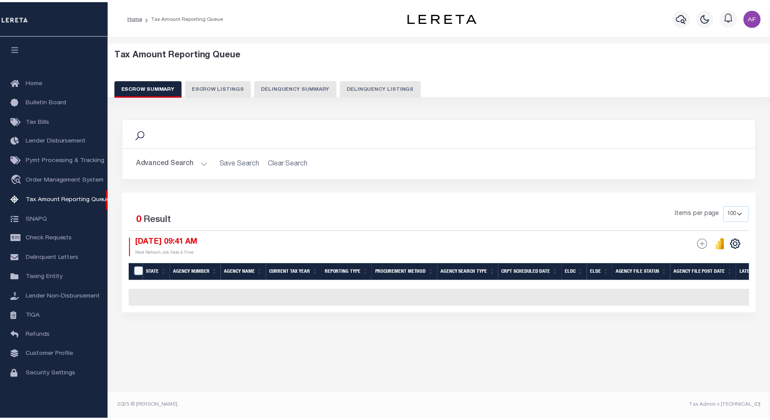
scroll to position [3, 0]
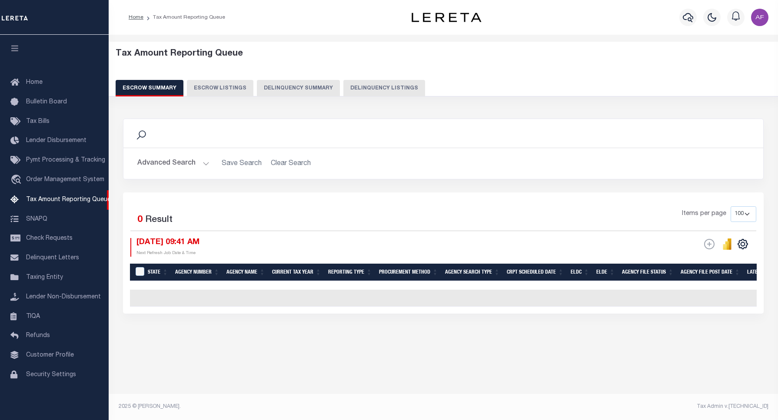
click at [362, 92] on button "Delinquency Listings" at bounding box center [384, 88] width 82 height 17
select select "100"
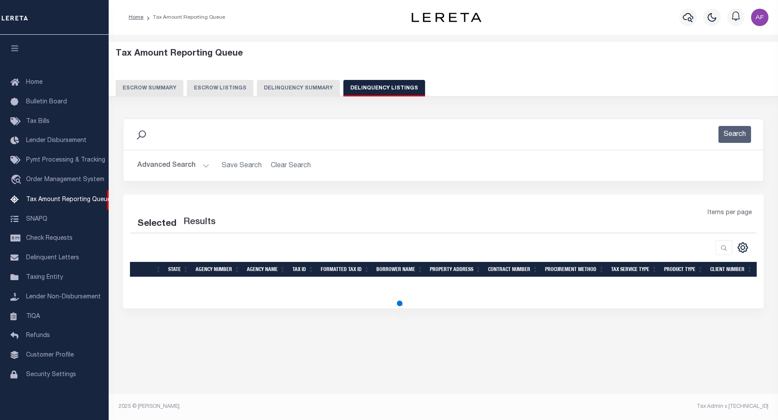
select select "100"
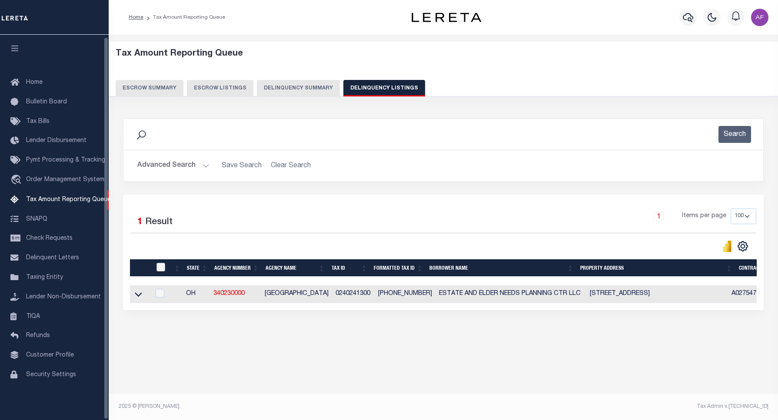
click at [162, 266] on input "checkbox" at bounding box center [160, 267] width 9 height 9
checkbox input "true"
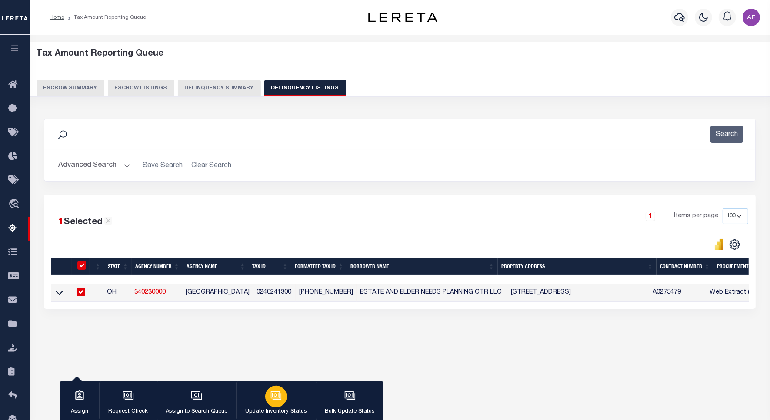
click at [287, 405] on button "Update Inventory Status" at bounding box center [276, 401] width 80 height 39
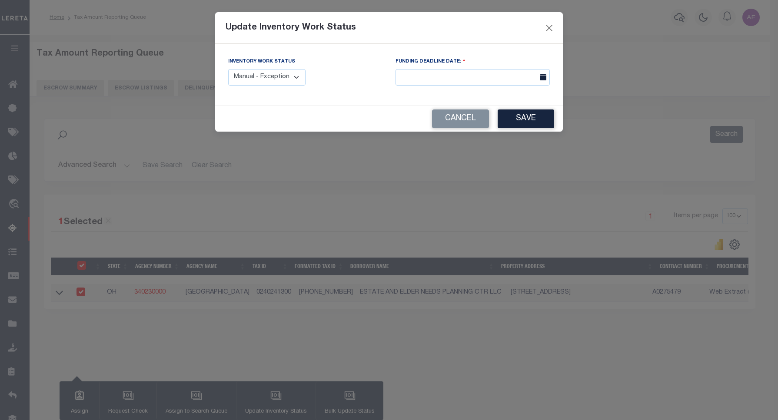
click at [295, 79] on select "Manual - Exception Pended - Awaiting Search Late Add Exception Completed" at bounding box center [266, 77] width 77 height 17
select select "4"
click at [228, 69] on select "Manual - Exception Pended - Awaiting Search Late Add Exception Completed" at bounding box center [266, 77] width 77 height 17
click at [538, 114] on button "Save" at bounding box center [526, 119] width 57 height 19
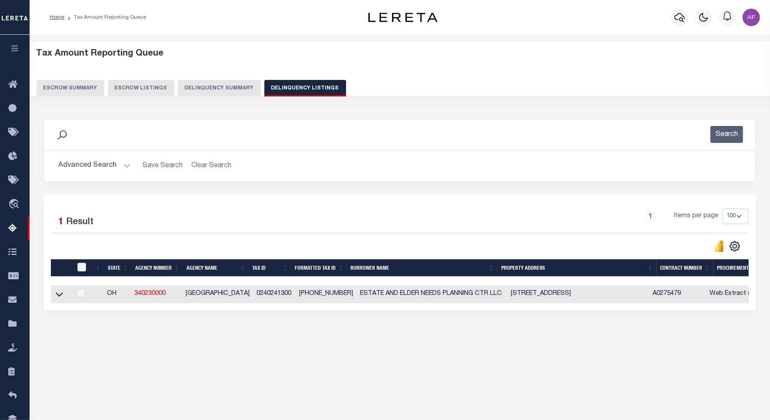
click at [85, 166] on button "Advanced Search" at bounding box center [94, 165] width 72 height 17
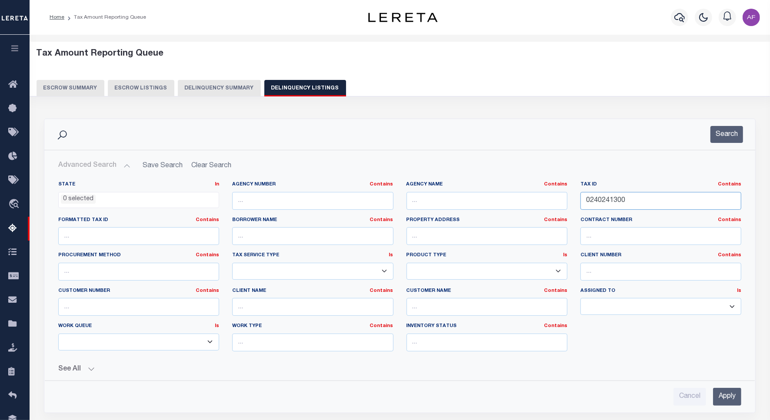
click at [605, 203] on input "0240241300" at bounding box center [660, 201] width 161 height 18
paste input "700512"
type input "0270051200"
click at [731, 135] on button "Search" at bounding box center [726, 134] width 33 height 17
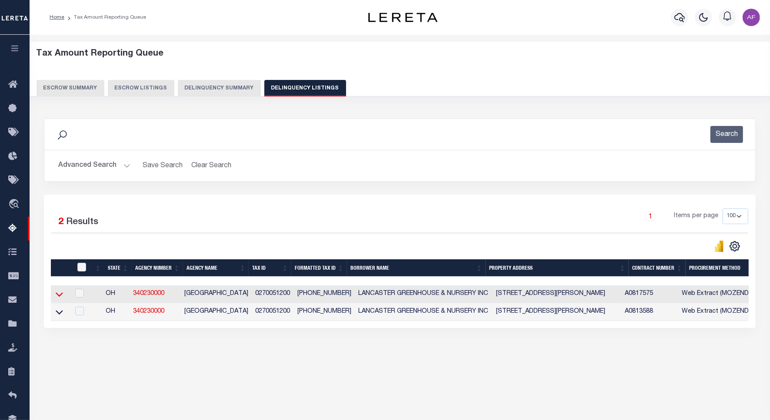
click at [61, 297] on icon at bounding box center [59, 295] width 7 height 4
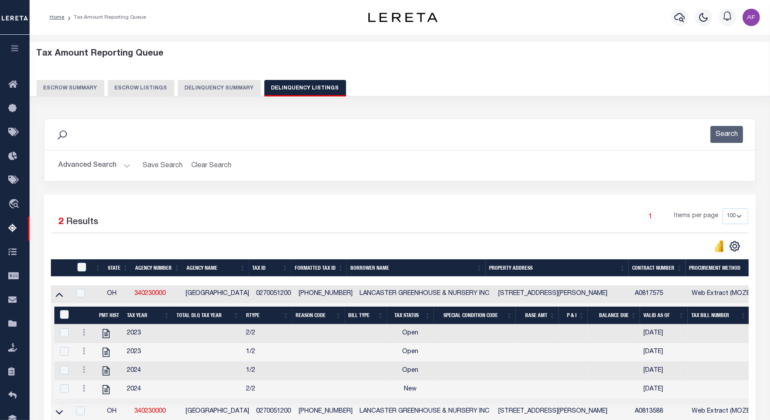
scroll to position [98, 0]
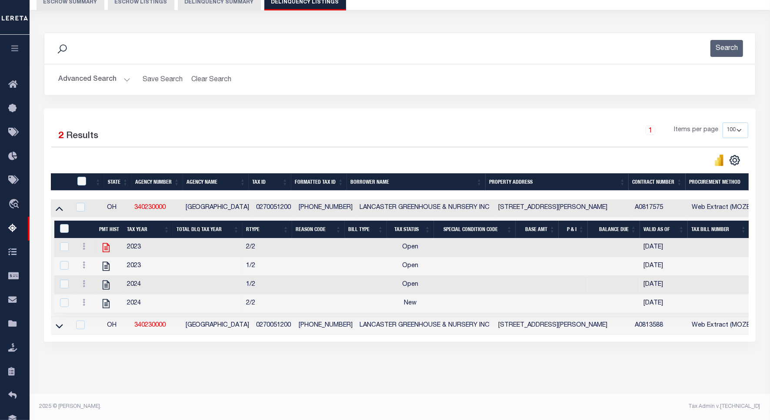
click at [105, 243] on icon at bounding box center [106, 247] width 7 height 9
checkbox input "true"
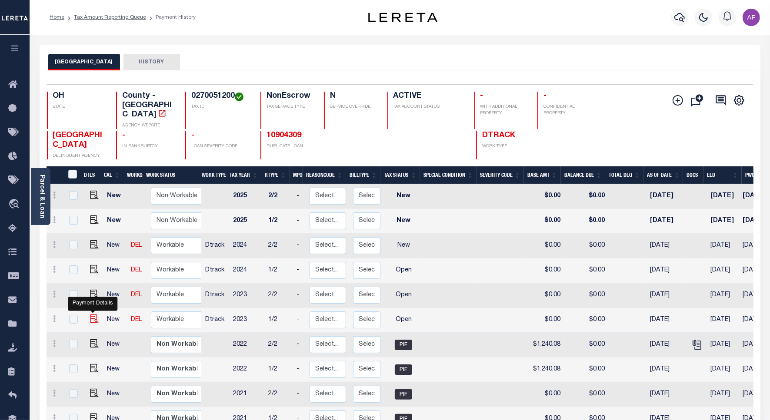
click at [94, 315] on img "" at bounding box center [94, 319] width 9 height 9
checkbox input "true"
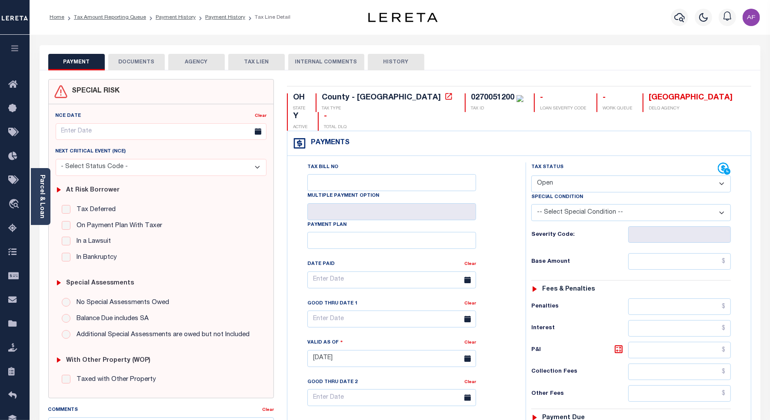
click at [547, 176] on select "- Select Status Code - Open Due/Unpaid Paid Incomplete No Tax Due Internal Refu…" at bounding box center [631, 184] width 200 height 17
select select "PYD"
click at [531, 176] on select "- Select Status Code - Open Due/Unpaid Paid Incomplete No Tax Due Internal Refu…" at bounding box center [631, 184] width 200 height 17
type input "[DATE]"
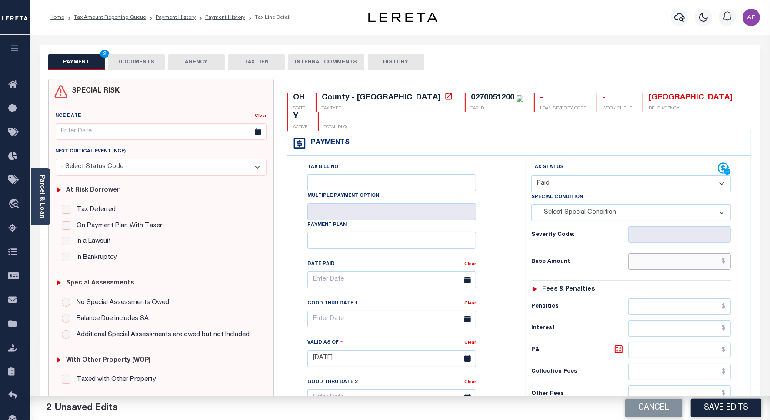
click at [693, 253] on input "text" at bounding box center [679, 261] width 103 height 17
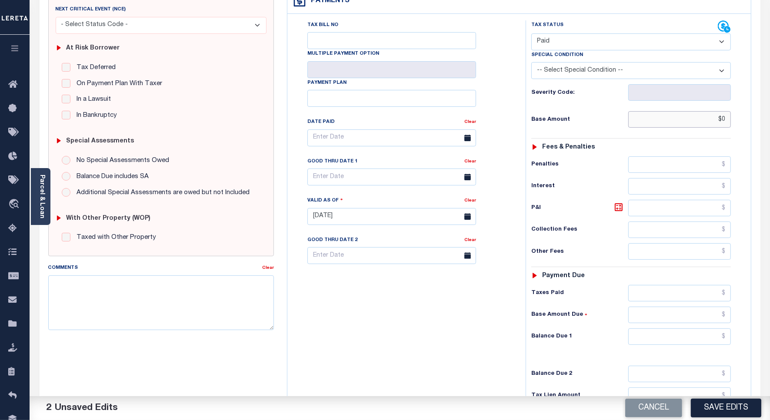
scroll to position [224, 0]
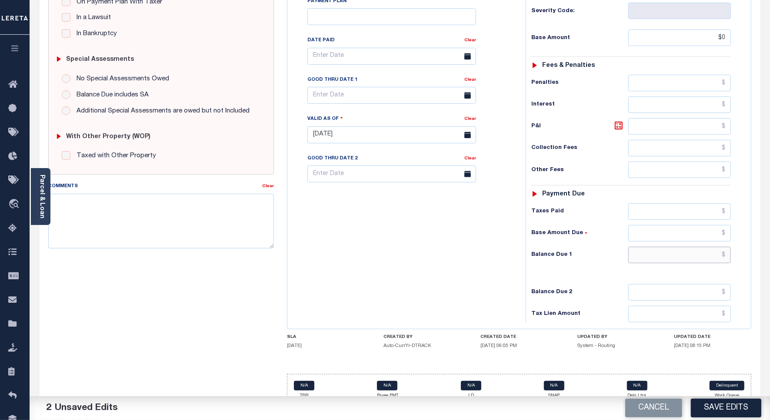
type input "$0.00"
click at [715, 248] on input "text" at bounding box center [679, 255] width 103 height 17
click at [715, 247] on input "text" at bounding box center [679, 255] width 103 height 17
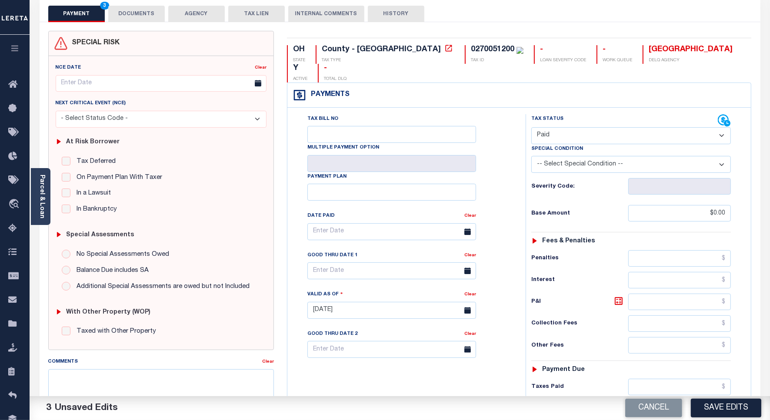
scroll to position [0, 0]
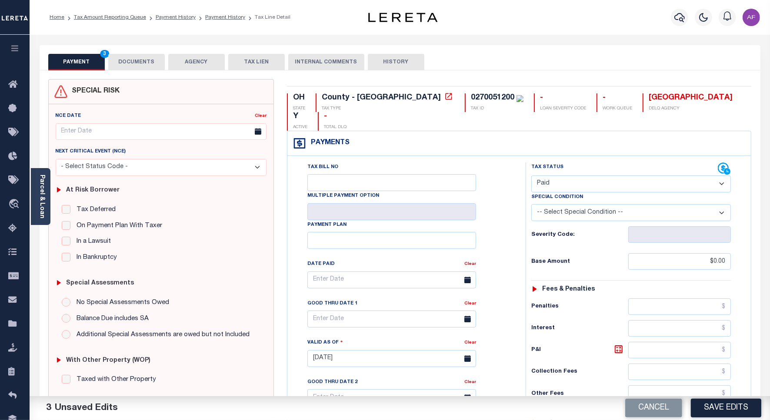
type input "$0.00"
click at [148, 59] on button "DOCUMENTS" at bounding box center [136, 62] width 57 height 17
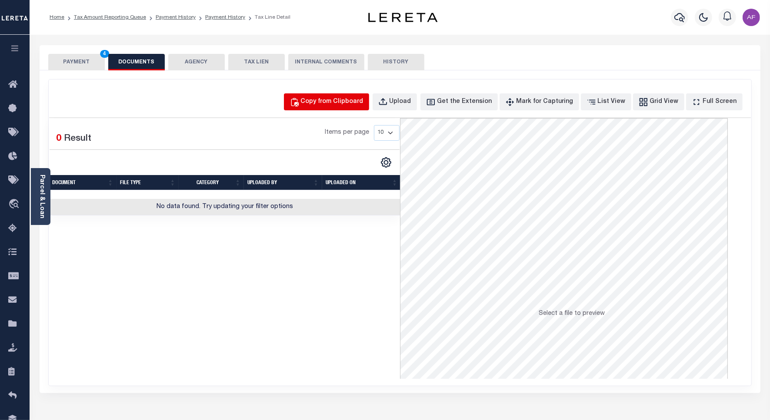
click at [342, 98] on button "Copy from Clipboard" at bounding box center [326, 101] width 85 height 17
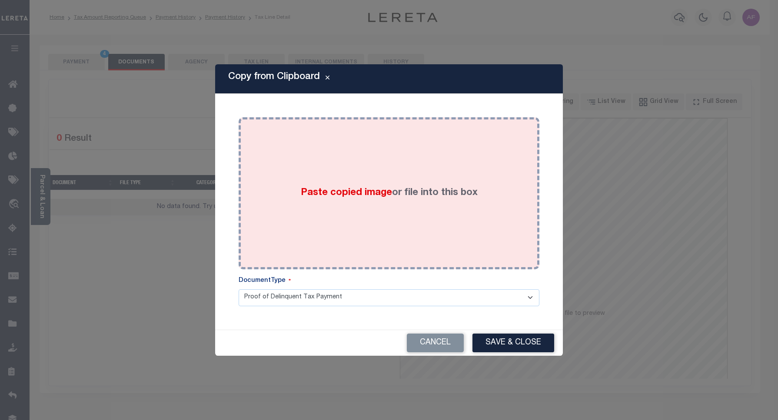
click at [350, 144] on div "Paste copied image or file into this box" at bounding box center [389, 193] width 288 height 139
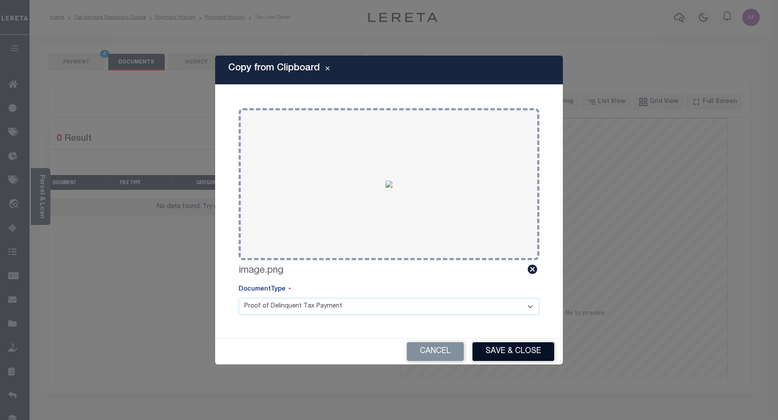
click at [506, 350] on button "Save & Close" at bounding box center [514, 352] width 82 height 19
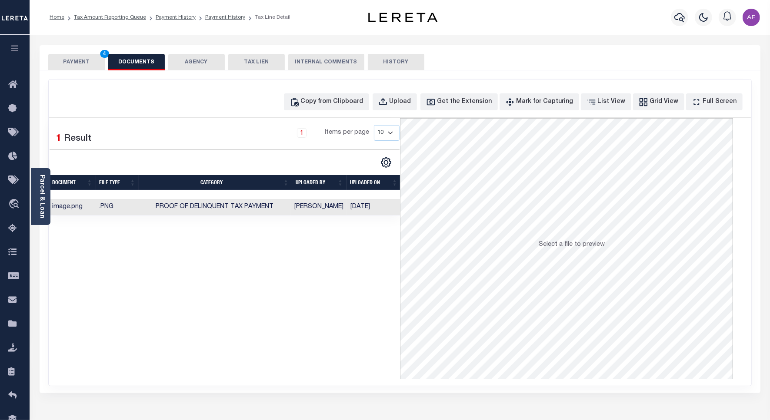
click at [74, 62] on button "PAYMENT 4" at bounding box center [76, 62] width 57 height 17
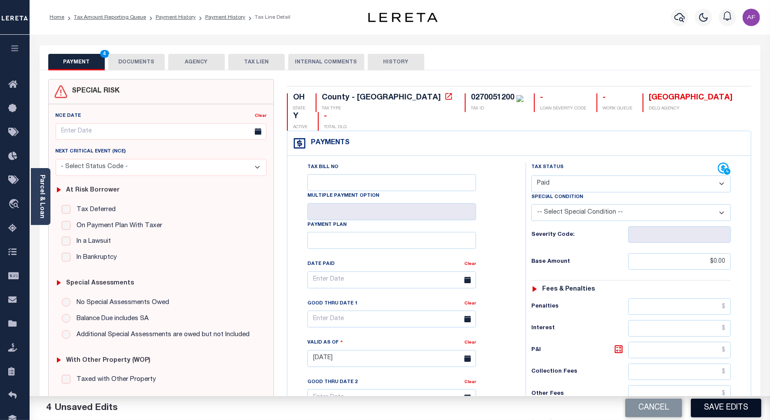
click at [736, 407] on button "Save Edits" at bounding box center [726, 408] width 70 height 19
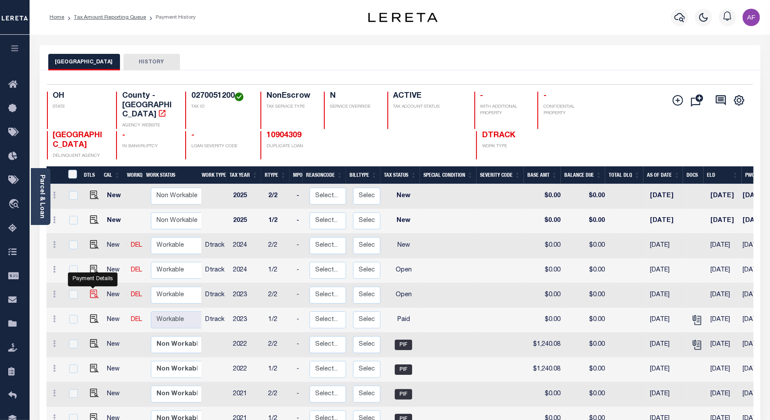
click at [93, 290] on img "" at bounding box center [94, 294] width 9 height 9
checkbox input "true"
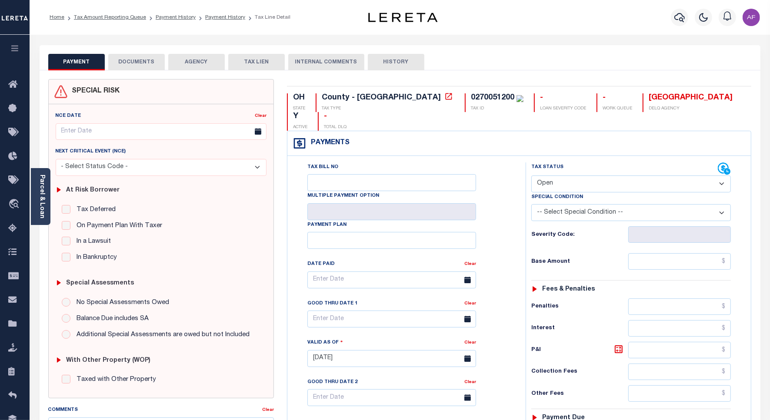
click at [566, 176] on select "- Select Status Code - Open Due/Unpaid Paid Incomplete No Tax Due Internal Refu…" at bounding box center [631, 184] width 200 height 17
select select "PYD"
click at [531, 176] on select "- Select Status Code - Open Due/Unpaid Paid Incomplete No Tax Due Internal Refu…" at bounding box center [631, 184] width 200 height 17
type input "[DATE]"
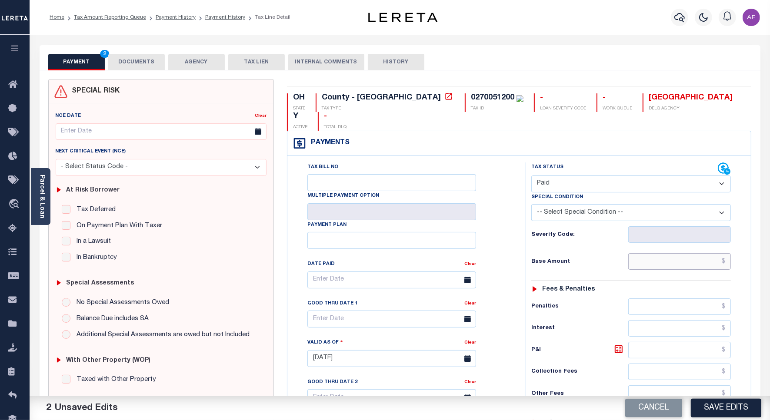
click at [696, 253] on input "text" at bounding box center [679, 261] width 103 height 17
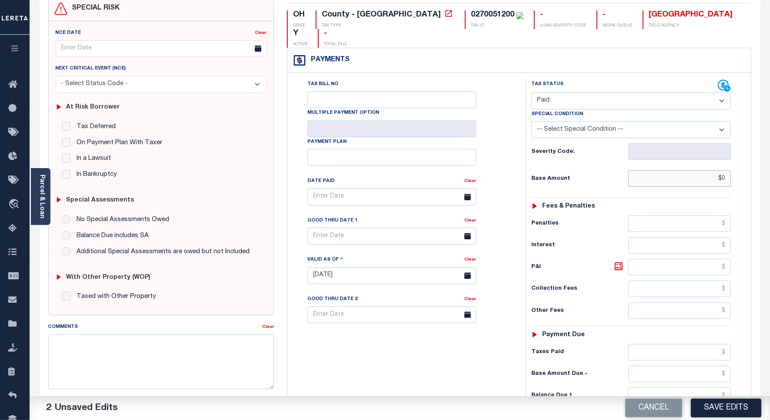
scroll to position [217, 0]
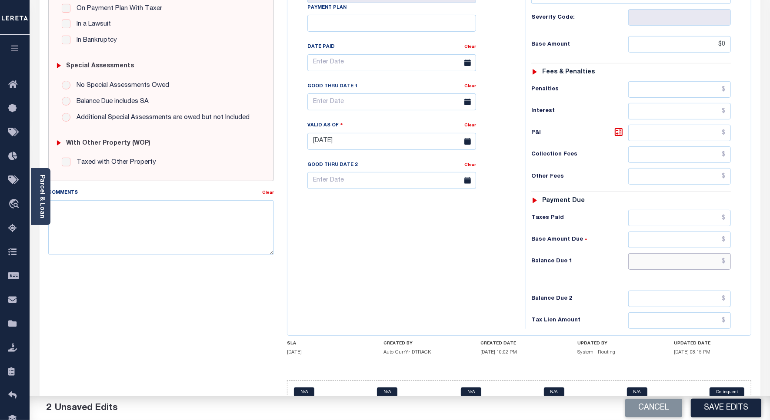
click at [713, 253] on input "text" at bounding box center [679, 261] width 103 height 17
type input "$0.00"
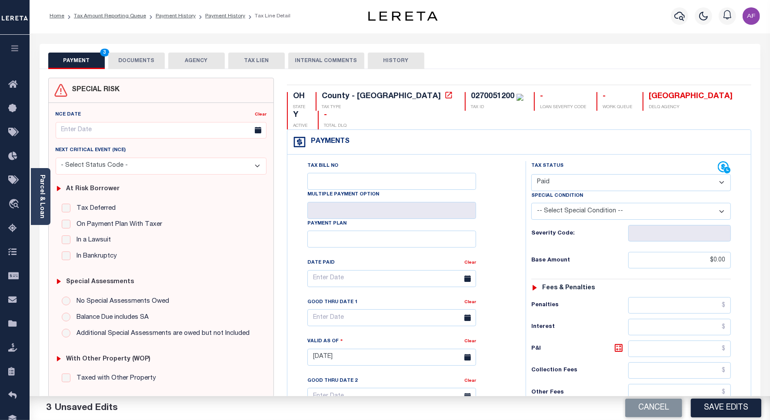
scroll to position [0, 0]
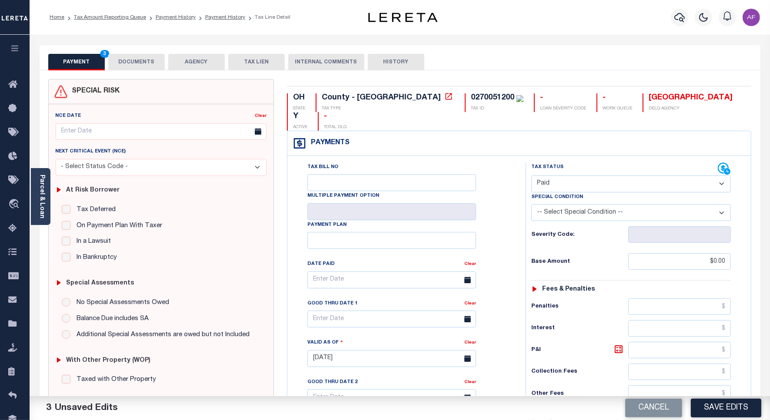
type input "$0.00"
click at [142, 52] on div "PAYMENT 3 DOCUMENTS AGENCY DELINQUENT PAYEE TAX LIEN" at bounding box center [400, 57] width 721 height 25
click at [130, 63] on button "DOCUMENTS" at bounding box center [136, 62] width 57 height 17
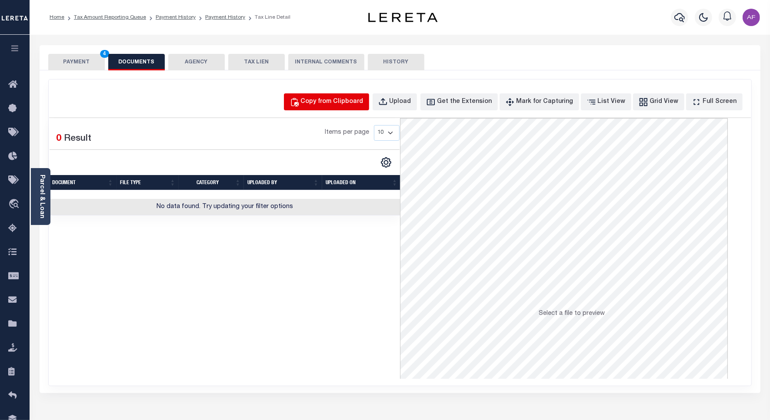
click at [319, 101] on button "Copy from Clipboard" at bounding box center [326, 101] width 85 height 17
select select "POP"
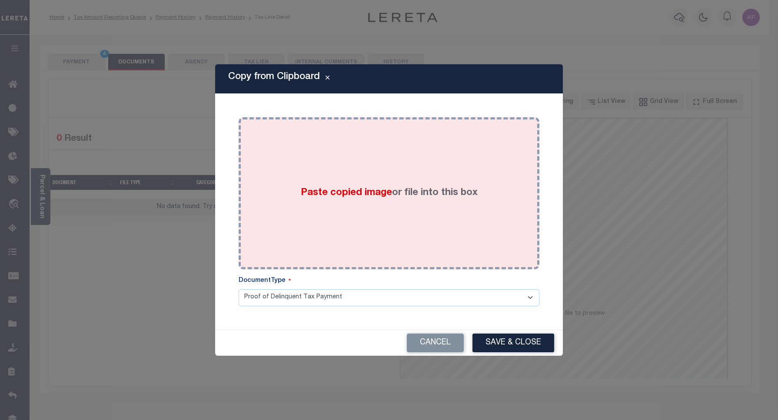
click at [308, 185] on div "Paste copied image or file into this box" at bounding box center [389, 193] width 288 height 139
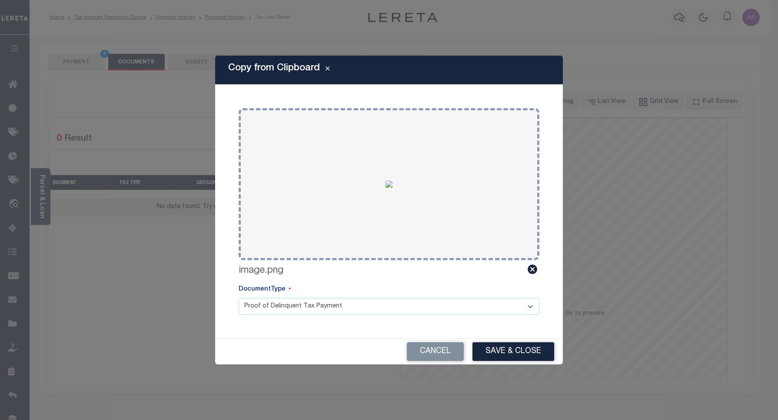
click at [512, 356] on button "Save & Close" at bounding box center [514, 352] width 82 height 19
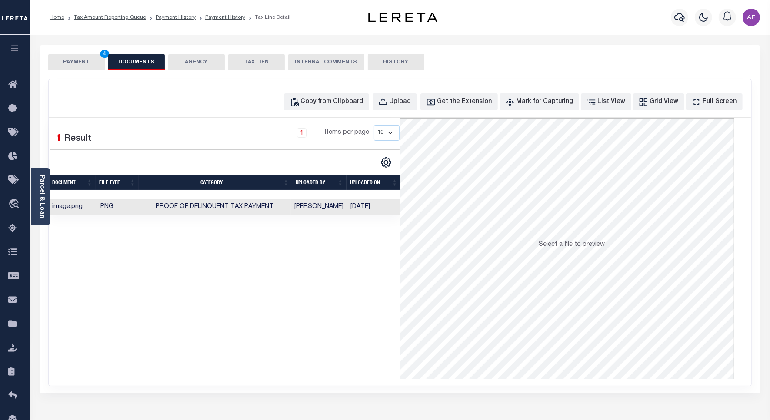
click at [77, 59] on button "PAYMENT 4" at bounding box center [76, 62] width 57 height 17
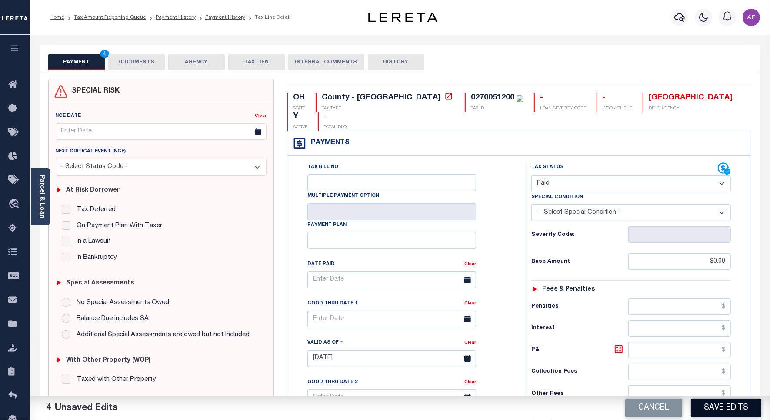
click at [723, 409] on button "Save Edits" at bounding box center [726, 408] width 70 height 19
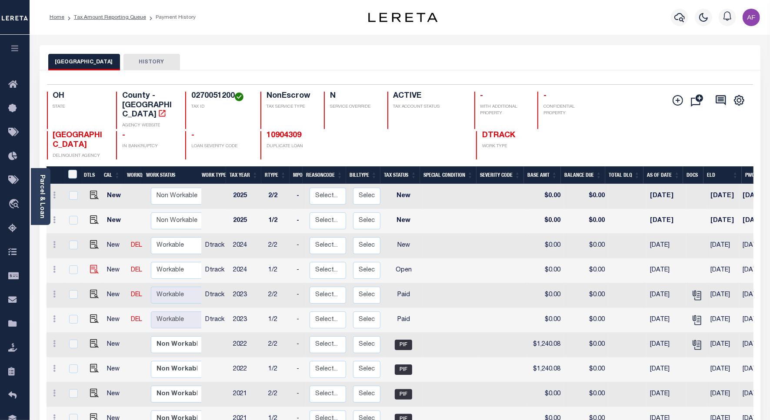
click at [90, 265] on img at bounding box center [94, 269] width 9 height 9
checkbox input "true"
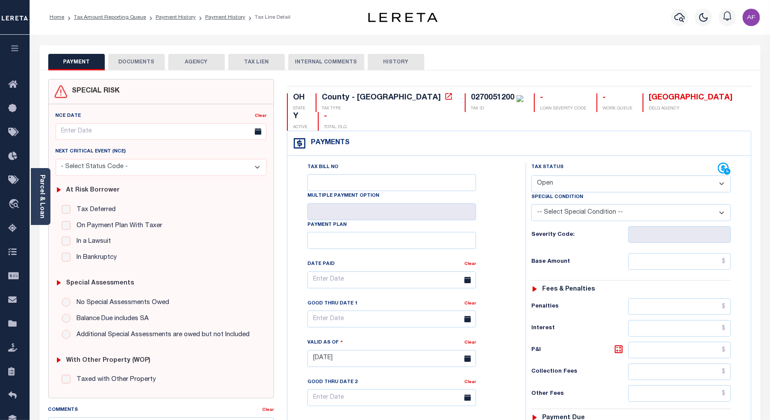
click at [591, 176] on select "- Select Status Code - Open Due/Unpaid Paid Incomplete No Tax Due Internal Refu…" at bounding box center [631, 184] width 200 height 17
select select "PYD"
click at [531, 176] on select "- Select Status Code - Open Due/Unpaid Paid Incomplete No Tax Due Internal Refu…" at bounding box center [631, 184] width 200 height 17
type input "10/08/2025"
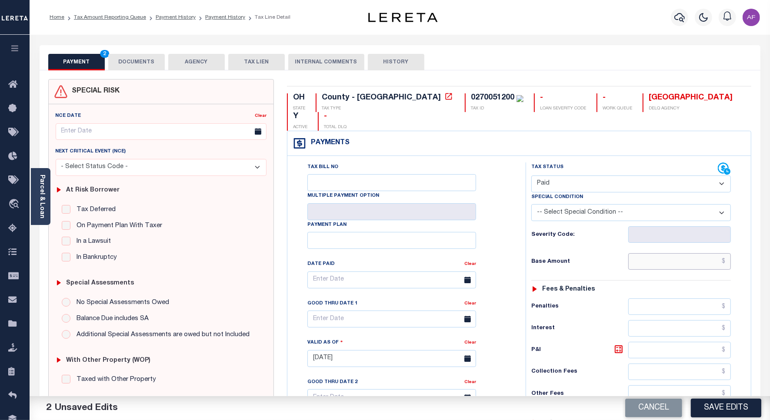
click at [702, 253] on input "text" at bounding box center [679, 261] width 103 height 17
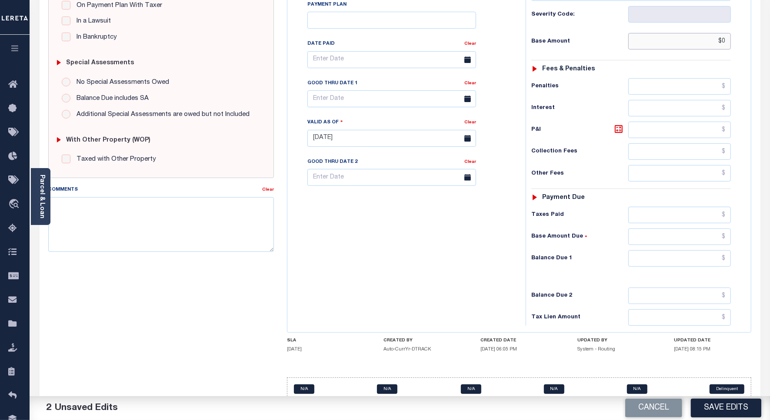
scroll to position [224, 0]
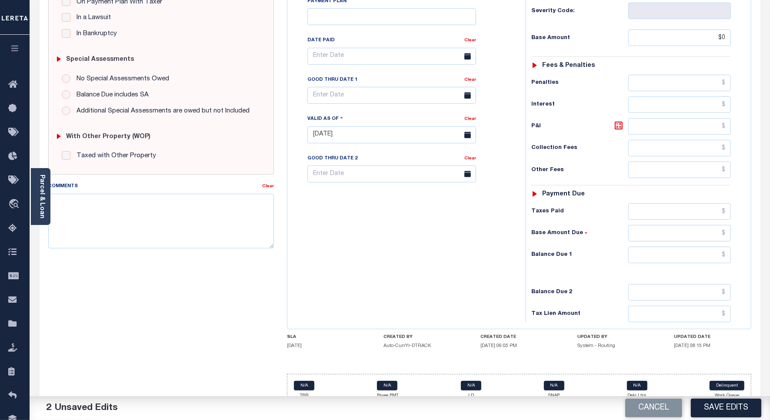
type input "$0.00"
click at [716, 231] on div "Tax Status Status - Select Status Code -" at bounding box center [634, 131] width 216 height 384
click at [722, 247] on input "text" at bounding box center [679, 255] width 103 height 17
type input "$0"
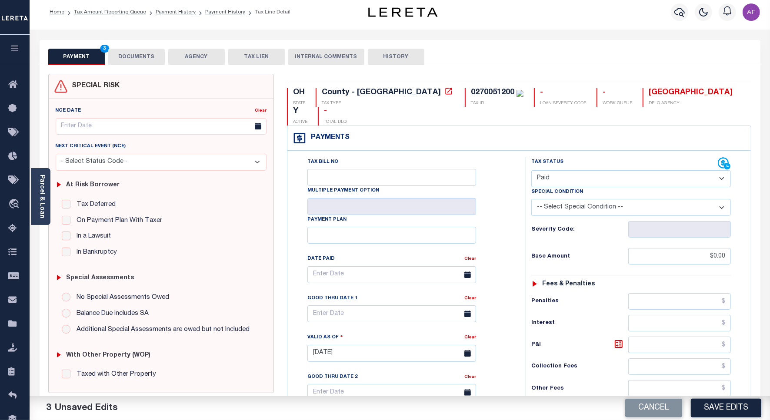
scroll to position [0, 0]
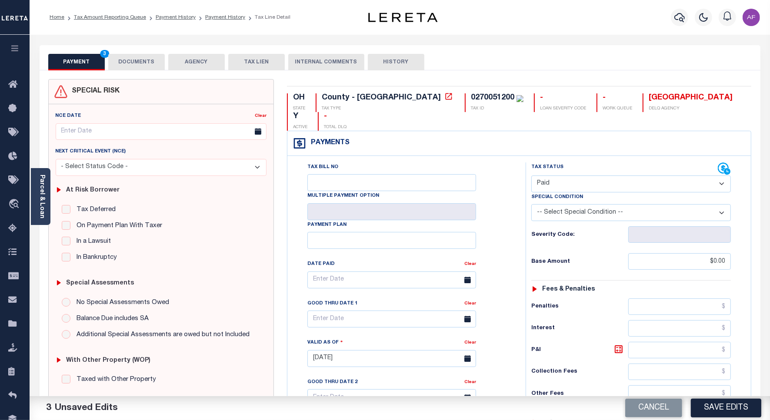
click at [124, 57] on button "DOCUMENTS" at bounding box center [136, 62] width 57 height 17
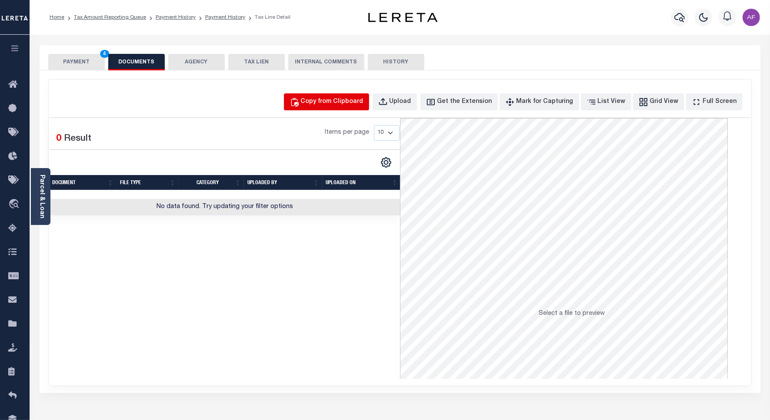
click at [339, 99] on div "Copy from Clipboard" at bounding box center [332, 102] width 63 height 10
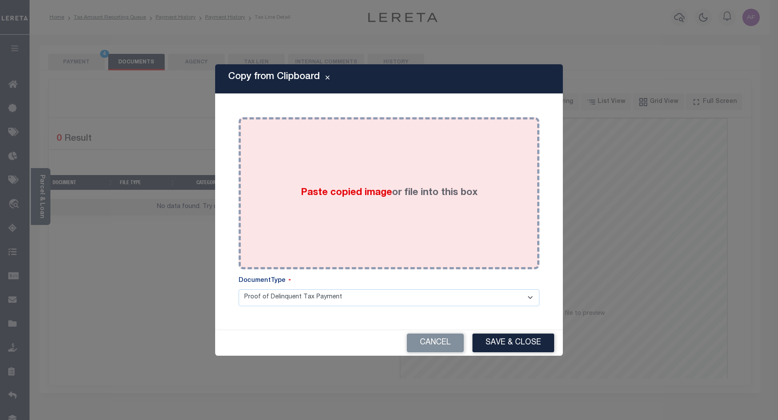
click at [392, 189] on label "Paste copied image or file into this box" at bounding box center [389, 193] width 177 height 14
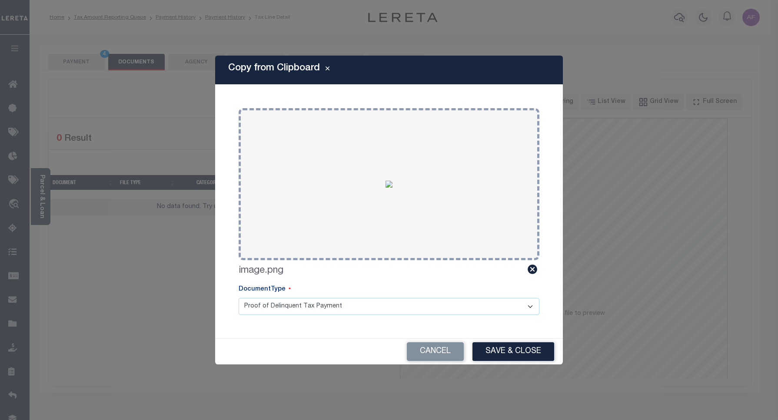
click at [505, 349] on button "Save & Close" at bounding box center [514, 352] width 82 height 19
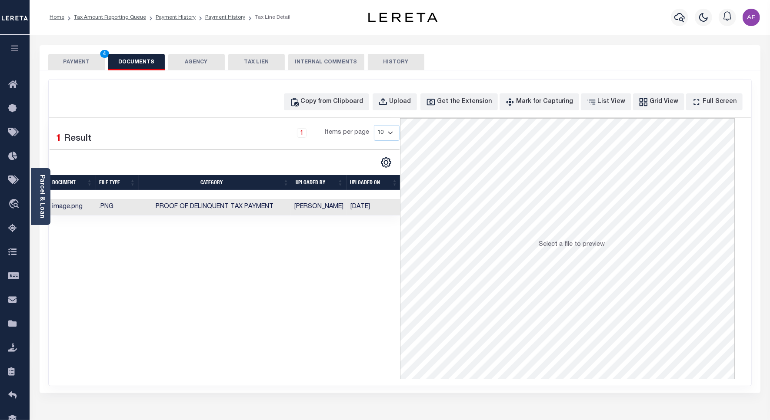
click at [74, 61] on button "PAYMENT 4" at bounding box center [76, 62] width 57 height 17
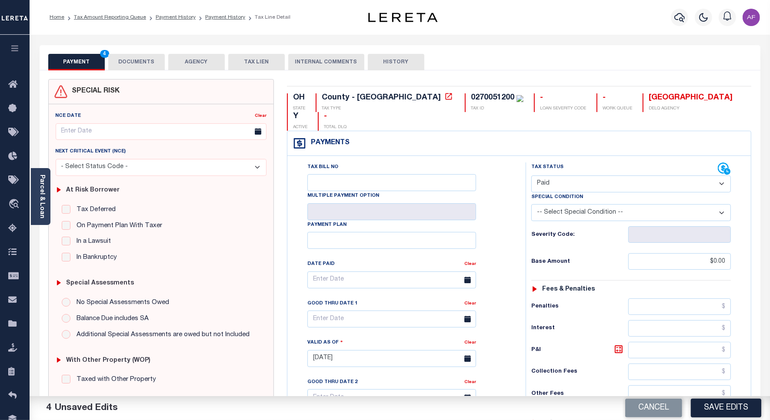
click at [705, 395] on div "Tax Status Status - Select Status Code -" at bounding box center [634, 355] width 216 height 384
click at [714, 405] on button "Save Edits" at bounding box center [726, 408] width 70 height 19
checkbox input "false"
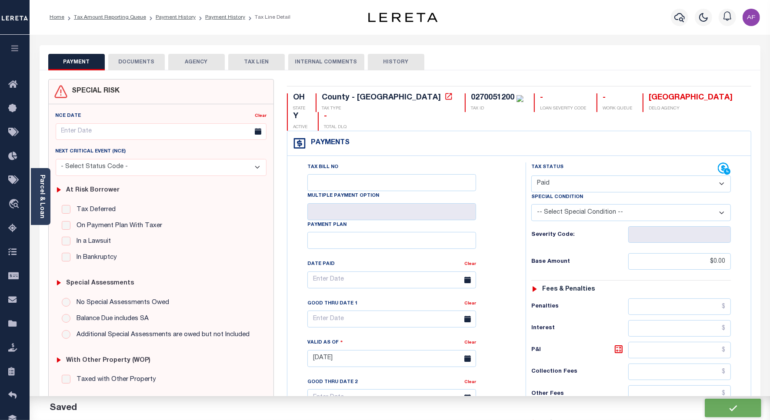
checkbox input "false"
type input "$0"
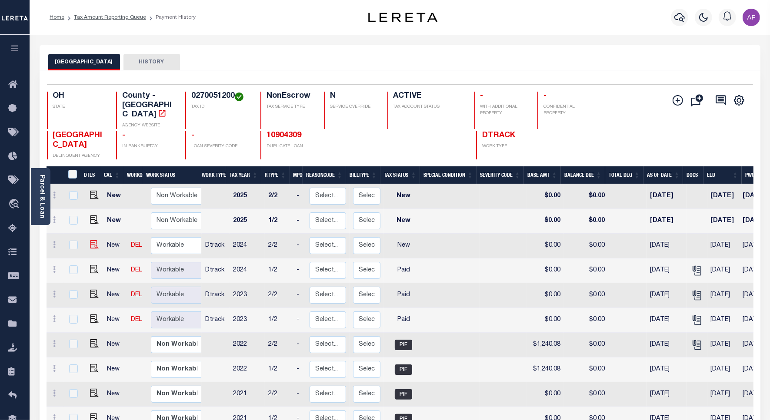
click at [96, 240] on img at bounding box center [94, 244] width 9 height 9
checkbox input "true"
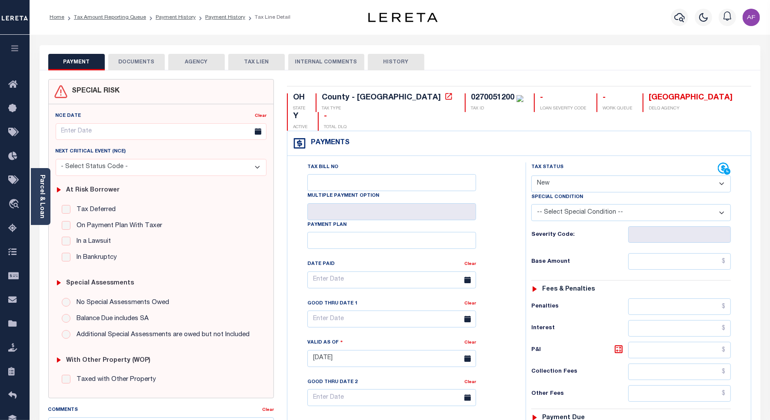
drag, startPoint x: 570, startPoint y: 163, endPoint x: 566, endPoint y: 170, distance: 8.2
click at [570, 176] on select "- Select Status Code - Open Due/Unpaid Paid Incomplete No Tax Due Internal Refu…" at bounding box center [631, 184] width 200 height 17
select select "PYD"
click at [531, 176] on select "- Select Status Code - Open Due/Unpaid Paid Incomplete No Tax Due Internal Refu…" at bounding box center [631, 184] width 200 height 17
type input "[DATE]"
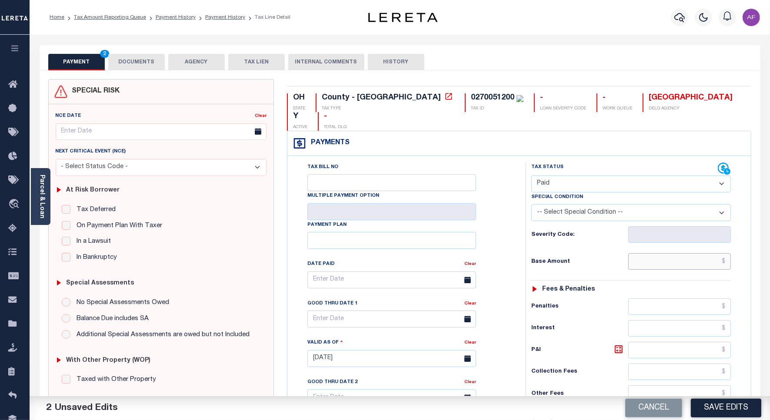
click at [682, 253] on input "text" at bounding box center [679, 261] width 103 height 17
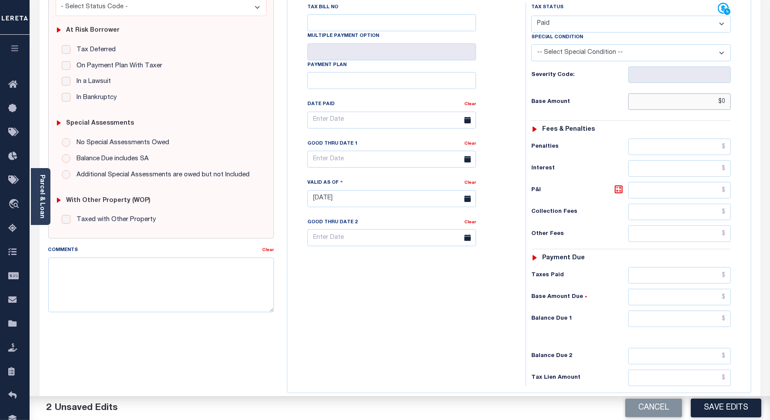
scroll to position [229, 0]
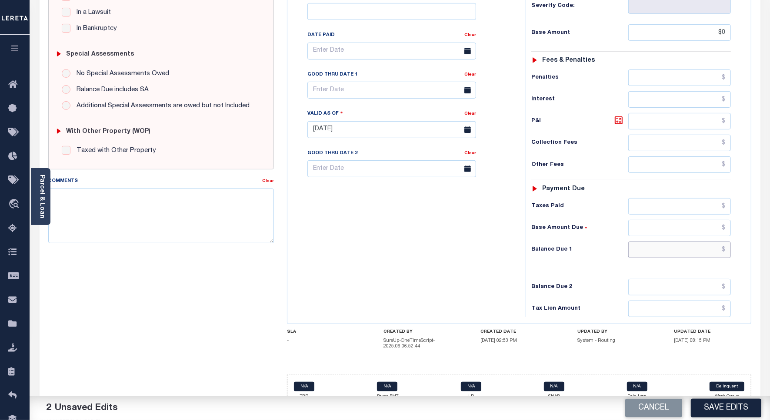
type input "$0.00"
click at [711, 242] on input "text" at bounding box center [679, 250] width 103 height 17
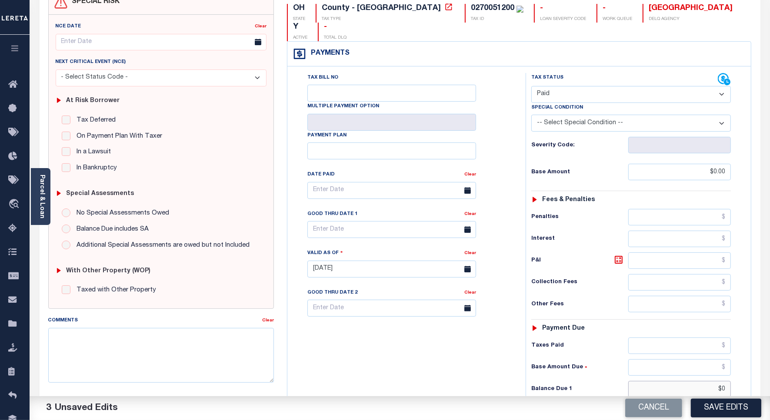
scroll to position [0, 0]
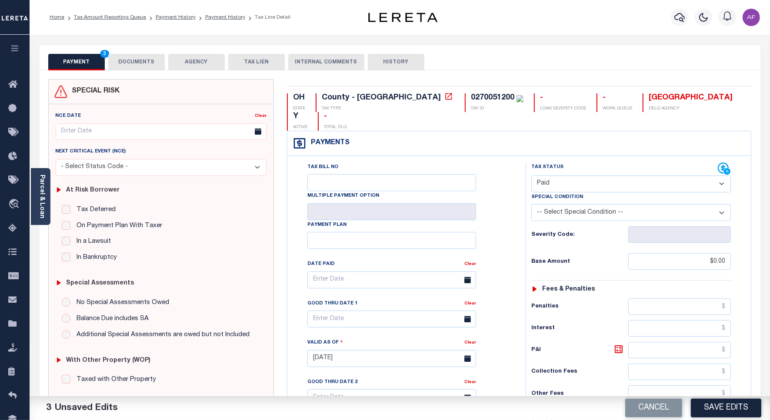
type input "$0.00"
click at [133, 65] on button "DOCUMENTS" at bounding box center [136, 62] width 57 height 17
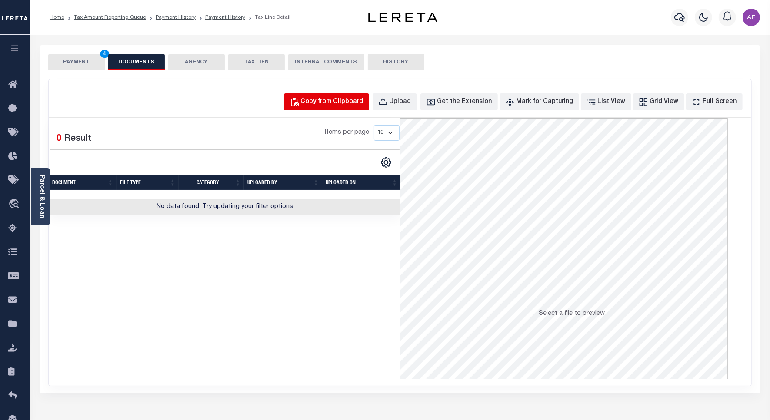
click at [363, 105] on div "Copy from Clipboard" at bounding box center [332, 102] width 63 height 10
select select "POP"
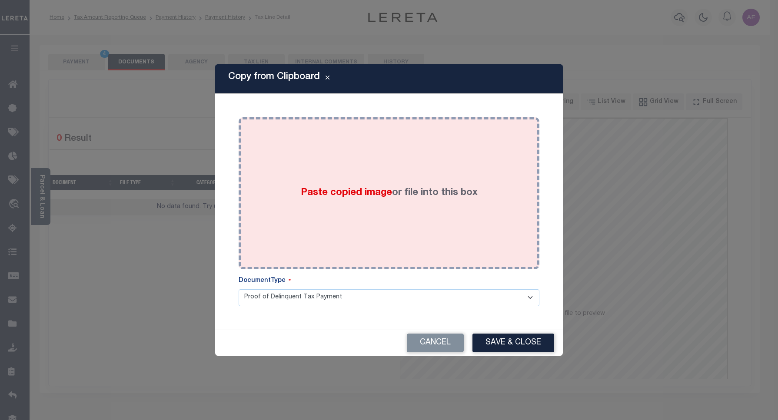
click at [383, 166] on div "Paste copied image or file into this box" at bounding box center [389, 193] width 288 height 139
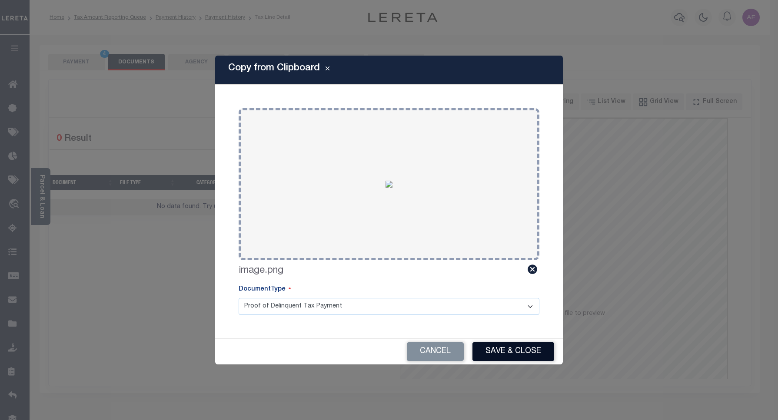
click at [522, 353] on button "Save & Close" at bounding box center [514, 352] width 82 height 19
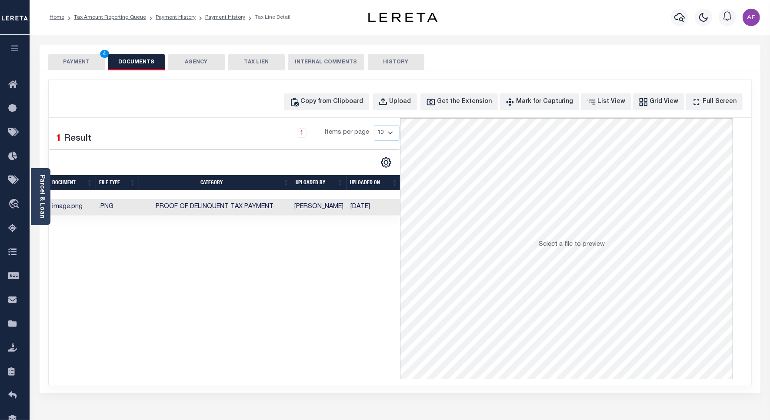
click at [79, 61] on button "PAYMENT 4" at bounding box center [76, 62] width 57 height 17
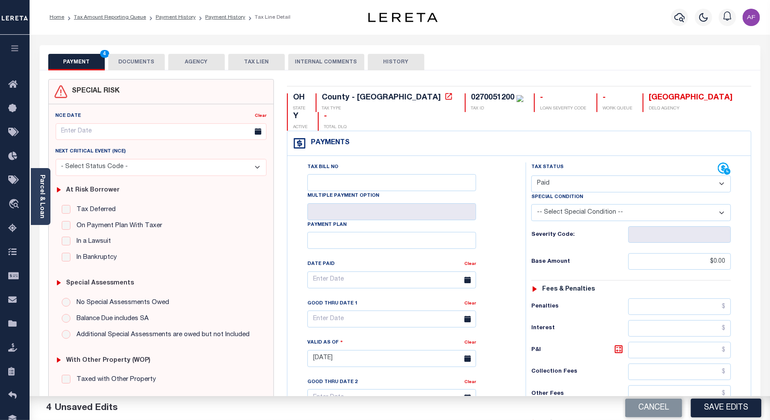
click at [714, 405] on button "Save Edits" at bounding box center [726, 408] width 70 height 19
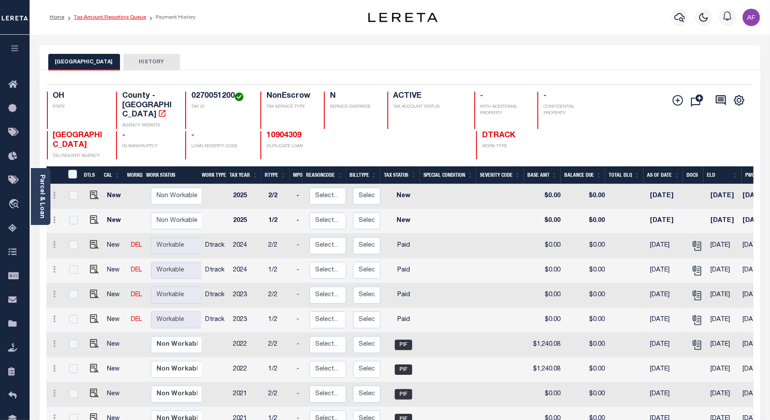
click at [122, 17] on link "Tax Amount Reporting Queue" at bounding box center [110, 17] width 72 height 5
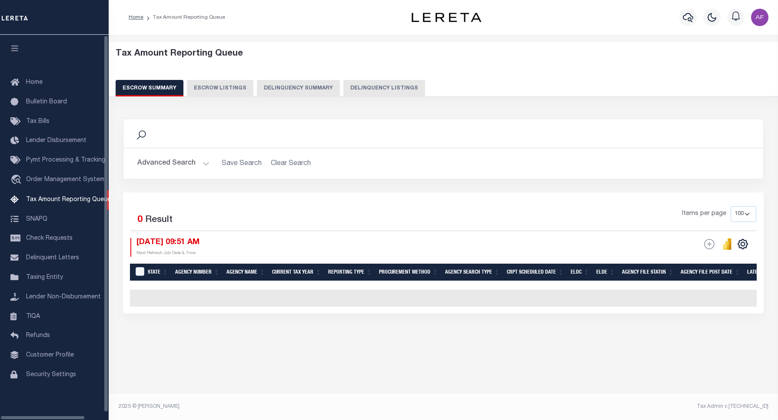
select select "100"
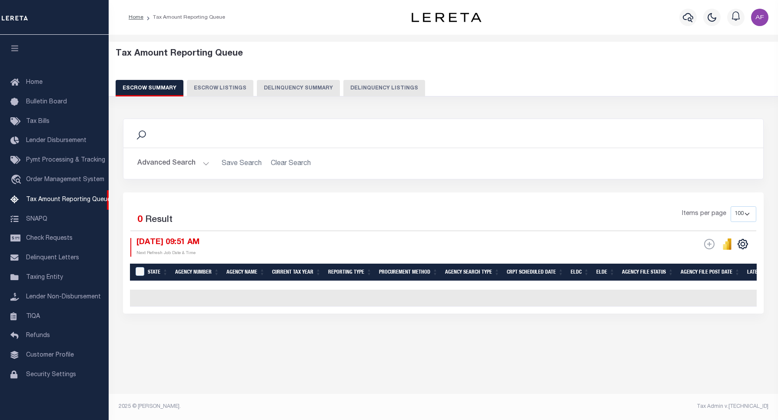
click at [364, 82] on button "Delinquency Listings" at bounding box center [384, 88] width 82 height 17
select select "100"
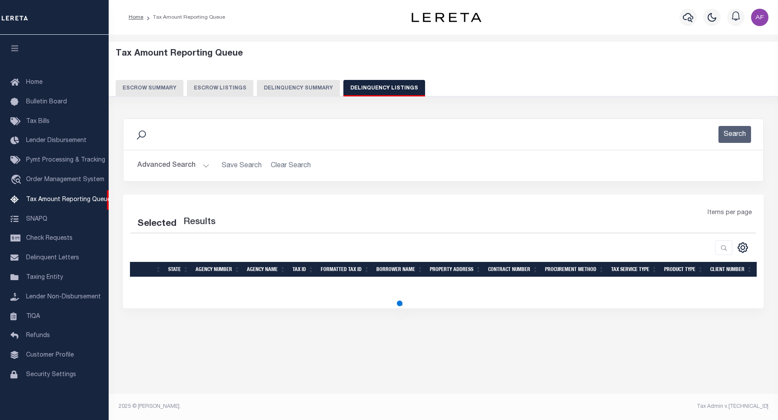
select select "100"
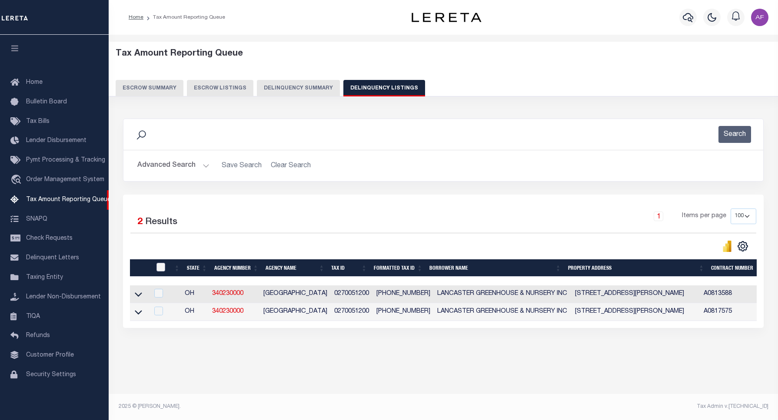
click at [159, 266] on input "checkbox" at bounding box center [160, 267] width 9 height 9
checkbox input "true"
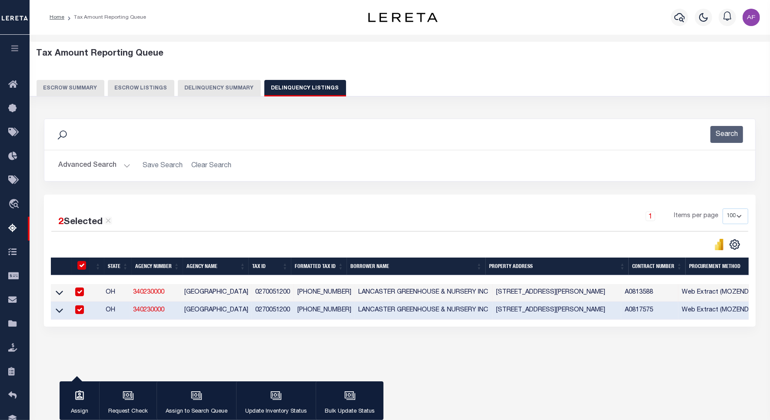
click at [158, 273] on th "Agency Number" at bounding box center [157, 267] width 51 height 18
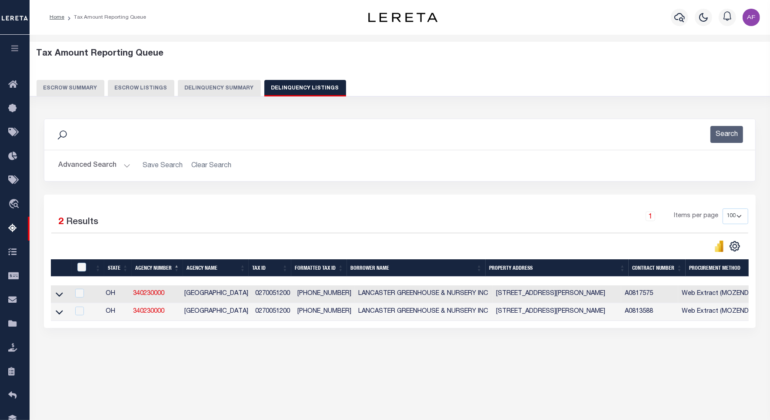
click at [267, 380] on div "Tax Amount Reporting Queue Escrow Summary Escrow Listings In" at bounding box center [399, 211] width 735 height 337
click at [79, 270] on input "checkbox" at bounding box center [81, 267] width 9 height 9
checkbox input "true"
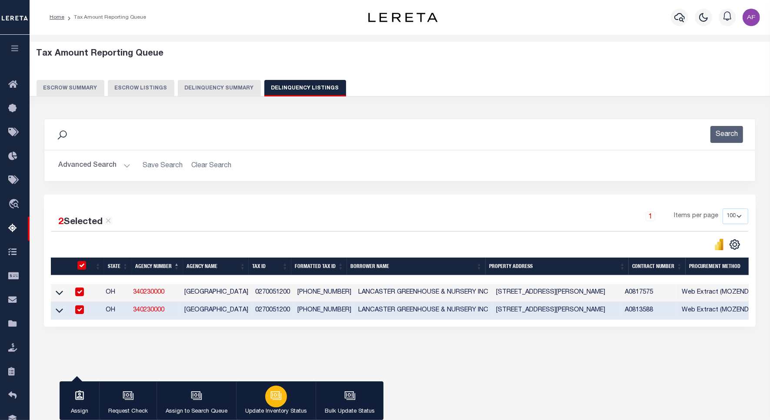
click at [279, 394] on icon "button" at bounding box center [275, 395] width 9 height 7
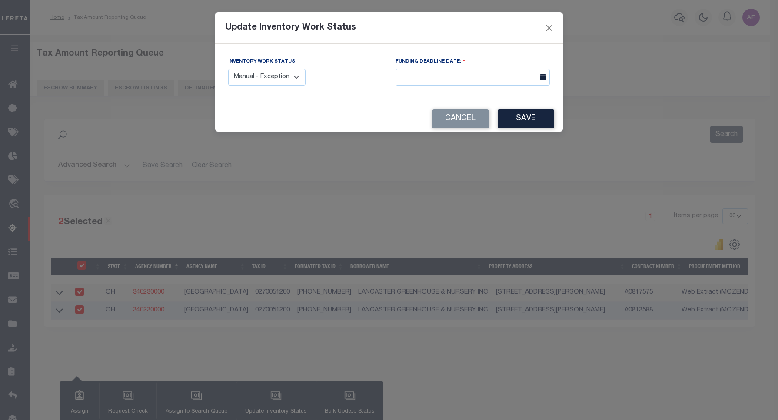
click at [272, 80] on select "Manual - Exception Pended - Awaiting Search Late Add Exception Completed" at bounding box center [266, 77] width 77 height 17
select select "4"
click at [228, 69] on select "Manual - Exception Pended - Awaiting Search Late Add Exception Completed" at bounding box center [266, 77] width 77 height 17
click at [516, 120] on button "Save" at bounding box center [526, 119] width 57 height 19
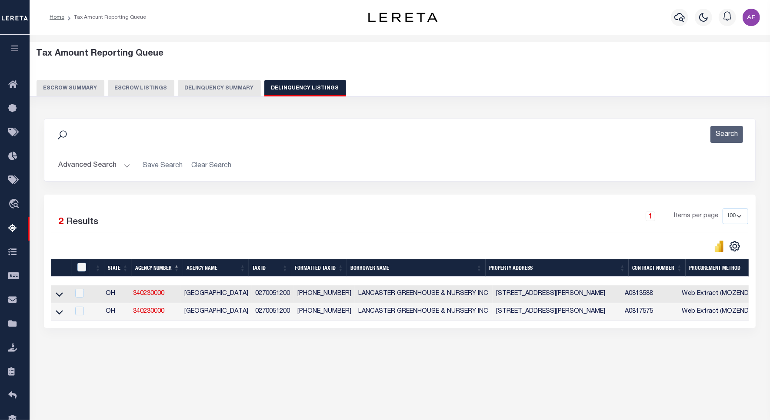
click at [90, 162] on button "Advanced Search" at bounding box center [94, 165] width 72 height 17
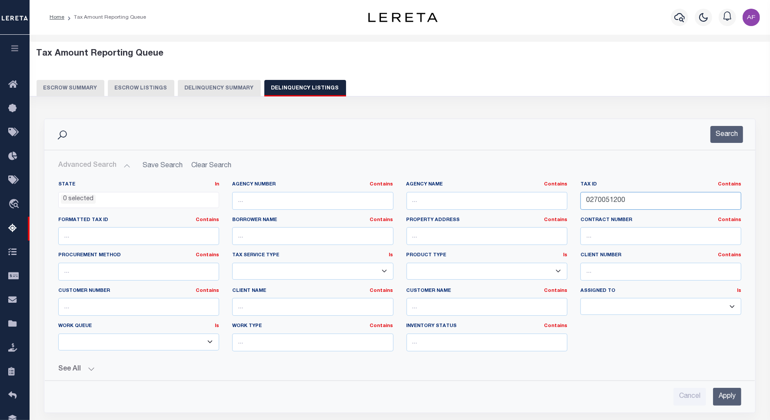
click at [607, 195] on input "0270051200" at bounding box center [660, 201] width 161 height 18
paste input "2"
type input "0270051220"
click at [715, 140] on button "Search" at bounding box center [726, 134] width 33 height 17
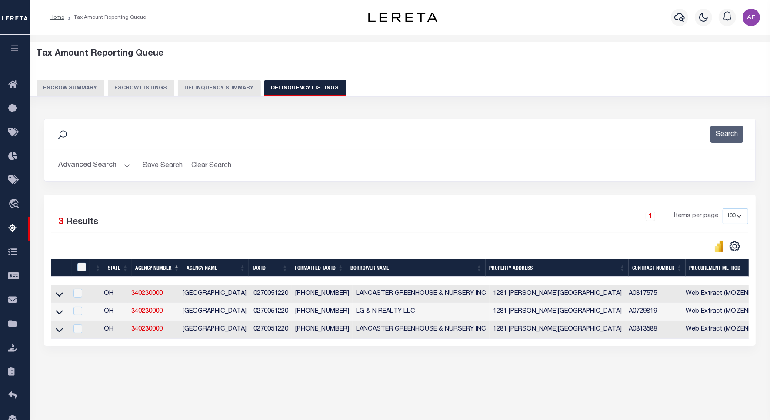
drag, startPoint x: 63, startPoint y: 298, endPoint x: 80, endPoint y: 270, distance: 33.0
click at [63, 297] on link at bounding box center [59, 294] width 10 height 6
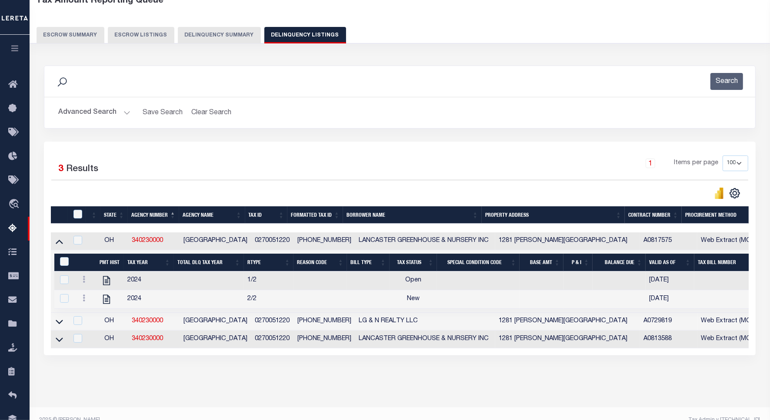
scroll to position [77, 0]
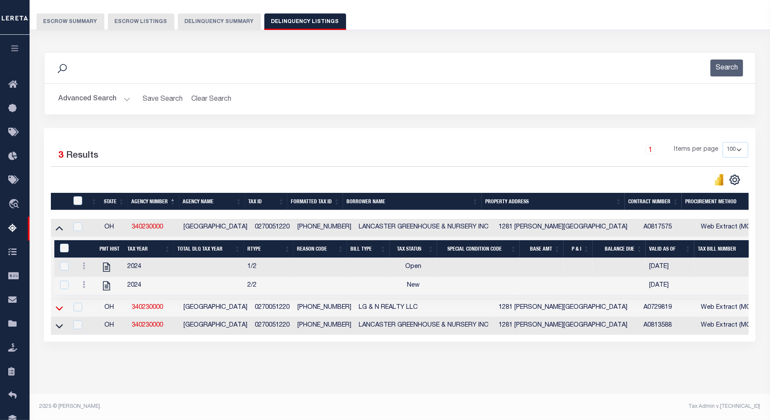
click at [57, 304] on icon at bounding box center [59, 308] width 7 height 9
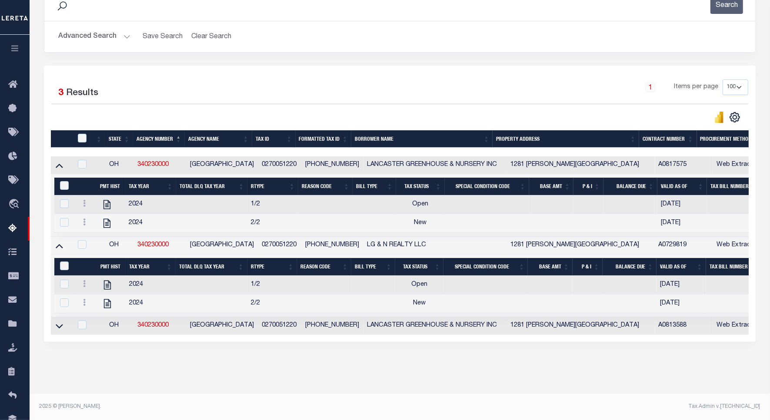
scroll to position [141, 0]
click at [59, 322] on icon at bounding box center [59, 326] width 7 height 9
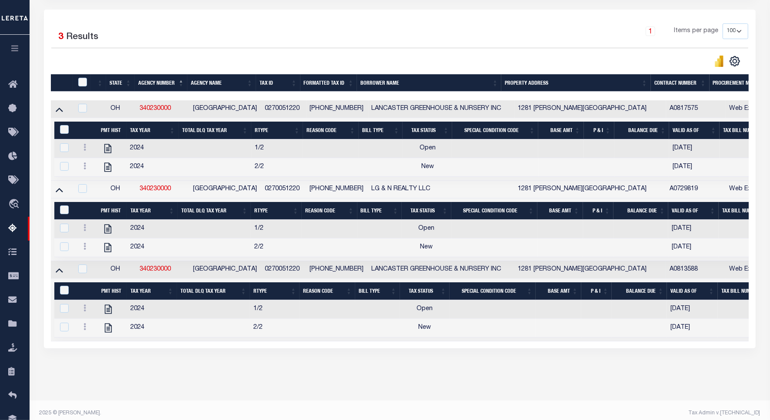
scroll to position [205, 0]
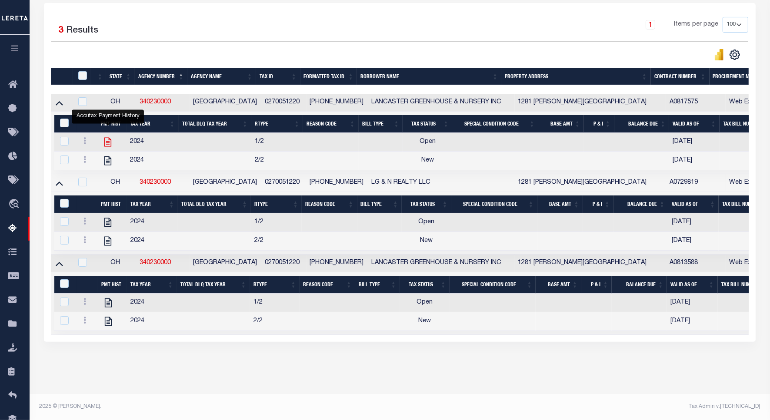
click at [109, 136] on icon "" at bounding box center [107, 141] width 11 height 11
checkbox input "true"
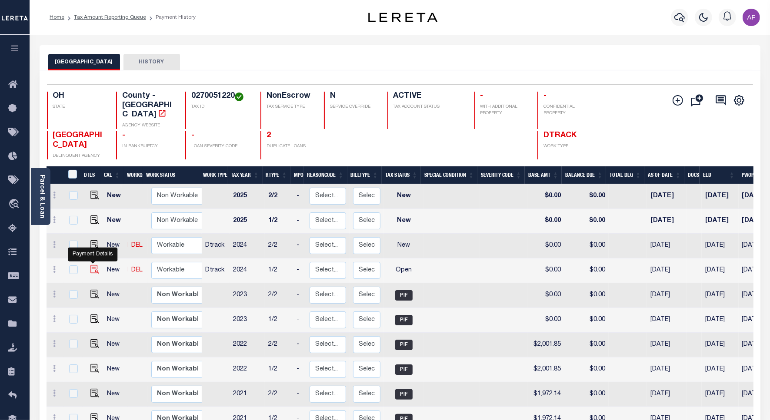
click at [96, 265] on img "" at bounding box center [94, 269] width 9 height 9
checkbox input "true"
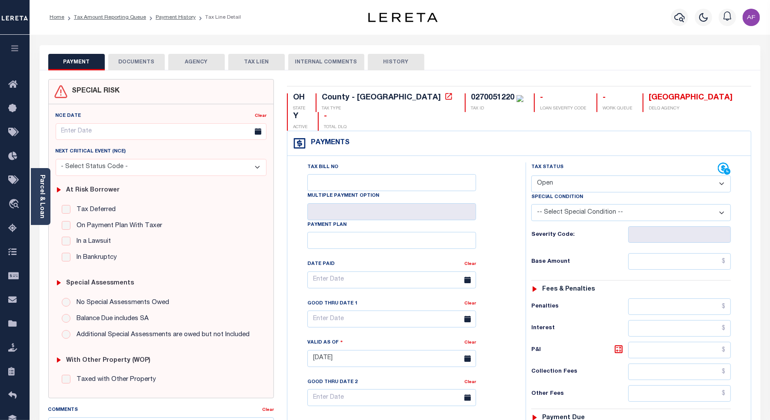
click at [579, 176] on select "- Select Status Code - Open Due/Unpaid Paid Incomplete No Tax Due Internal Refu…" at bounding box center [631, 184] width 200 height 17
select select "PYD"
click at [531, 176] on select "- Select Status Code - Open Due/Unpaid Paid Incomplete No Tax Due Internal Refu…" at bounding box center [631, 184] width 200 height 17
type input "[DATE]"
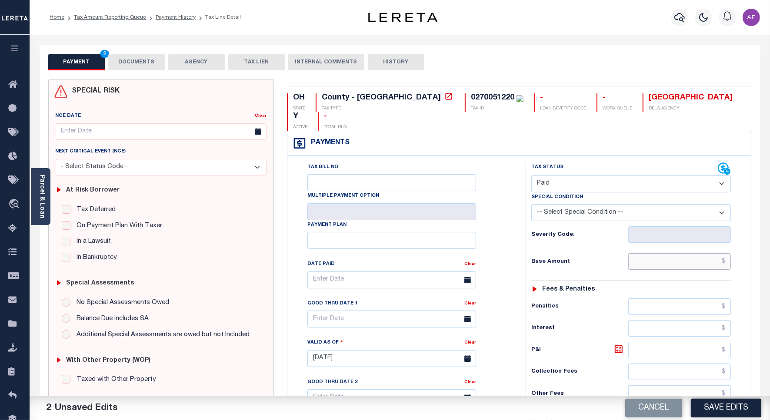
click at [699, 253] on input "text" at bounding box center [679, 261] width 103 height 17
paste input "1,964.43"
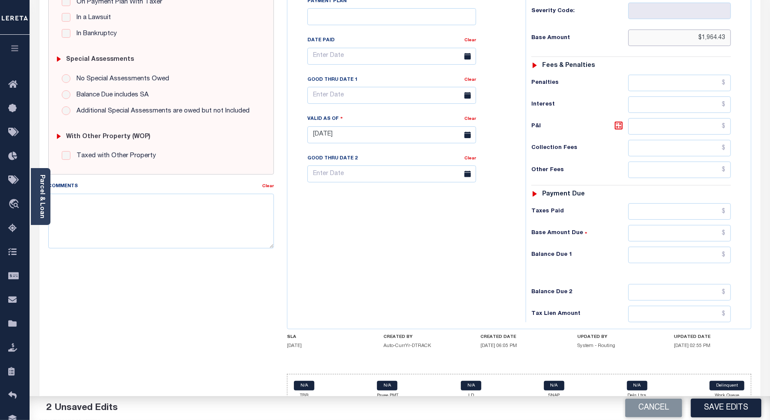
type input "$1,964.43"
click at [706, 247] on input "text" at bounding box center [679, 255] width 103 height 17
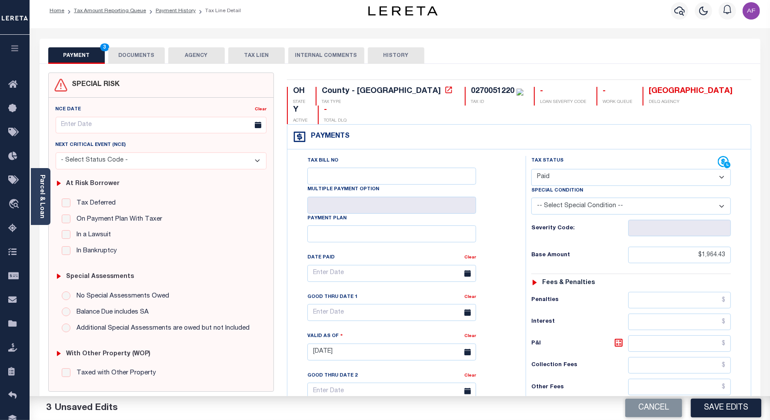
scroll to position [0, 0]
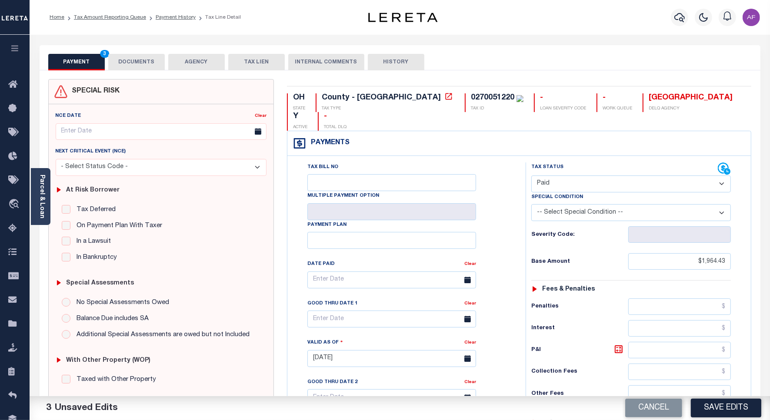
type input "$0.00"
click at [140, 67] on button "DOCUMENTS" at bounding box center [136, 62] width 57 height 17
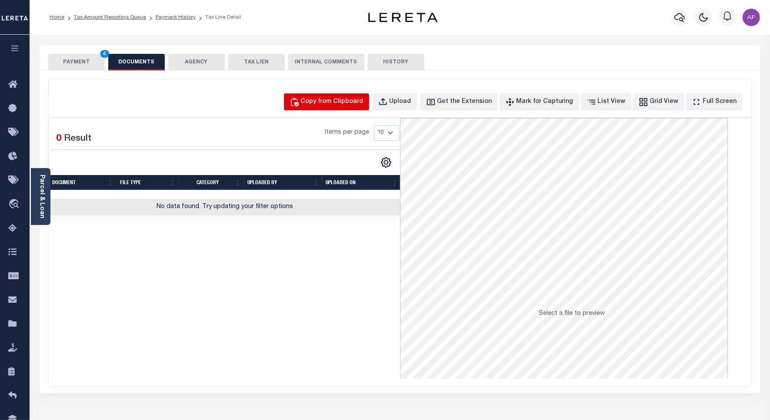
click at [356, 100] on div "Copy from Clipboard" at bounding box center [332, 102] width 63 height 10
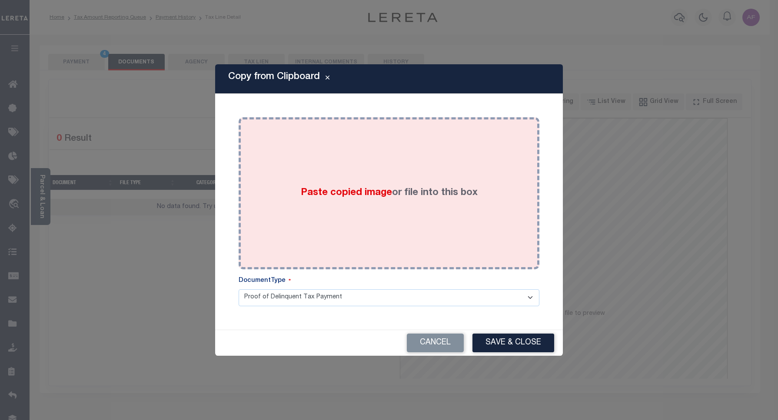
click at [392, 190] on label "Paste copied image or file into this box" at bounding box center [389, 193] width 177 height 14
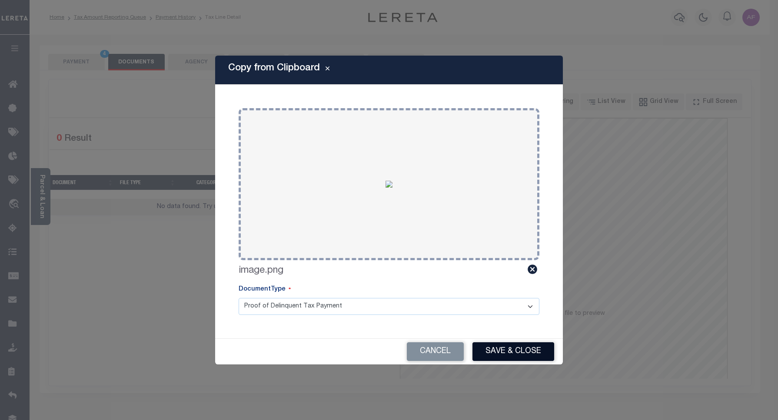
click at [509, 356] on button "Save & Close" at bounding box center [514, 352] width 82 height 19
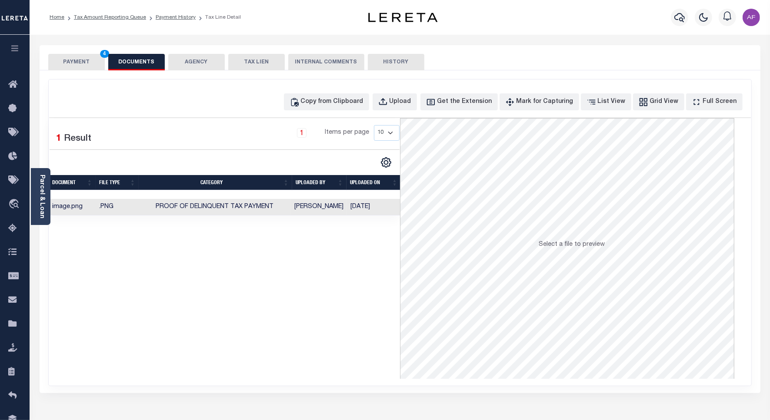
click at [66, 61] on button "PAYMENT 4" at bounding box center [76, 62] width 57 height 17
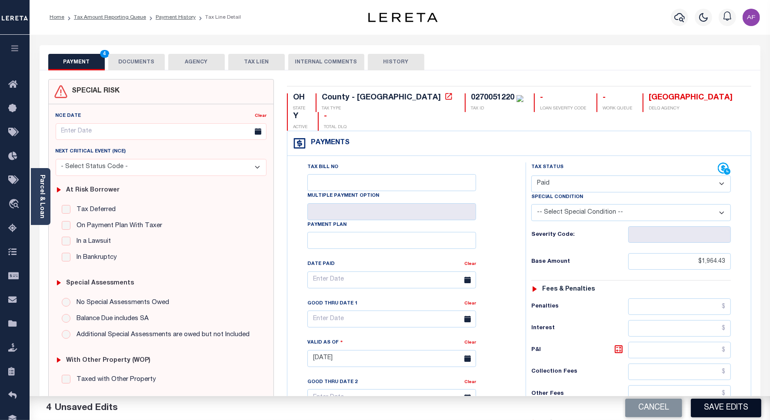
click at [724, 411] on button "Save Edits" at bounding box center [726, 408] width 70 height 19
checkbox input "false"
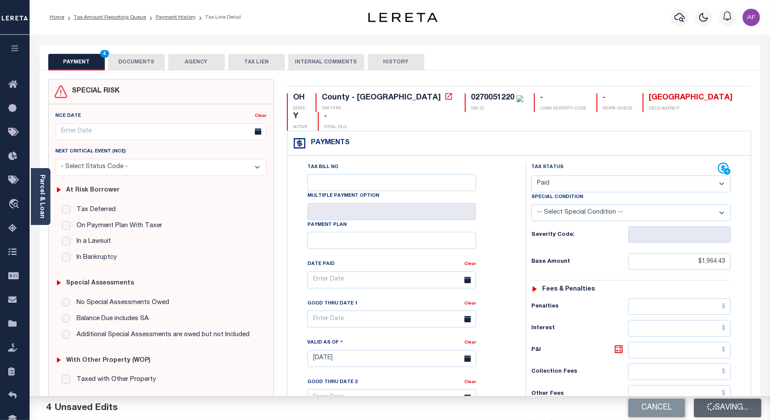
type input "$1,964.43"
type input "$0"
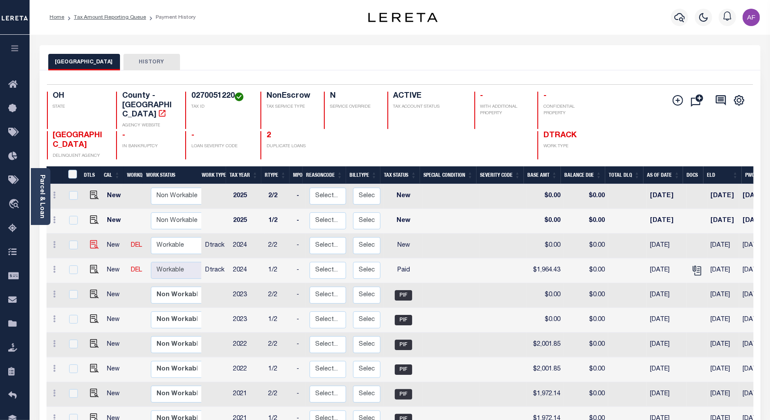
click at [93, 240] on img at bounding box center [94, 244] width 9 height 9
checkbox input "true"
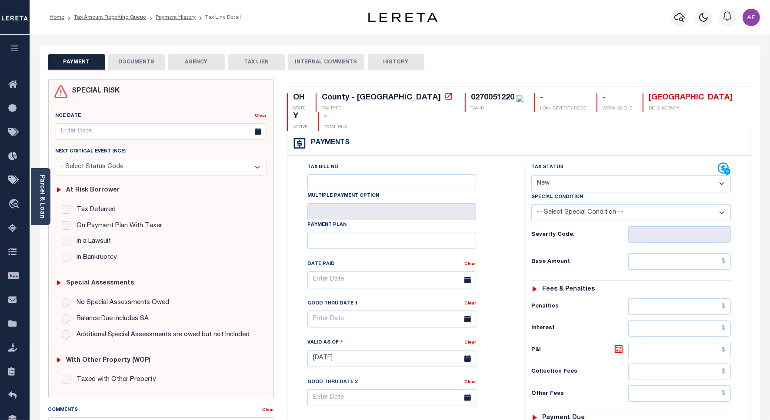
click at [546, 176] on select "- Select Status Code - Open Due/Unpaid Paid Incomplete No Tax Due Internal Refu…" at bounding box center [631, 184] width 200 height 17
select select "PYD"
click at [531, 176] on select "- Select Status Code - Open Due/Unpaid Paid Incomplete No Tax Due Internal Refu…" at bounding box center [631, 184] width 200 height 17
type input "[DATE]"
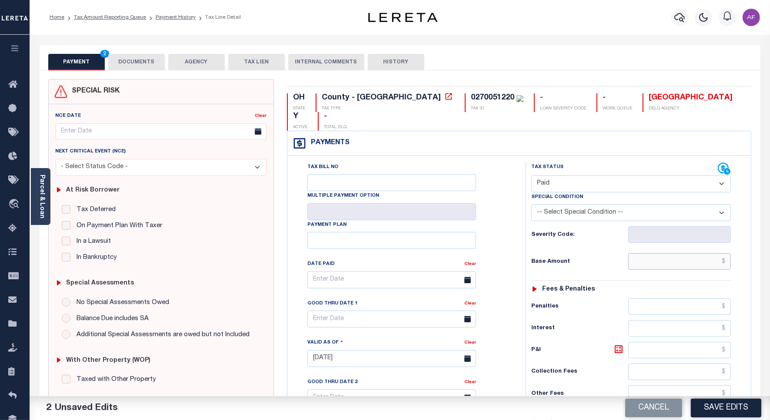
click at [674, 253] on input "text" at bounding box center [679, 261] width 103 height 17
click at [138, 65] on button "DOCUMENTS" at bounding box center [136, 62] width 57 height 17
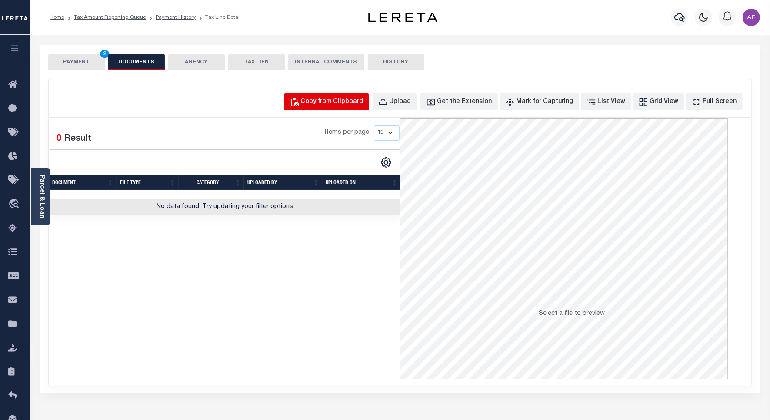
click at [345, 102] on div "Copy from Clipboard" at bounding box center [332, 102] width 63 height 10
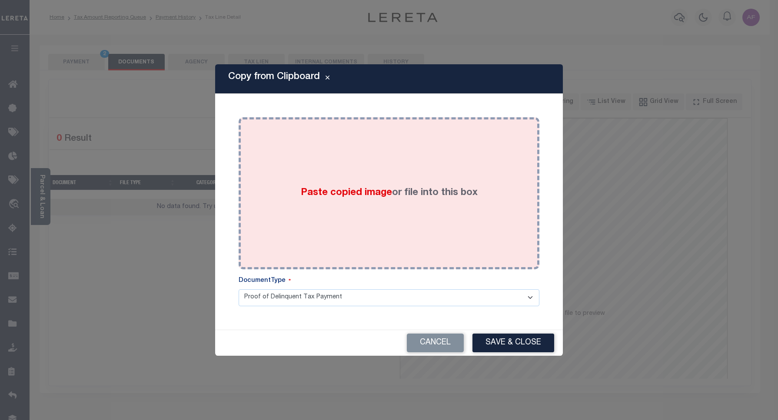
click at [352, 170] on div "Paste copied image or file into this box" at bounding box center [389, 193] width 288 height 139
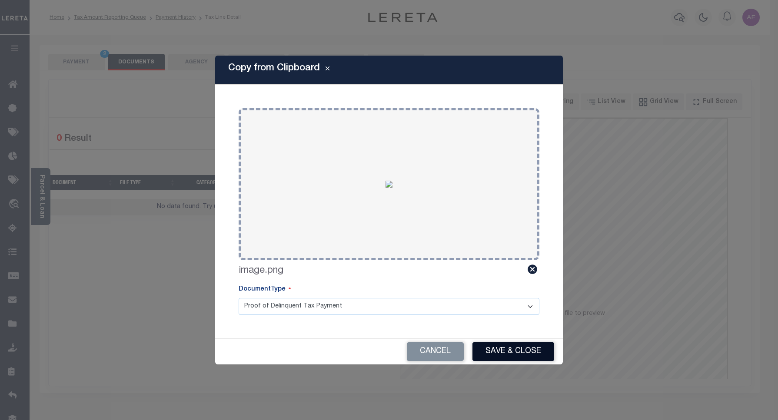
click at [501, 350] on button "Save & Close" at bounding box center [514, 352] width 82 height 19
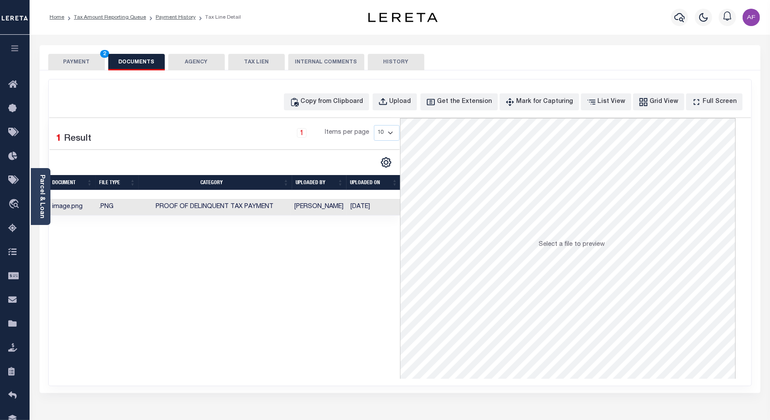
click at [79, 66] on button "PAYMENT 2" at bounding box center [76, 62] width 57 height 17
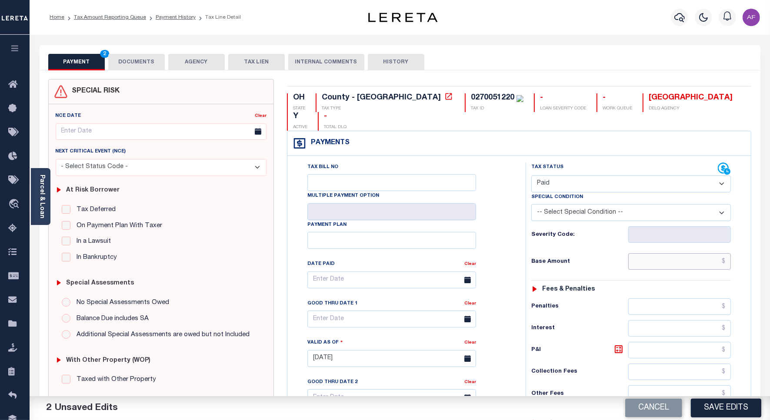
click at [705, 253] on input "text" at bounding box center [679, 261] width 103 height 17
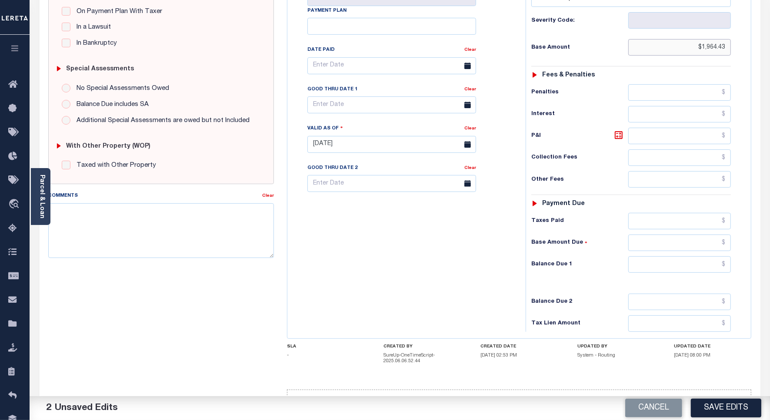
scroll to position [226, 0]
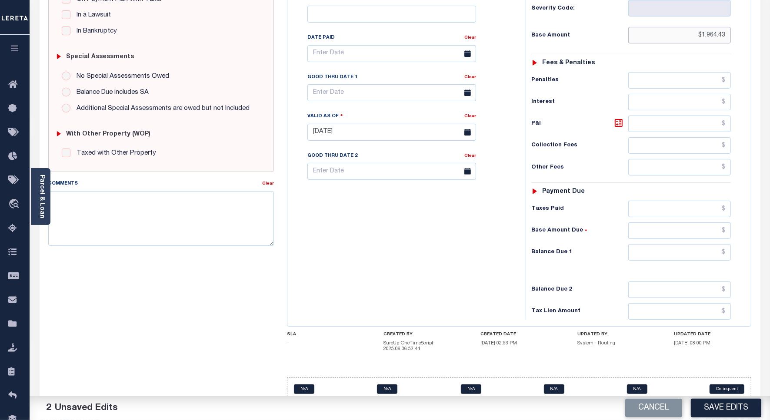
type input "$1,964.43"
click at [692, 244] on input "text" at bounding box center [679, 252] width 103 height 17
type input "$0"
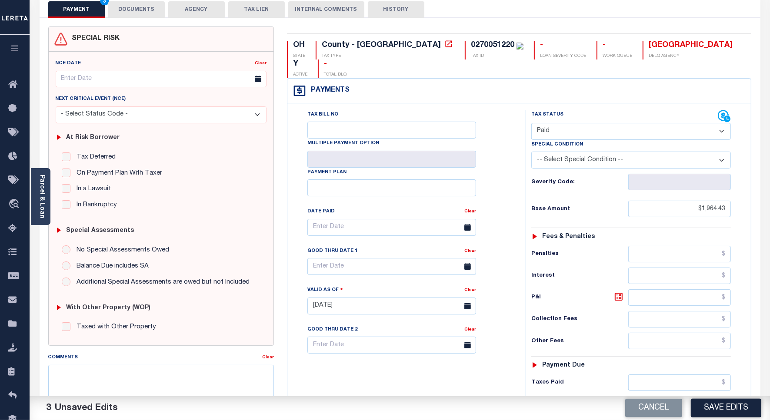
scroll to position [0, 0]
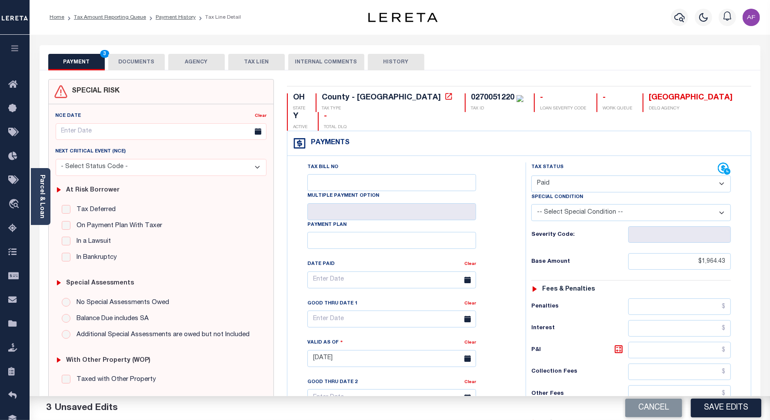
click at [140, 57] on button "DOCUMENTS" at bounding box center [136, 62] width 57 height 17
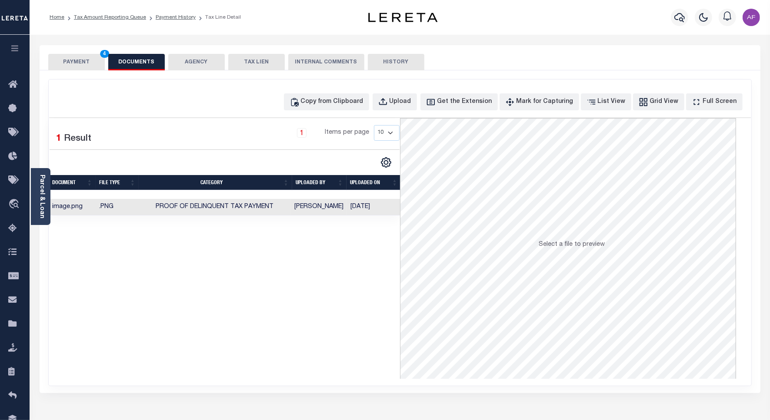
click at [63, 61] on button "PAYMENT 4" at bounding box center [76, 62] width 57 height 17
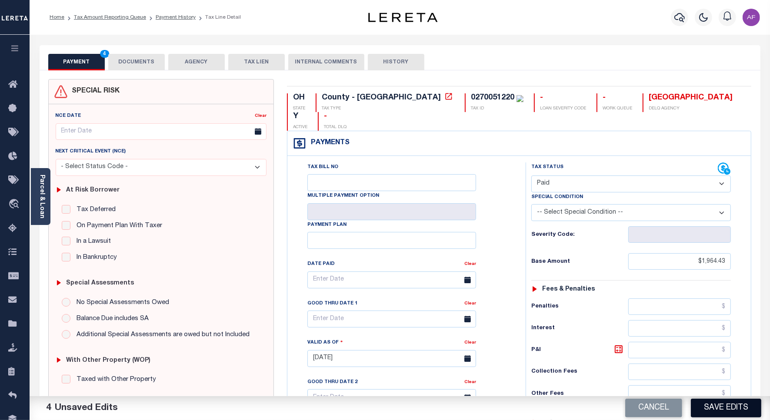
click at [724, 411] on button "Save Edits" at bounding box center [726, 408] width 70 height 19
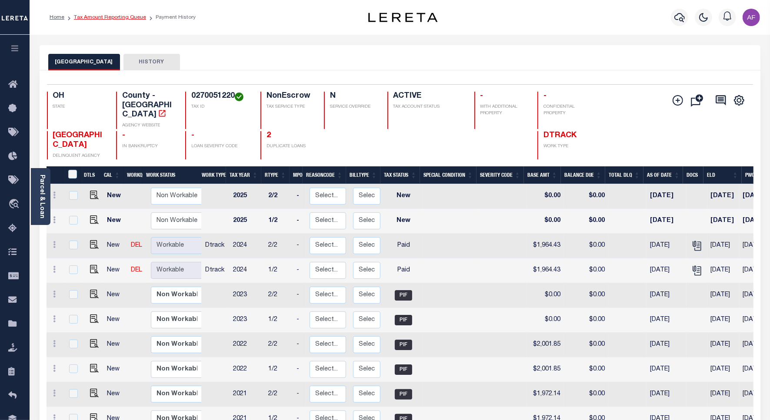
click at [103, 18] on link "Tax Amount Reporting Queue" at bounding box center [110, 17] width 72 height 5
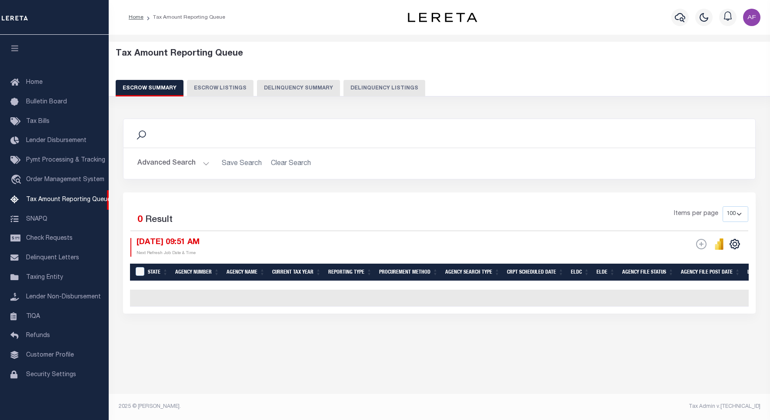
select select "100"
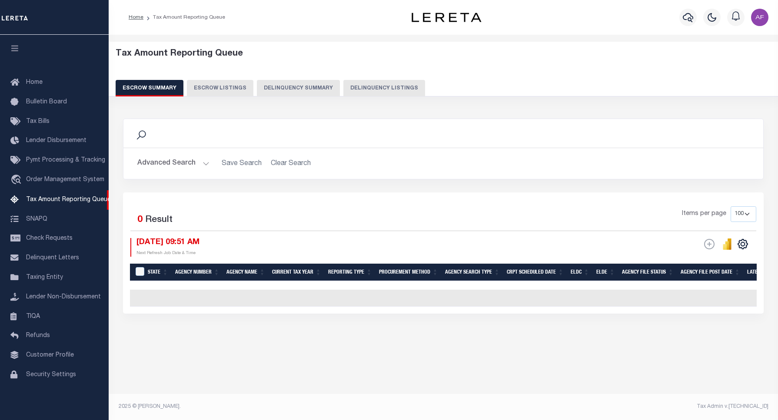
click at [358, 85] on button "Delinquency Listings" at bounding box center [384, 88] width 82 height 17
select select "100"
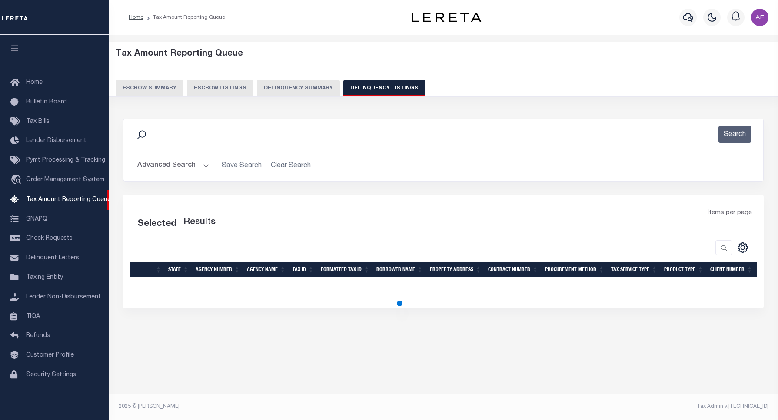
select select "100"
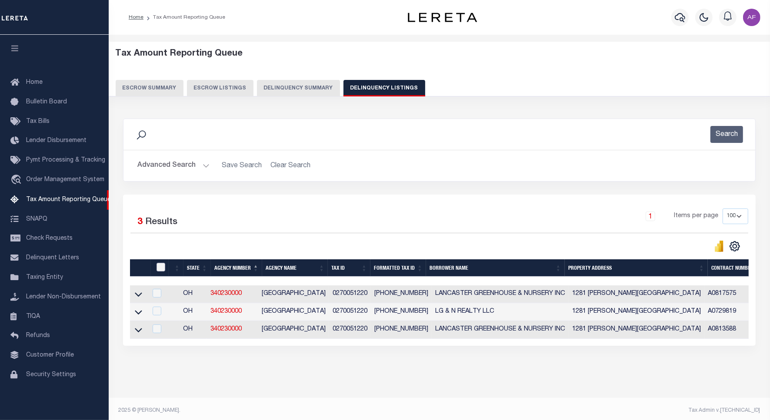
click at [160, 270] on input "checkbox" at bounding box center [160, 267] width 9 height 9
checkbox input "true"
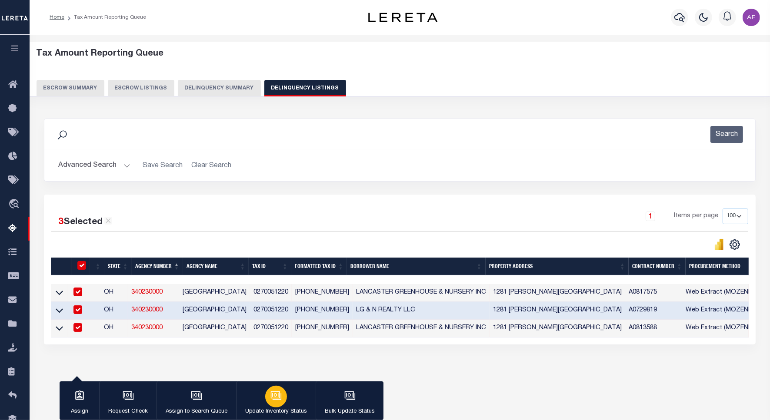
click at [275, 396] on icon "button" at bounding box center [275, 395] width 7 height 4
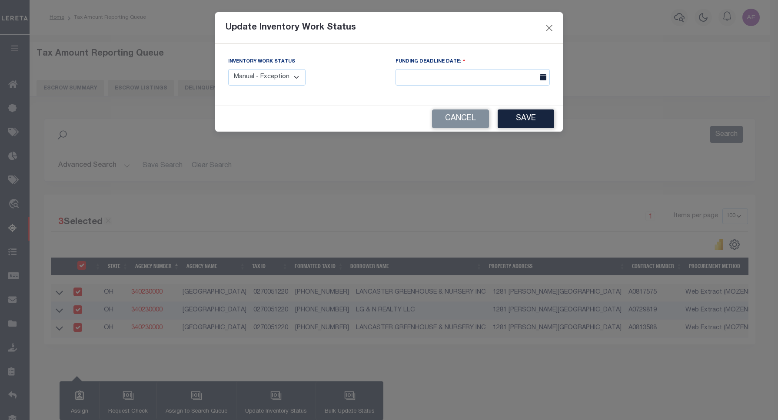
click at [282, 76] on select "Manual - Exception Pended - Awaiting Search Late Add Exception Completed" at bounding box center [266, 77] width 77 height 17
select select "4"
click at [228, 69] on select "Manual - Exception Pended - Awaiting Search Late Add Exception Completed" at bounding box center [266, 77] width 77 height 17
click at [532, 117] on button "Save" at bounding box center [526, 119] width 57 height 19
